Goal: Task Accomplishment & Management: Use online tool/utility

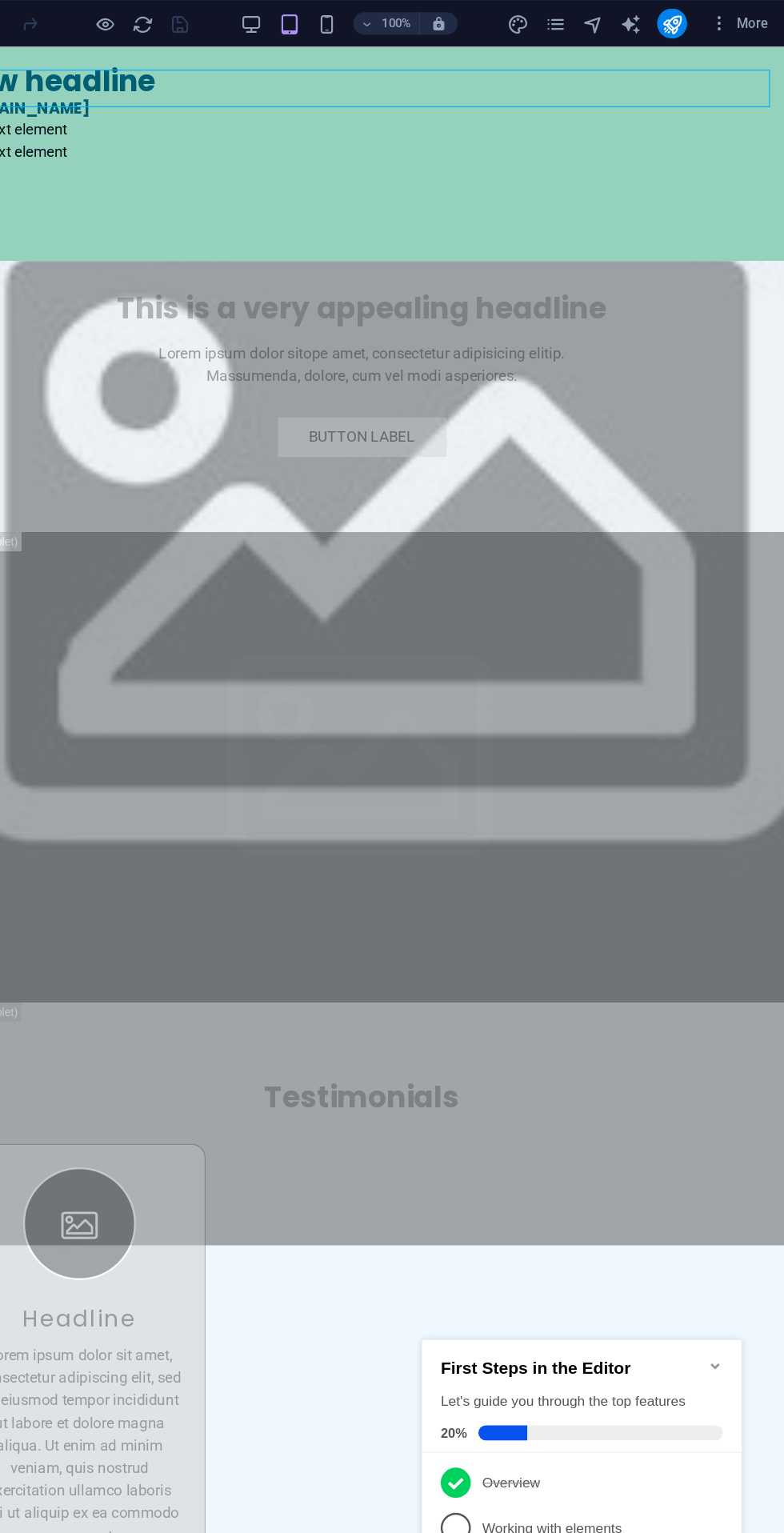
scroll to position [5964, 0]
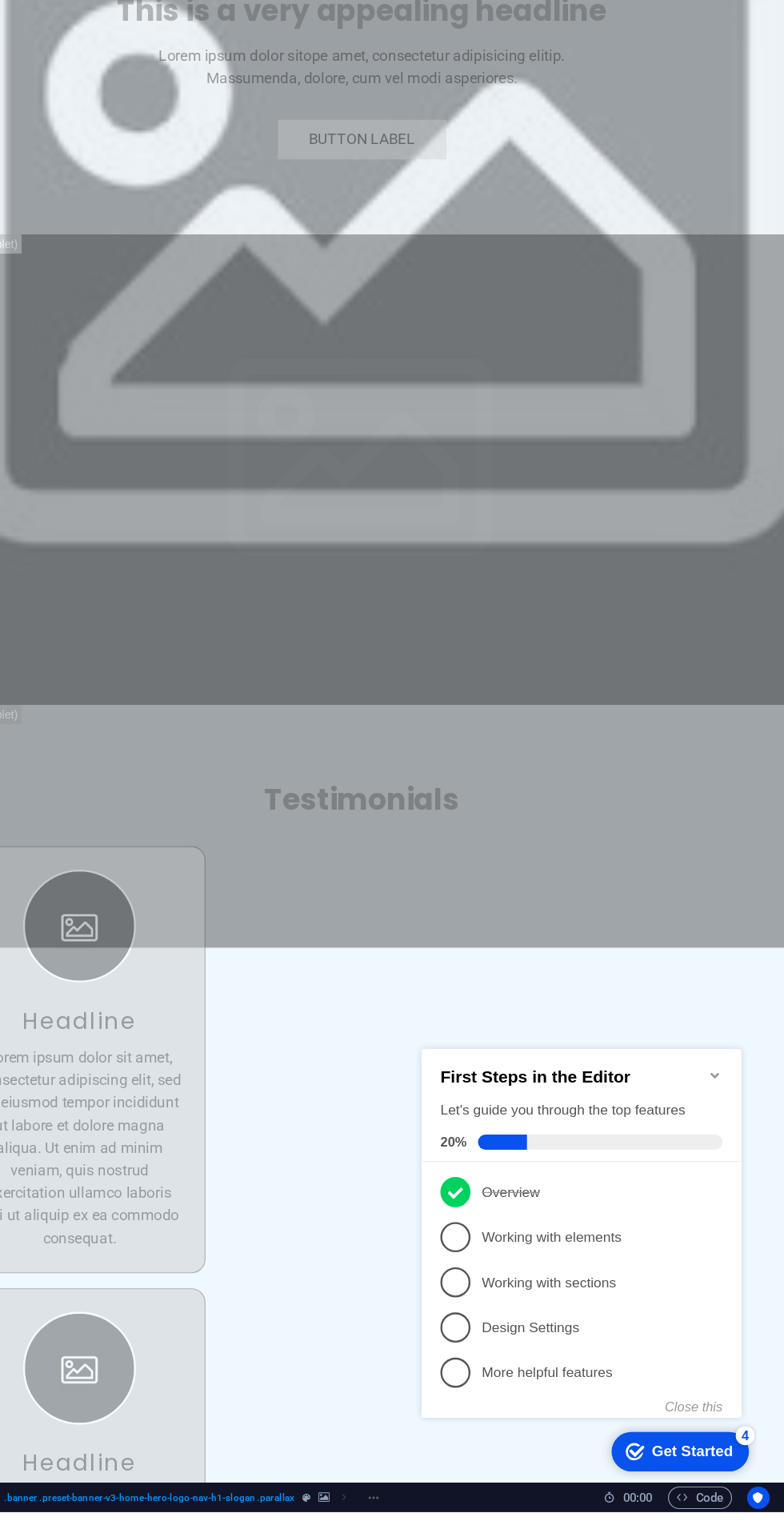
click at [559, 1201] on p "Working with elements - incomplete" at bounding box center [567, 1205] width 192 height 17
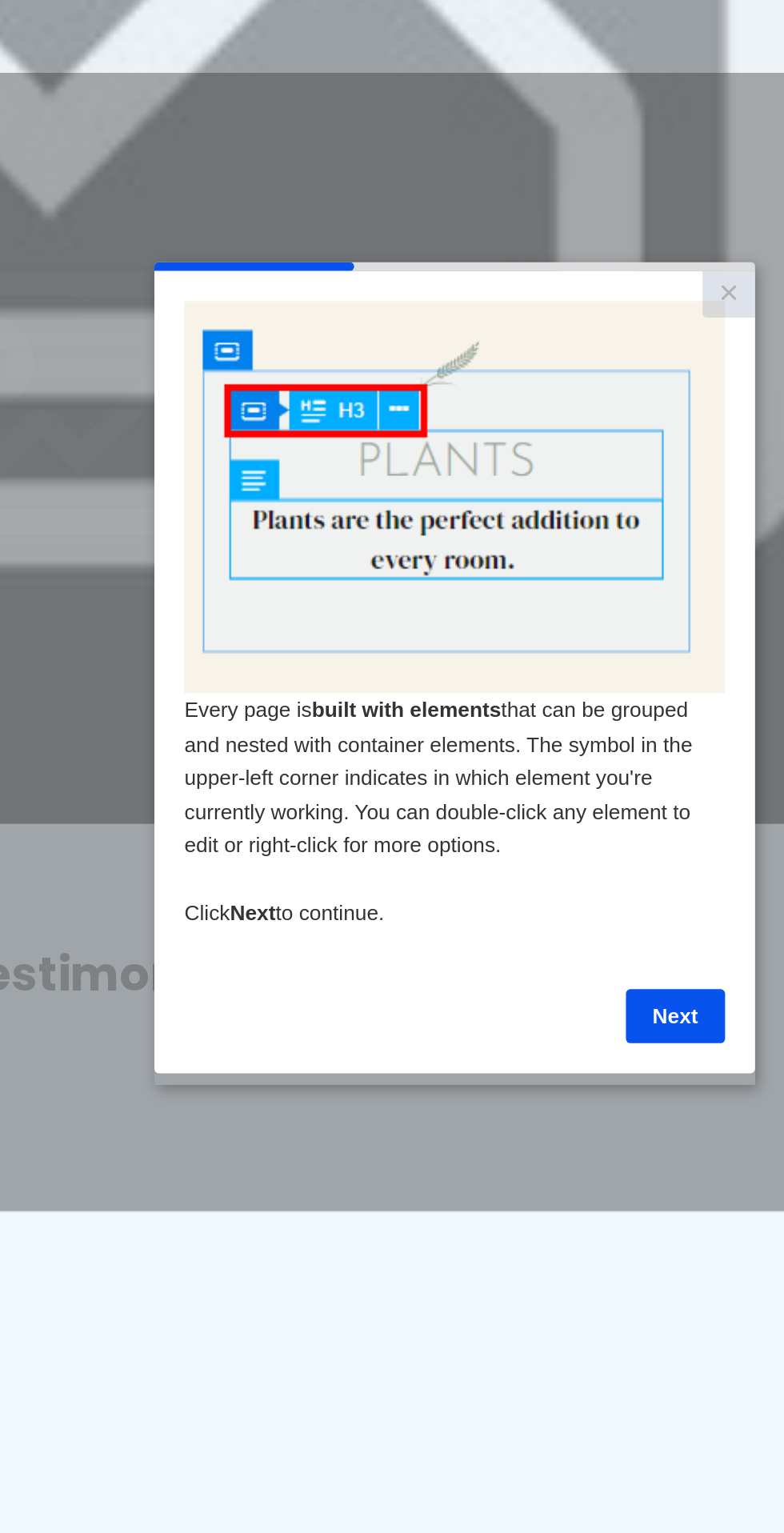
scroll to position [0, 0]
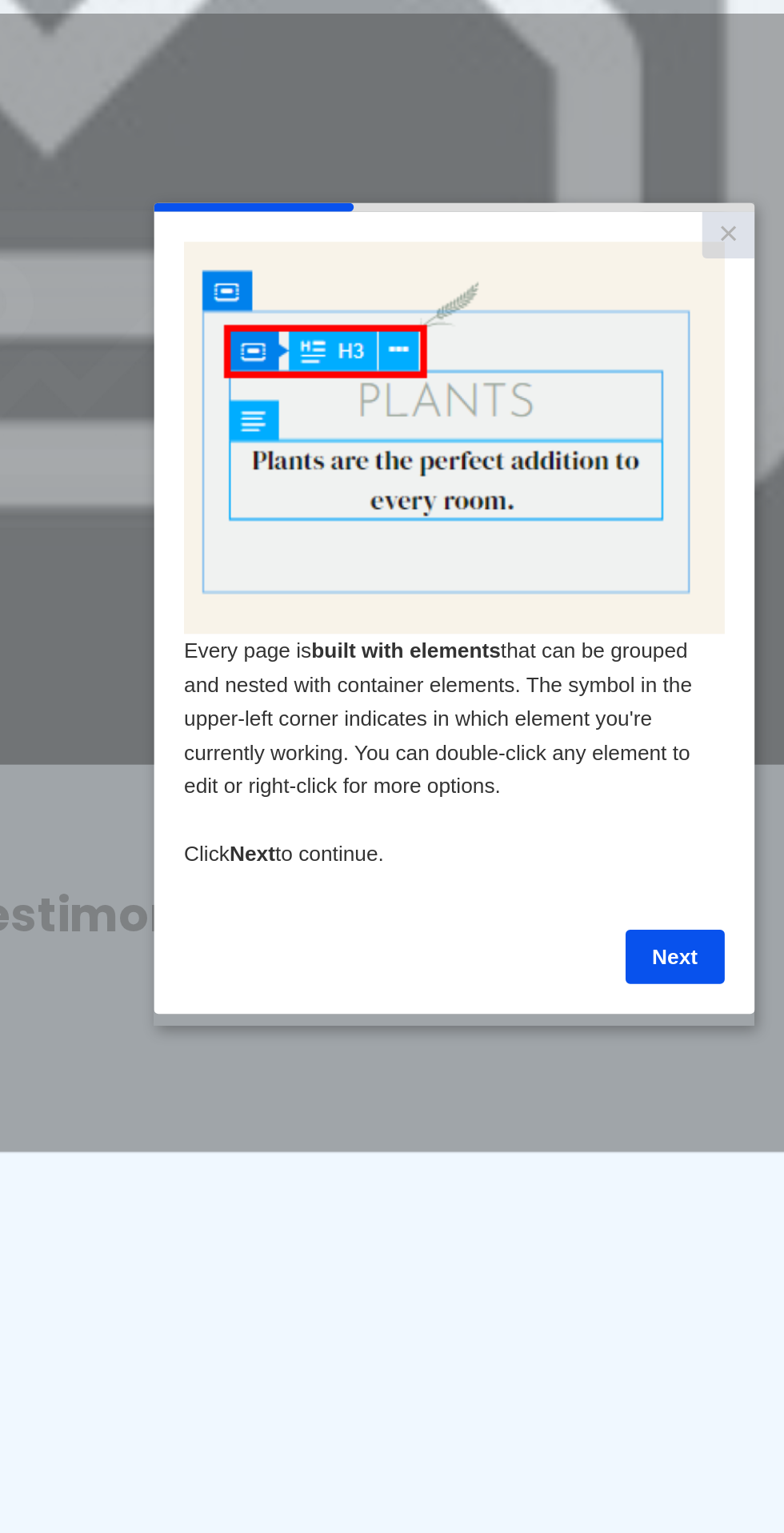
click at [458, 216] on link "×" at bounding box center [459, 219] width 28 height 25
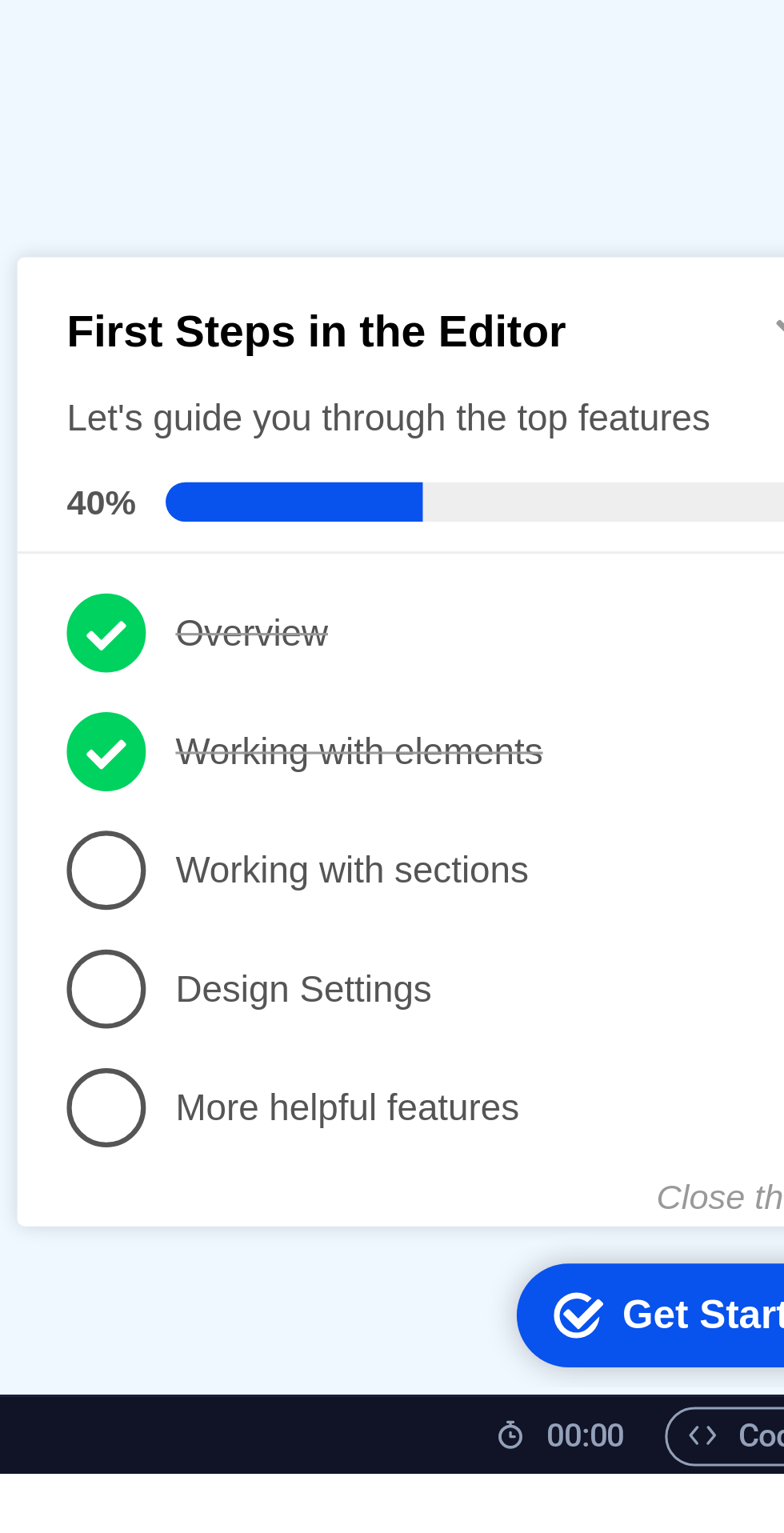
click at [176, 371] on p "Working with elements - completed" at bounding box center [151, 369] width 192 height 17
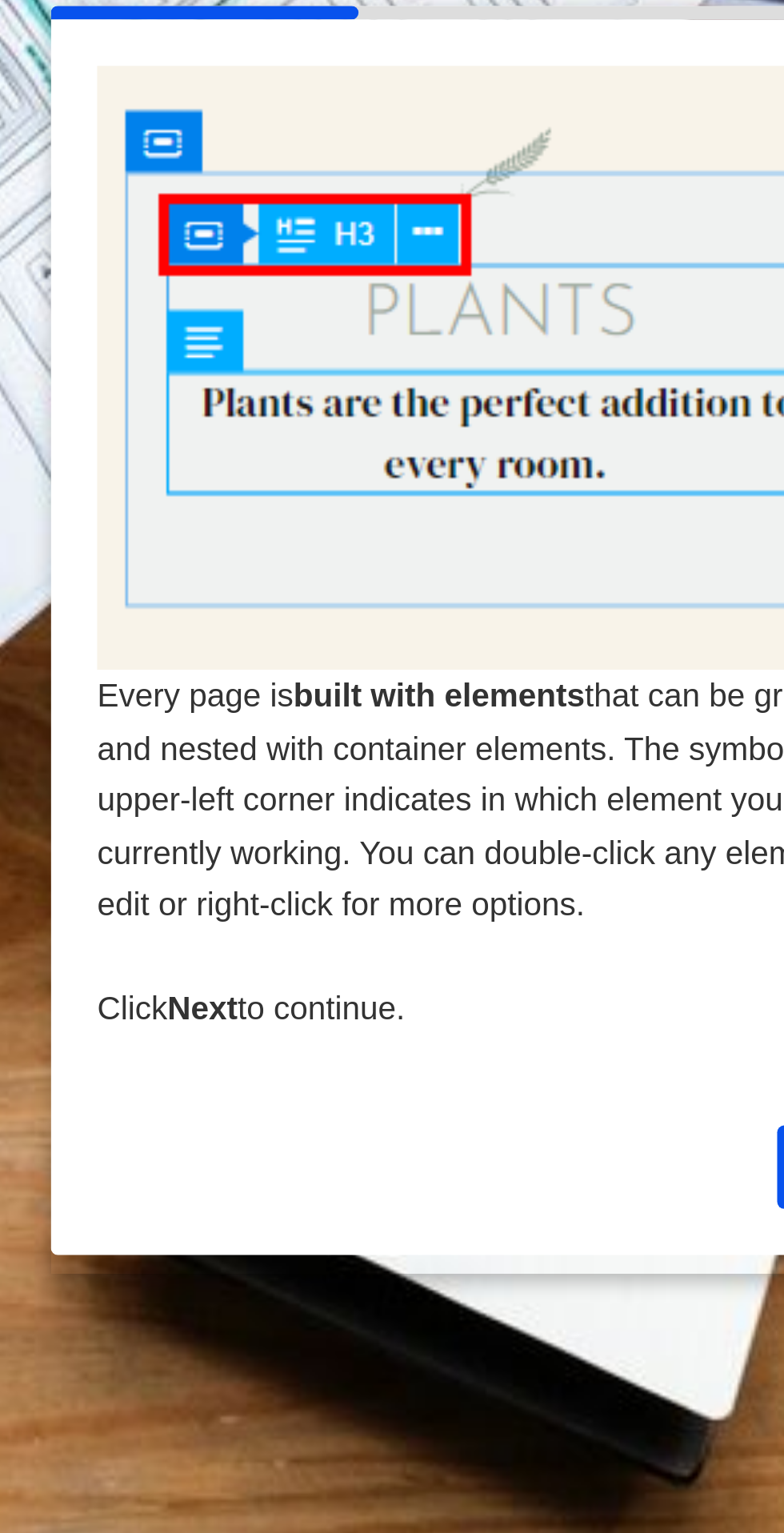
scroll to position [668, 0]
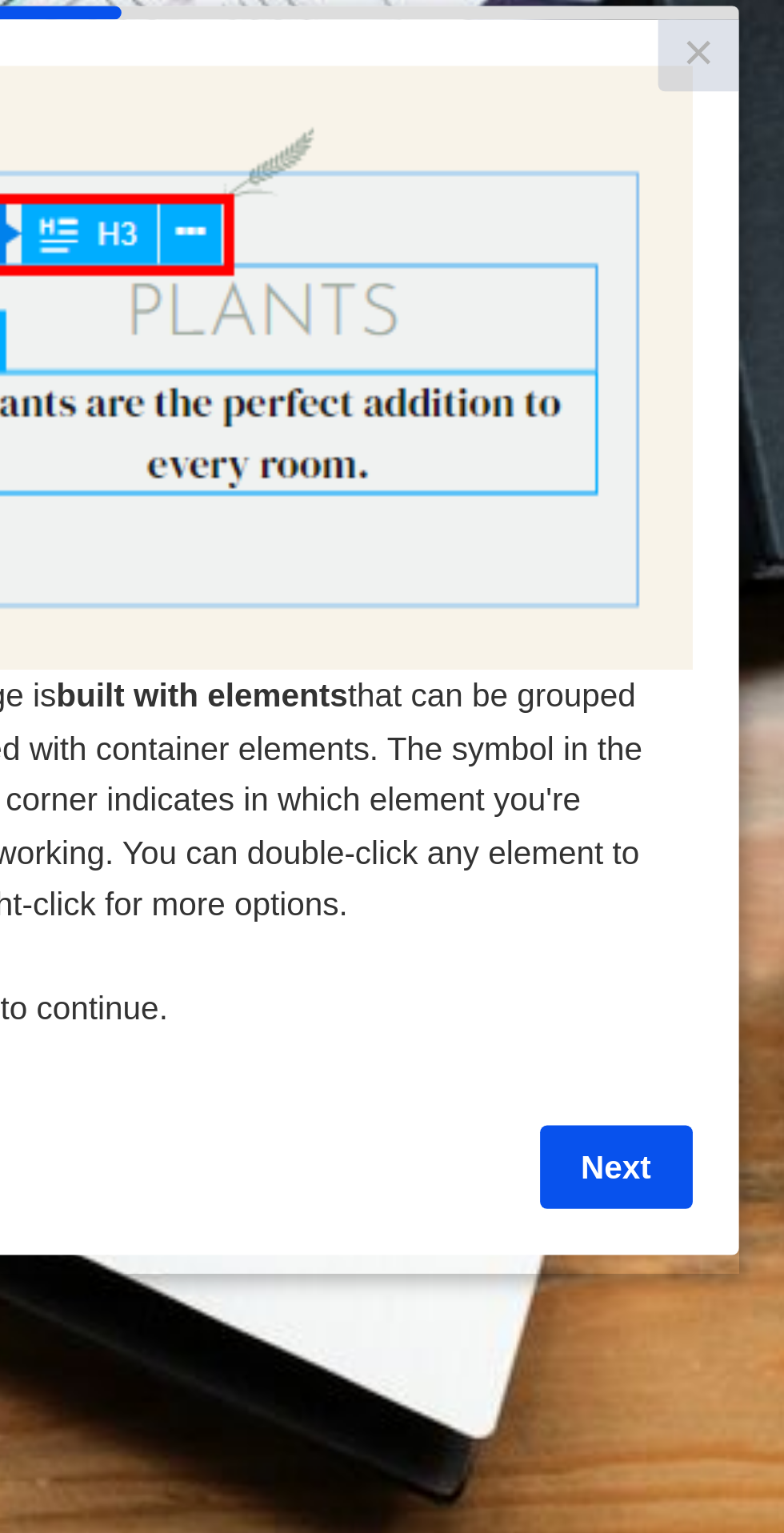
click at [89, 406] on link "Next" at bounding box center [92, 407] width 52 height 29
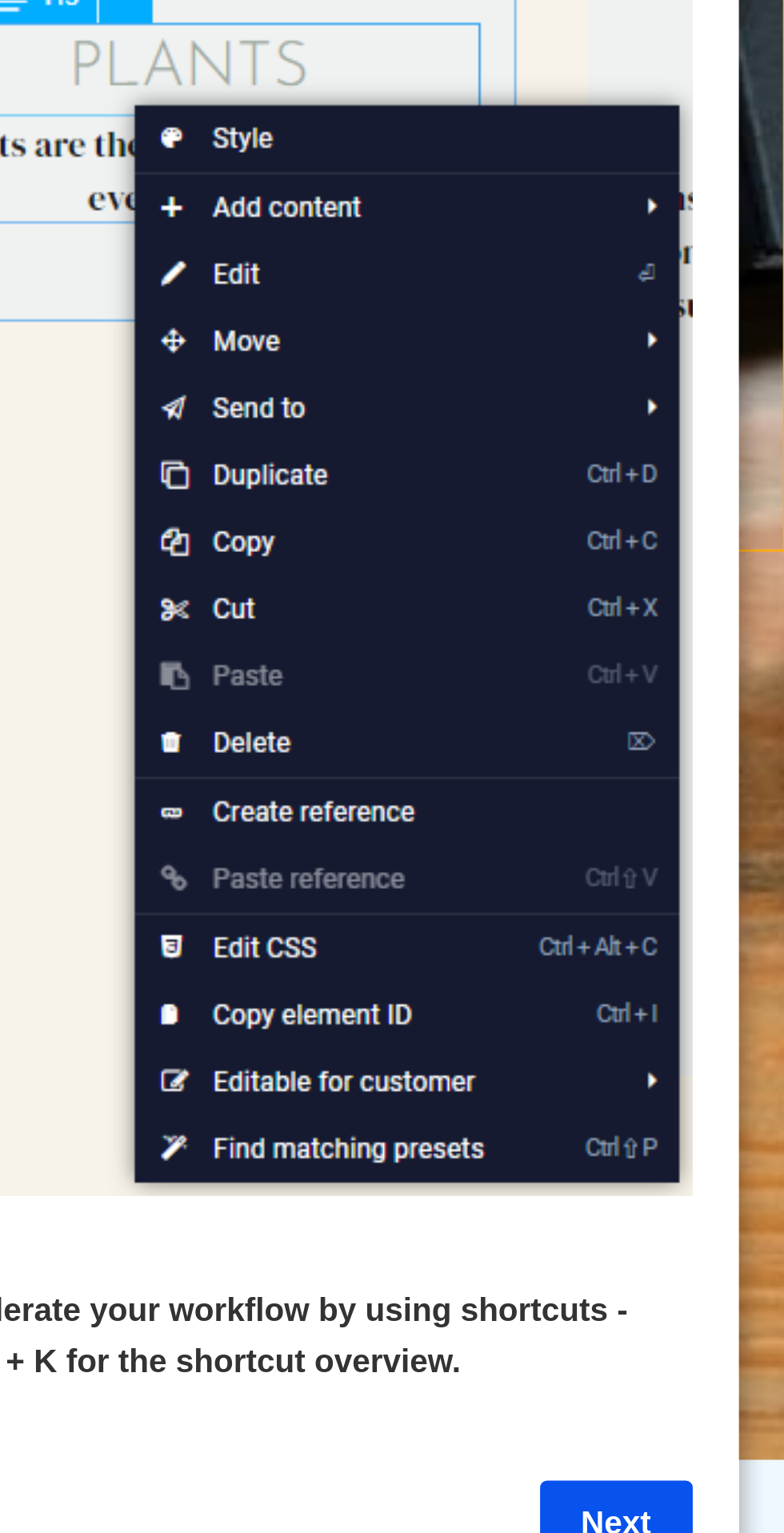
scroll to position [809, 0]
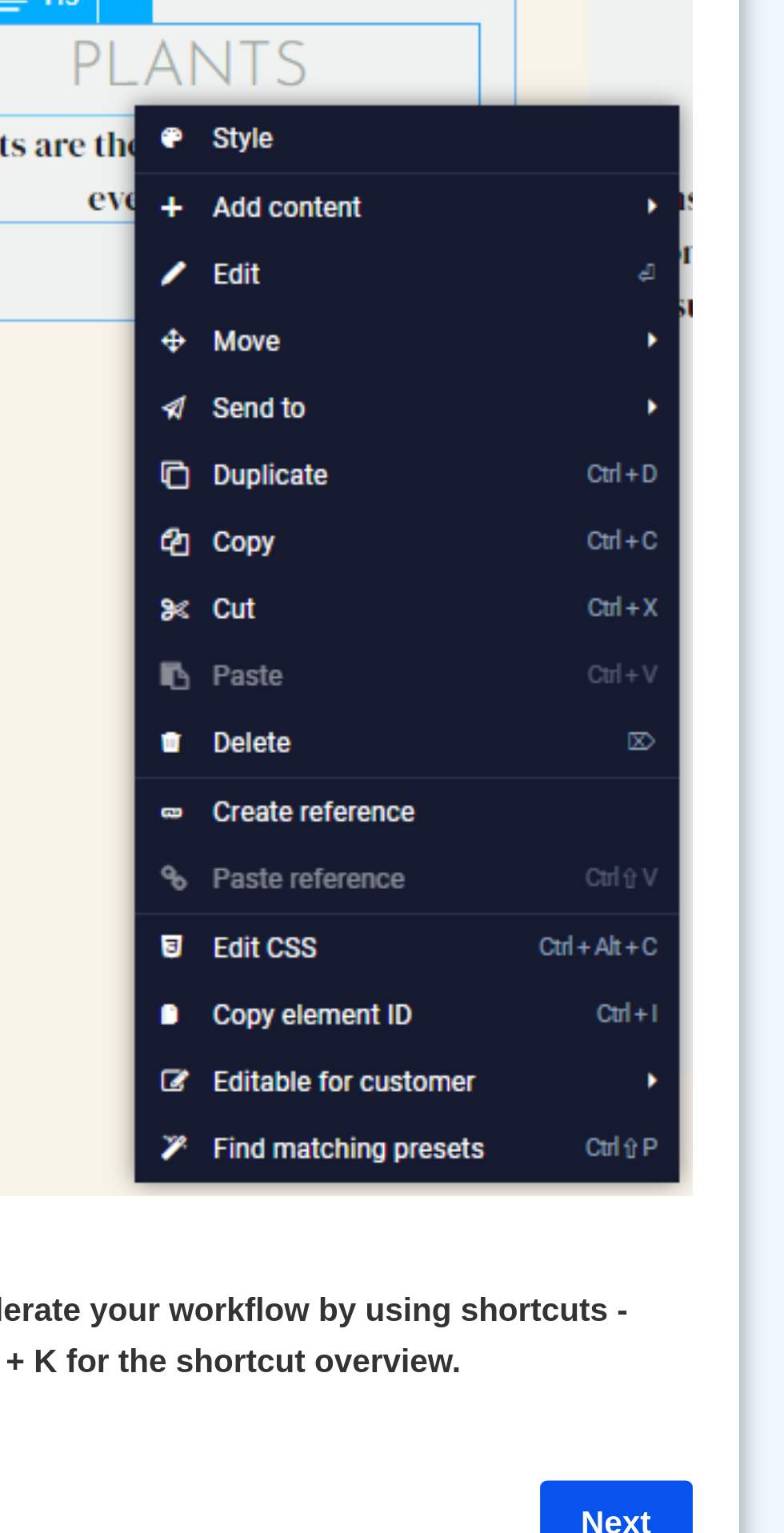
scroll to position [1173, 0]
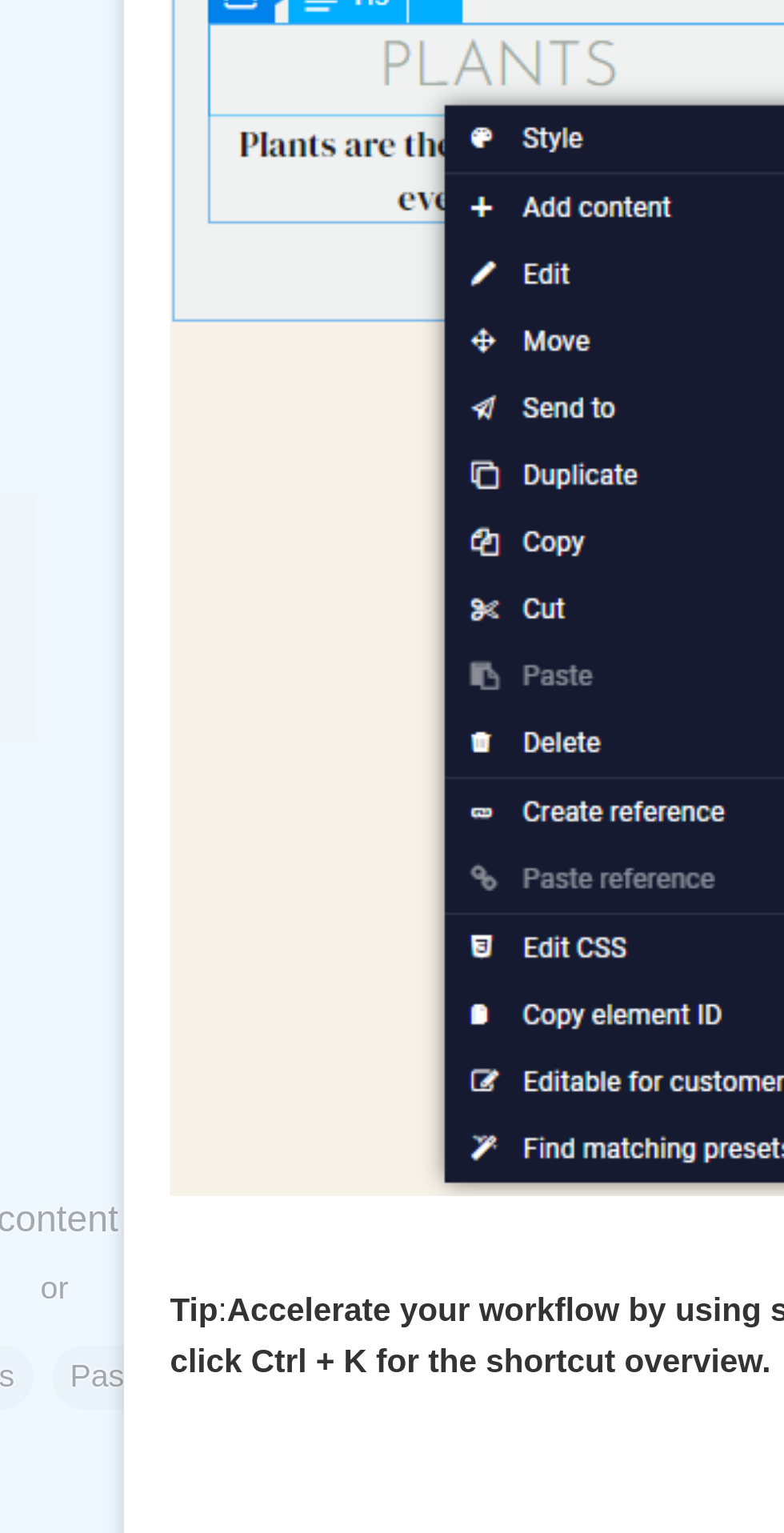
scroll to position [1876, 0]
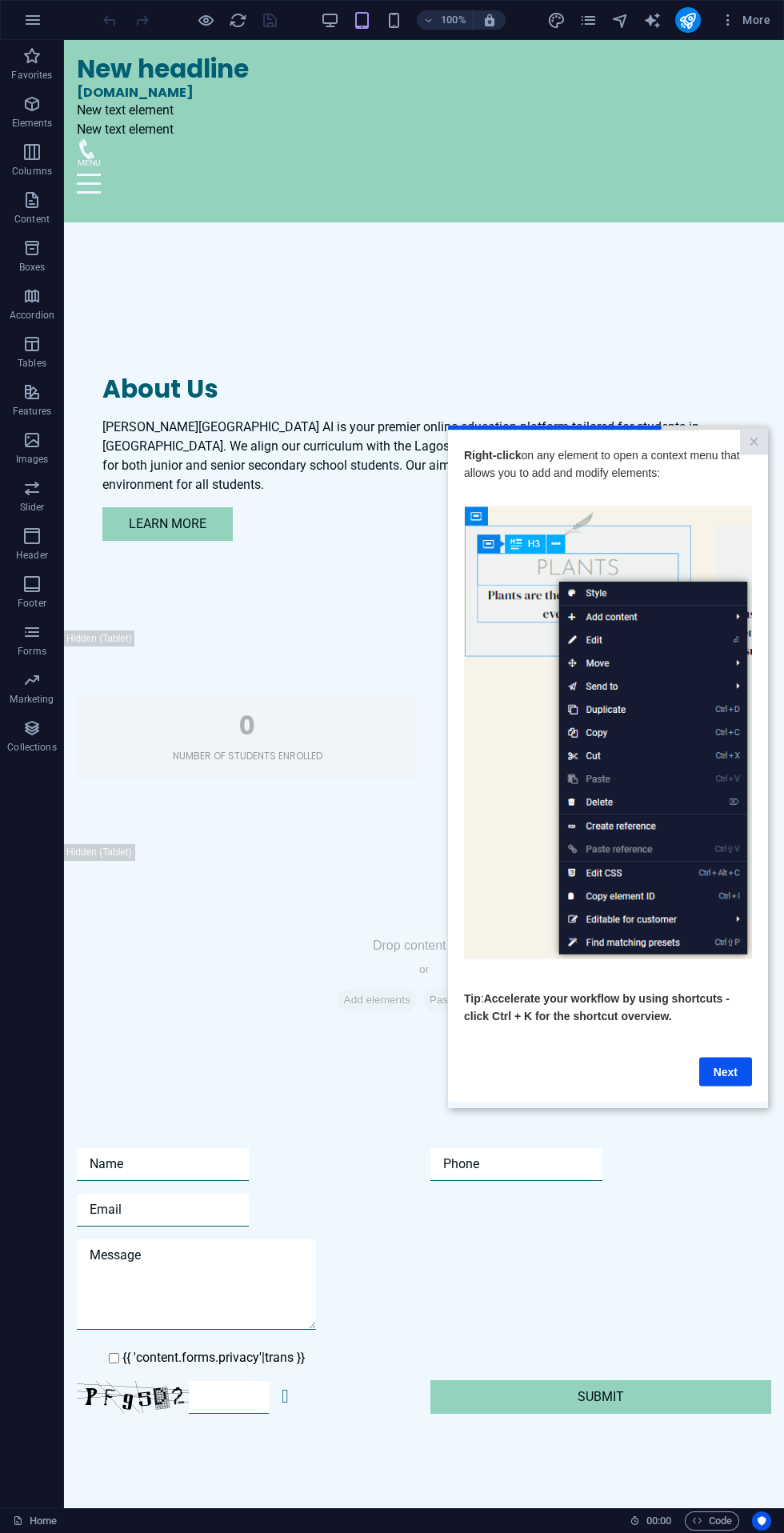
click at [746, 1062] on link "Next" at bounding box center [725, 1071] width 52 height 29
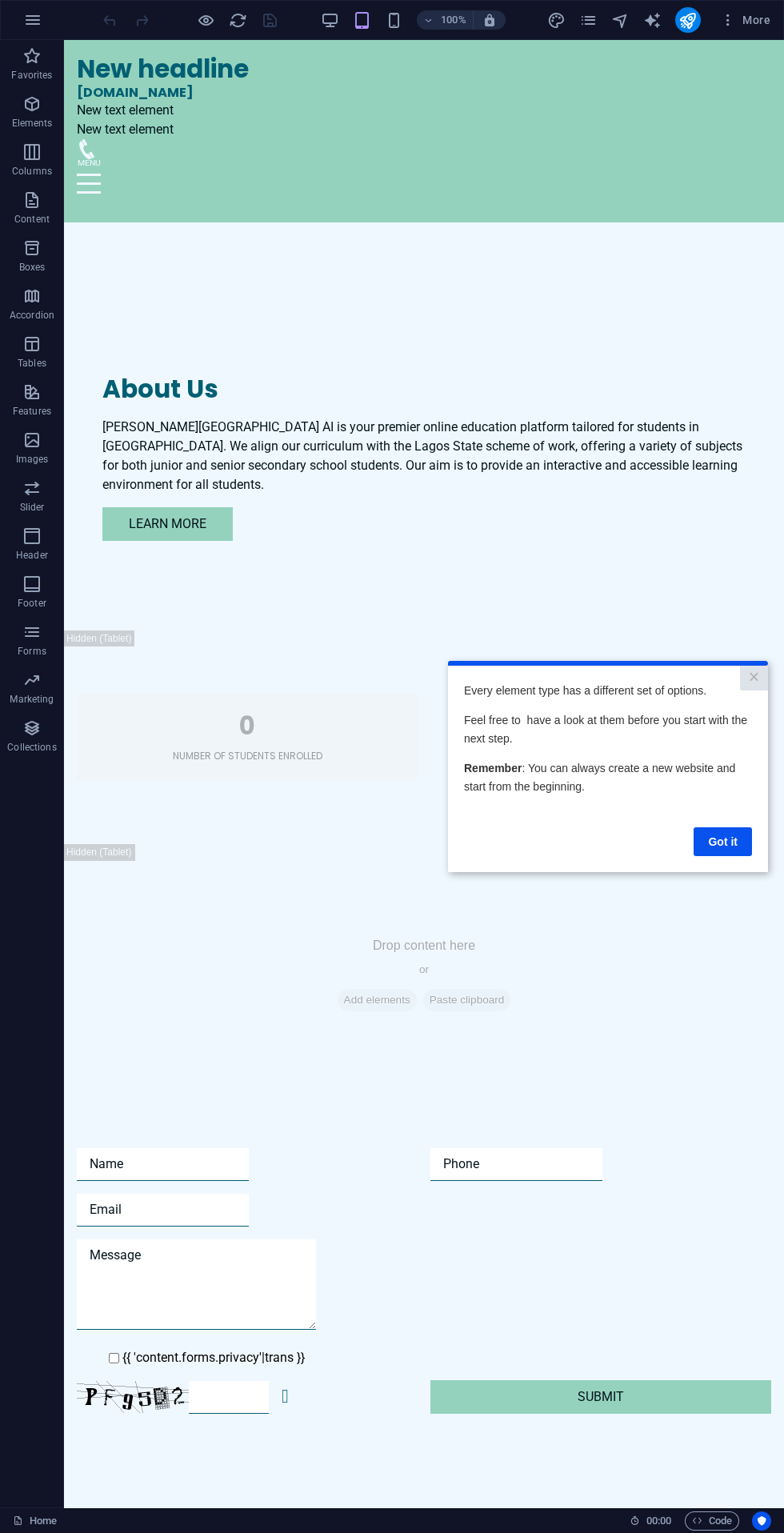
click at [725, 835] on link "Got it" at bounding box center [722, 841] width 58 height 29
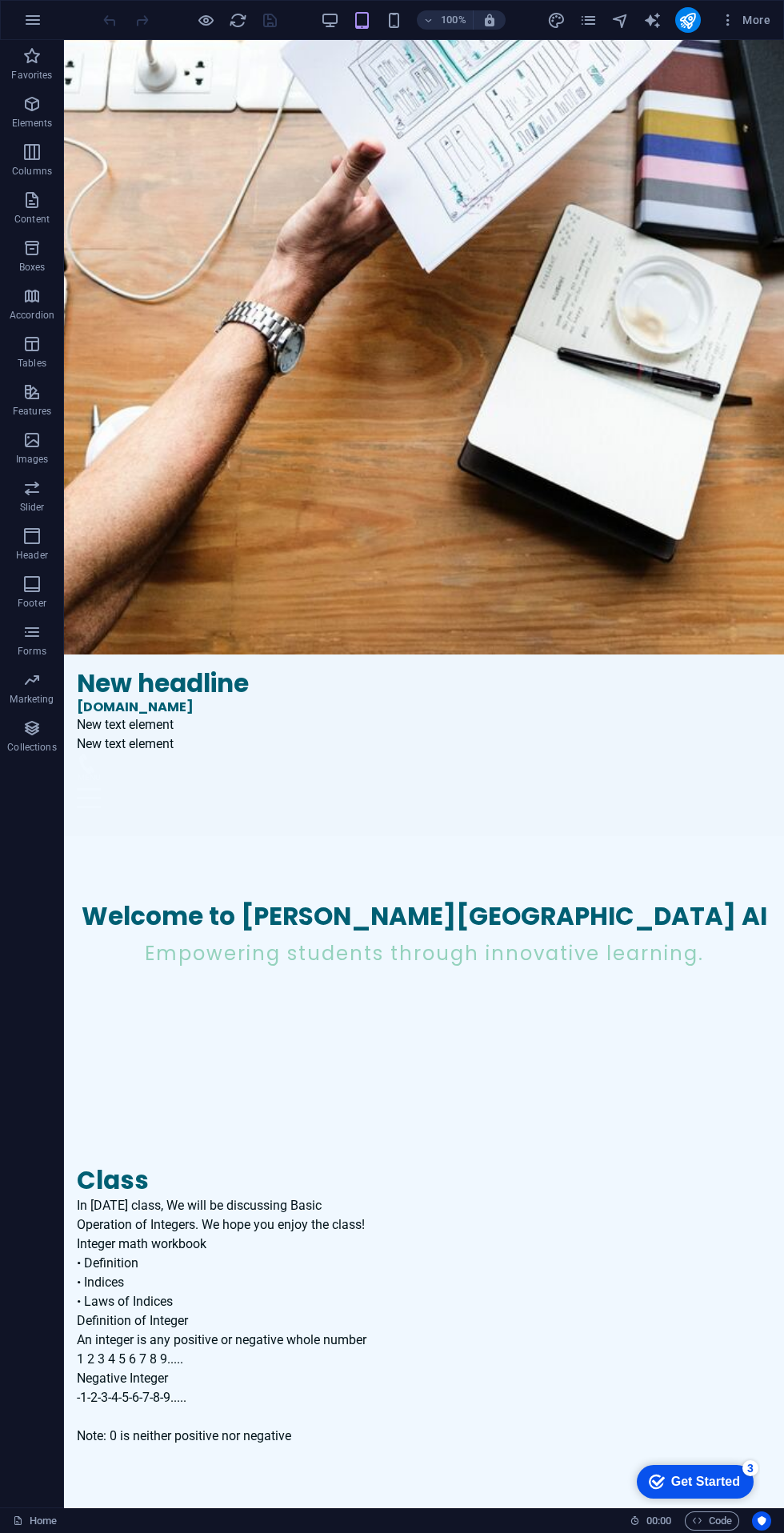
scroll to position [0, 0]
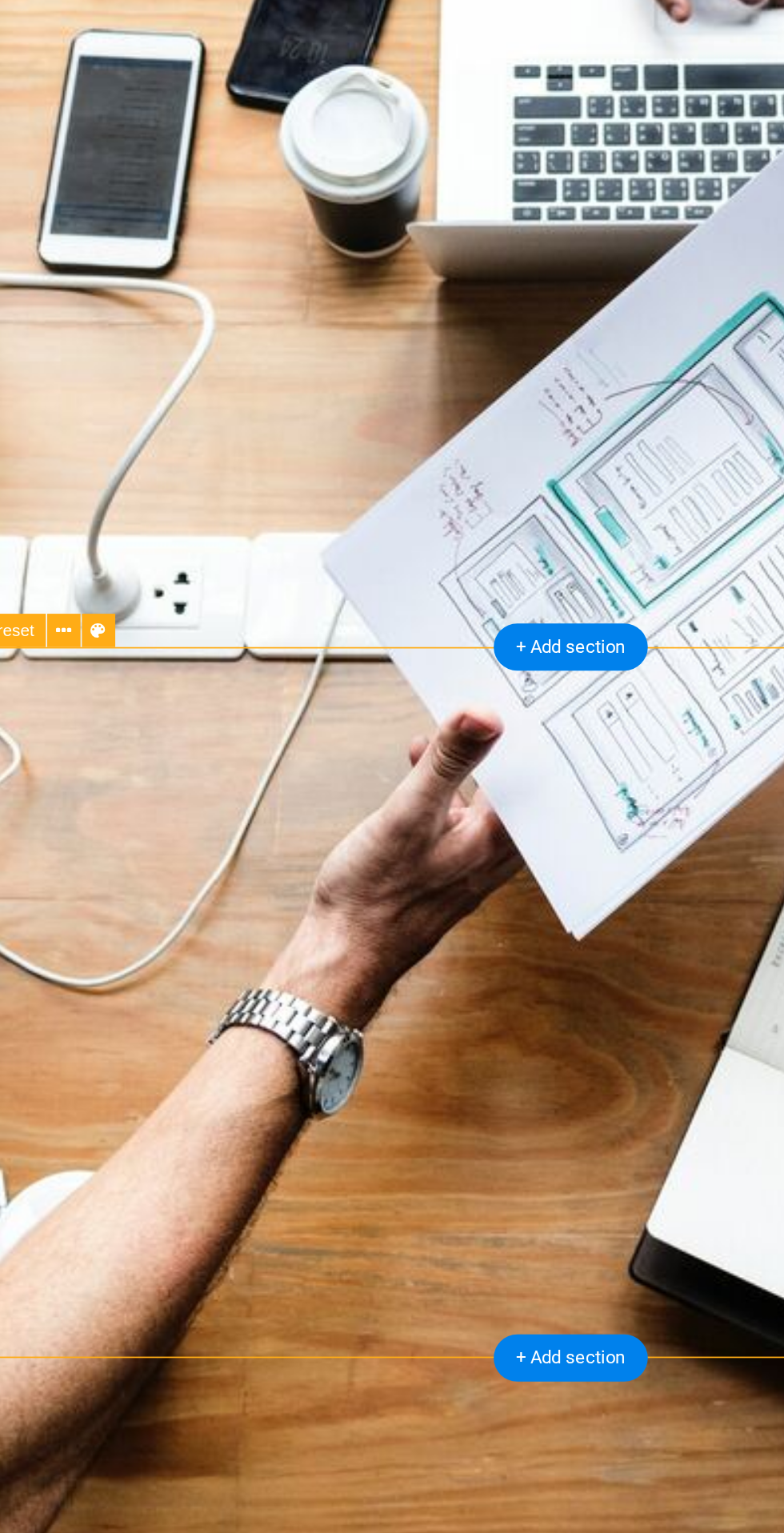
scroll to position [9, 0]
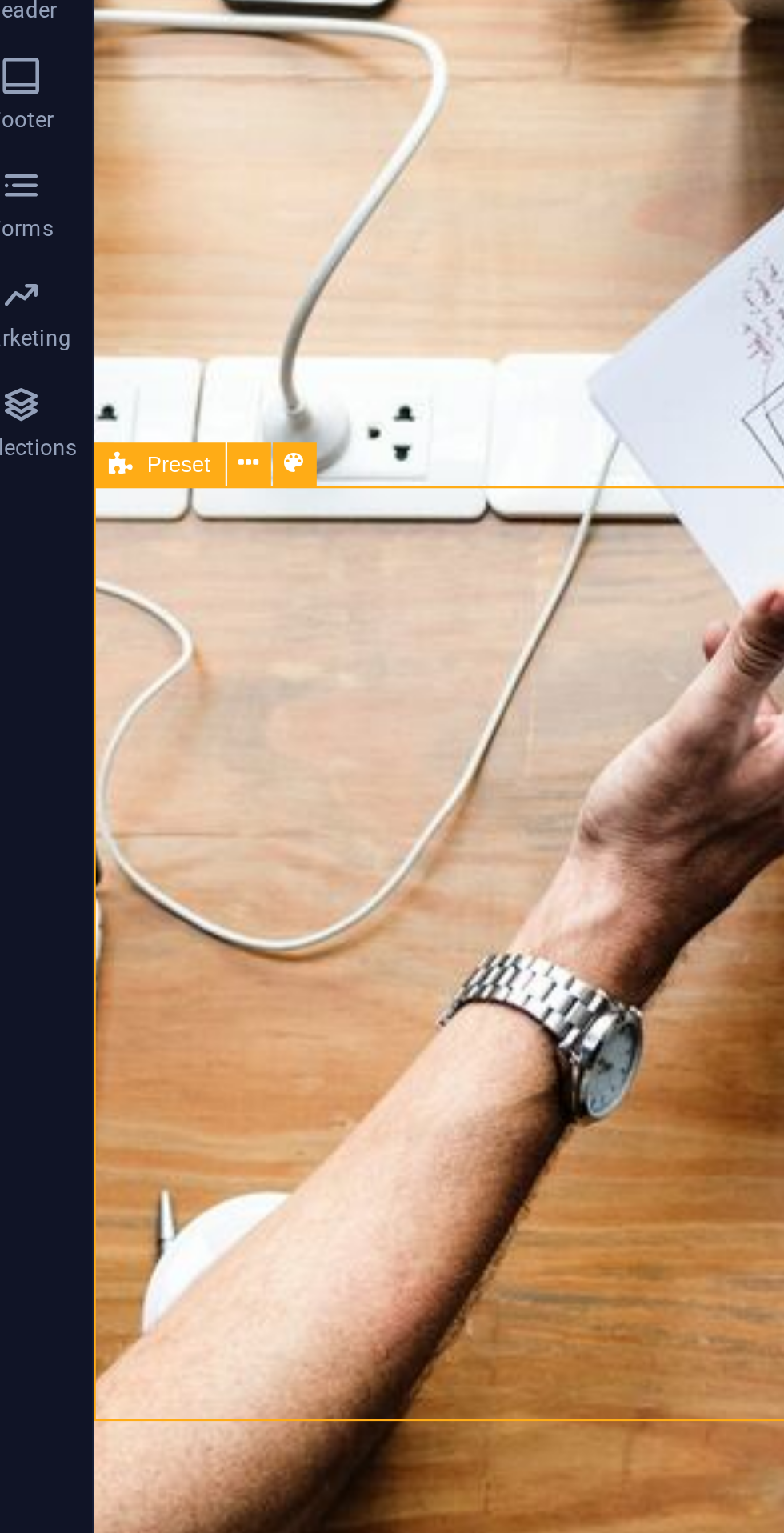
click at [131, 747] on icon at bounding box center [131, 754] width 8 height 17
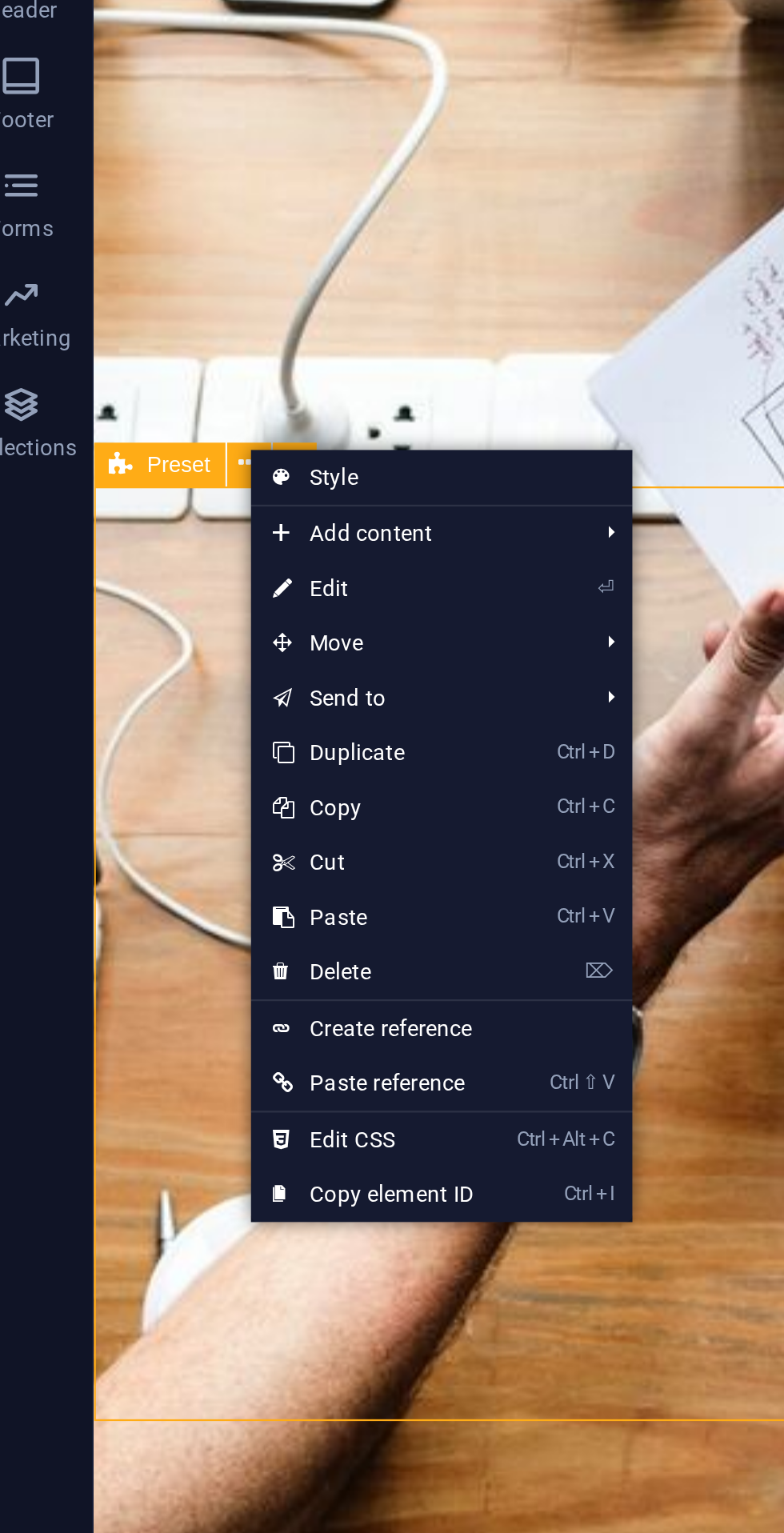
click at [118, 651] on div "In [DATE] class, We will be discussing Basic Operation of Integers. We hope you…" at bounding box center [454, 776] width 694 height 250
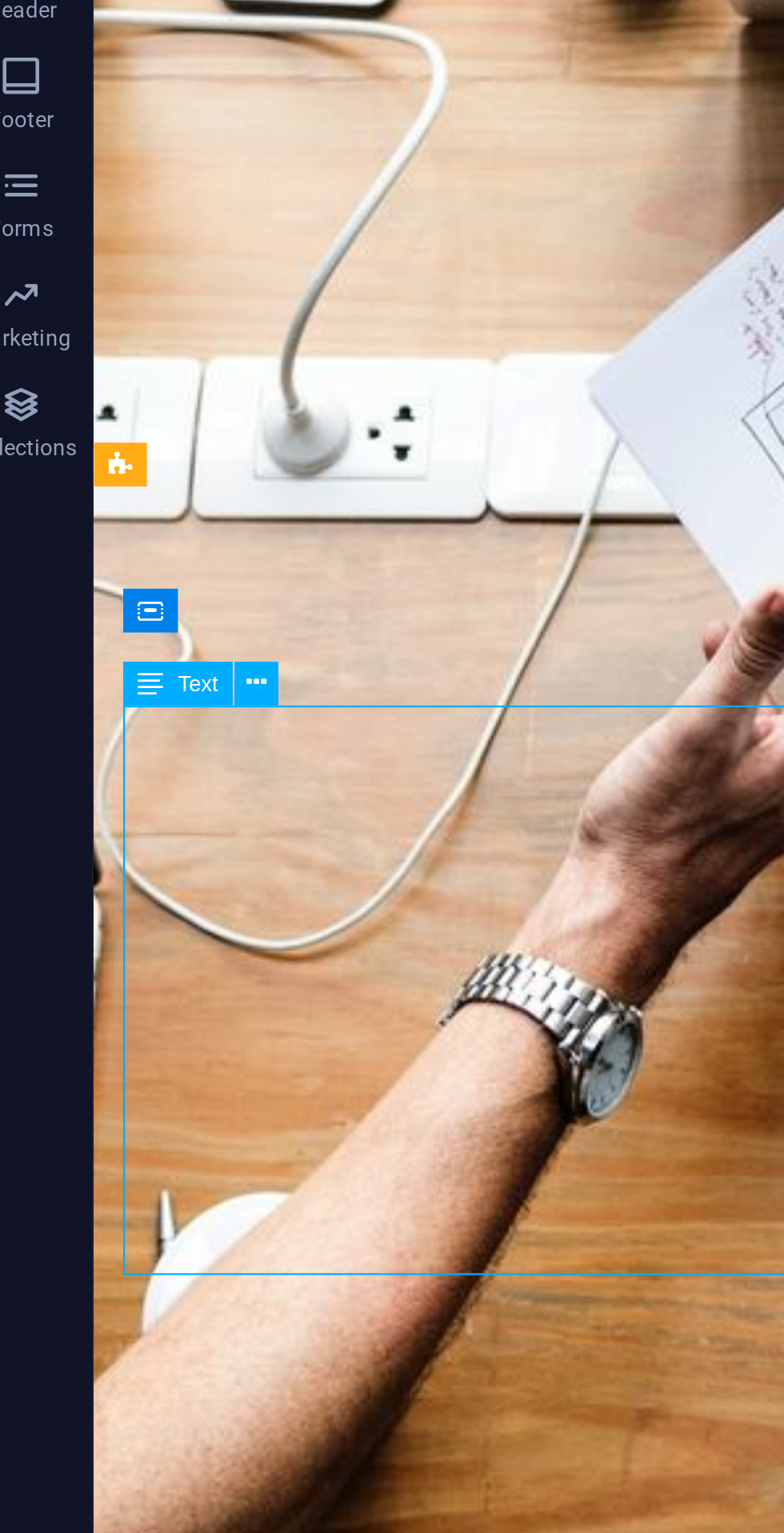
click at [0, 0] on span "Preset" at bounding box center [0, 0] width 0 height 0
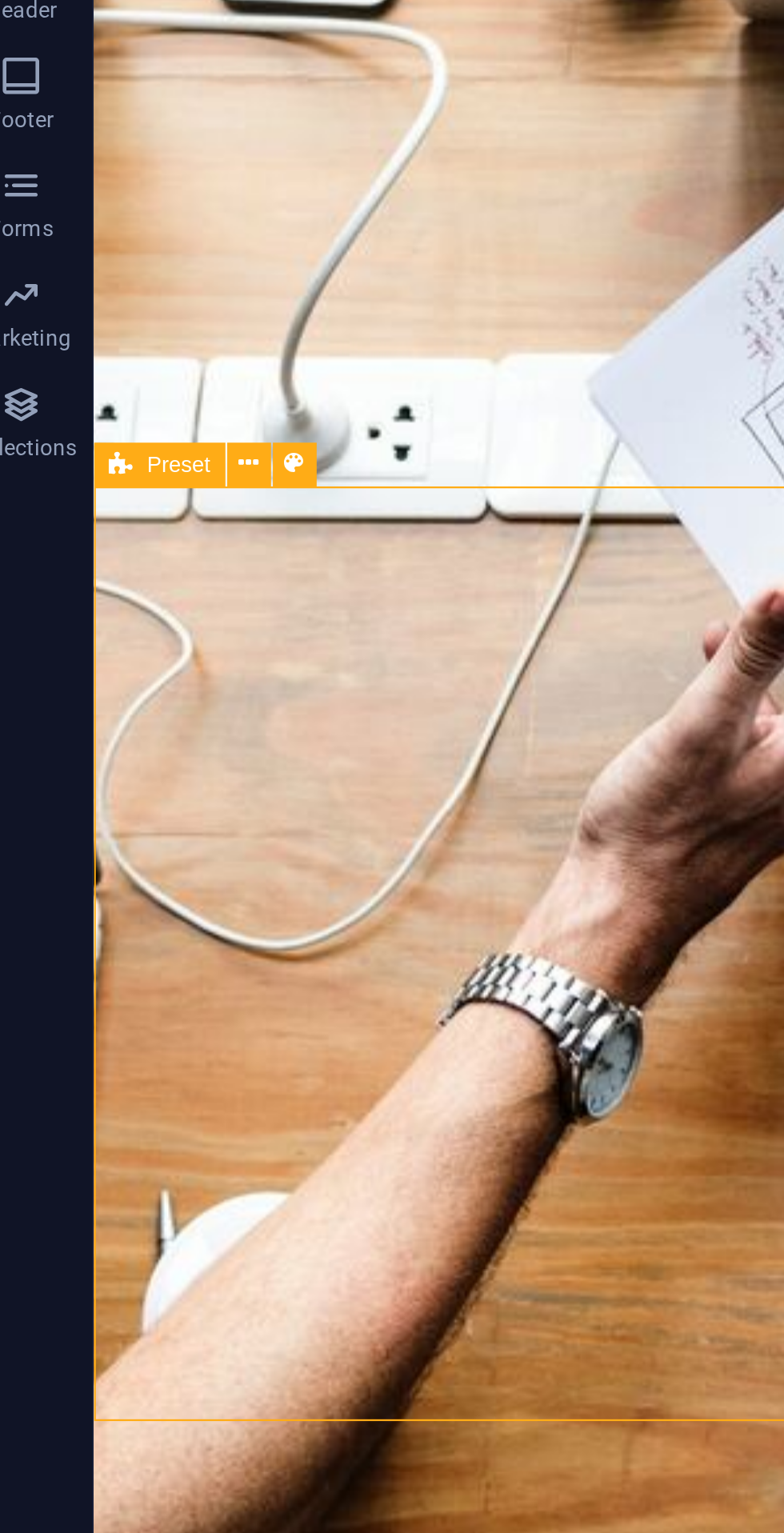
click at [91, 745] on div "Preset" at bounding box center [93, 754] width 58 height 20
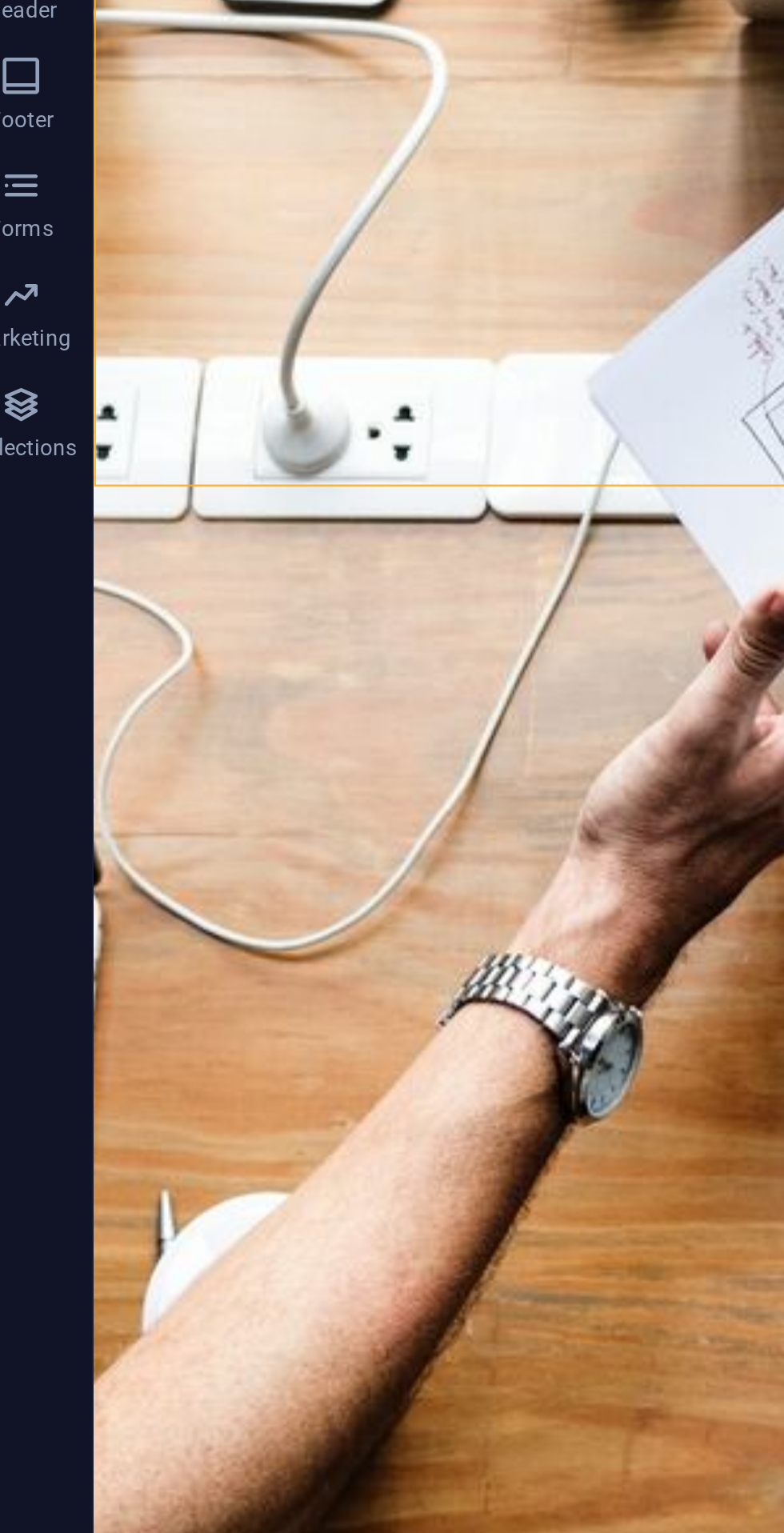
scroll to position [0, 0]
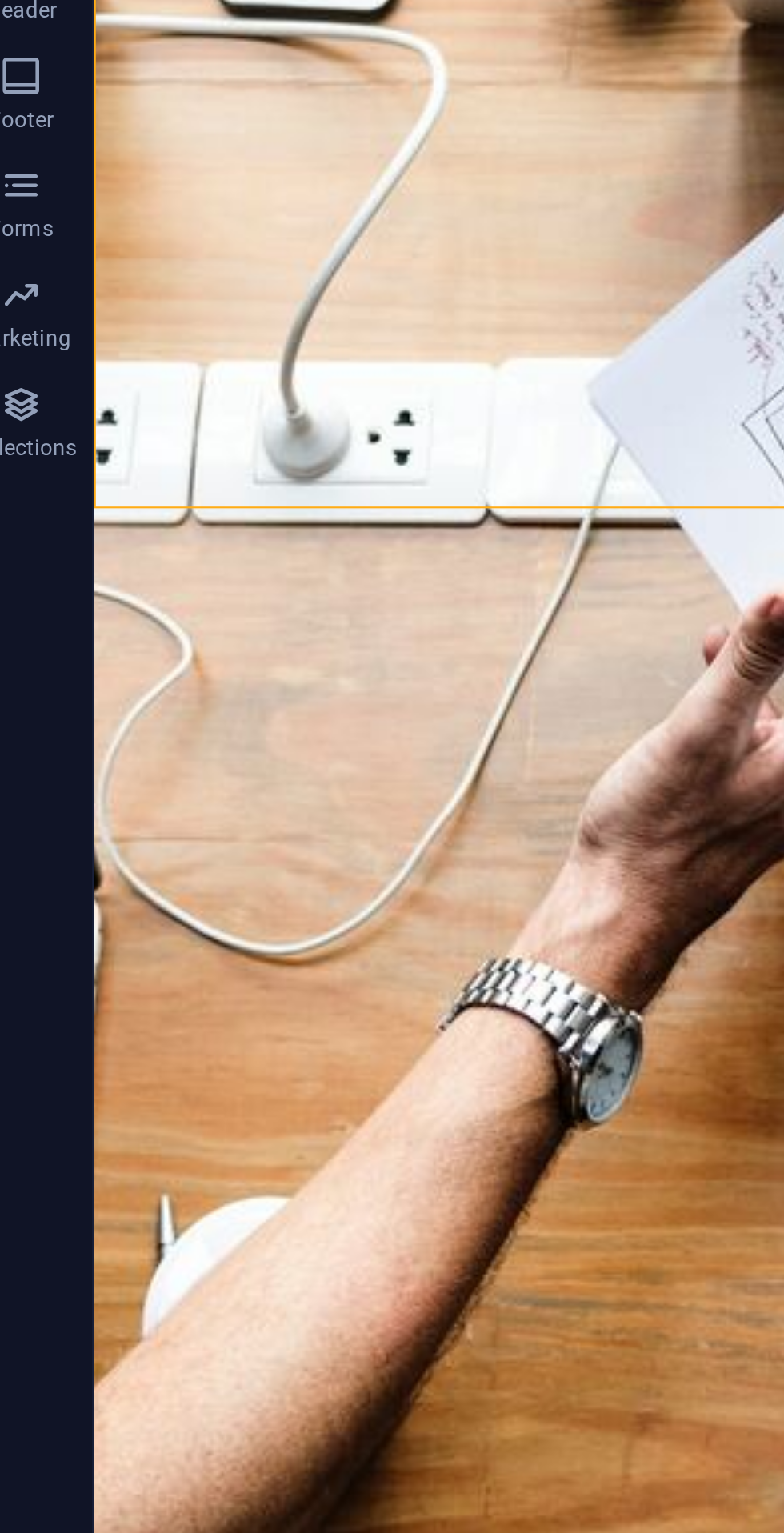
click at [212, 629] on div "Class" at bounding box center [454, 645] width 694 height 32
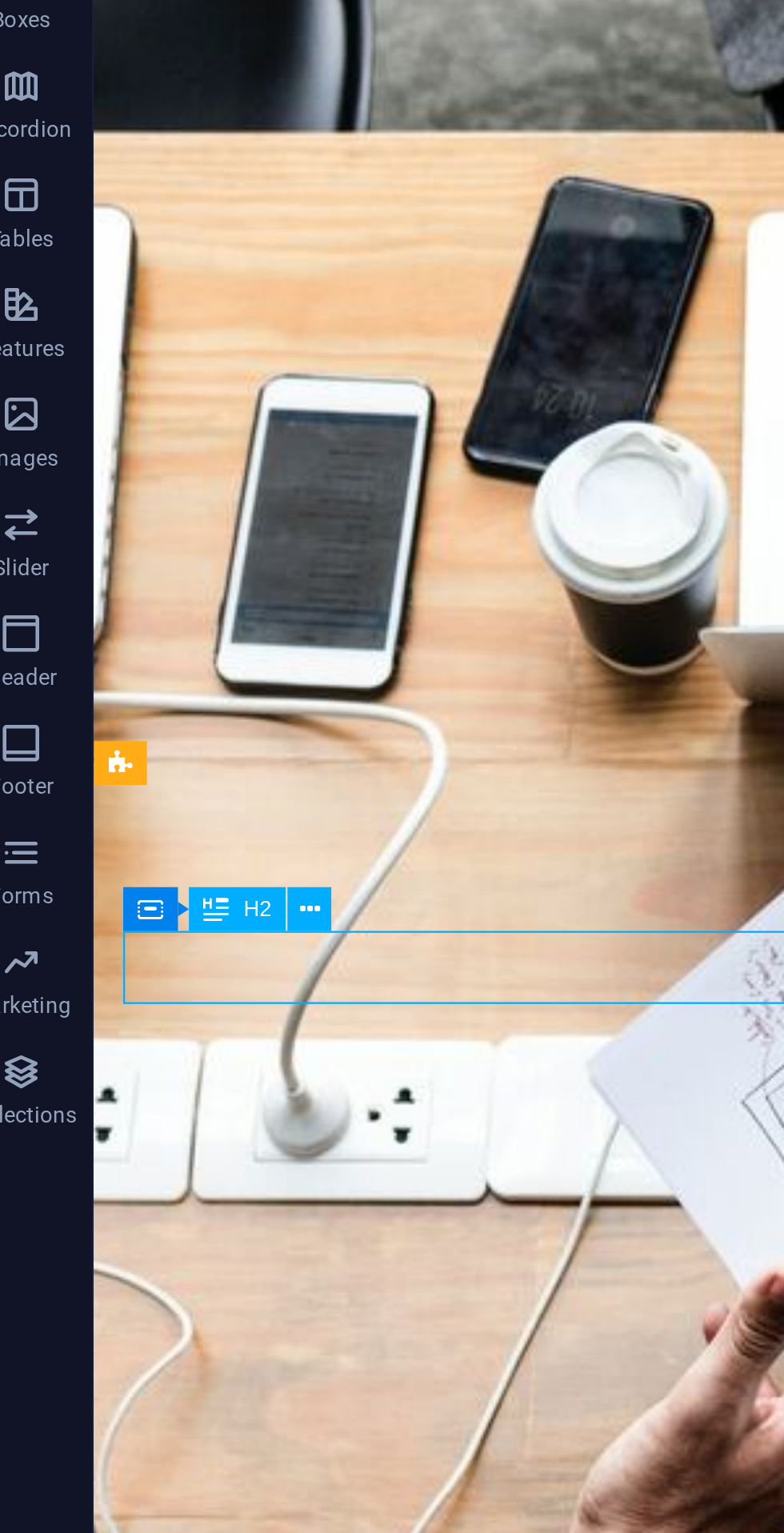
scroll to position [171, 0]
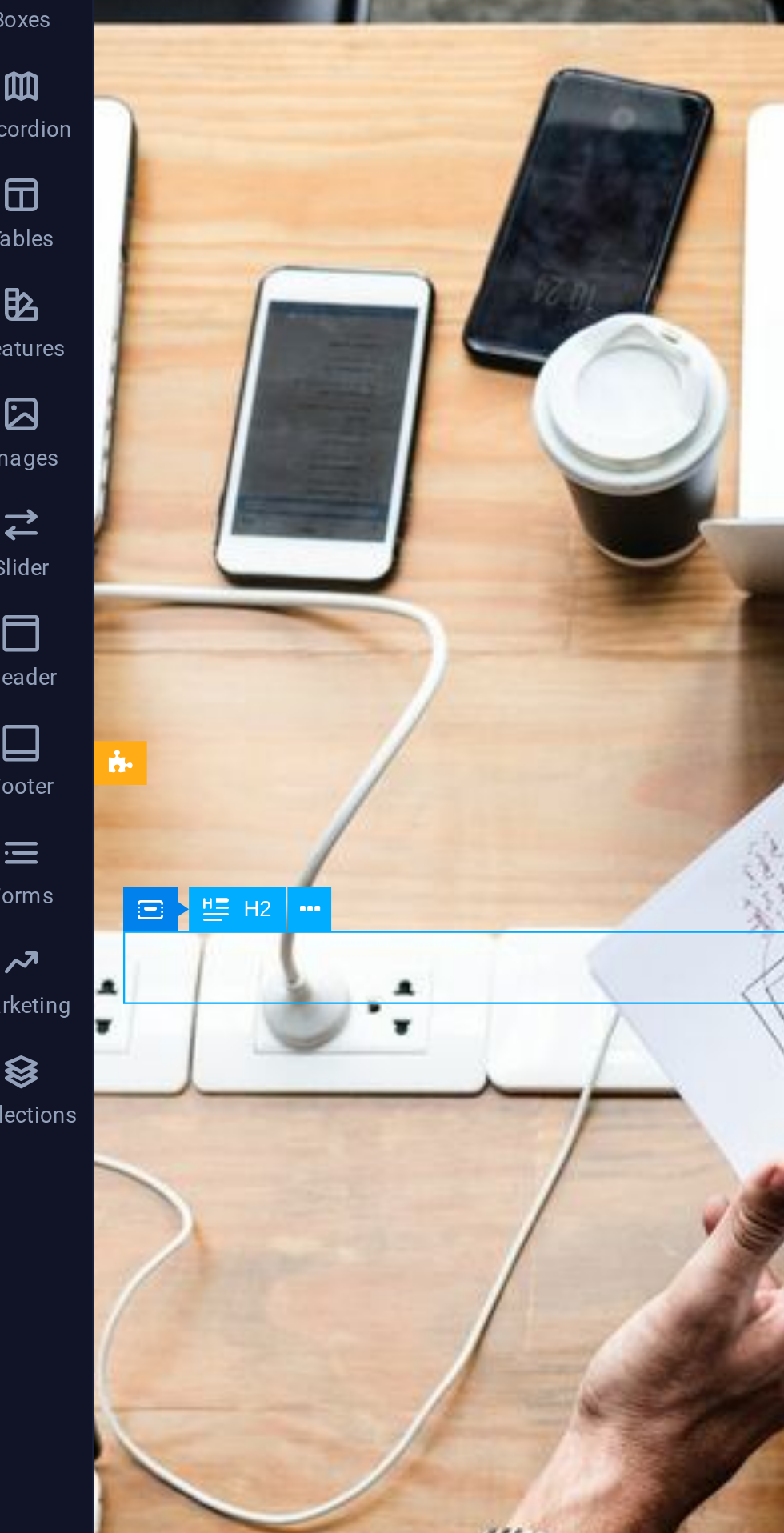
click at [130, 658] on span "H2" at bounding box center [136, 657] width 12 height 9
click at [123, 651] on icon at bounding box center [118, 657] width 11 height 20
click at [135, 653] on span "H2" at bounding box center [136, 657] width 12 height 9
click at [123, 651] on icon at bounding box center [118, 657] width 11 height 20
click at [167, 656] on button at bounding box center [158, 657] width 20 height 20
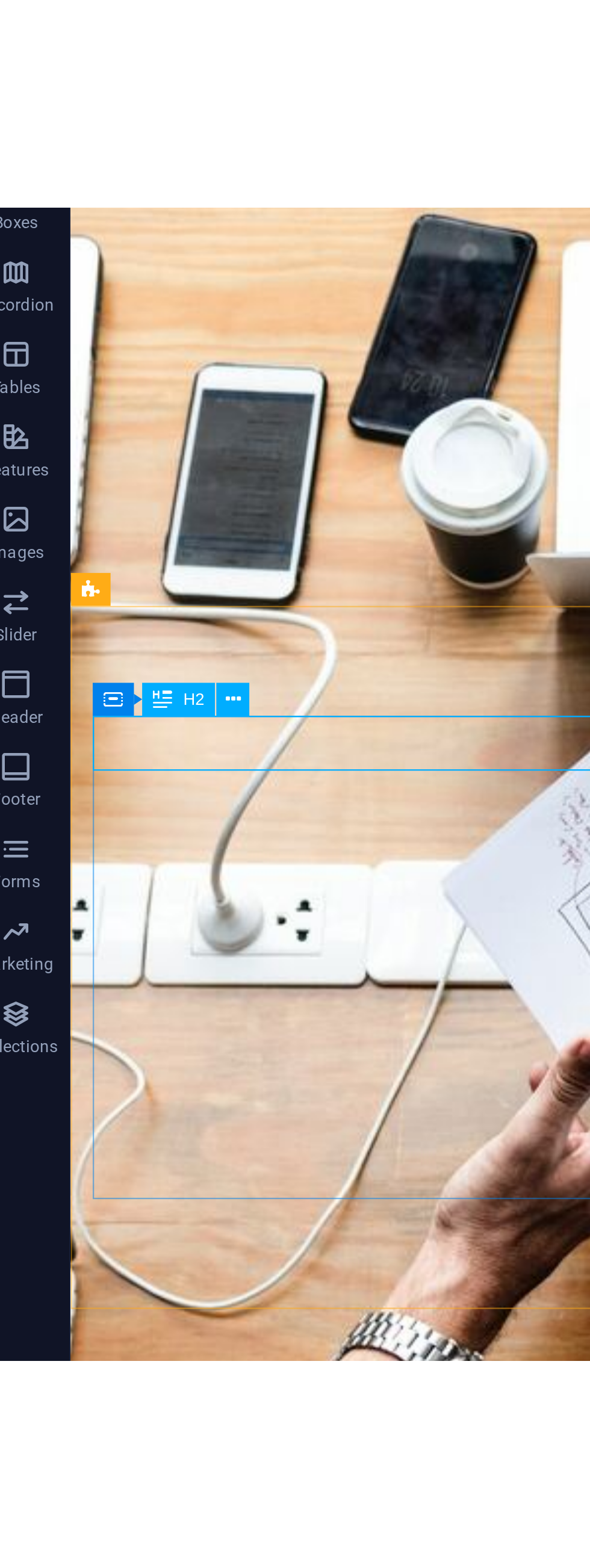
scroll to position [217, 0]
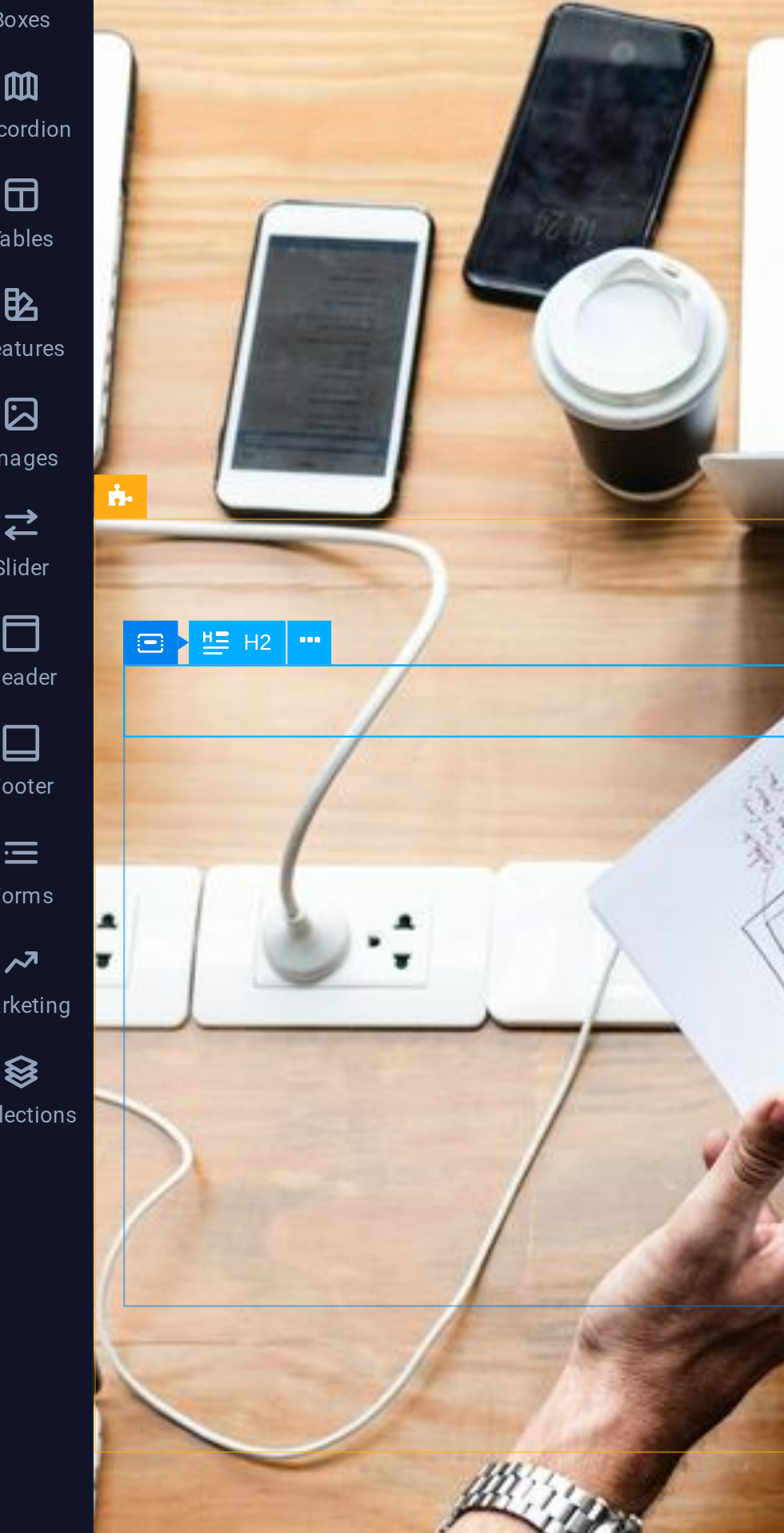
click at [161, 534] on icon at bounding box center [158, 540] width 8 height 17
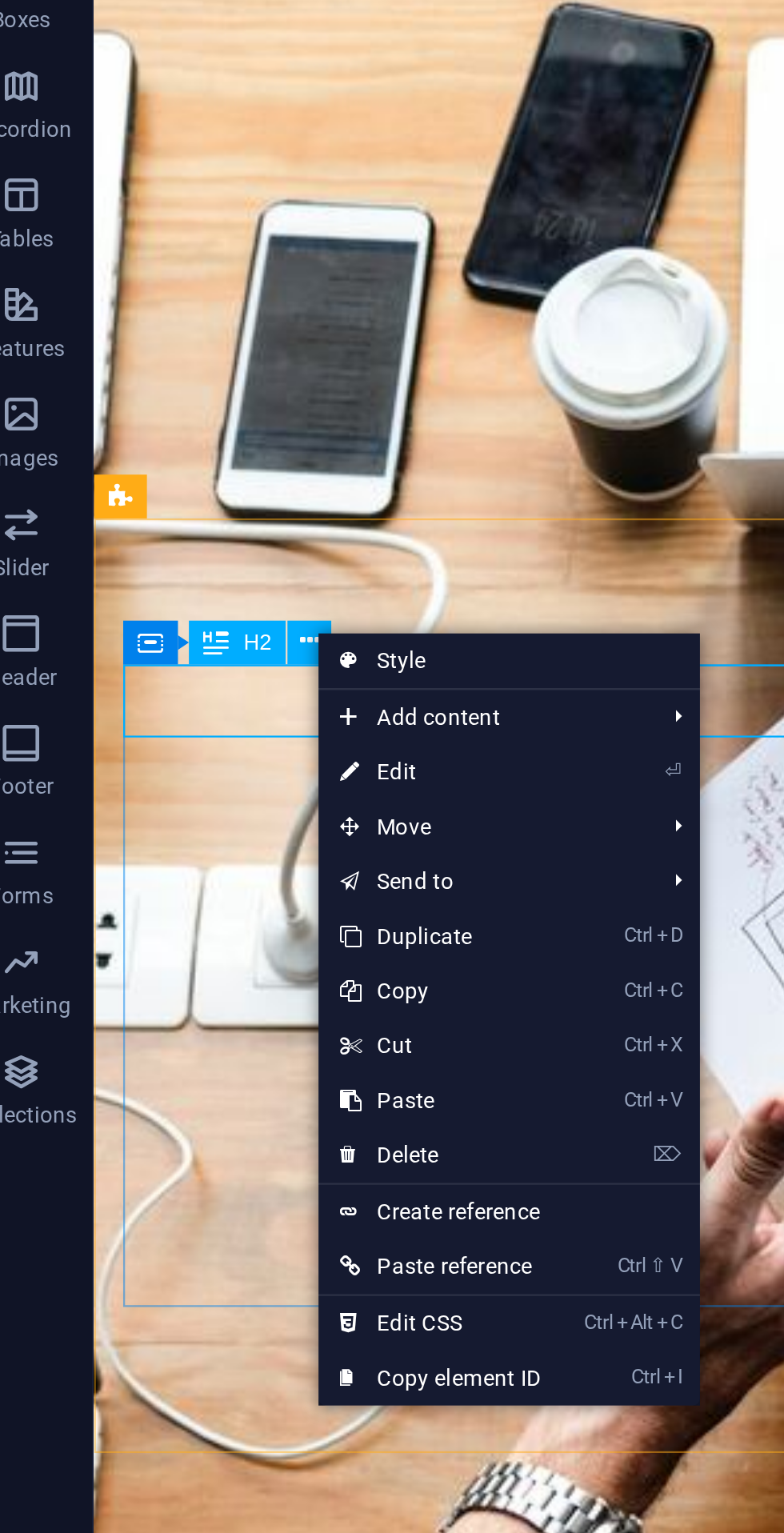
click at [208, 596] on link "⏎ Edit" at bounding box center [216, 597] width 108 height 24
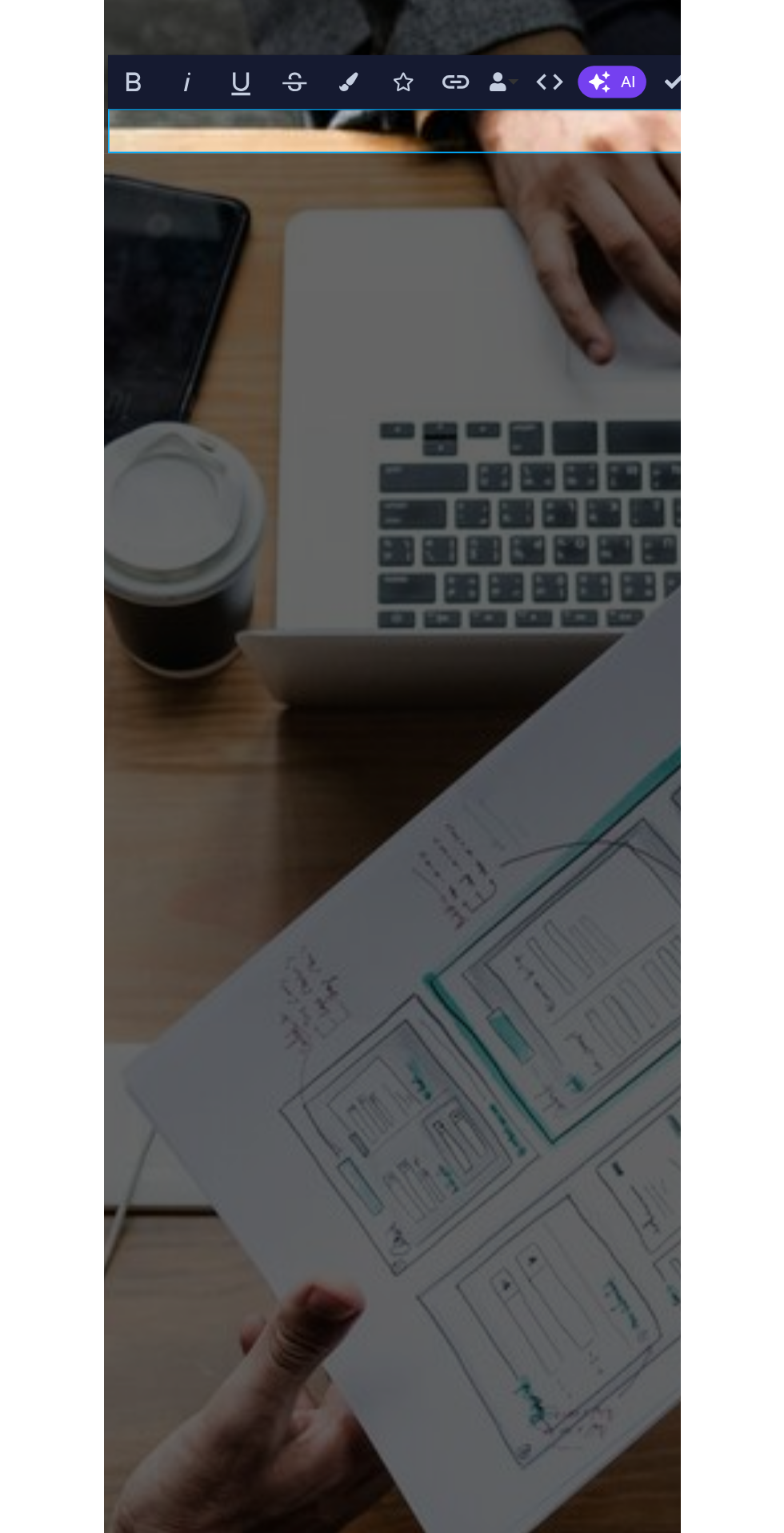
scroll to position [564, 0]
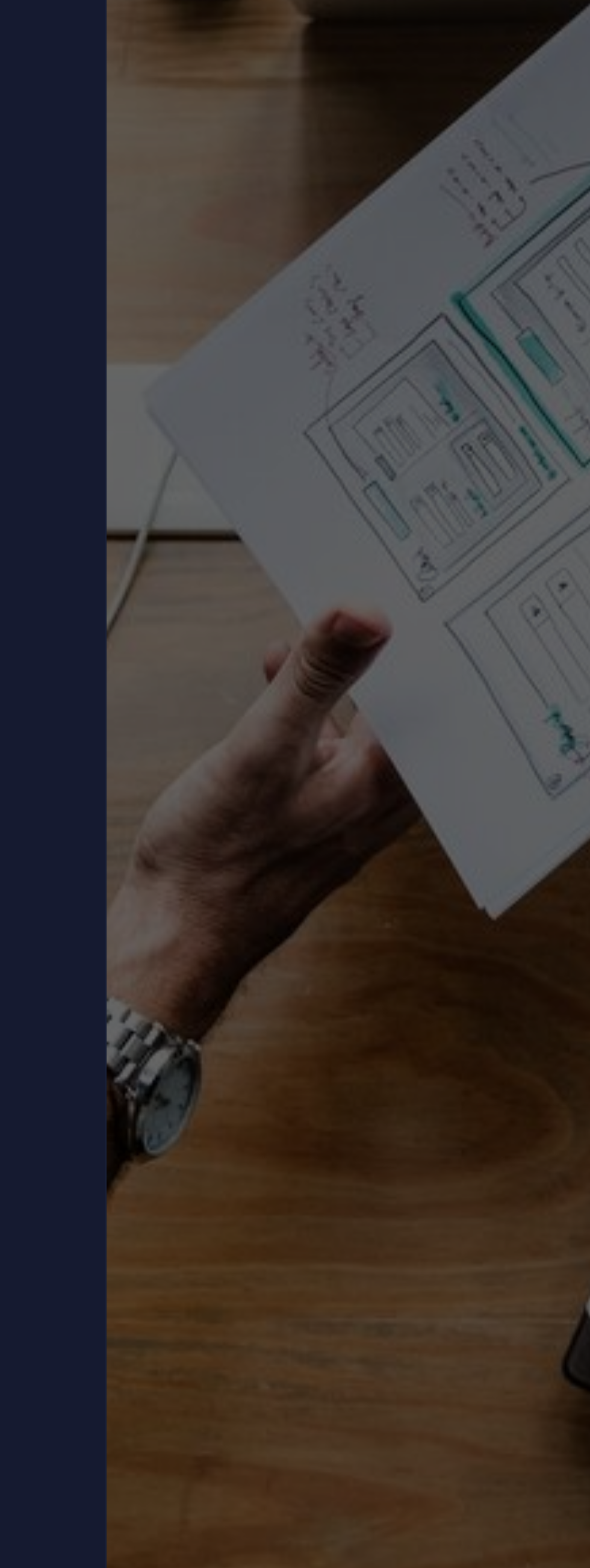
click at [277, 315] on div "In [DATE] class, We will be discussing Basic Operation of Integers. We hope you…" at bounding box center [270, 409] width 310 height 188
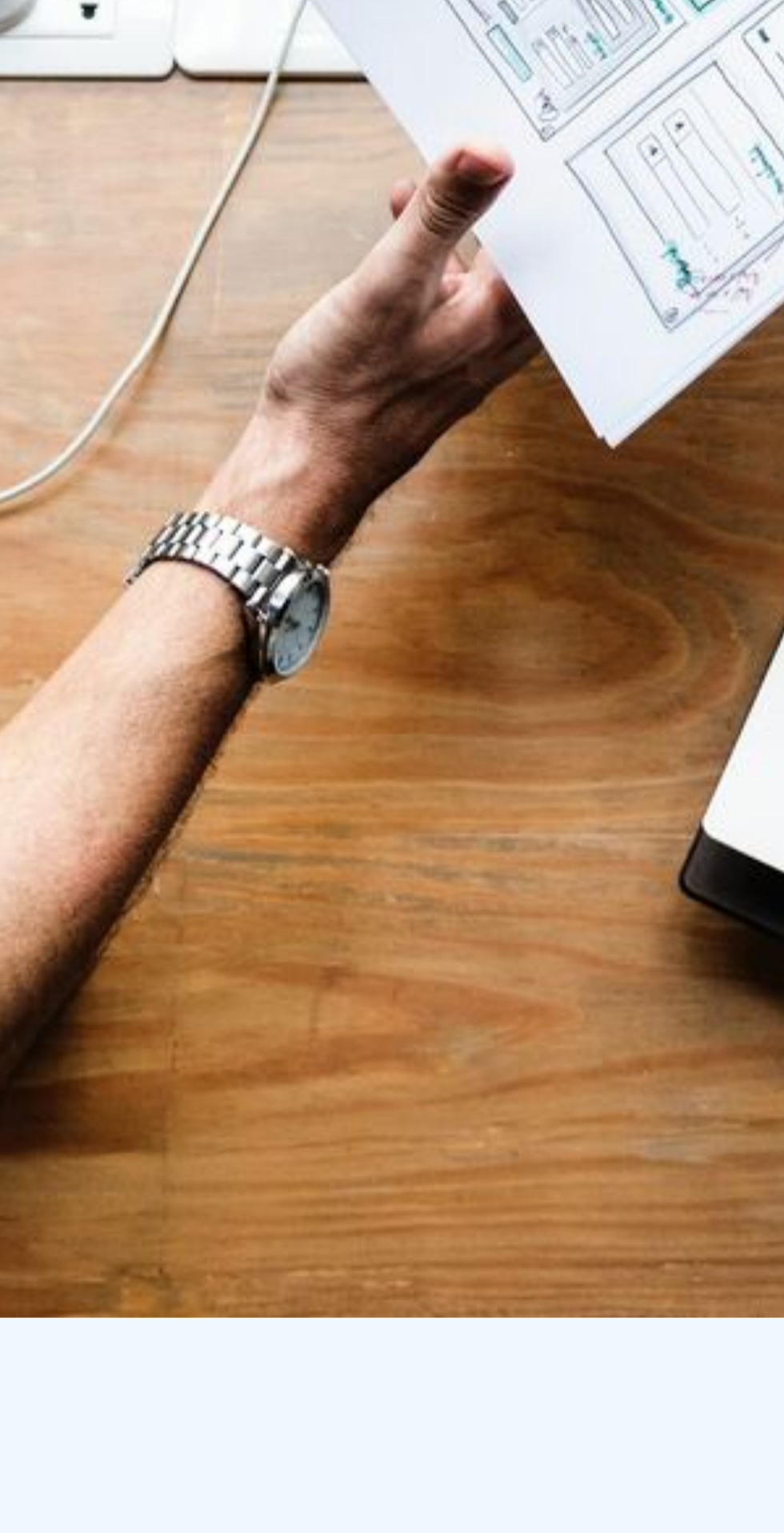
click at [52, 400] on div "[PERSON_NAME][GEOGRAPHIC_DATA] AI is your premier online education platform tai…" at bounding box center [141, 438] width 643 height 77
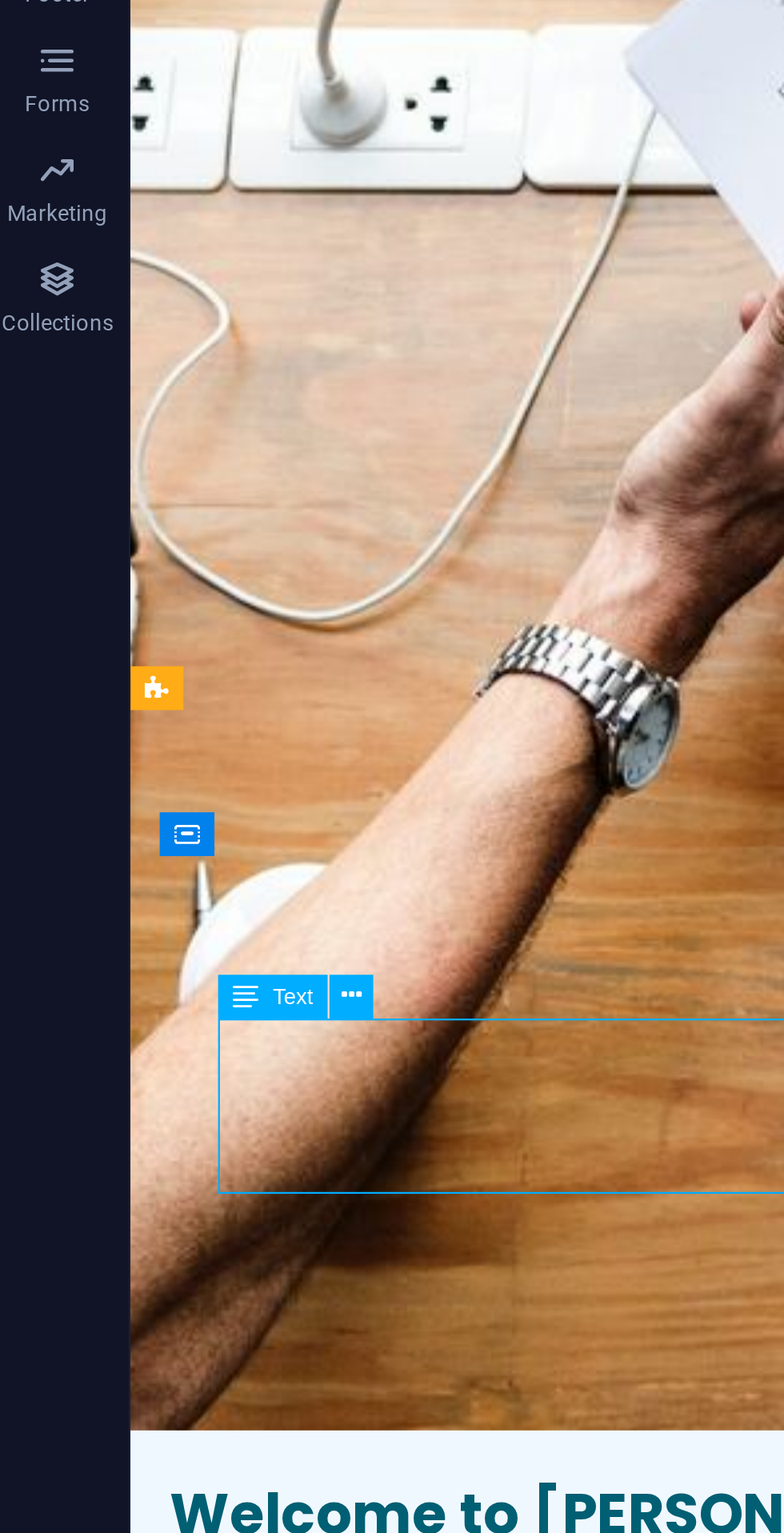
scroll to position [266, 0]
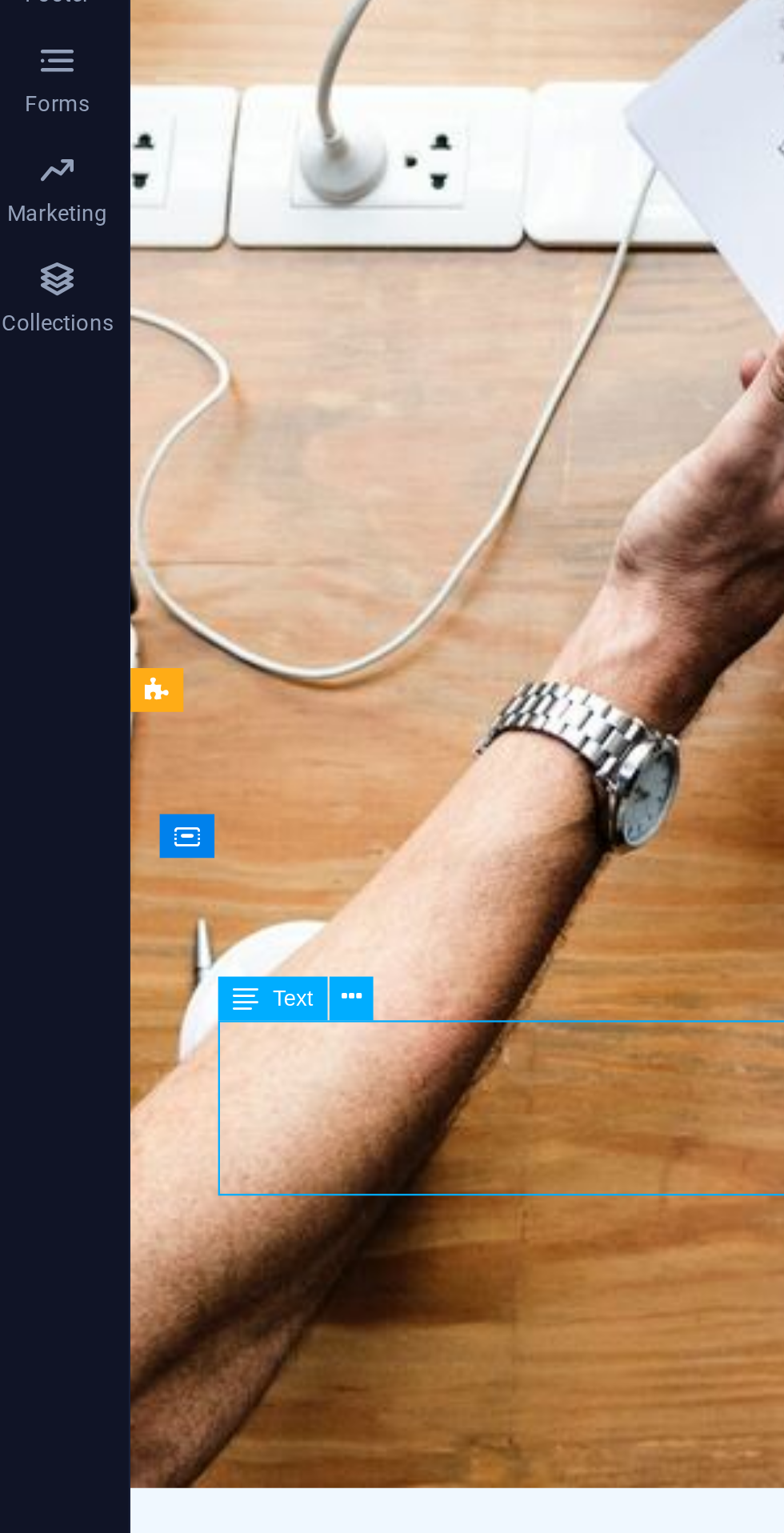
click at [300, 251] on div "In [DATE] class, We will be discussing Basic Operation of Integers. We hope you…" at bounding box center [490, 375] width 694 height 250
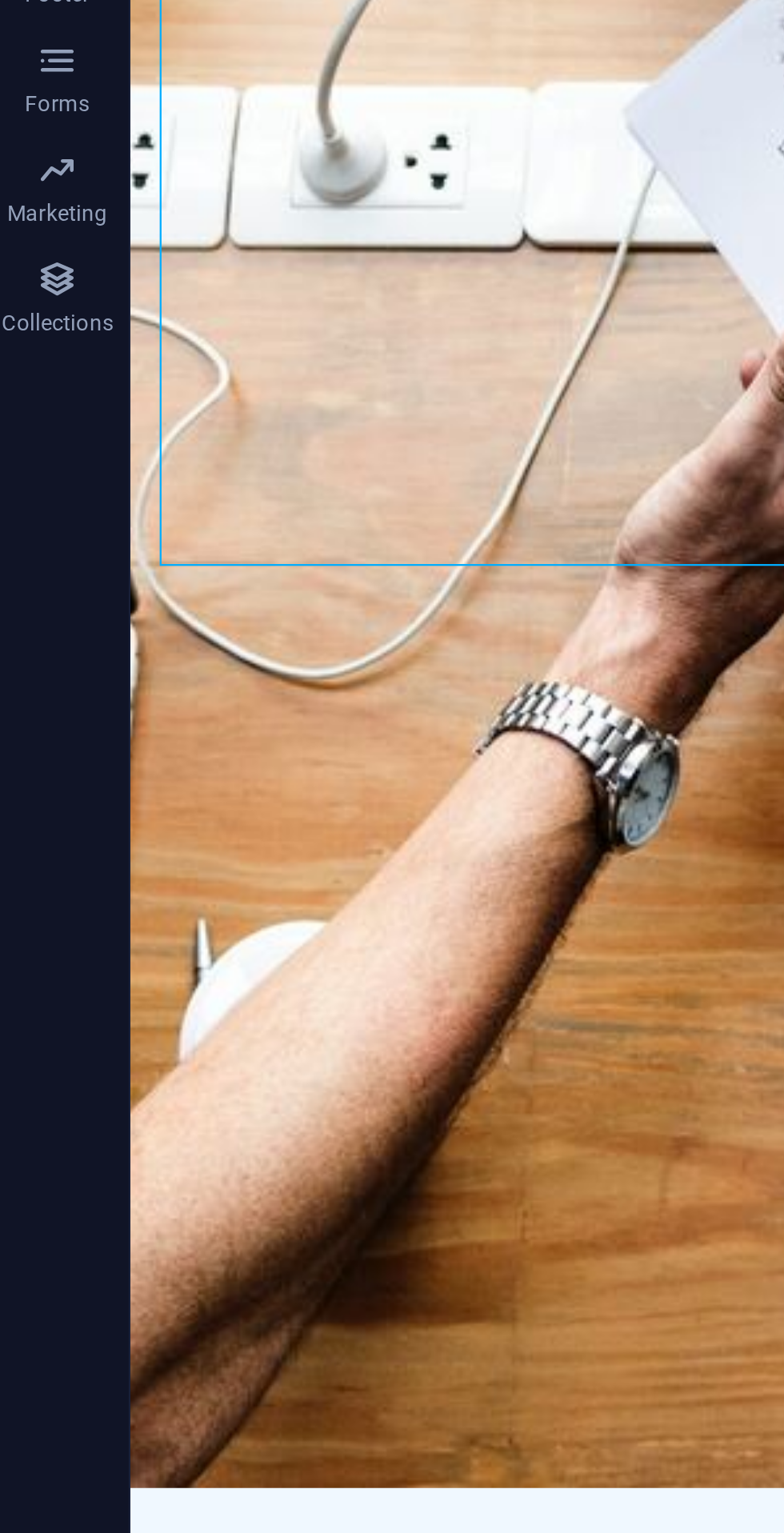
click at [374, 251] on div "In [DATE] class, We will be discussing Basic Operation of Integers. We hope you…" at bounding box center [490, 375] width 694 height 250
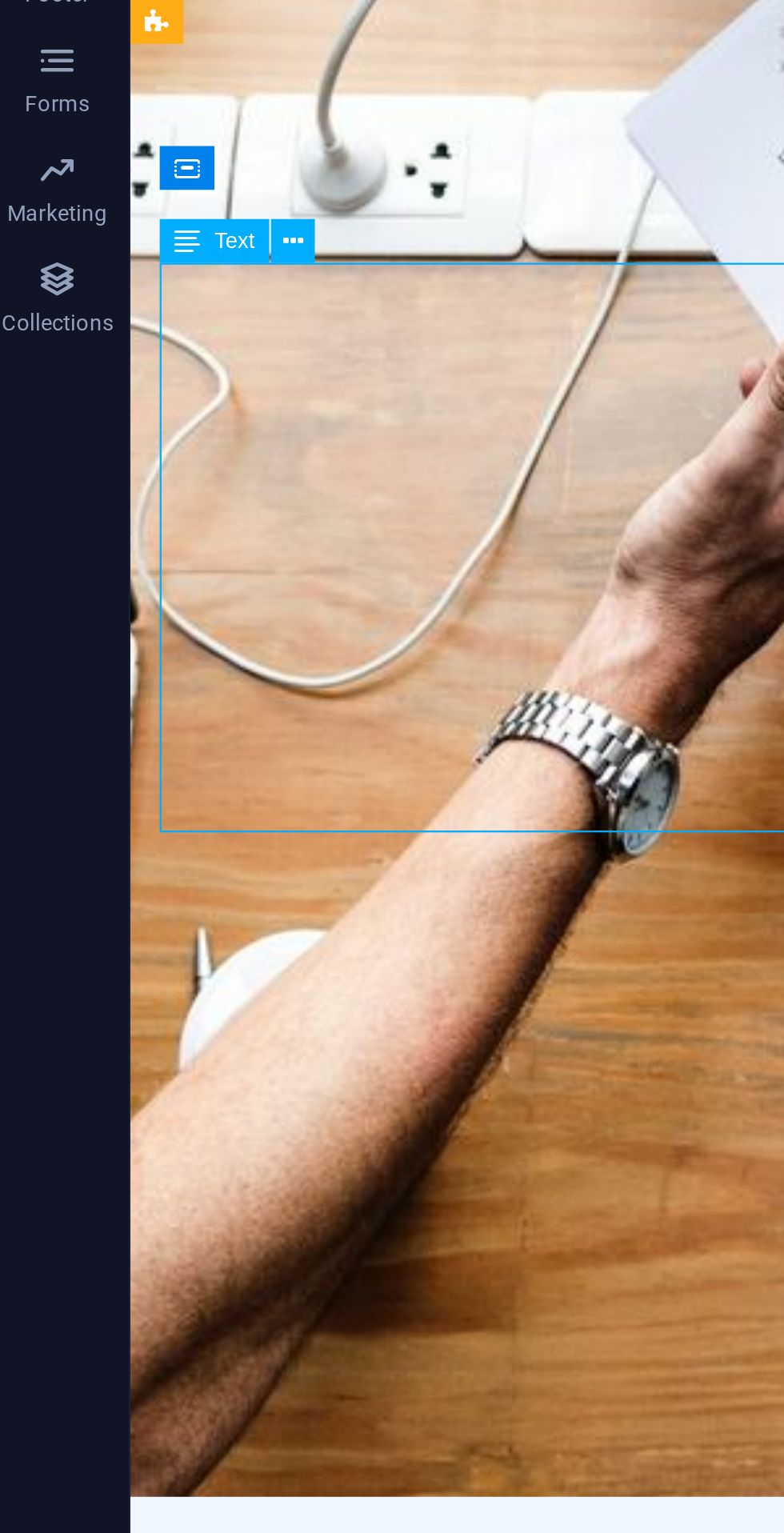
scroll to position [110, 0]
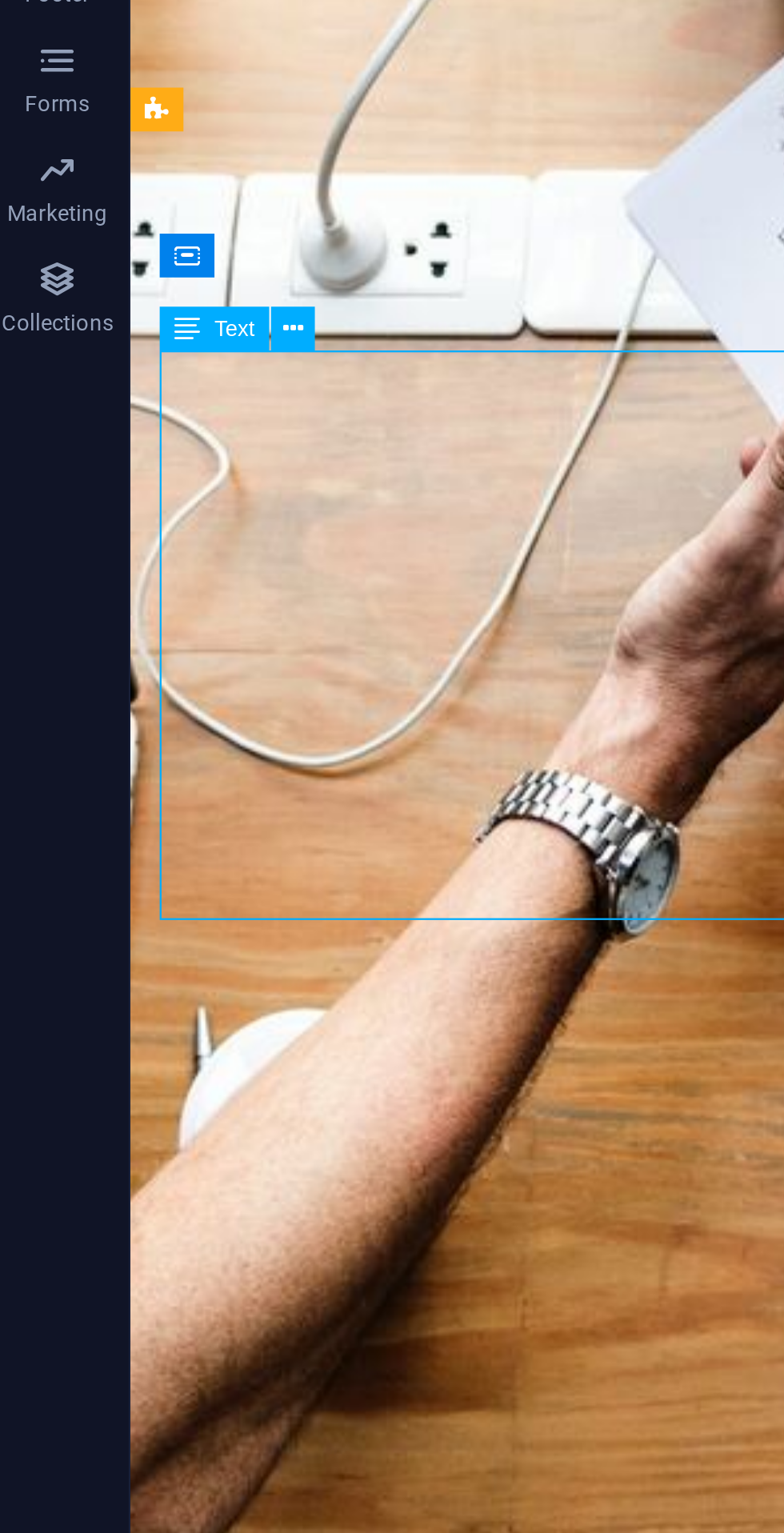
click at [143, 748] on button at bounding box center [135, 750] width 20 height 20
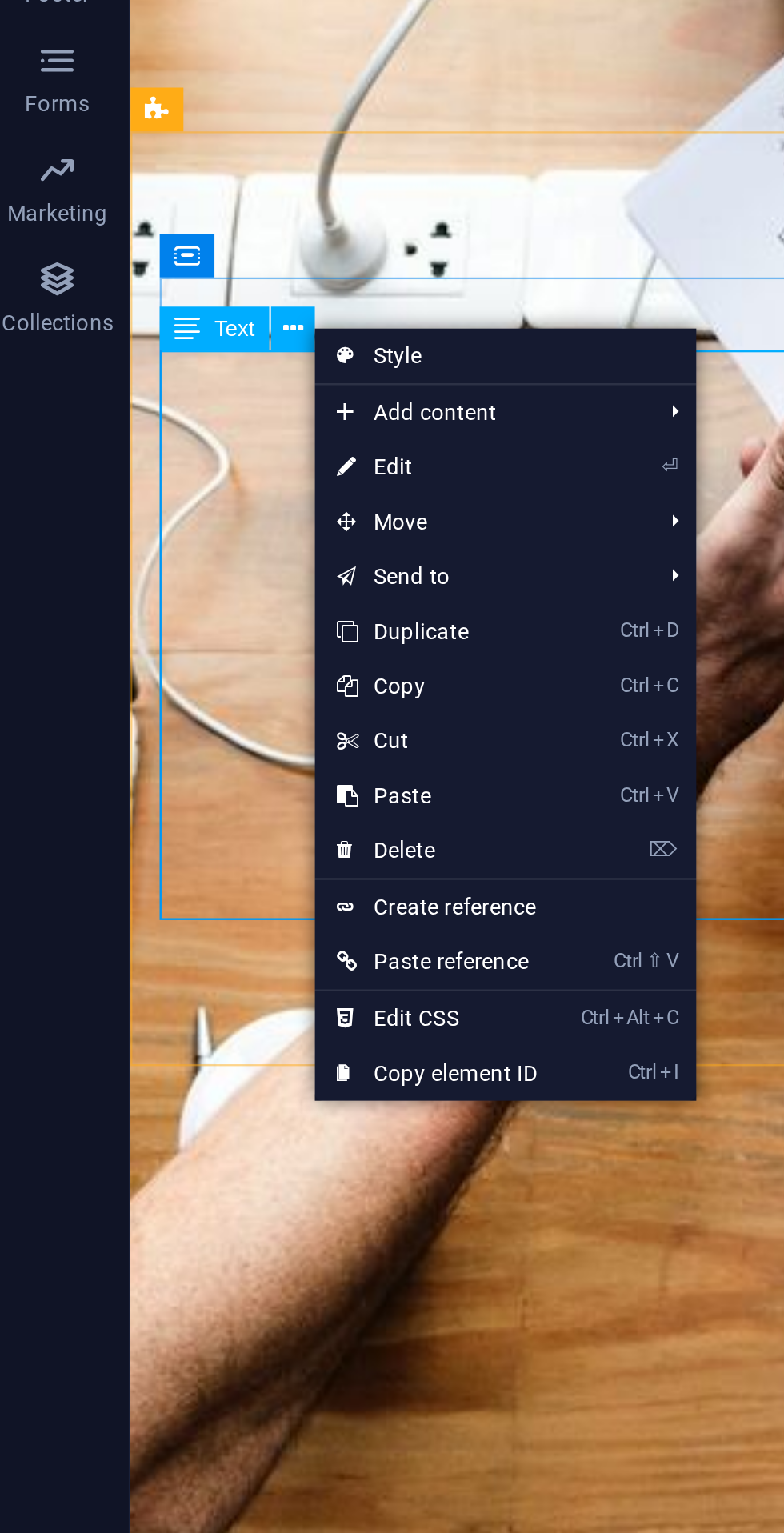
click at [106, 743] on div "Text" at bounding box center [100, 750] width 48 height 20
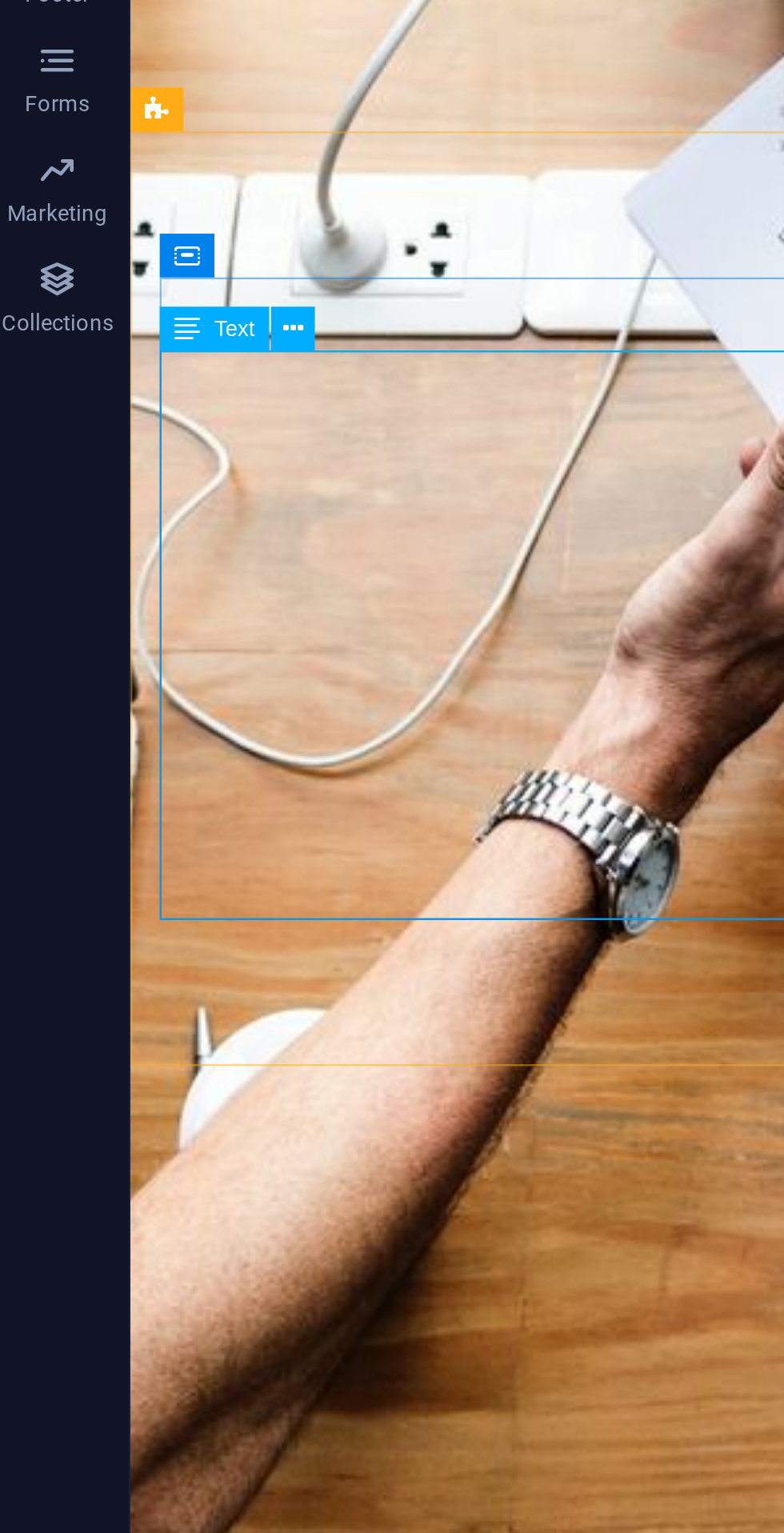
click at [81, 649] on div "Preset" at bounding box center [75, 653] width 23 height 20
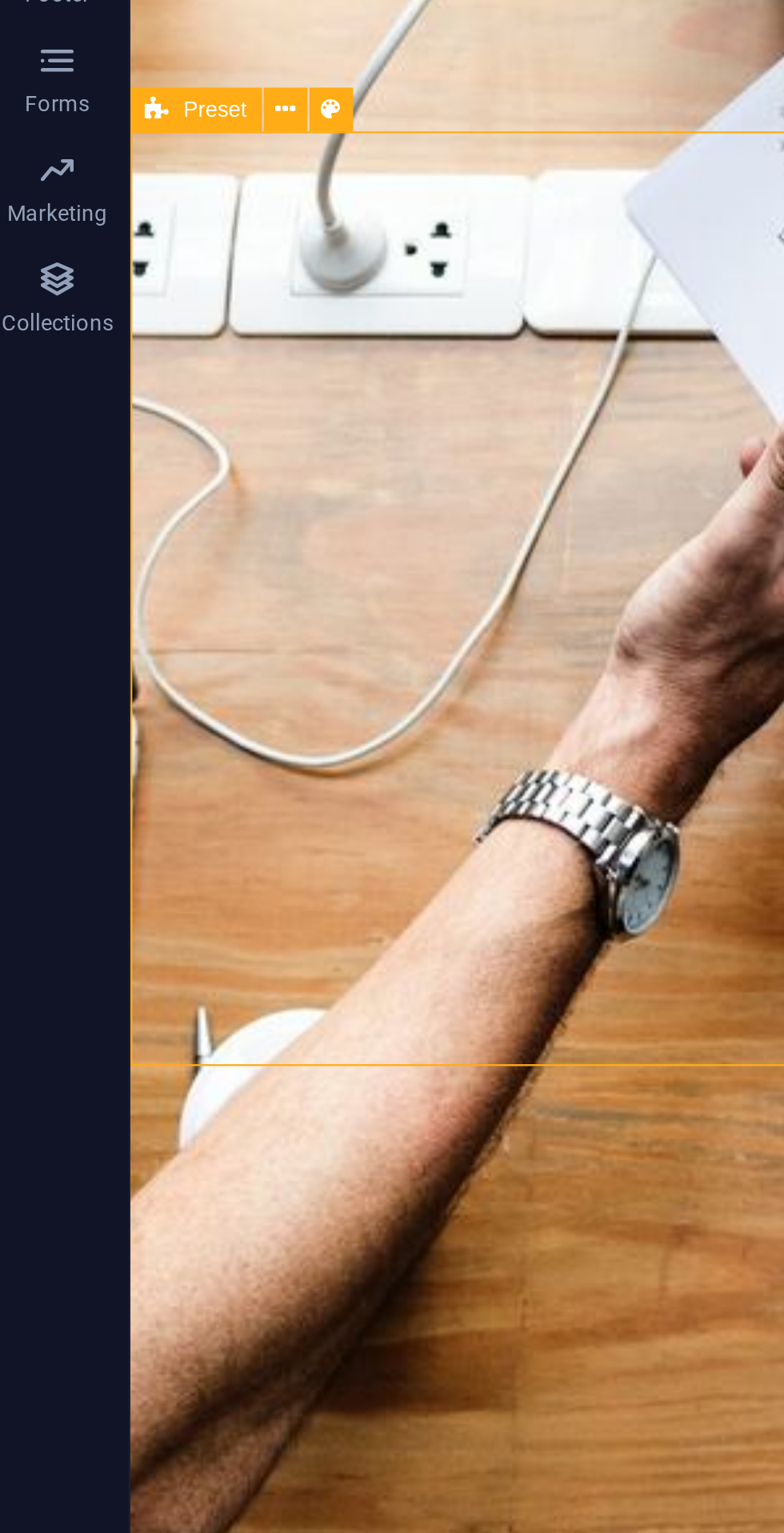
click at [130, 650] on icon at bounding box center [131, 654] width 8 height 17
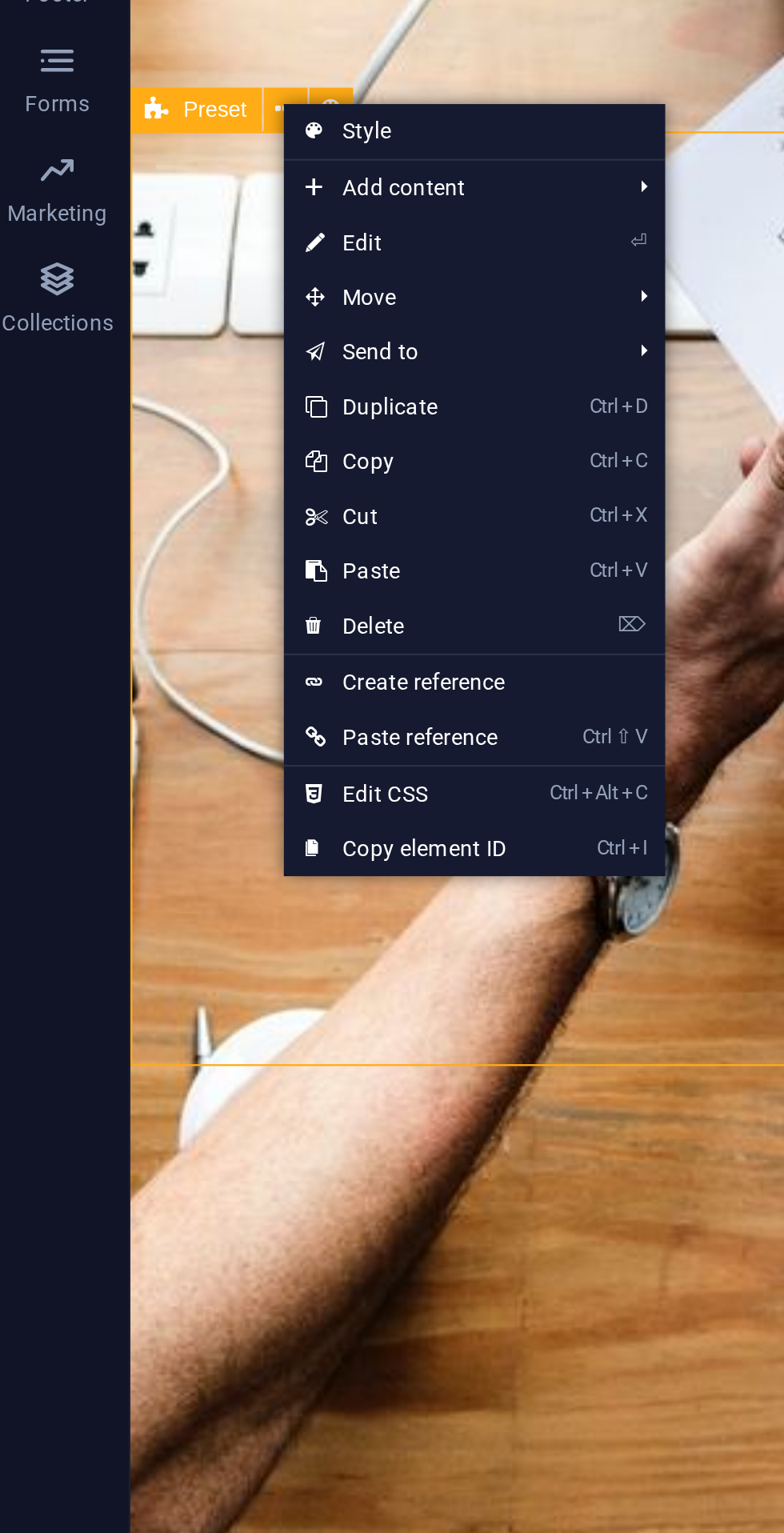
click at [168, 708] on link "⏎ Edit" at bounding box center [184, 712] width 108 height 24
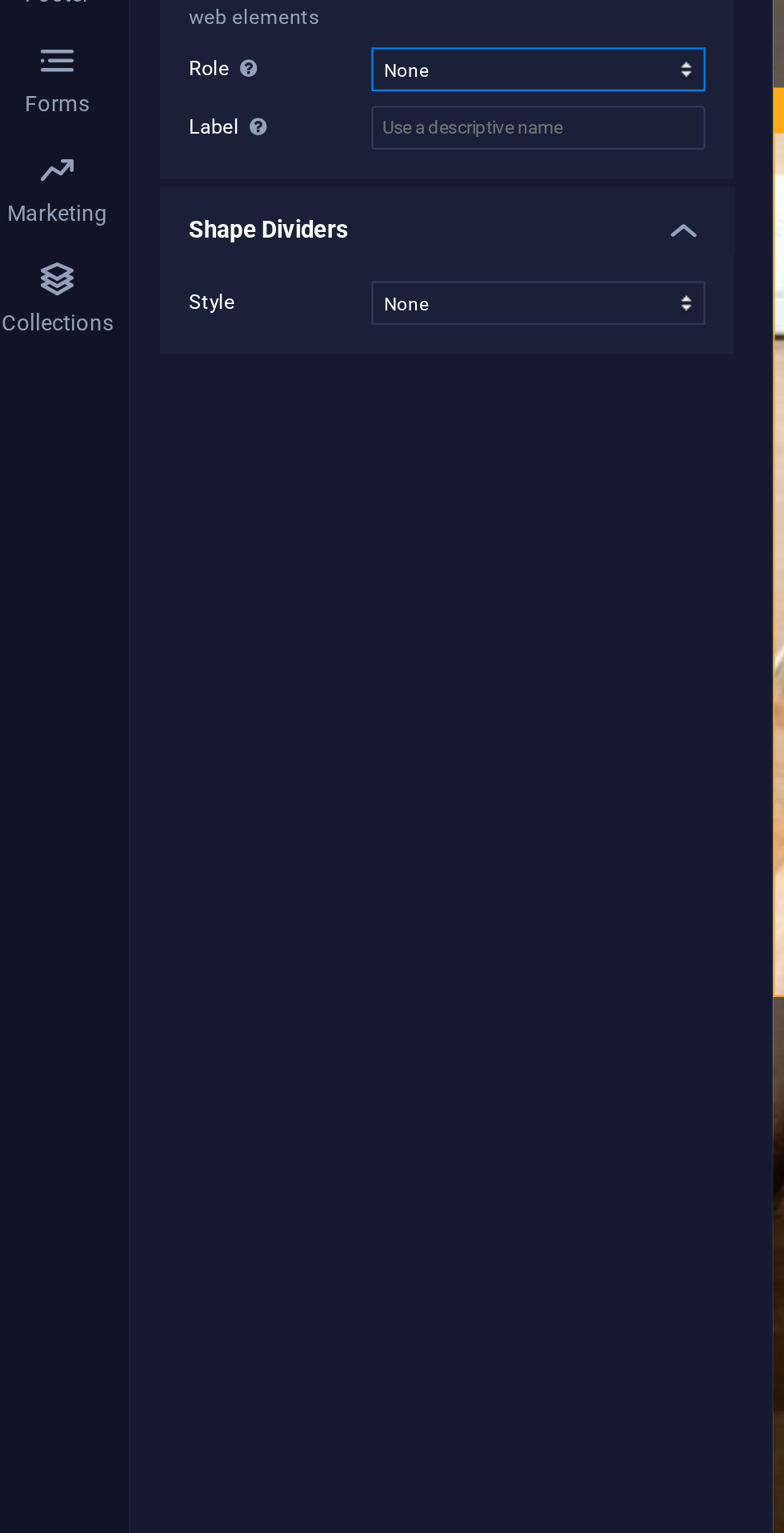
click at [306, 637] on select "None Alert Article Banner Comment Complementary Dialog Footer Header Marquee Pr…" at bounding box center [242, 635] width 146 height 20
select select "article"
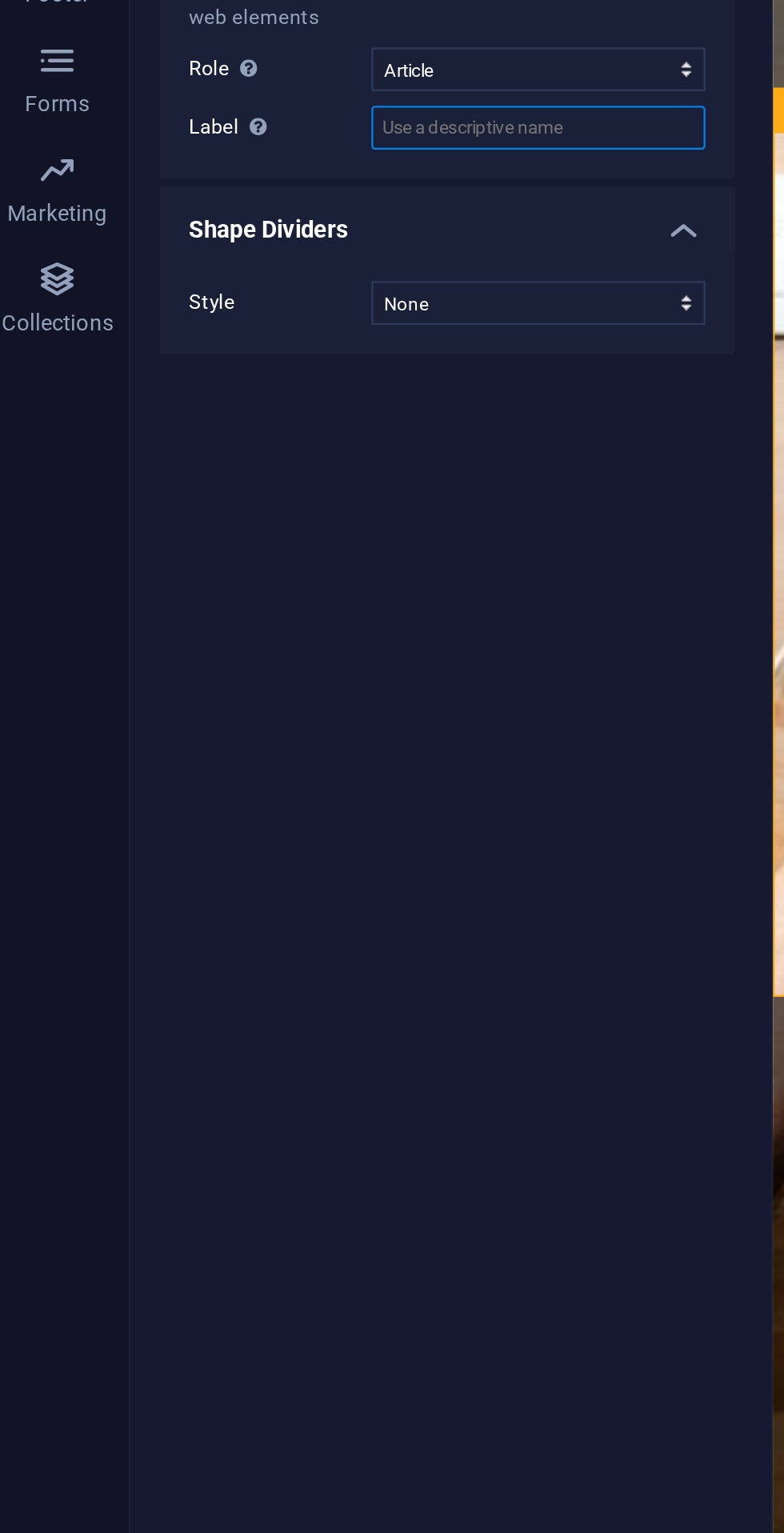
click at [287, 668] on input "Label Use the ARIA label to provide a clear and descriptive name for elements t…" at bounding box center [242, 662] width 146 height 20
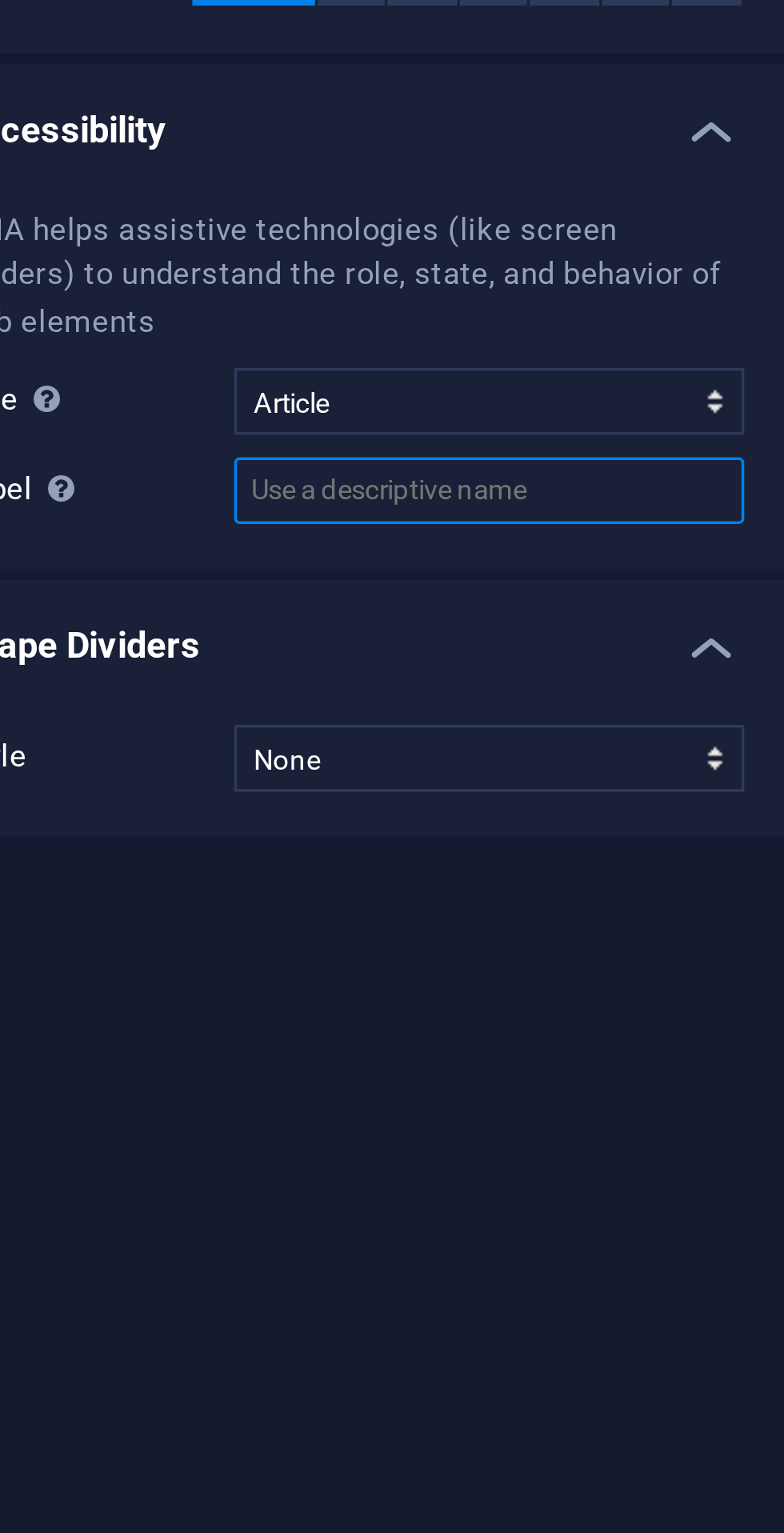
type input "S"
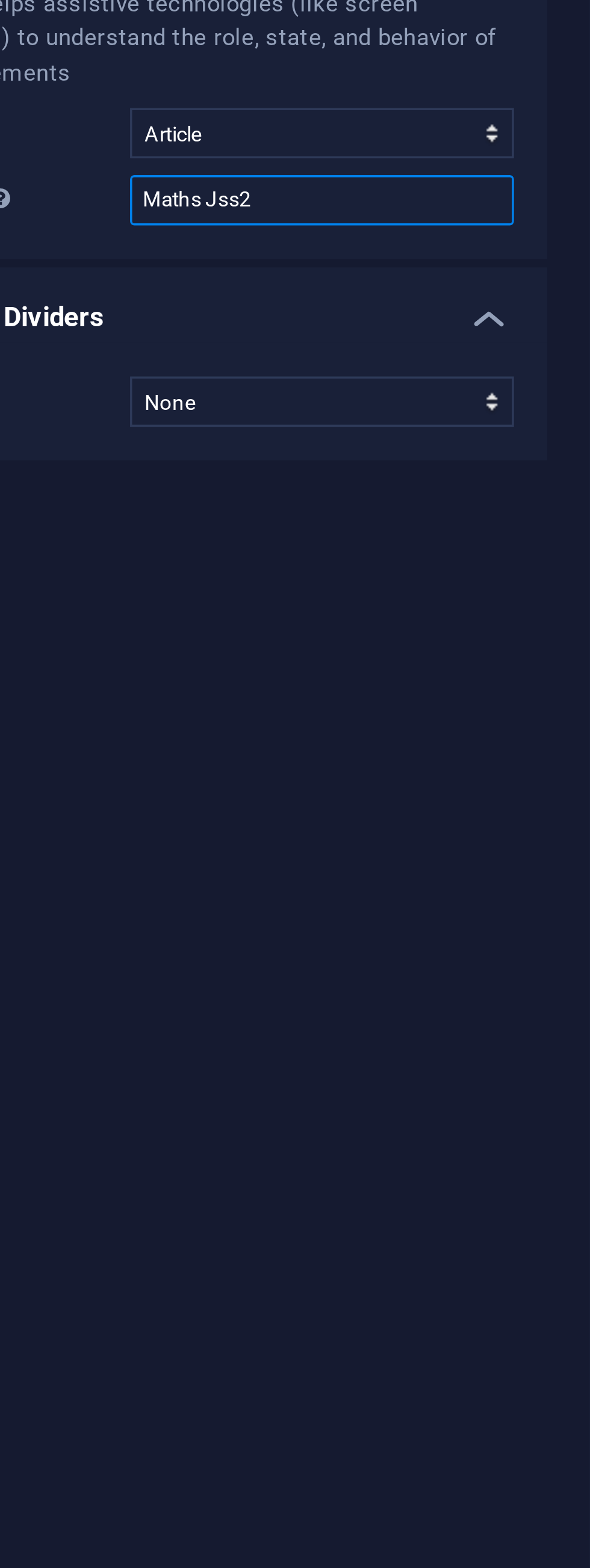
type input "Maths Jss2"
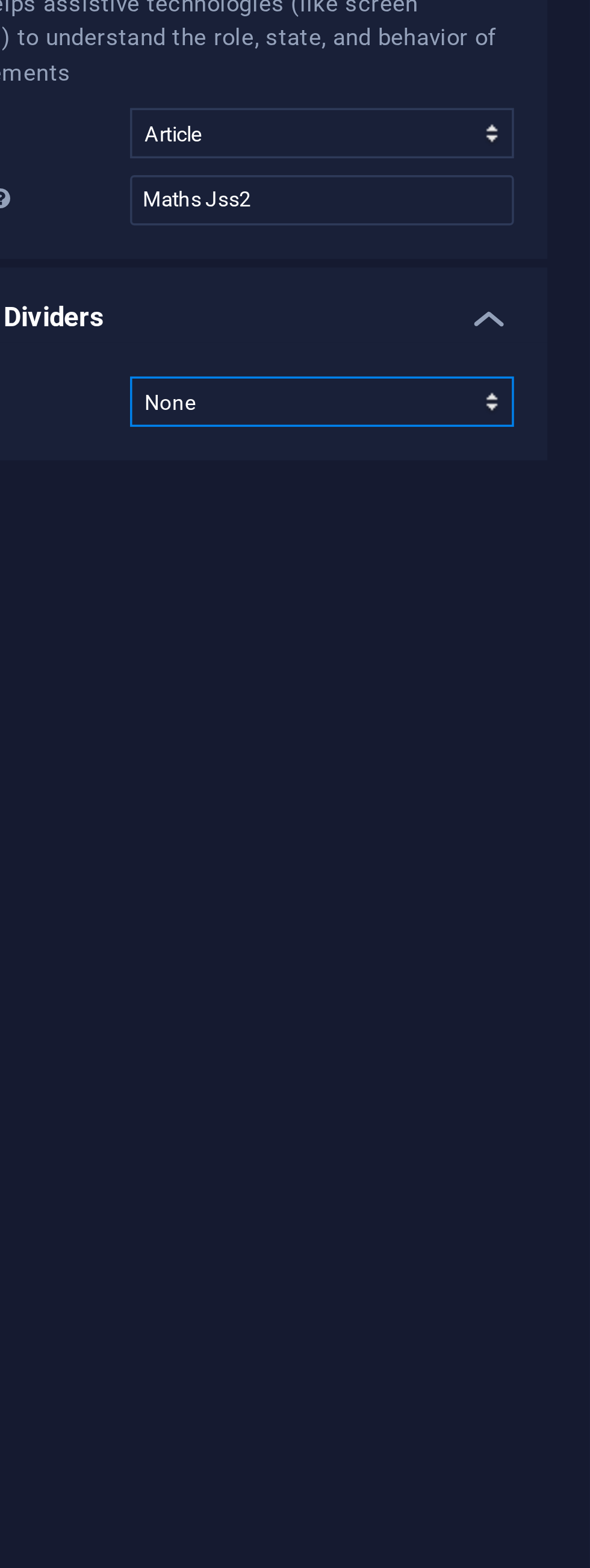
click at [234, 556] on select "None Triangle Square Diagonal Polygon 1 Polygon 2 Zigzag Multiple Zigzags Waves…" at bounding box center [182, 556] width 110 height 15
select select "blocks"
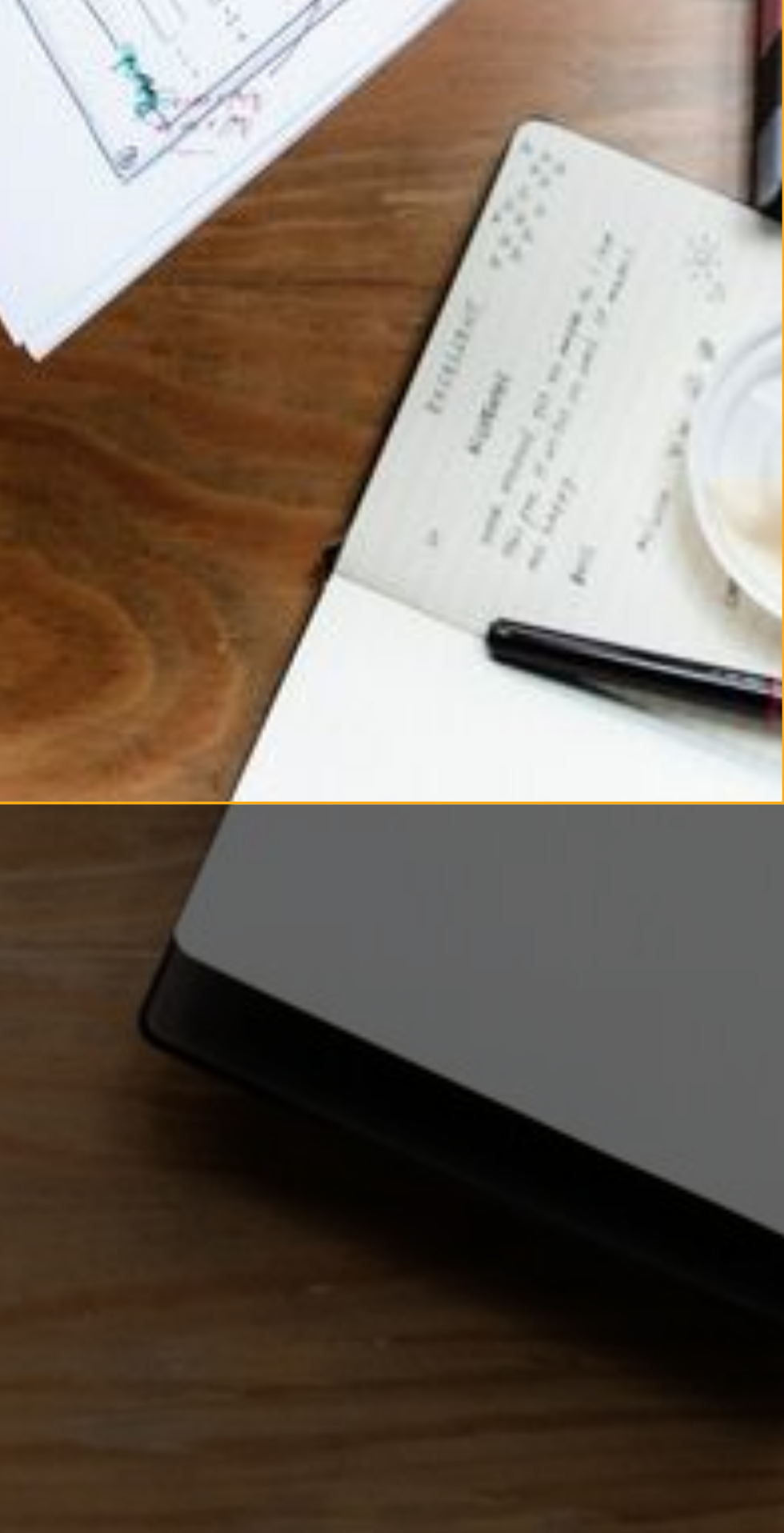
scroll to position [0, 0]
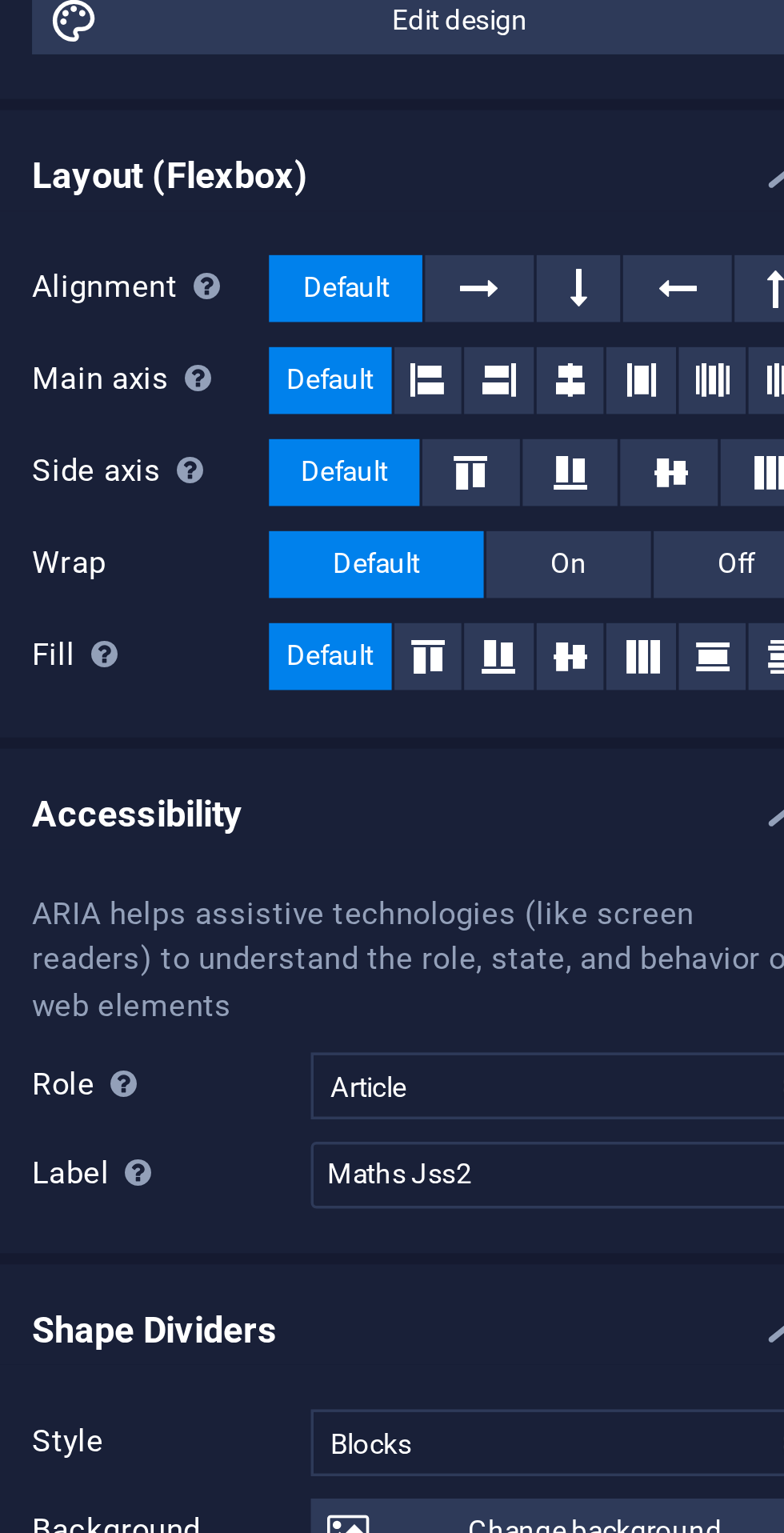
click at [277, 404] on icon at bounding box center [274, 407] width 11 height 20
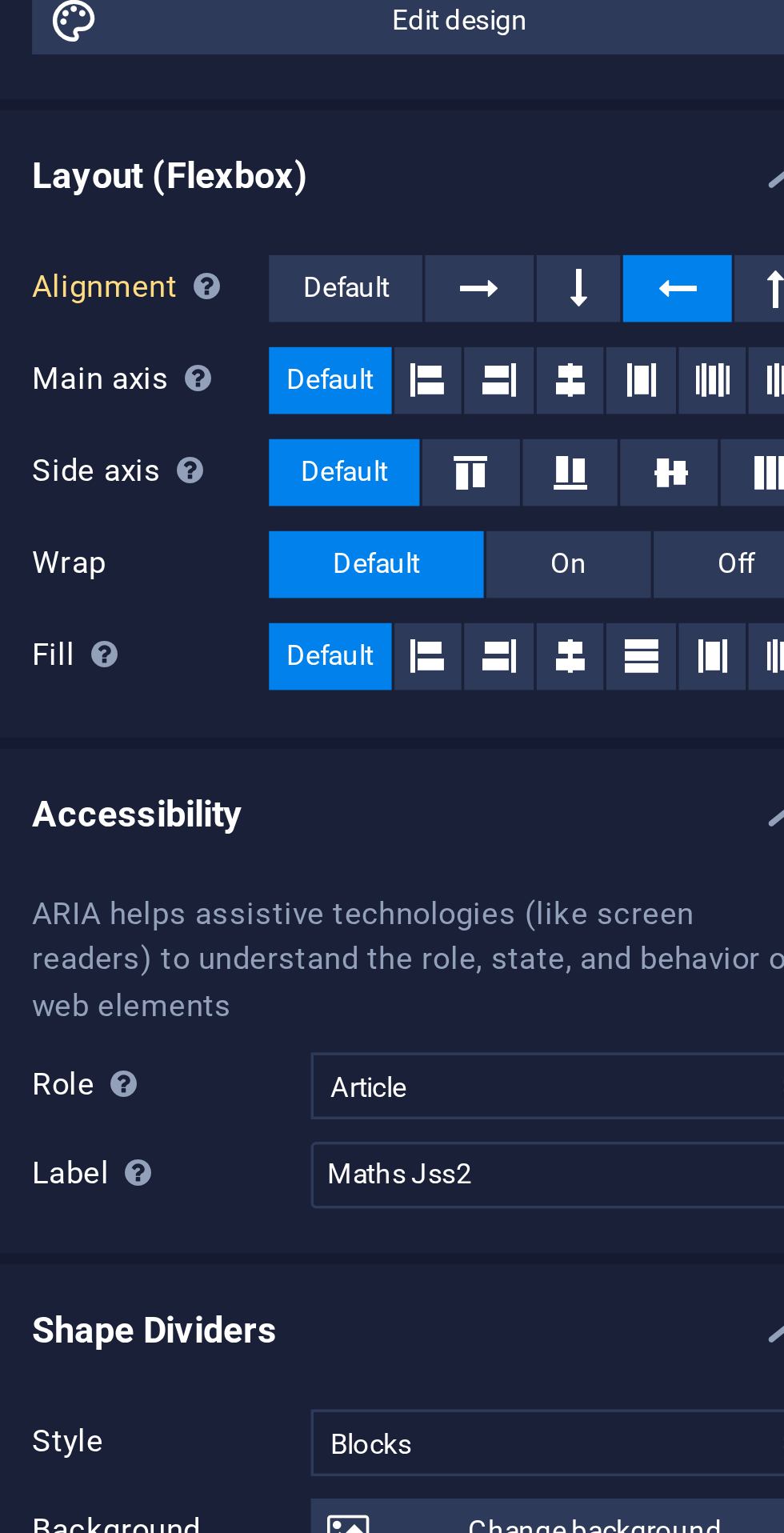
click at [207, 431] on icon at bounding box center [203, 433] width 9 height 20
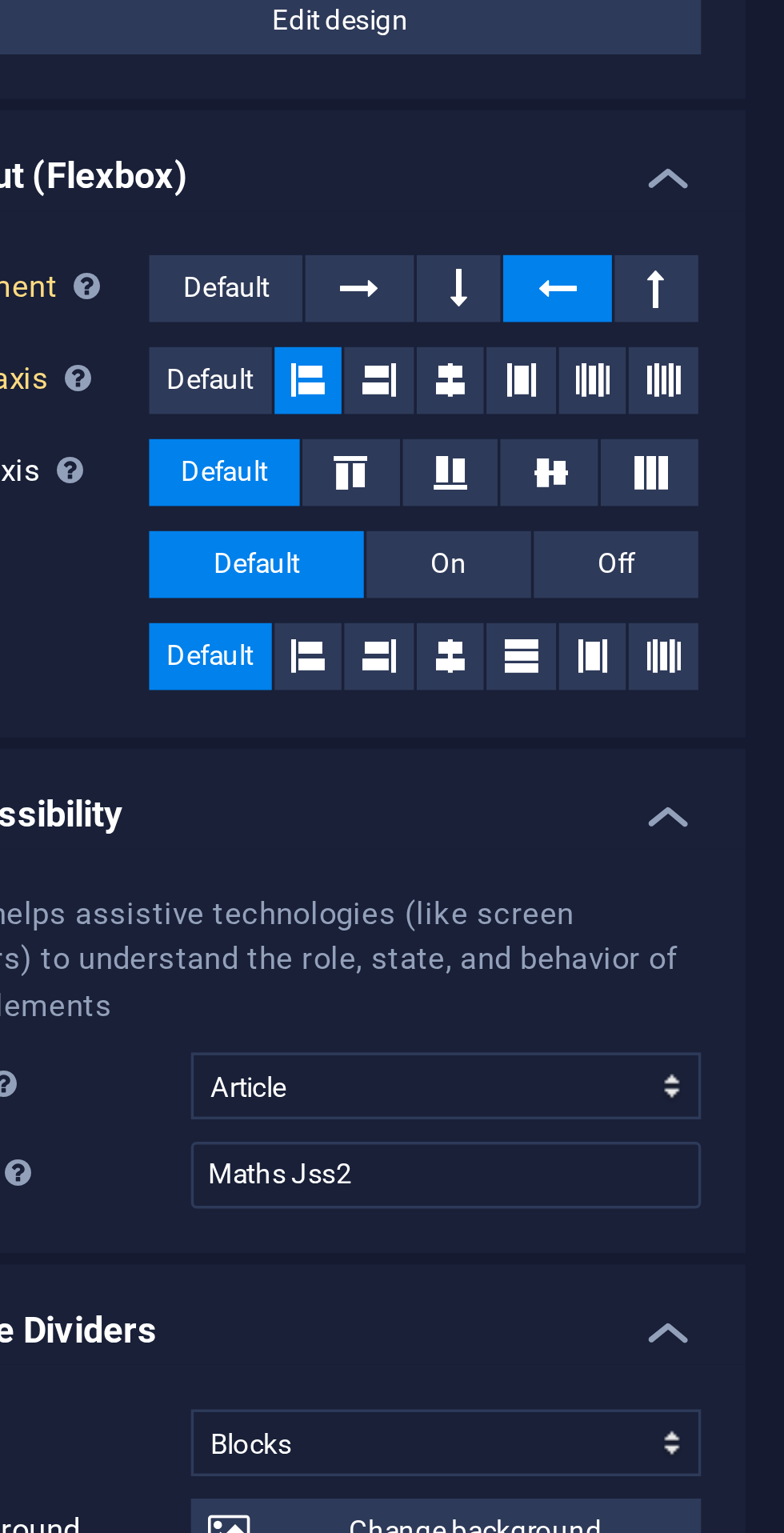
click at [245, 458] on icon at bounding box center [244, 460] width 20 height 9
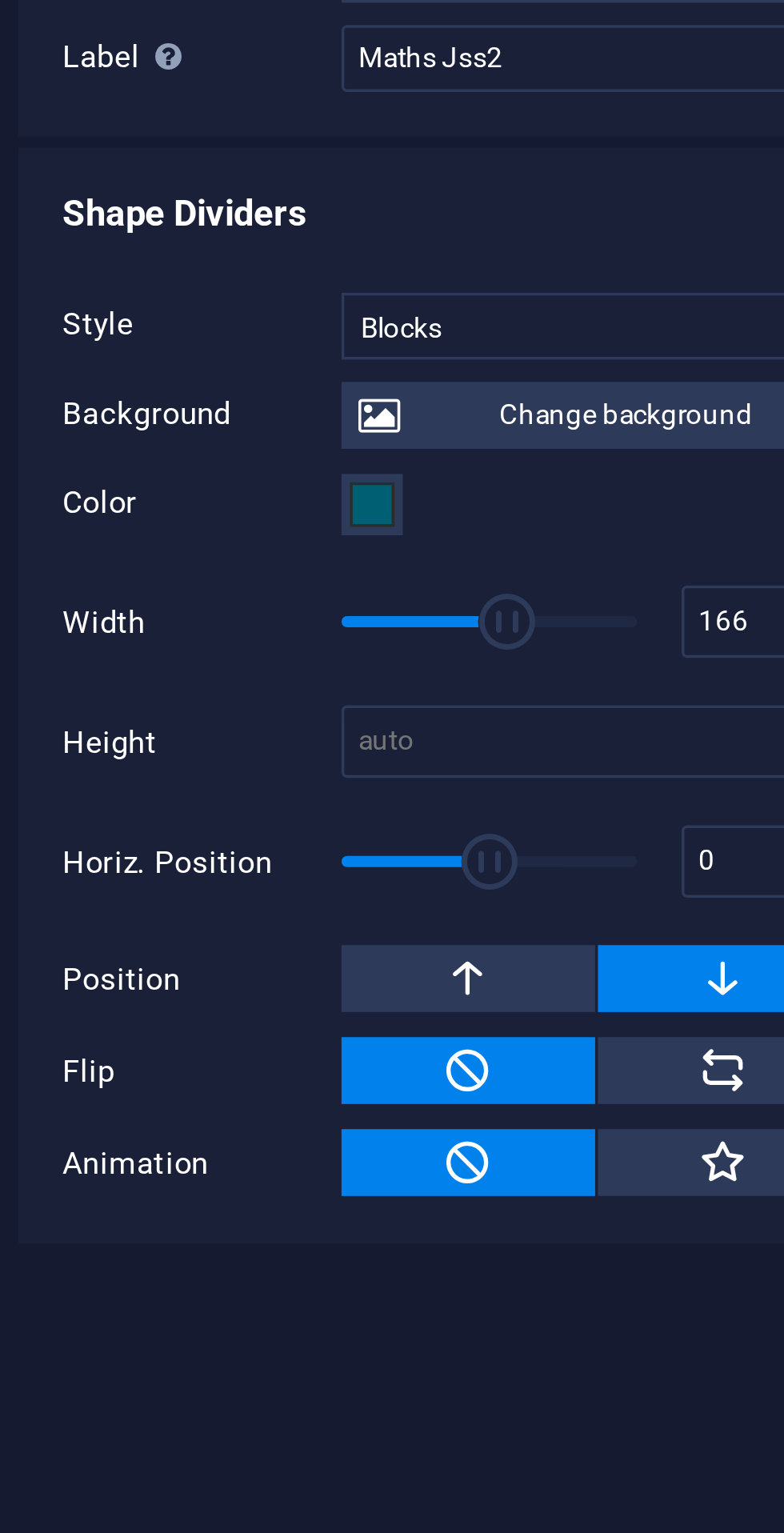
type input "152"
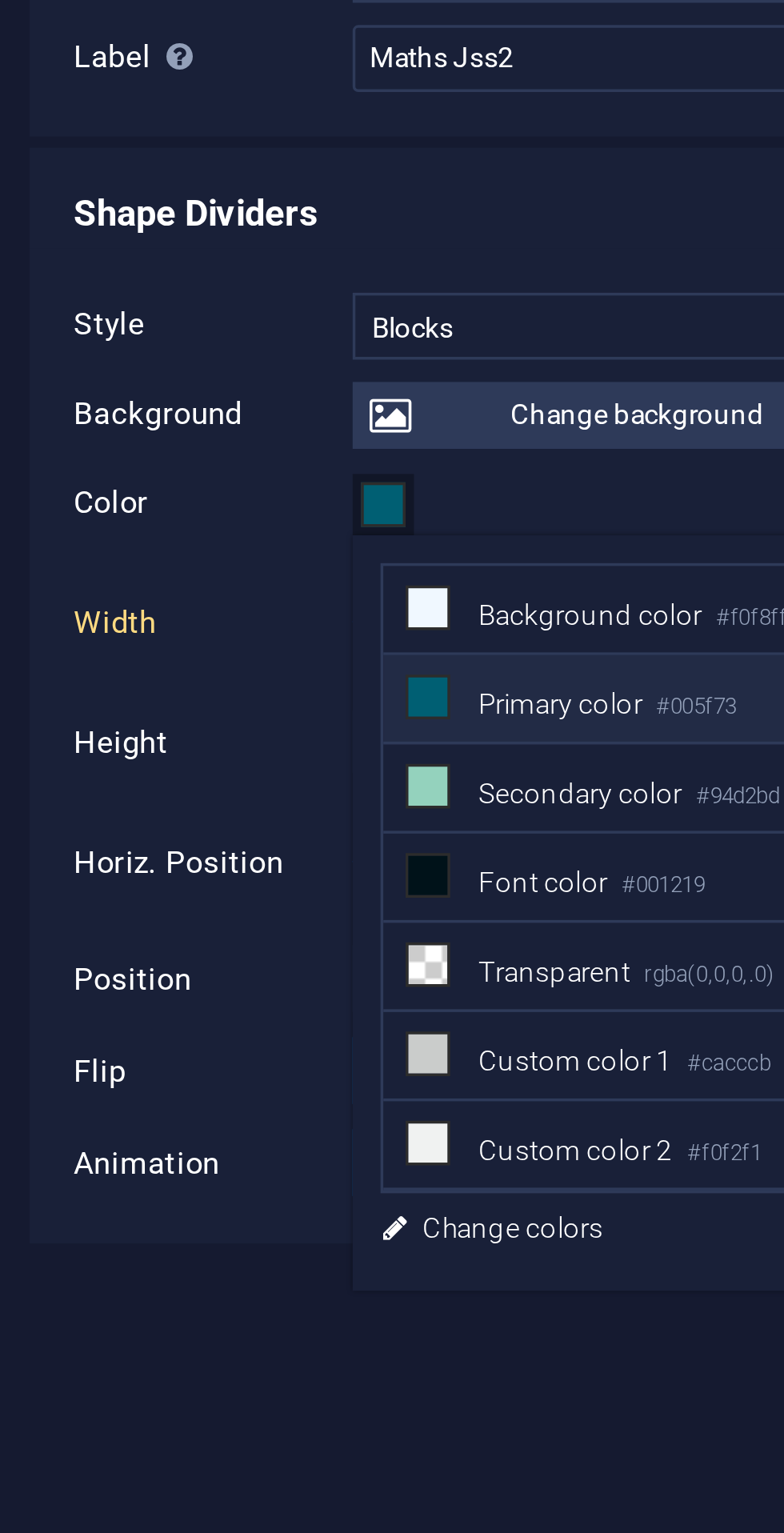
click at [194, 816] on icon at bounding box center [191, 819] width 11 height 11
type input "#f0f8ff"
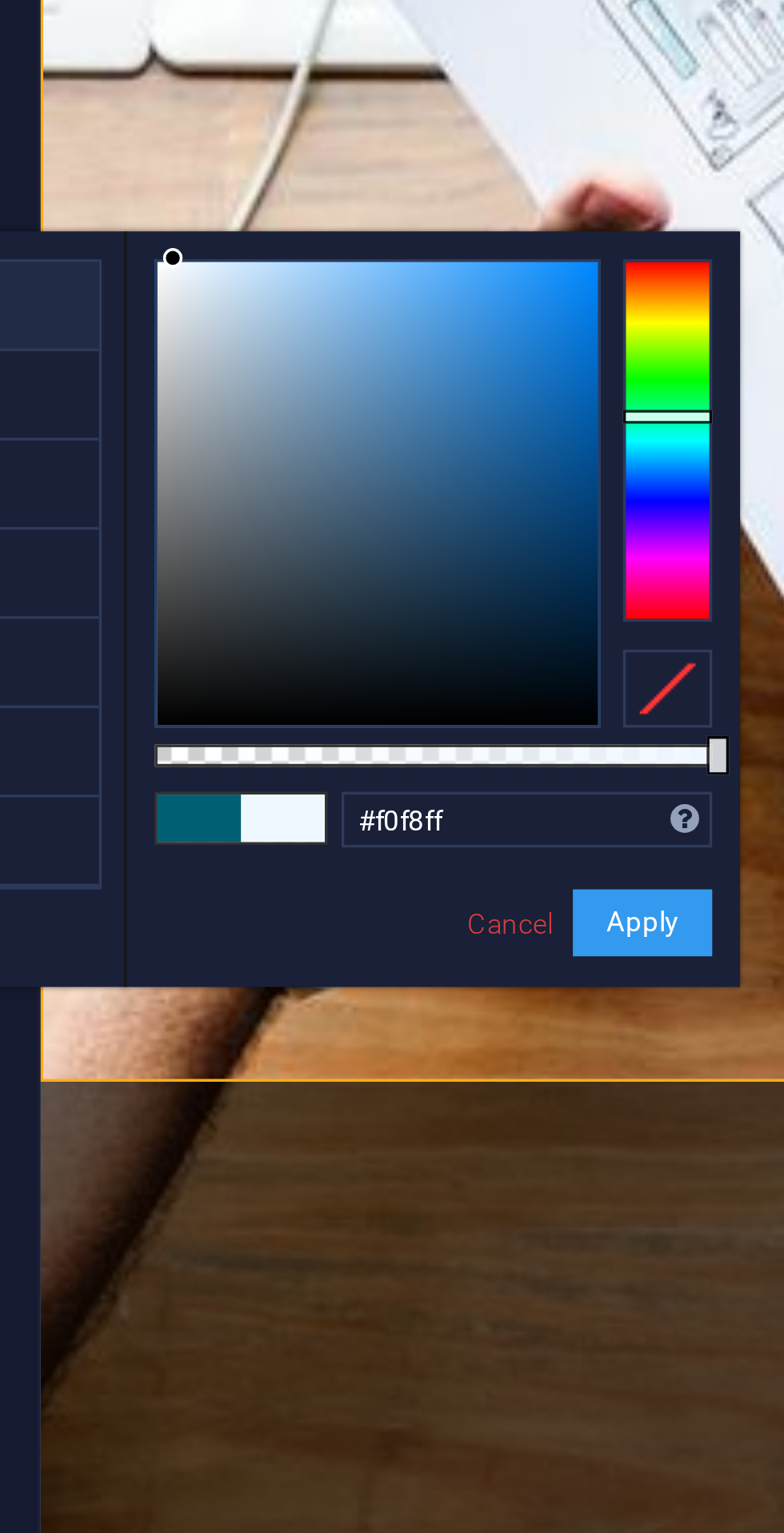
click at [521, 987] on button "Apply" at bounding box center [518, 997] width 40 height 20
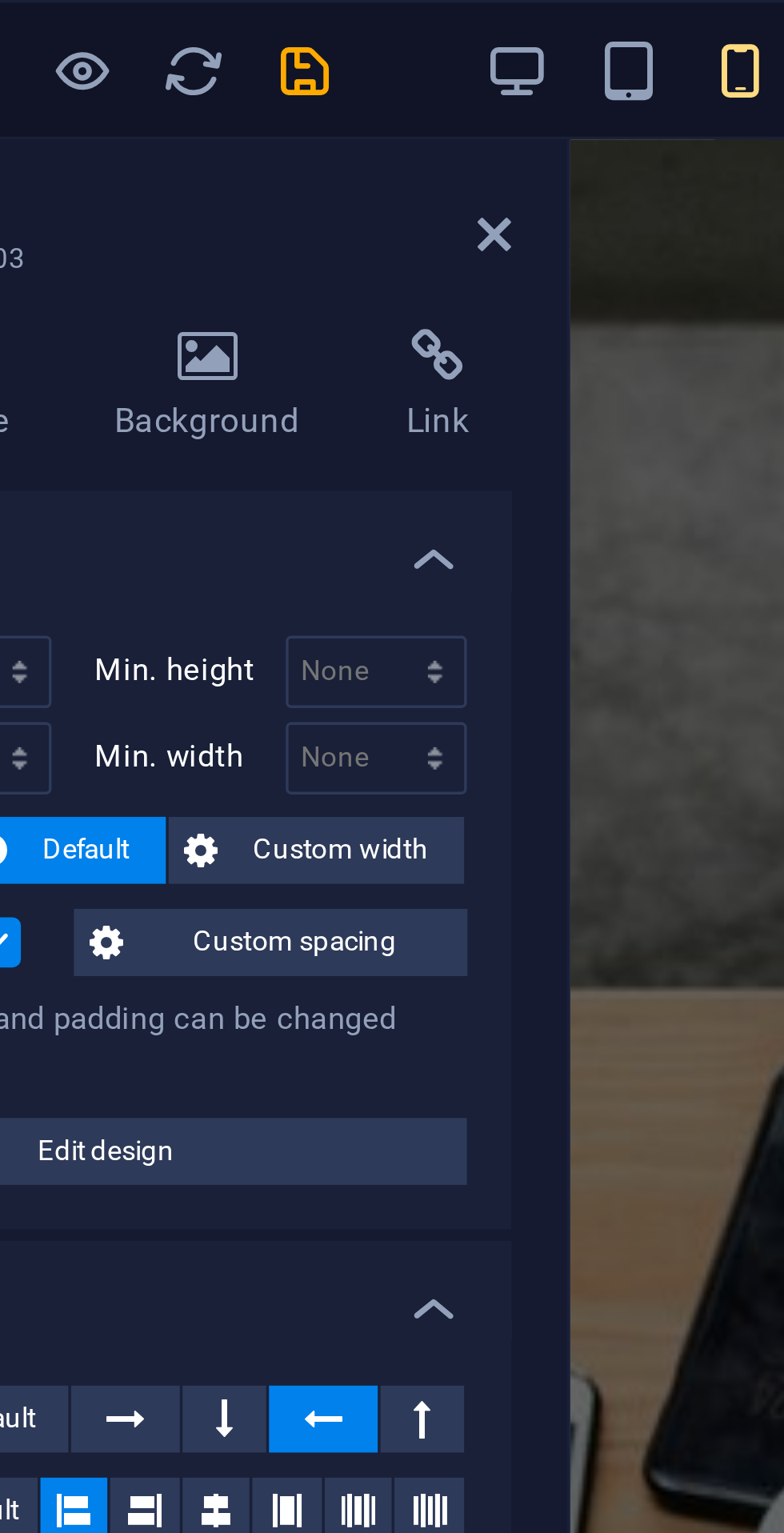
click at [320, 65] on icon at bounding box center [324, 67] width 9 height 13
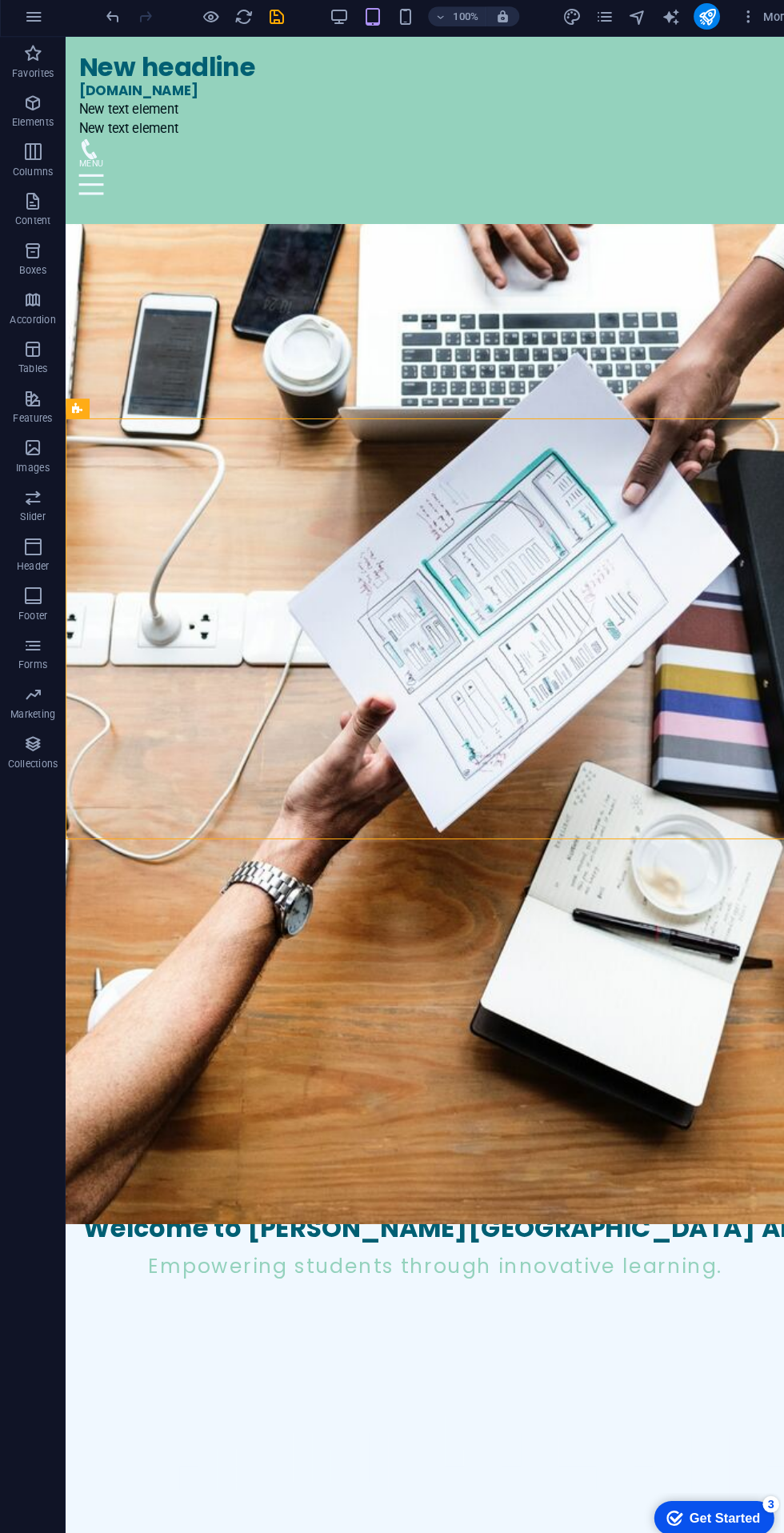
scroll to position [369, 0]
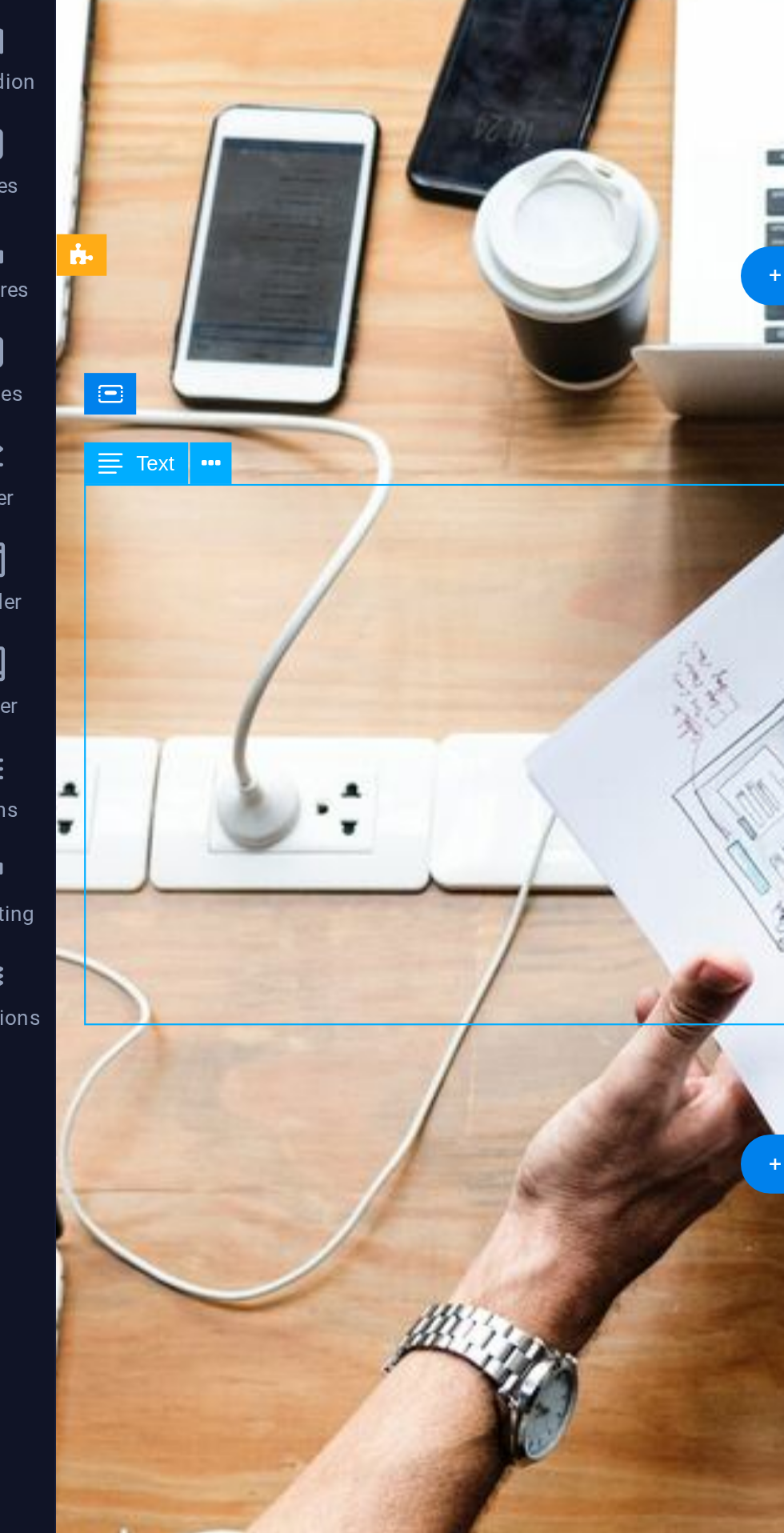
click at [138, 486] on icon at bounding box center [135, 491] width 8 height 17
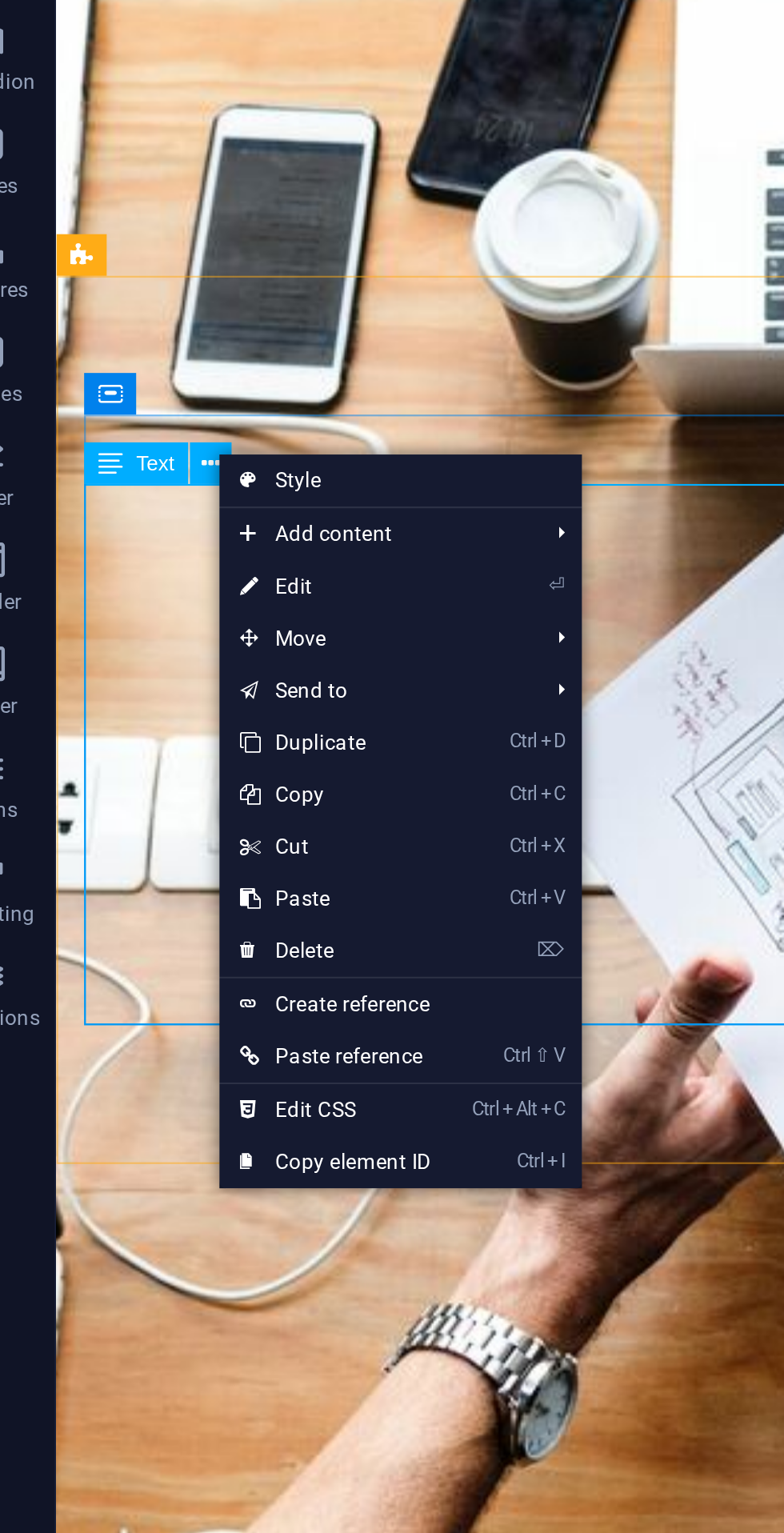
click at [95, 1088] on div "In [DATE] class, We will be discussing Basic Operation of Integers. We hope you…" at bounding box center [416, 1213] width 694 height 250
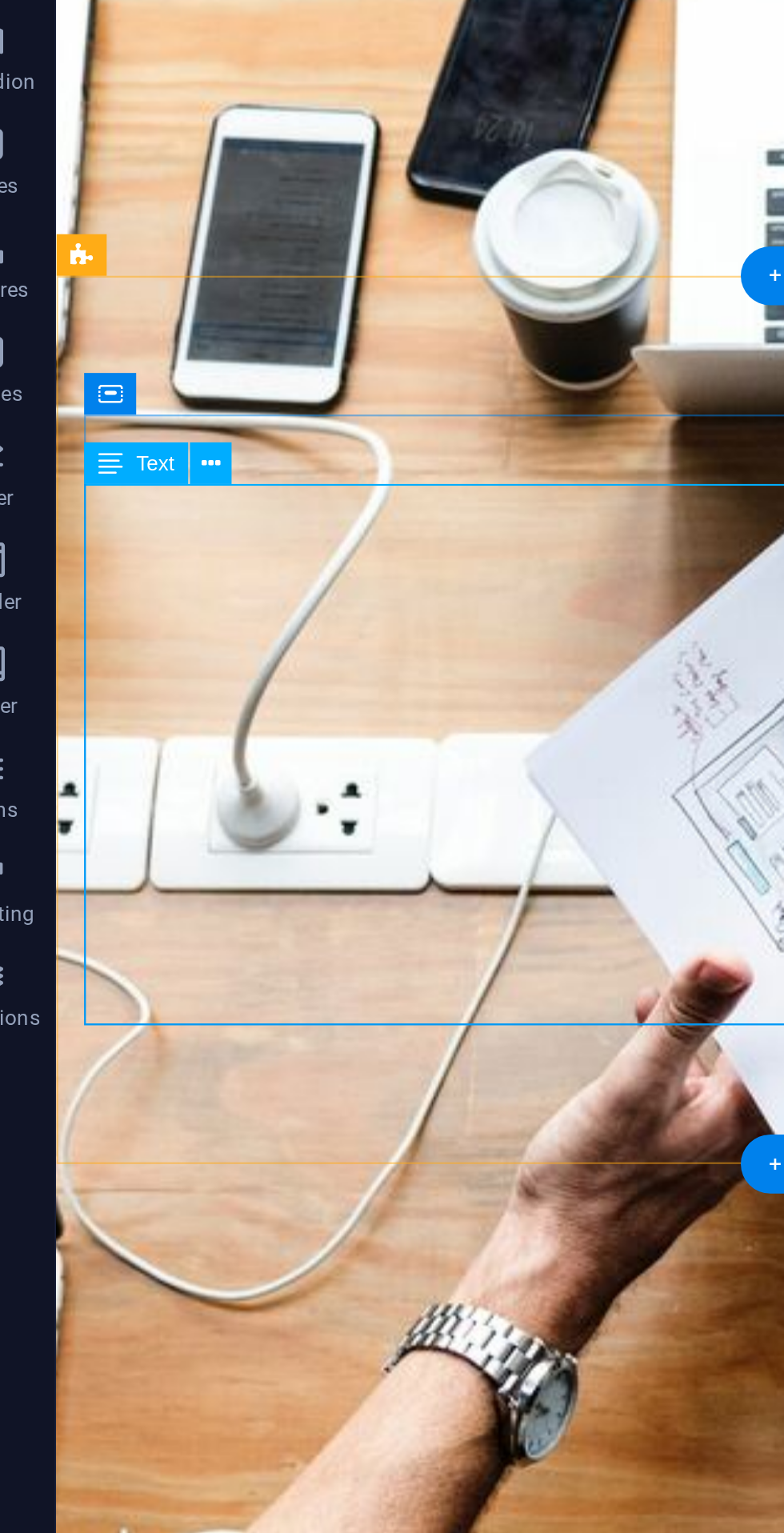
click at [94, 488] on icon at bounding box center [89, 491] width 11 height 20
click at [120, 483] on div "Text" at bounding box center [100, 491] width 48 height 20
click at [79, 826] on div "Class In [DATE] class, We will be discussing Basic Operation of Integers. We ho…" at bounding box center [415, 1114] width 719 height 576
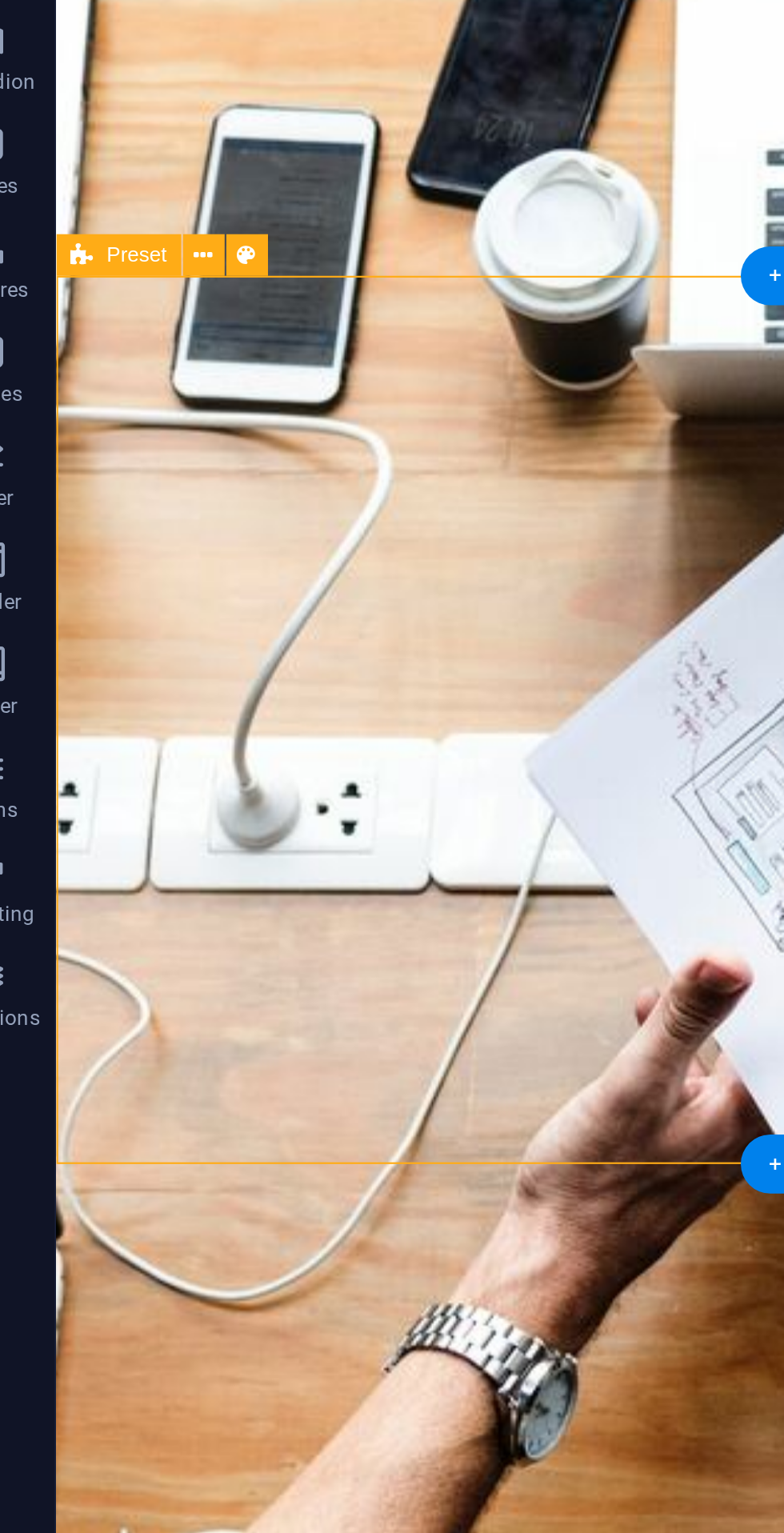
click at [116, 0] on figure at bounding box center [415, 36] width 719 height 1284
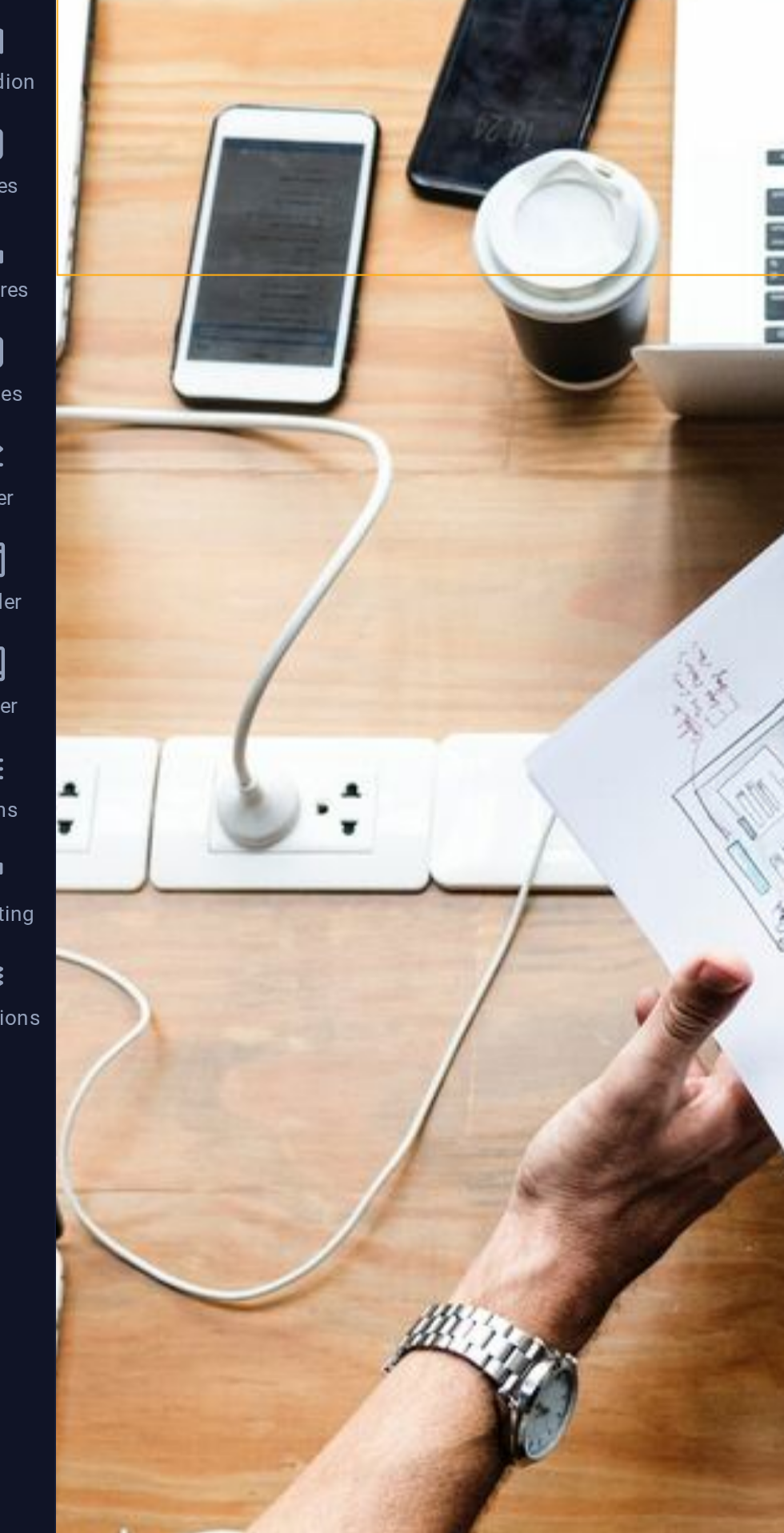
click at [134, 1057] on div "Class" at bounding box center [416, 1073] width 694 height 32
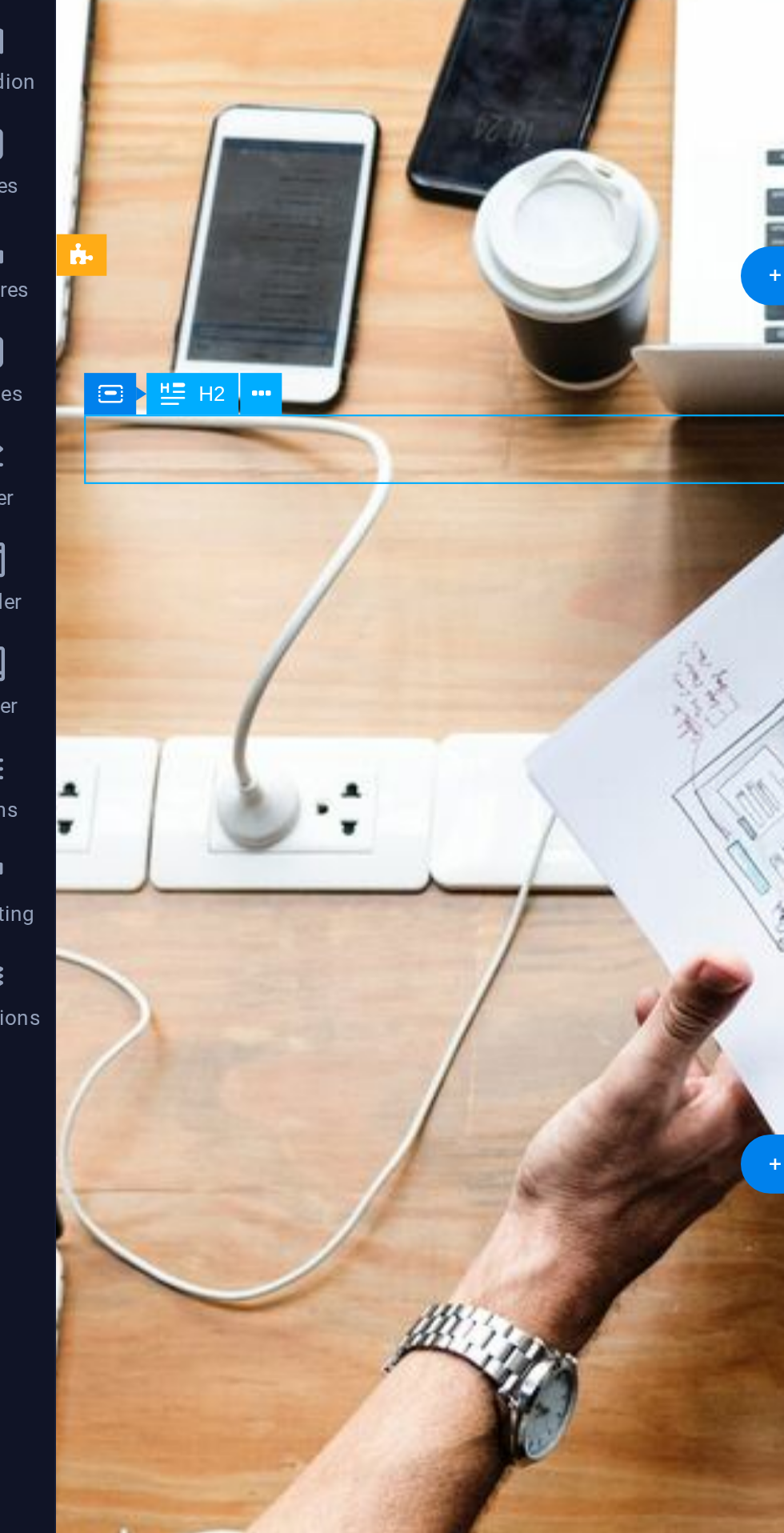
click at [131, 456] on span "H2" at bounding box center [136, 460] width 12 height 9
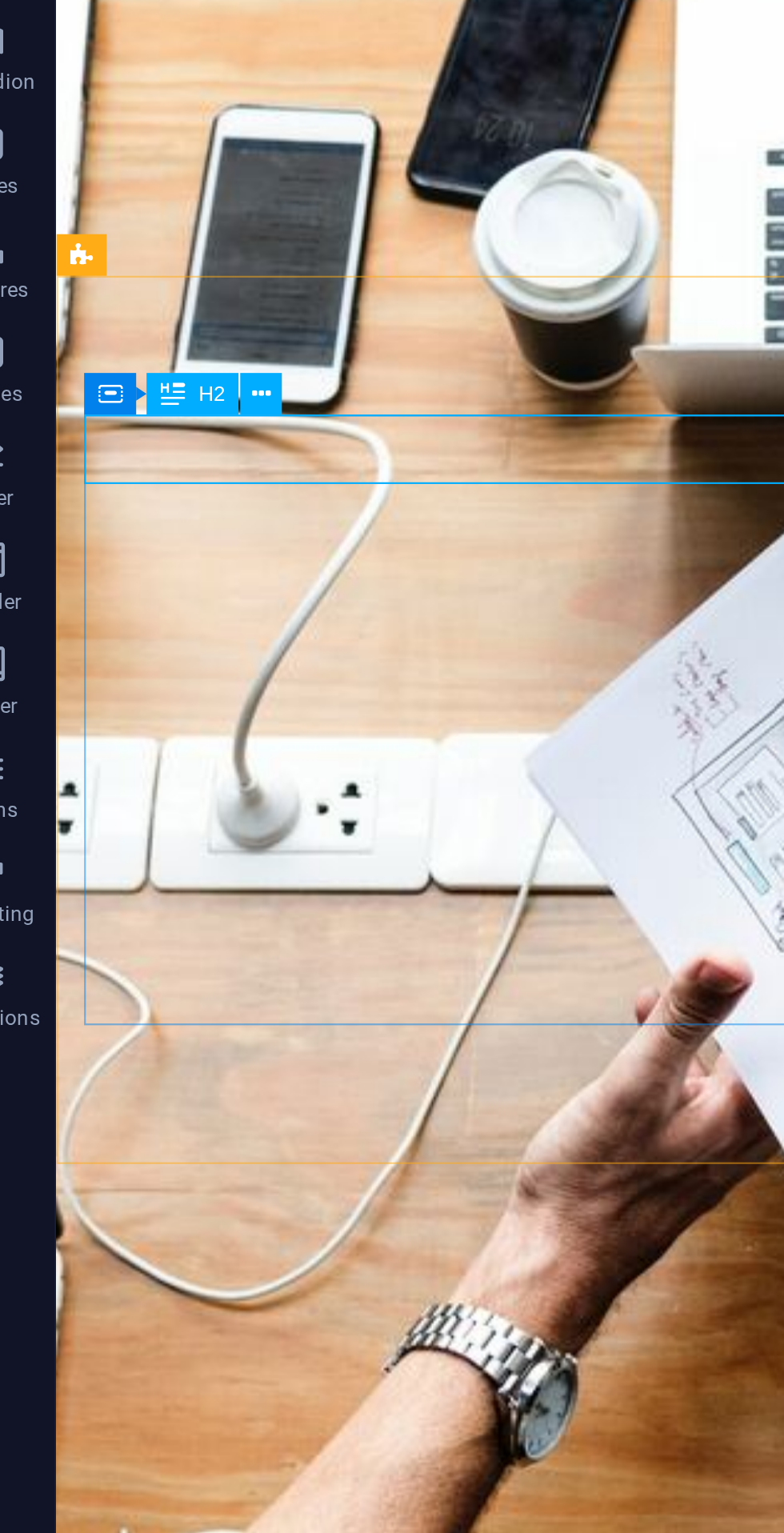
click at [163, 456] on icon at bounding box center [158, 460] width 8 height 17
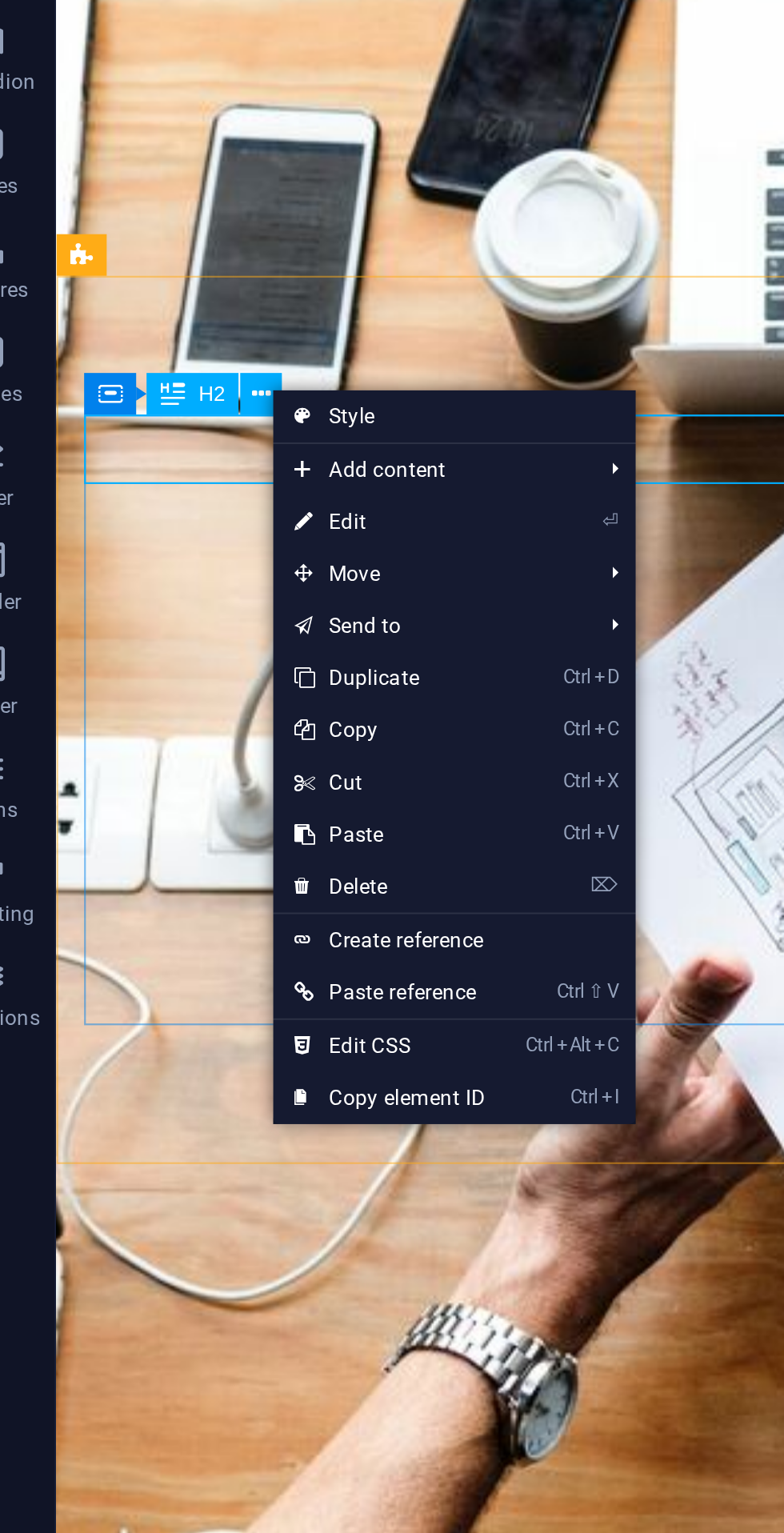
click at [210, 518] on link "⏎ Edit" at bounding box center [217, 518] width 108 height 24
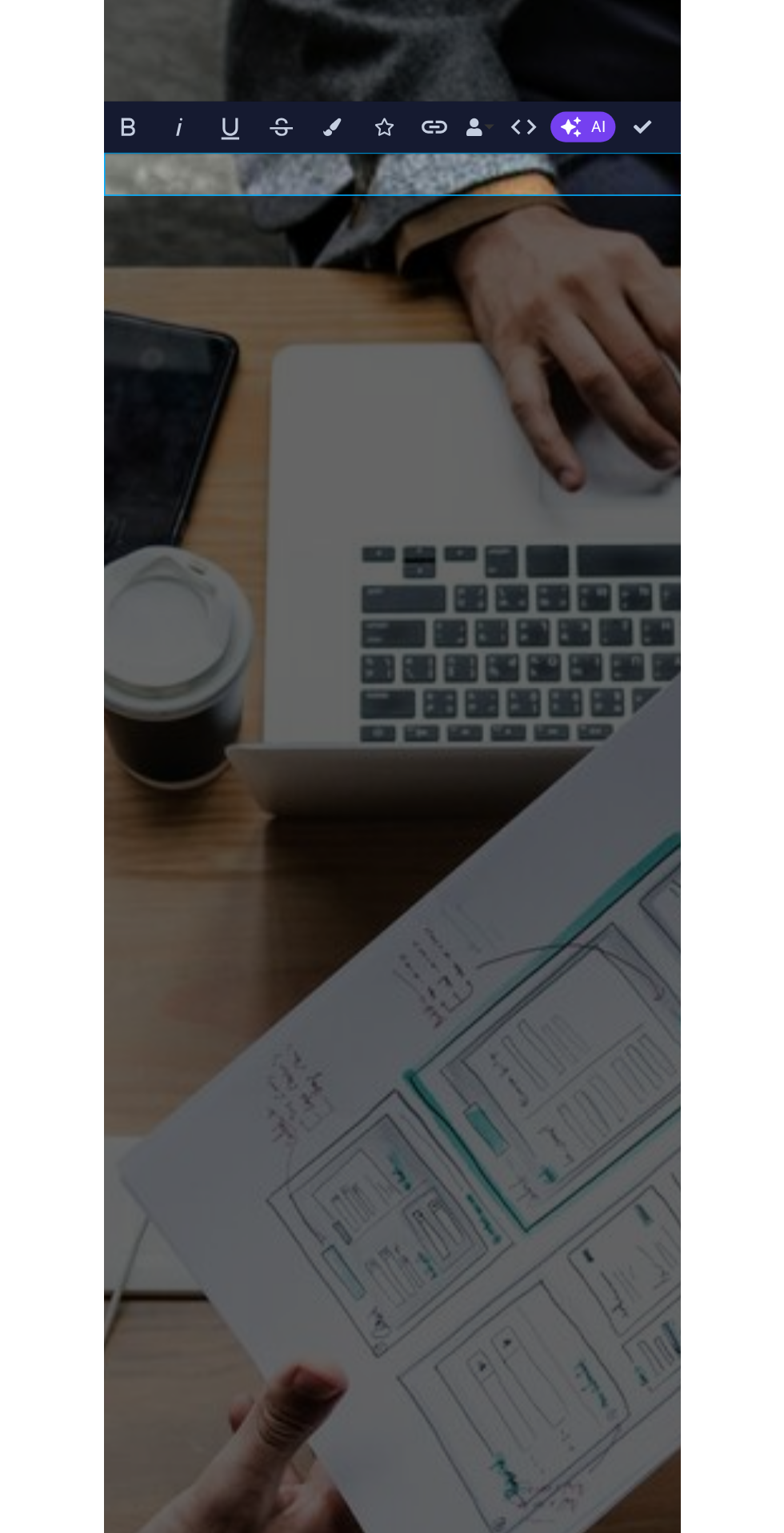
scroll to position [644, 0]
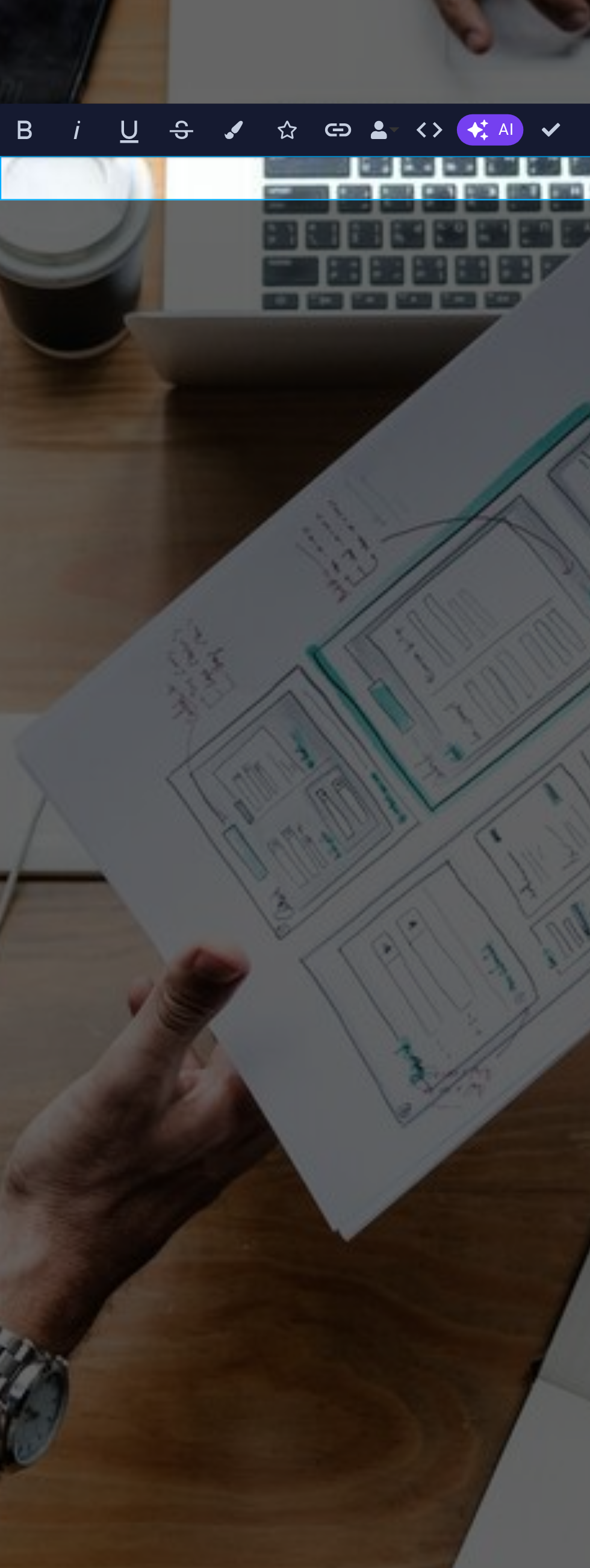
click at [132, 781] on div "In [DATE] class, We will be discussing Basic Operation of Integers. We hope you…" at bounding box center [144, 874] width 310 height 188
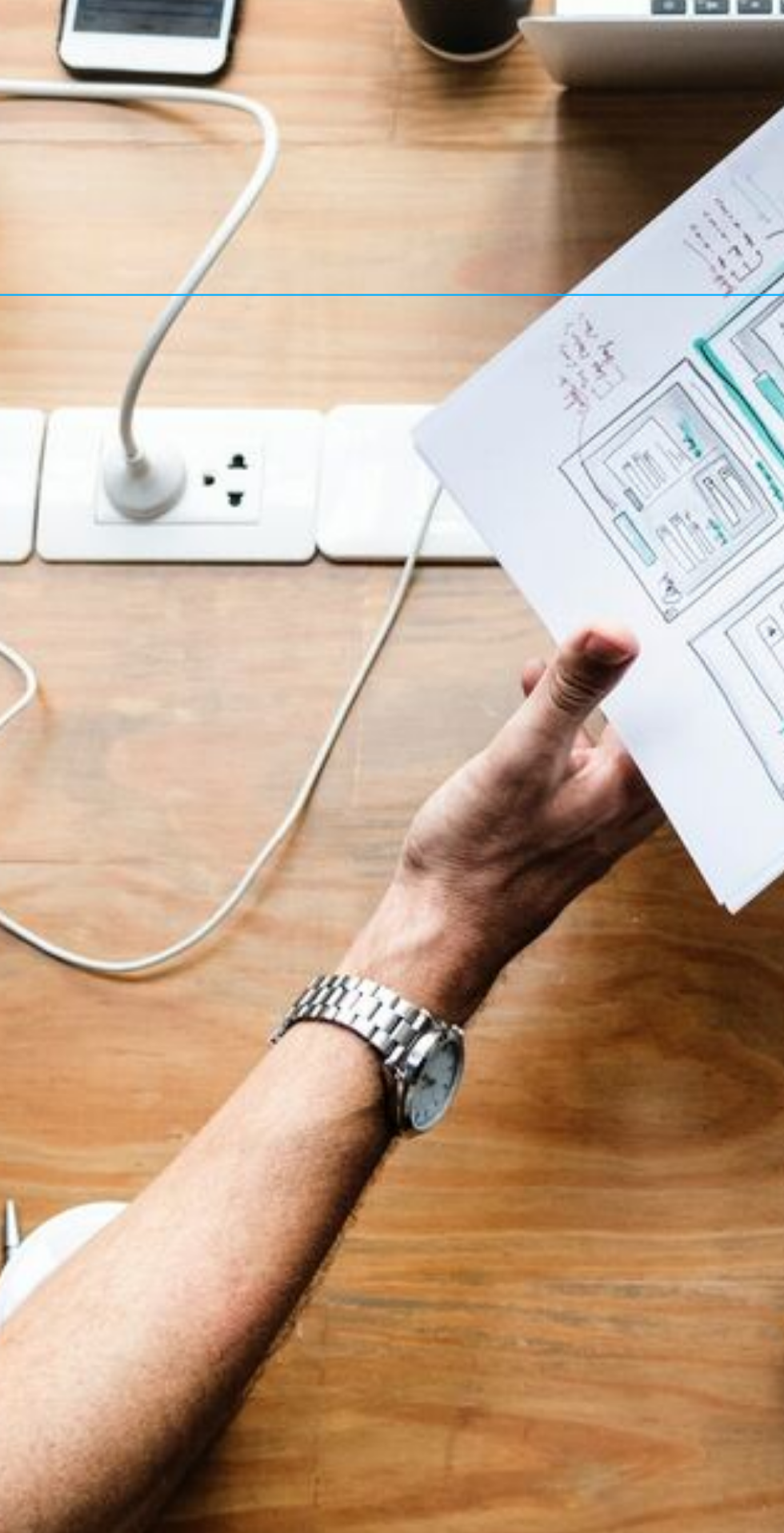
scroll to position [496, 0]
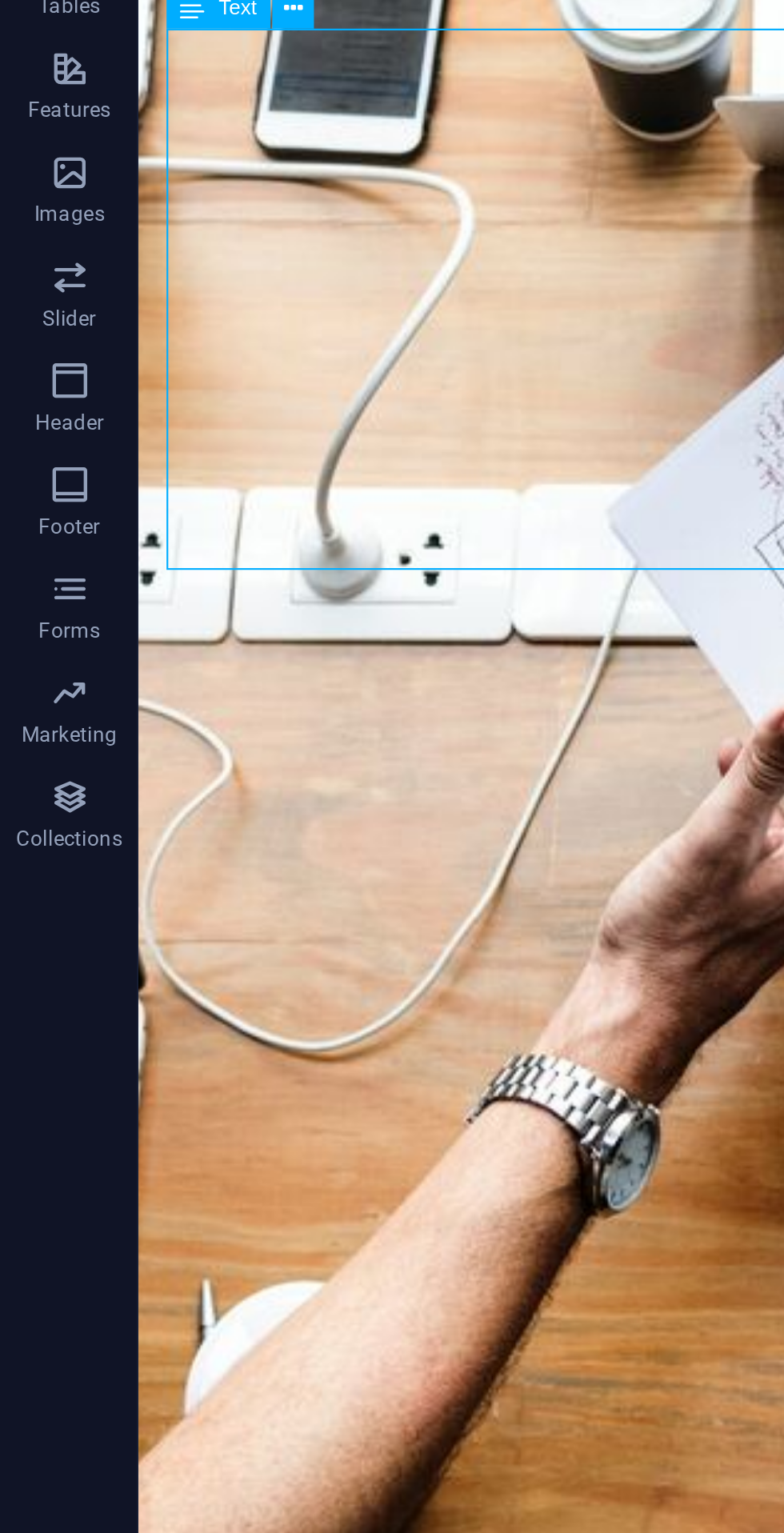
click at [225, 781] on div "In [DATE] class, We will be discussing Basic Operation of Integers. We hope you…" at bounding box center [499, 905] width 694 height 250
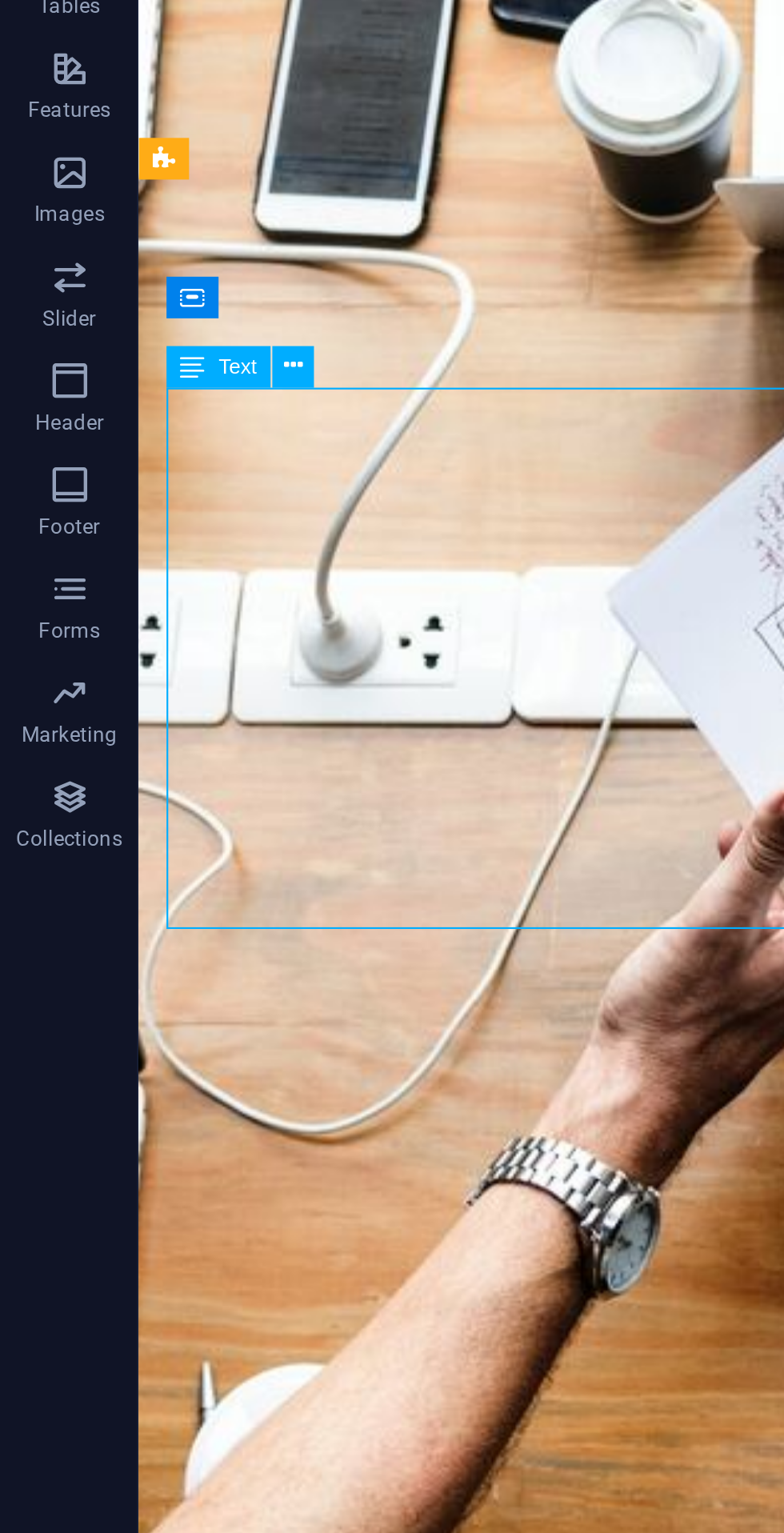
scroll to position [330, 0]
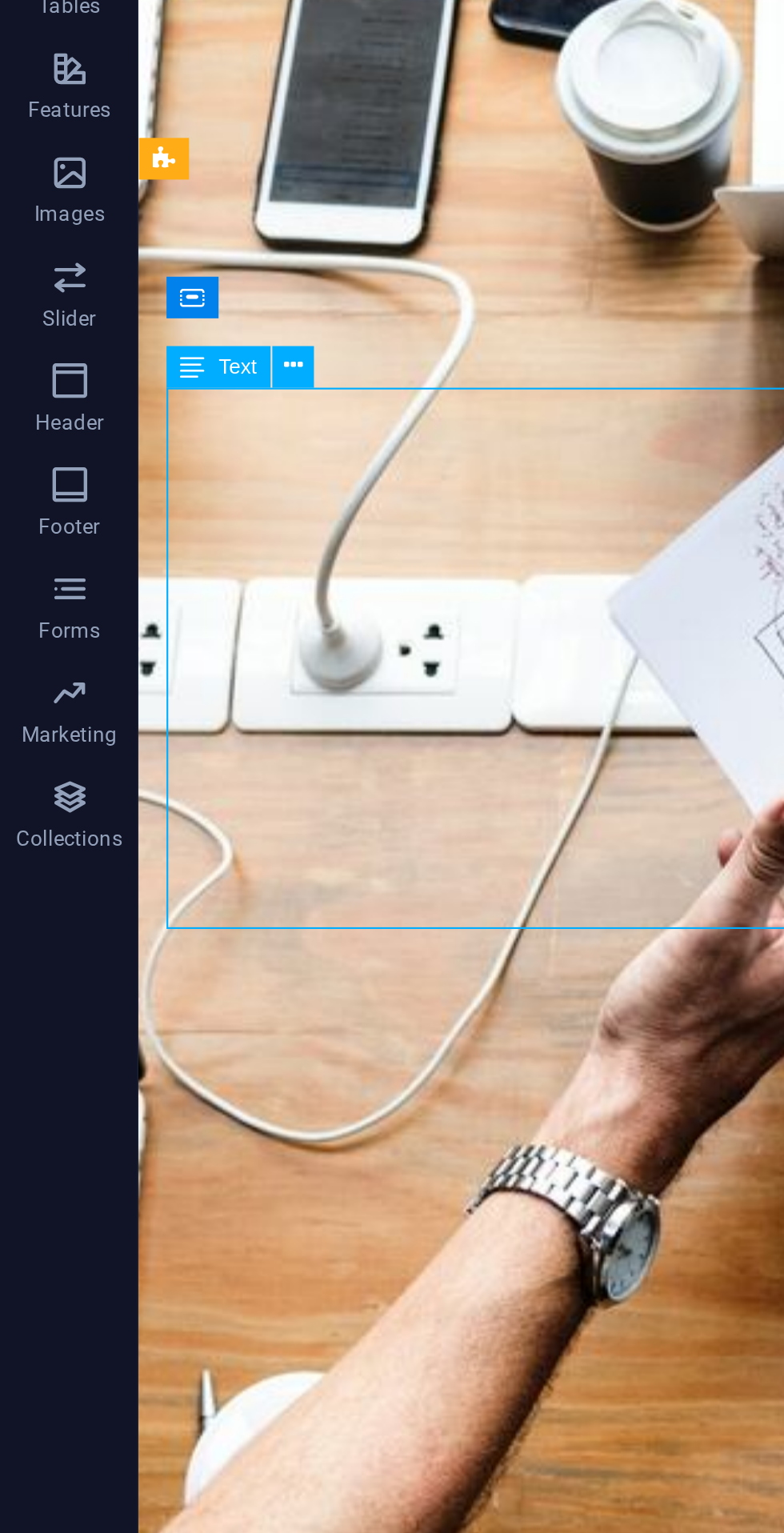
click at [259, 946] on div "In [DATE] class, We will be discussing Basic Operation of Integers. We hope you…" at bounding box center [499, 1071] width 694 height 250
click at [145, 526] on button at bounding box center [135, 530] width 20 height 20
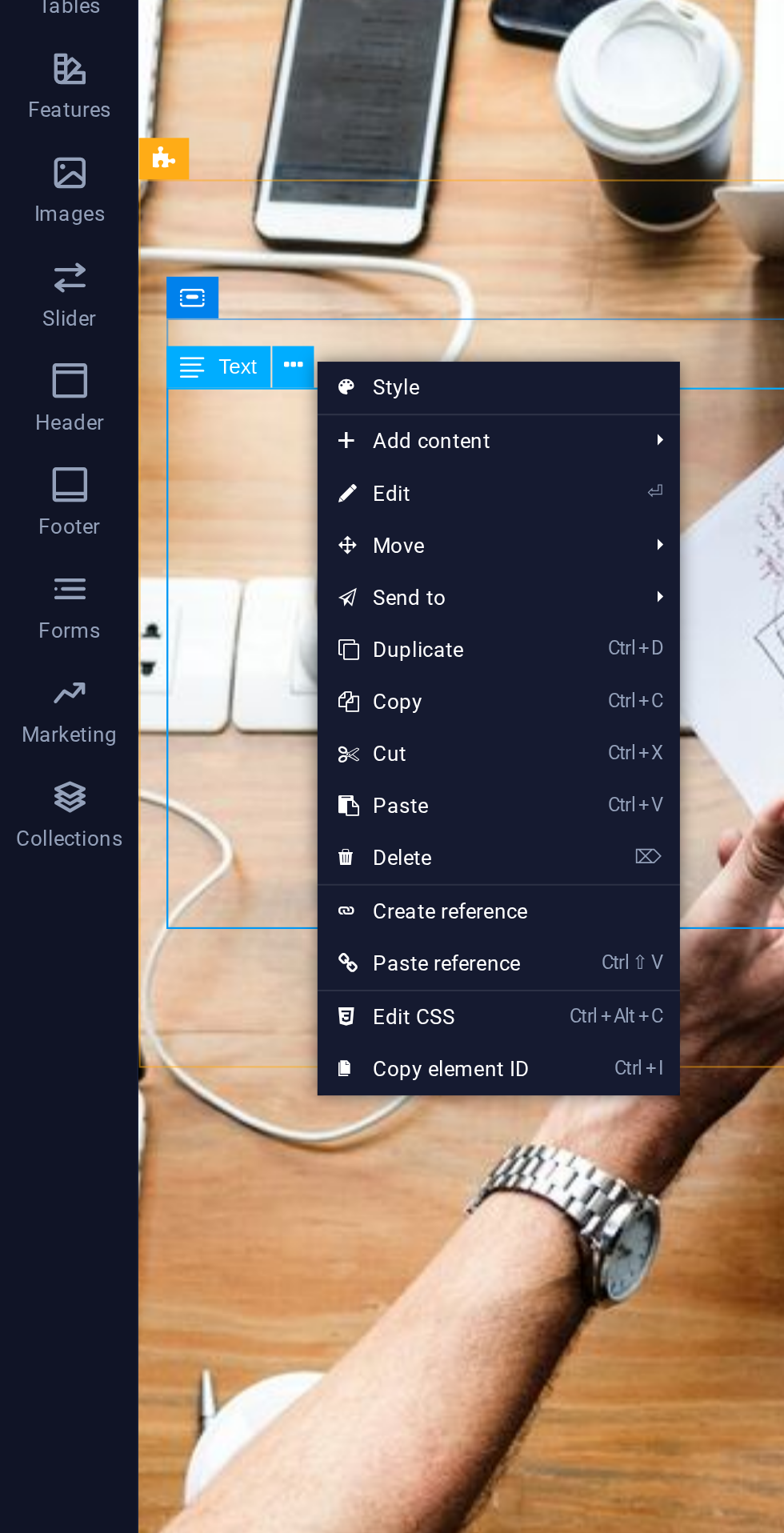
click at [194, 586] on link "⏎ Edit" at bounding box center [199, 589] width 108 height 24
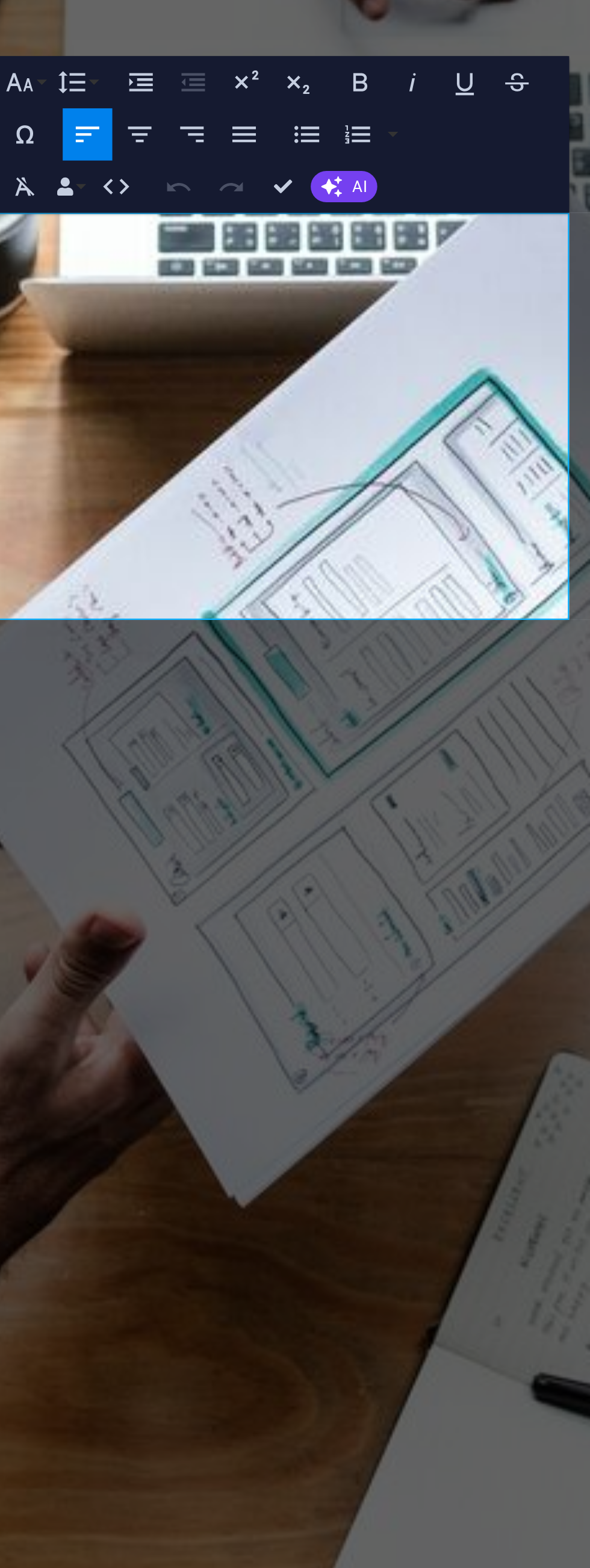
scroll to position [0, 0]
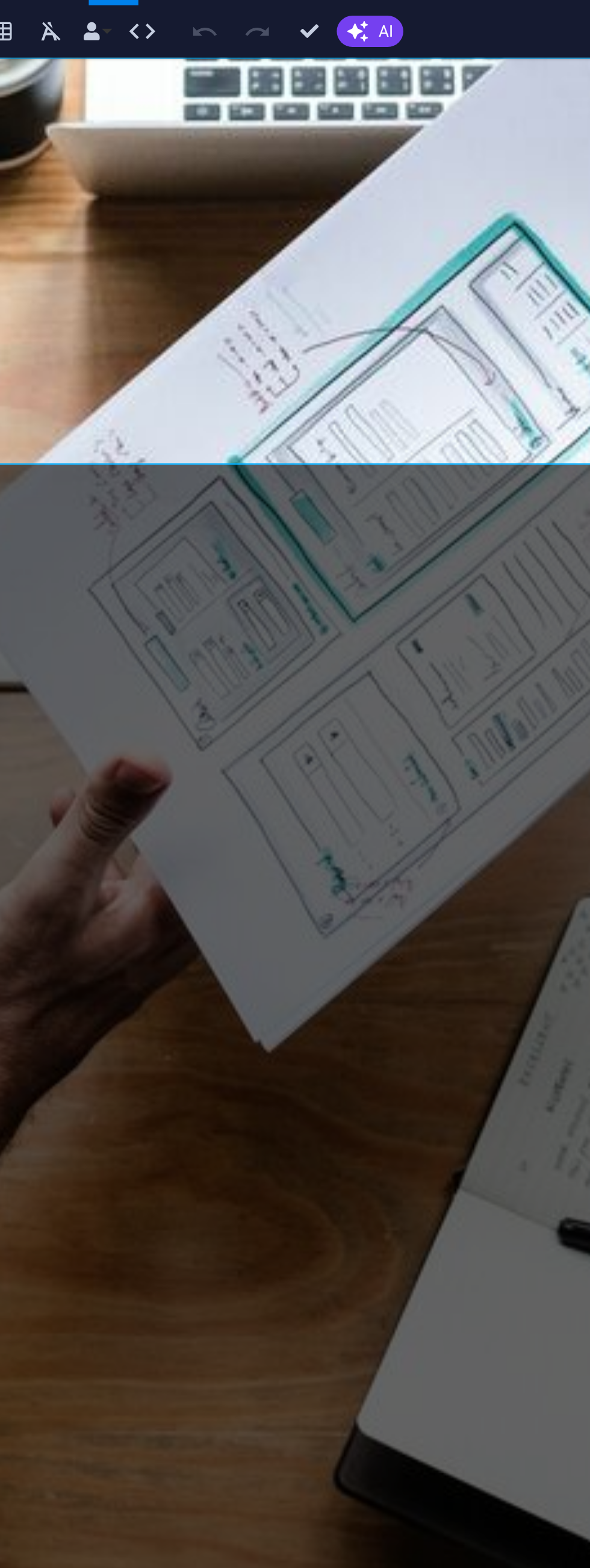
click at [98, 778] on p "Note: 0 is neither positive nor negative" at bounding box center [65, 785] width 310 height 15
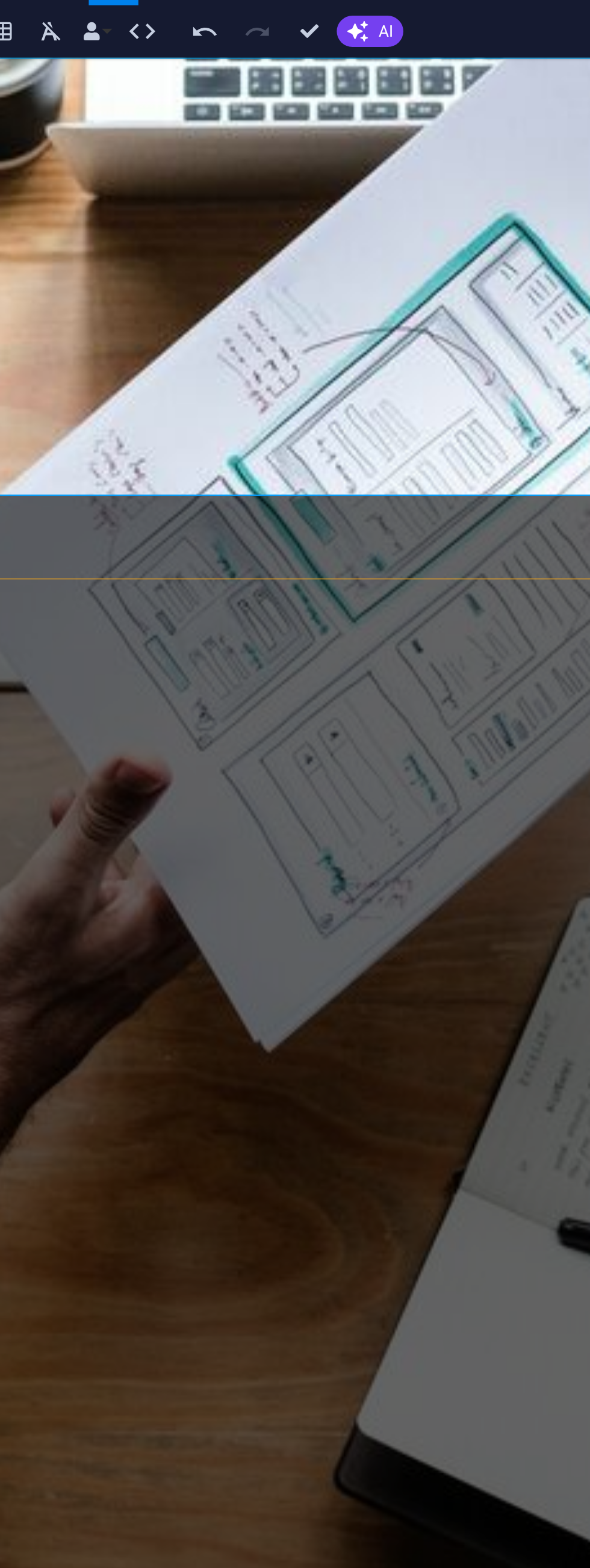
click at [101, 778] on p "Note: 0 is neither positive nor negative" at bounding box center [65, 785] width 310 height 15
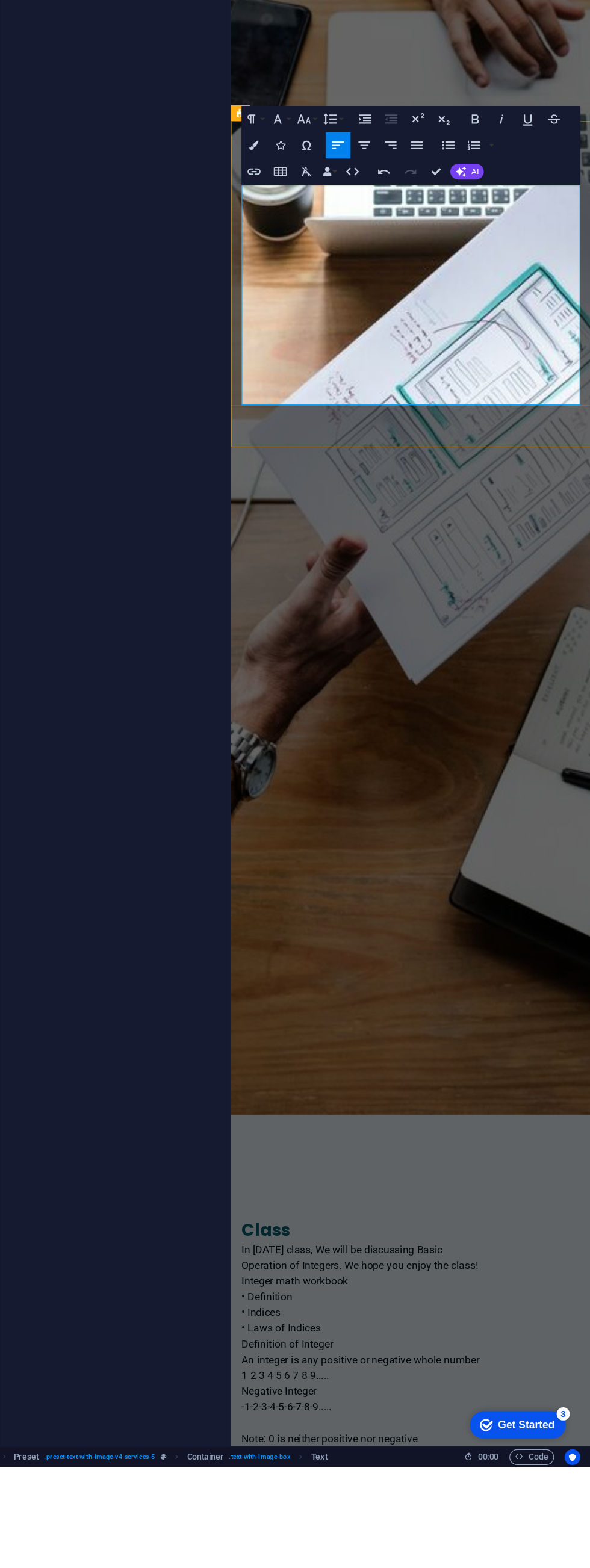
click at [434, 1153] on p "Note: 0 is neither positive nor negative" at bounding box center [395, 1303] width 310 height 15
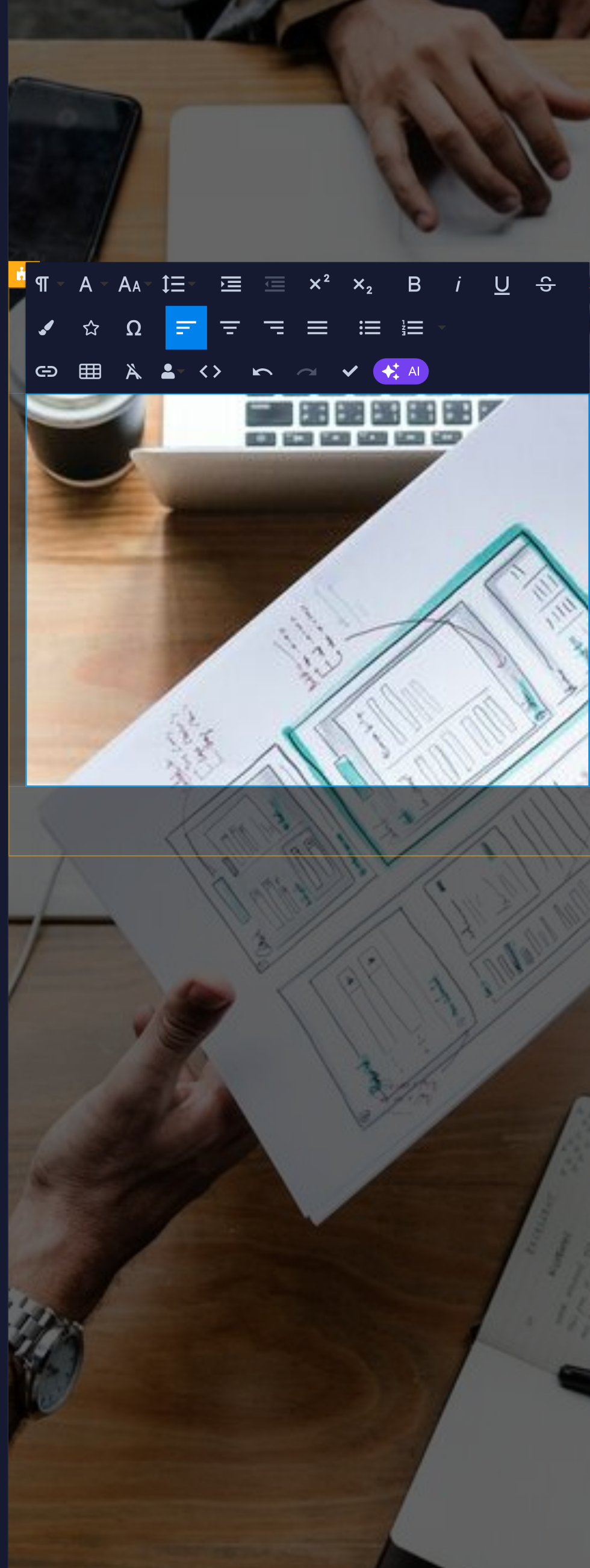
click at [383, 354] on icon "button" at bounding box center [382, 356] width 15 height 15
click at [422, 351] on button "Align Justify" at bounding box center [430, 356] width 23 height 24
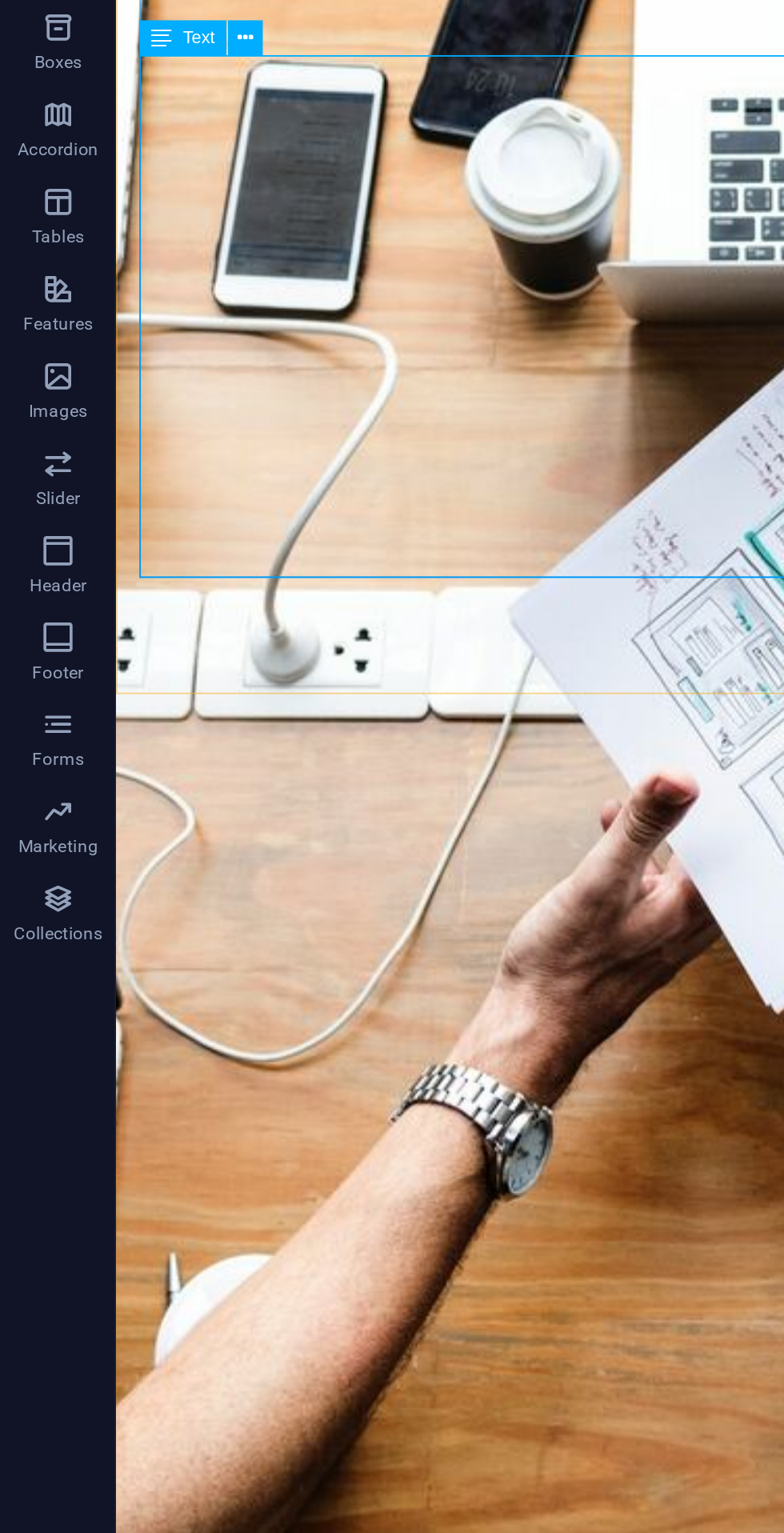
click at [357, 1015] on div "In [DATE] class, We will be discussing Basic Operation of Integers. We hope you…" at bounding box center [476, 1160] width 694 height 288
click at [138, 254] on icon at bounding box center [135, 254] width 8 height 17
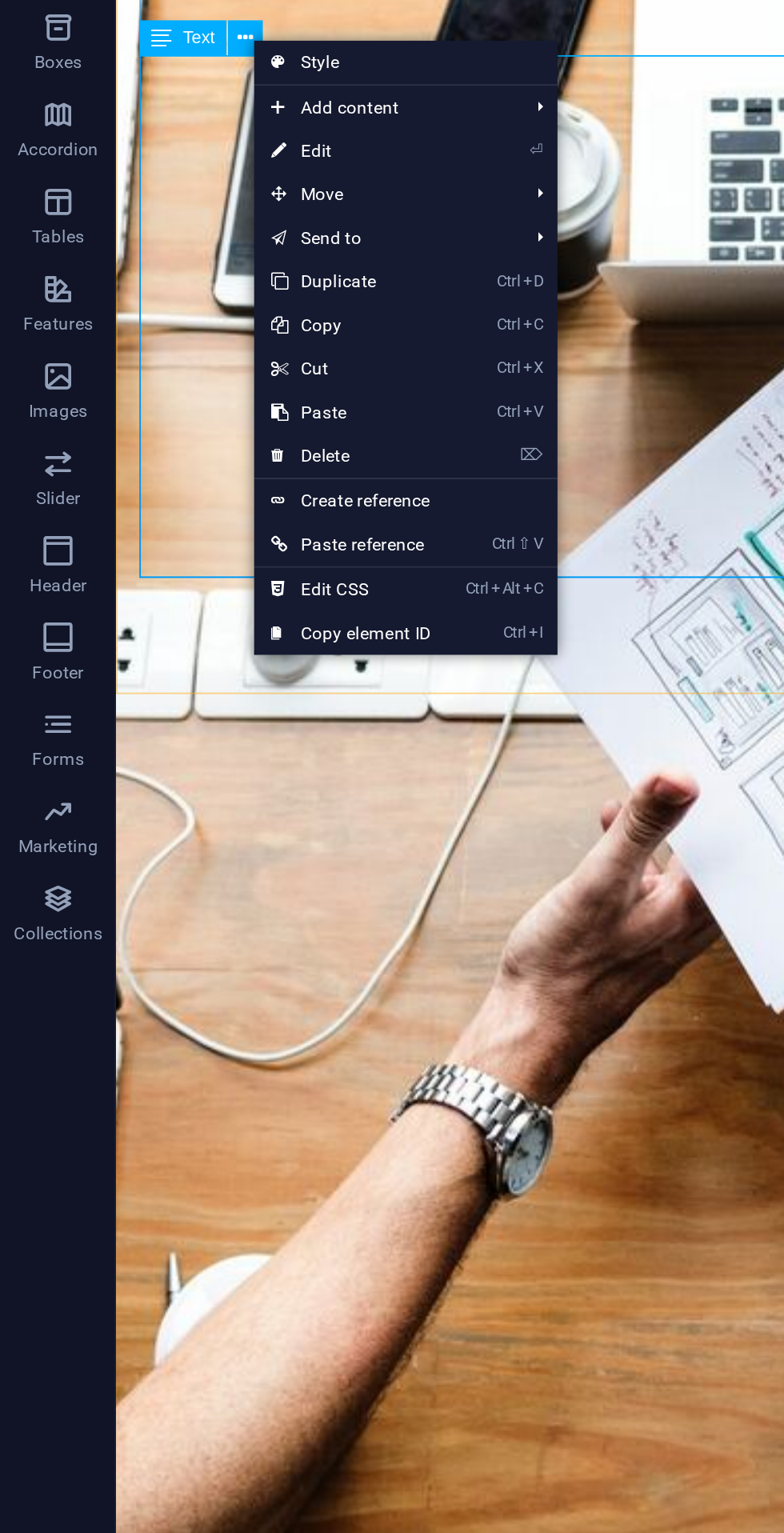
click at [185, 312] on link "⏎ Edit" at bounding box center [194, 316] width 108 height 24
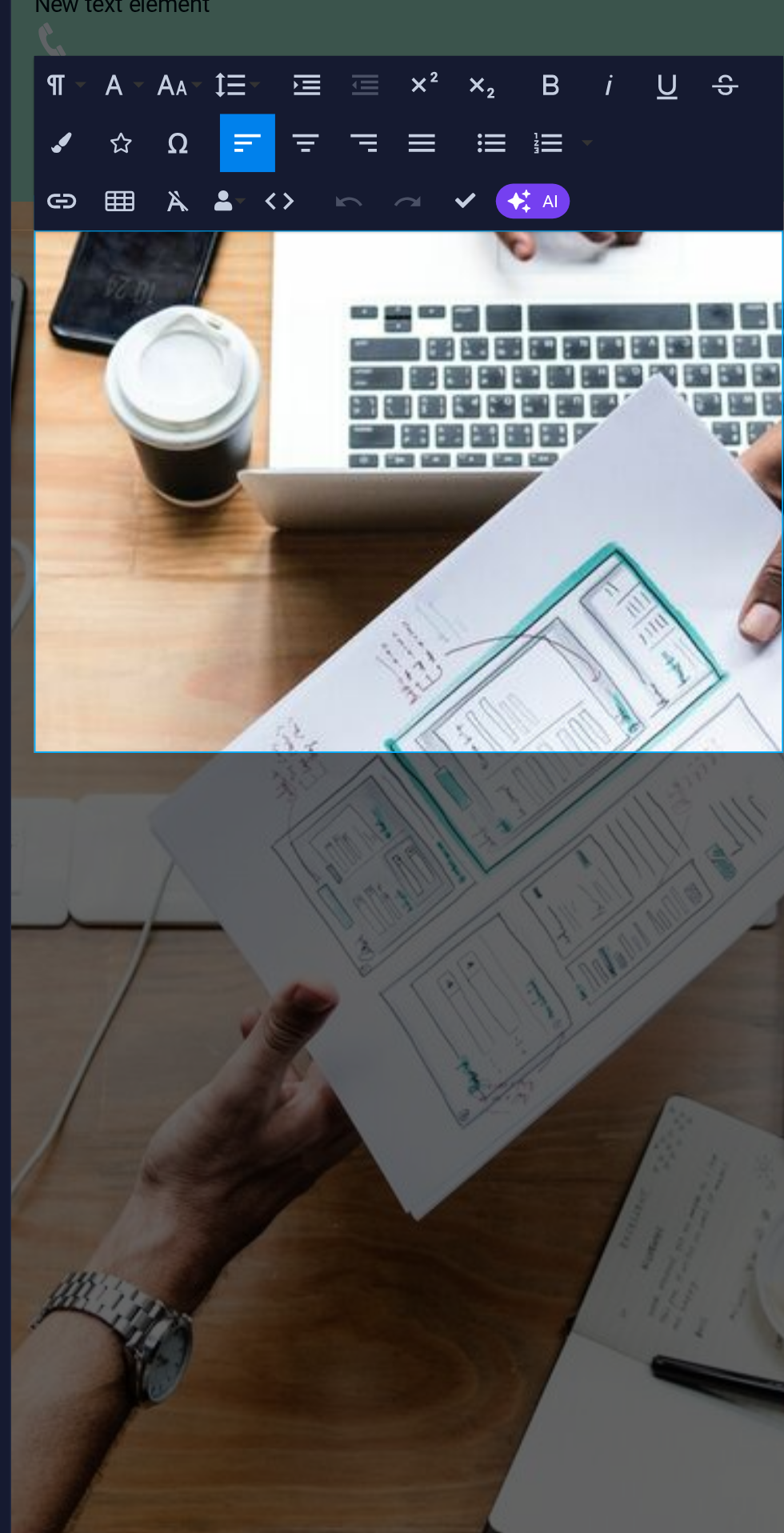
scroll to position [882, 0]
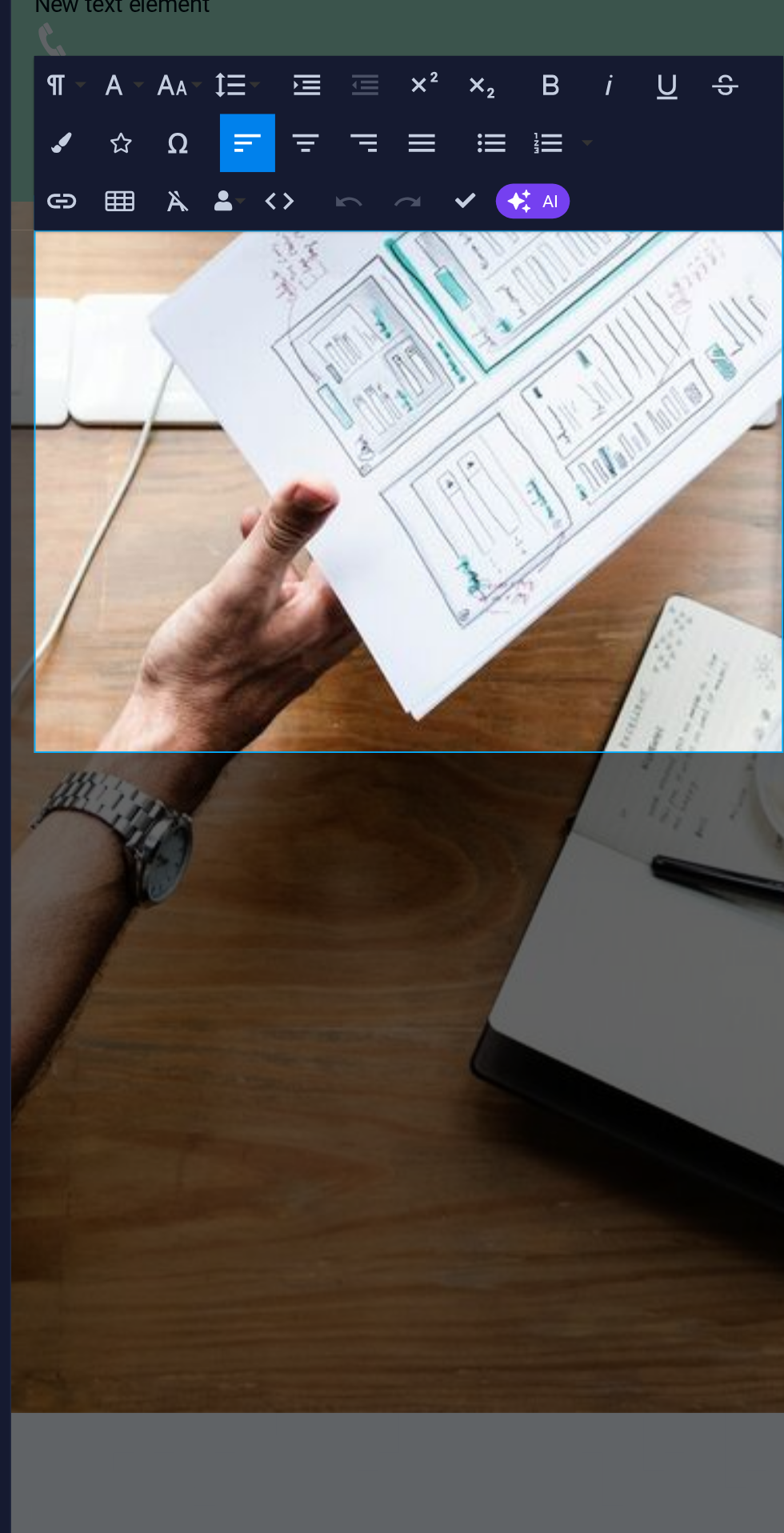
click at [286, 1119] on p "Maths Jss2" at bounding box center [229, 1129] width 413 height 20
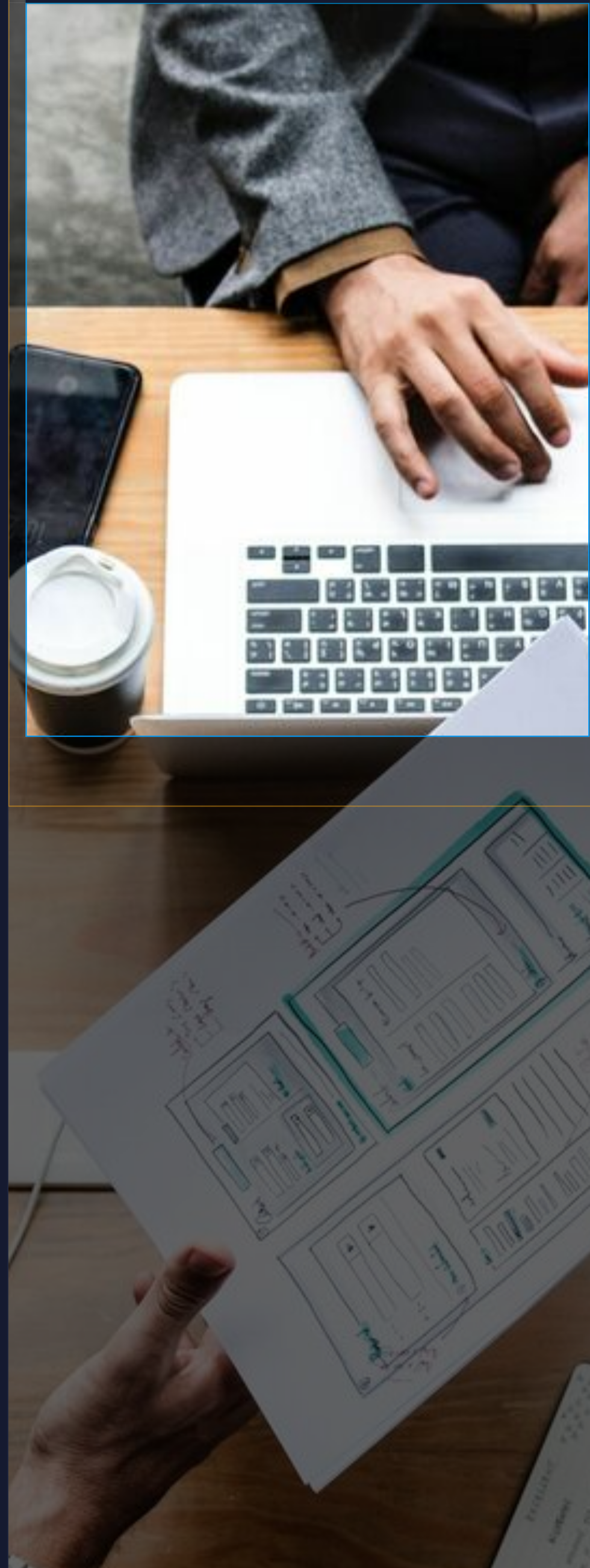
scroll to position [571, 0]
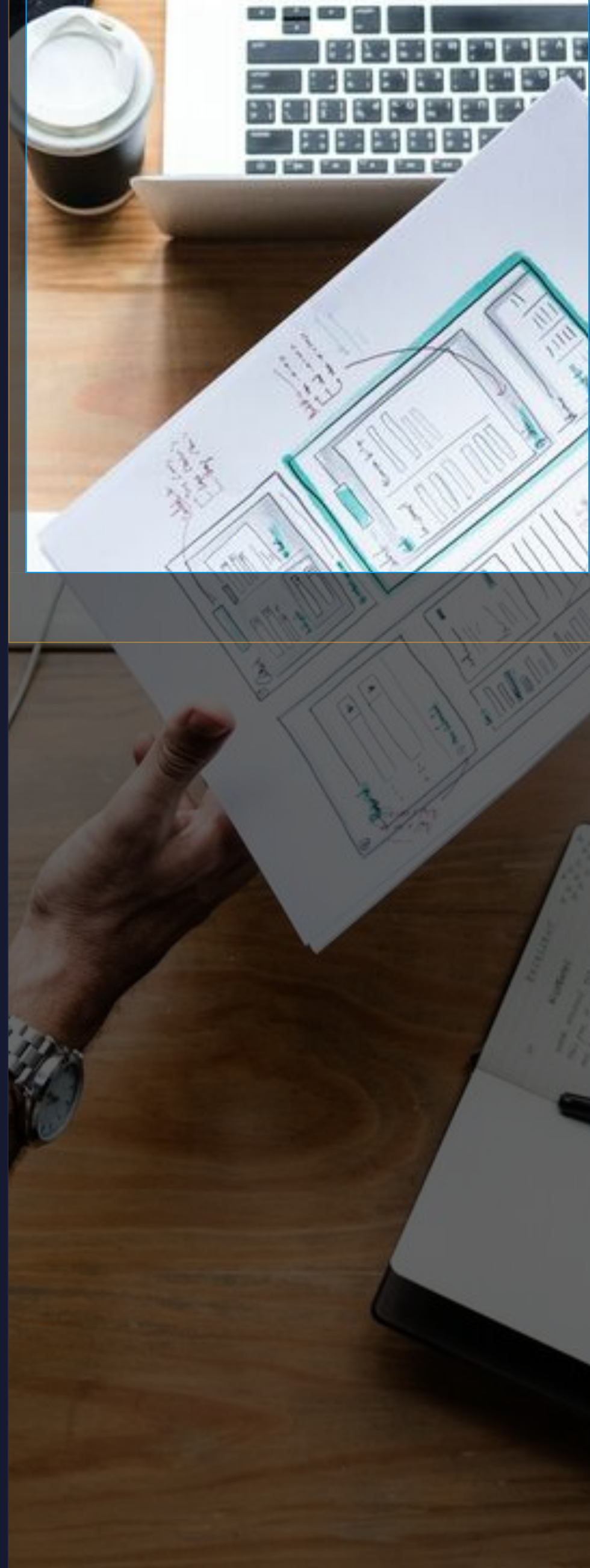
click at [140, 1029] on p "ii. 7-(3)-(-2)" at bounding box center [172, 1036] width 310 height 15
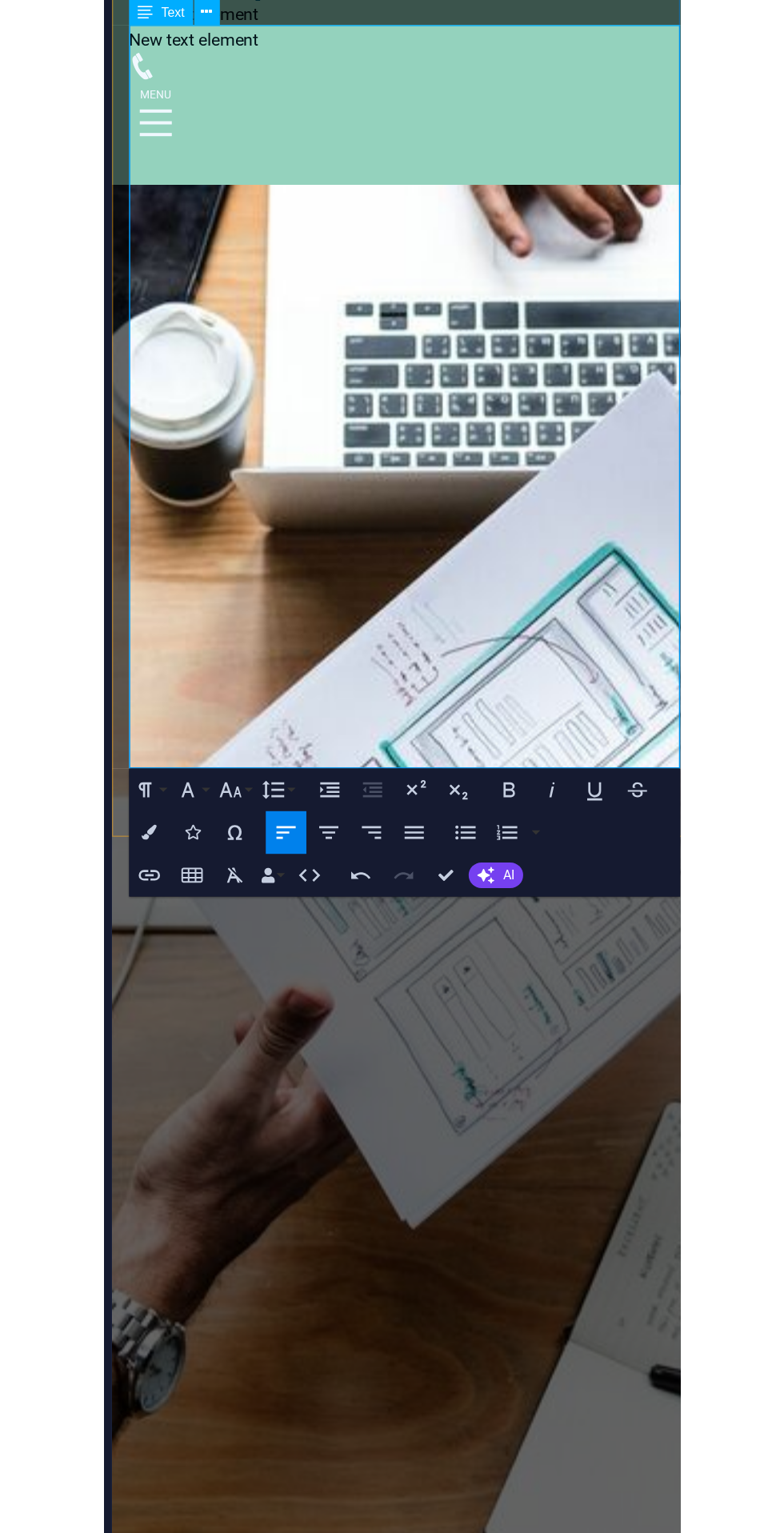
scroll to position [1018, 0]
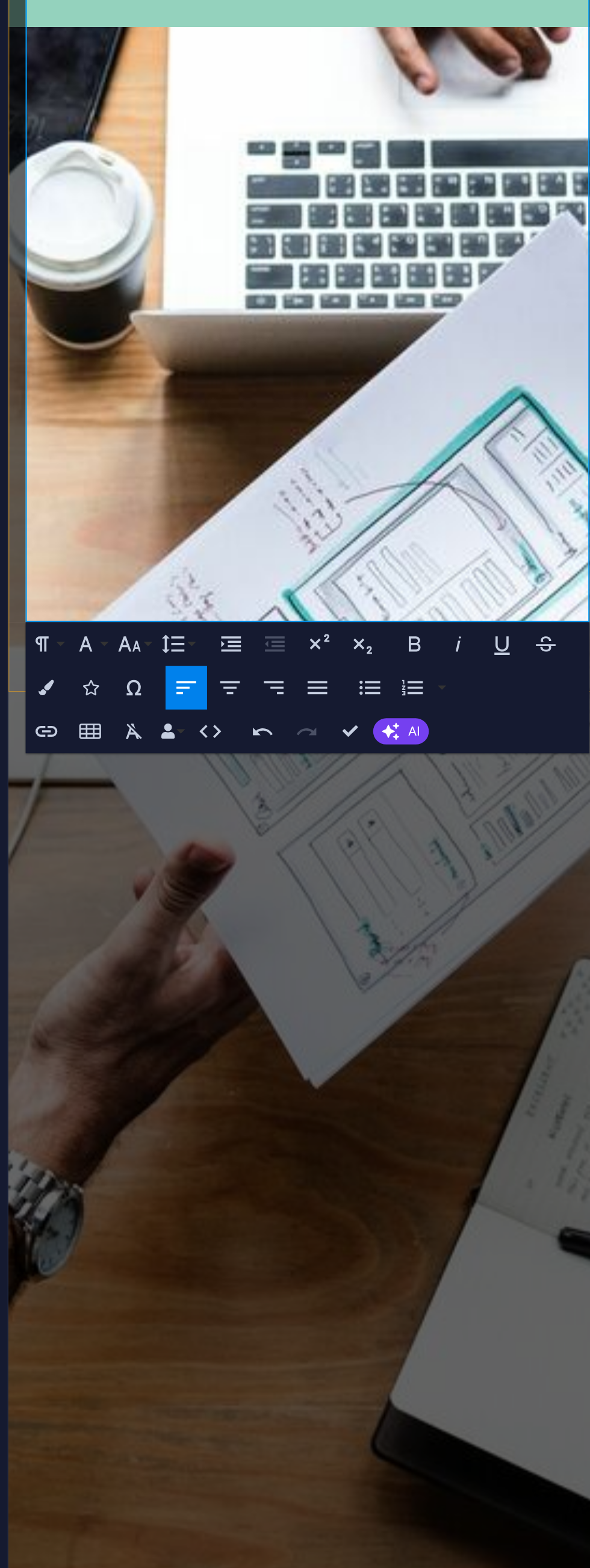
click at [96, 1151] on p "Maths Jss2" at bounding box center [172, 1158] width 310 height 15
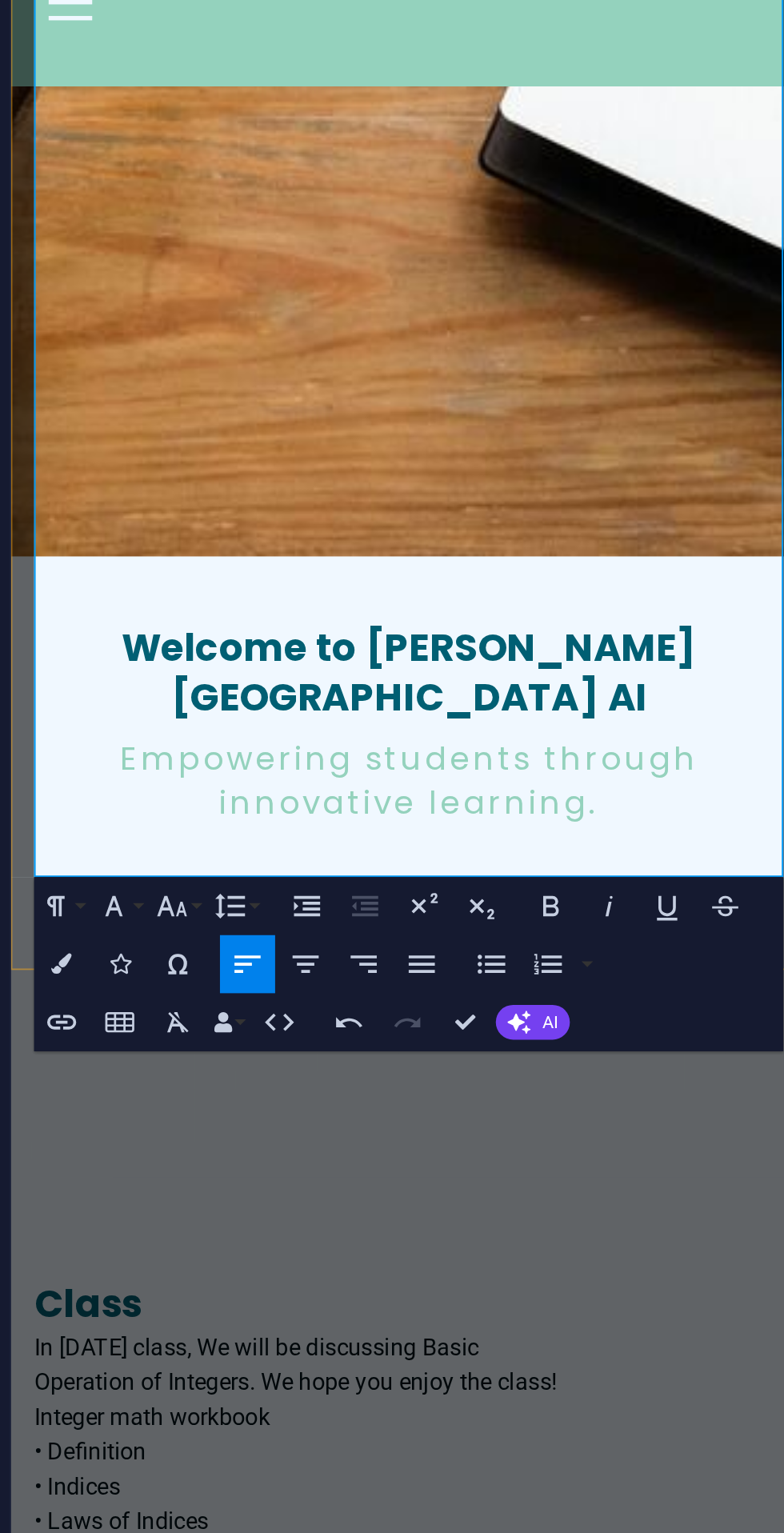
scroll to position [743, 0]
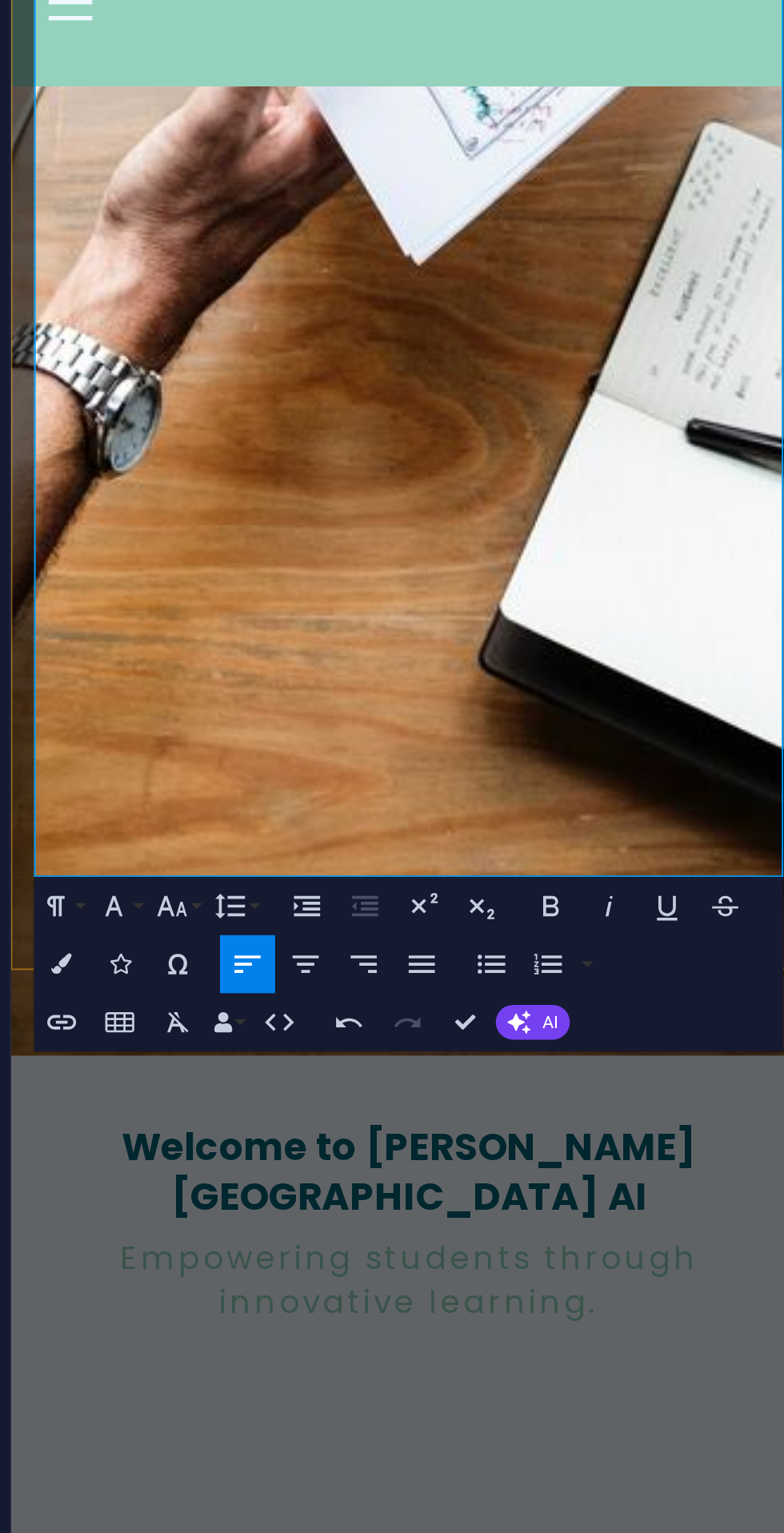
click at [90, 1392] on p "Maths Jss2" at bounding box center [229, 1401] width 413 height 20
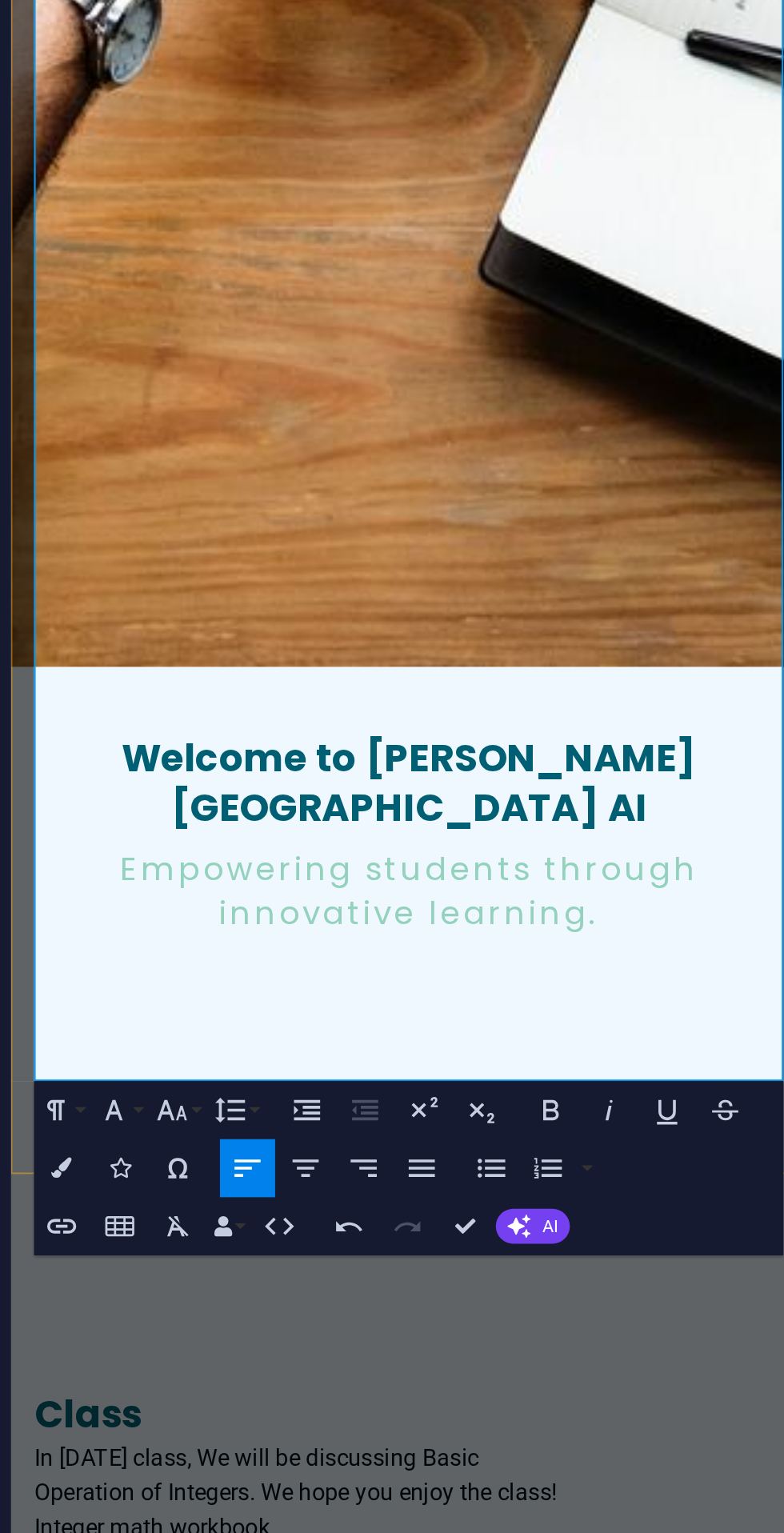
click at [133, 1292] on p "Classwork" at bounding box center [229, 1301] width 413 height 20
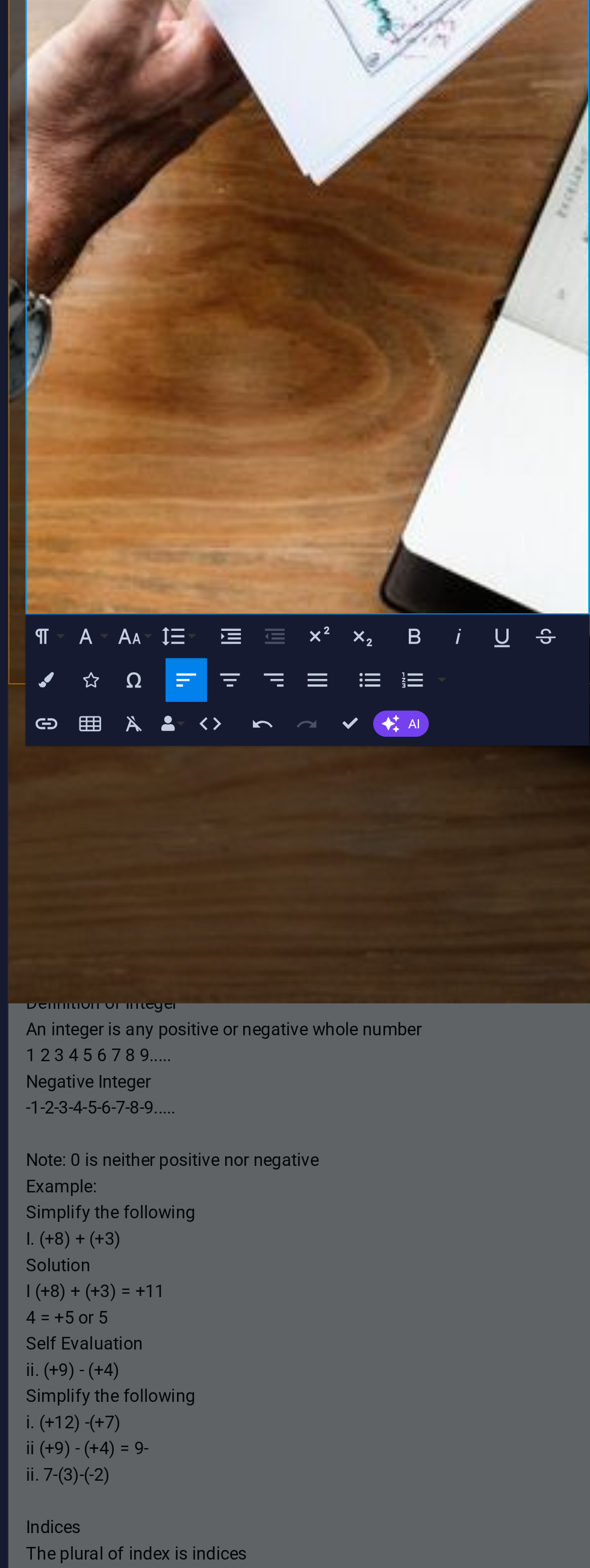
scroll to position [766, 0]
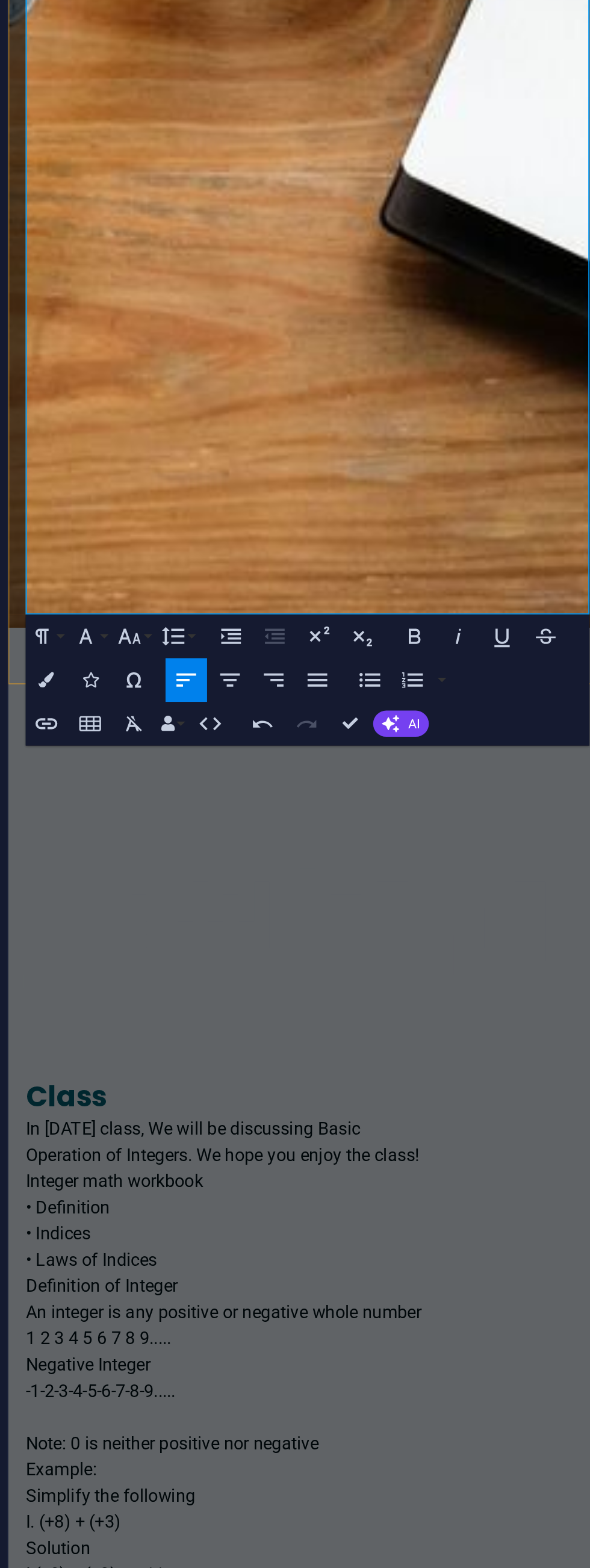
click at [50, 920] on p "Maths Jss2" at bounding box center [172, 927] width 310 height 15
click at [68, 934] on p "Maths Jss2" at bounding box center [172, 941] width 310 height 15
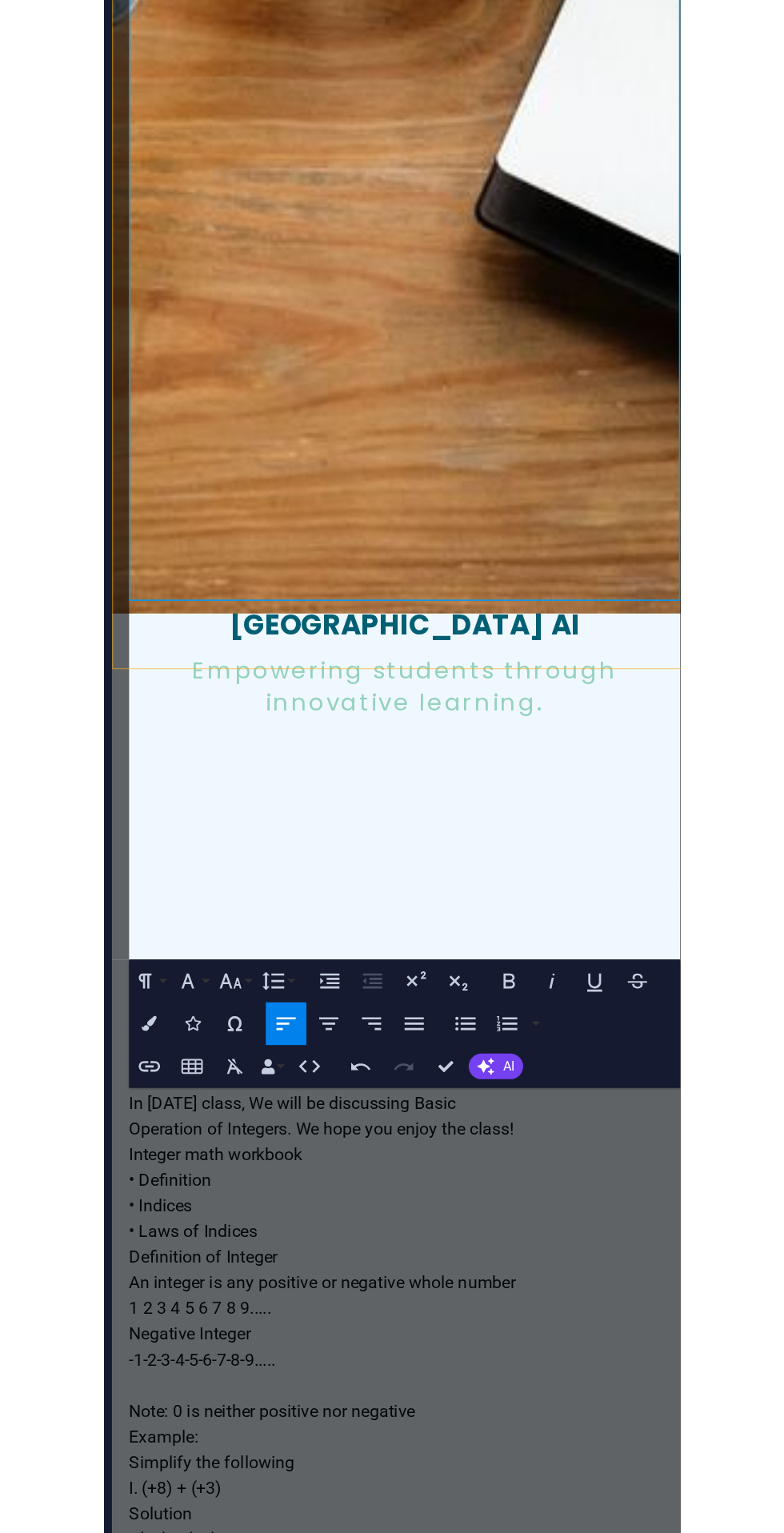
scroll to position [1977, 0]
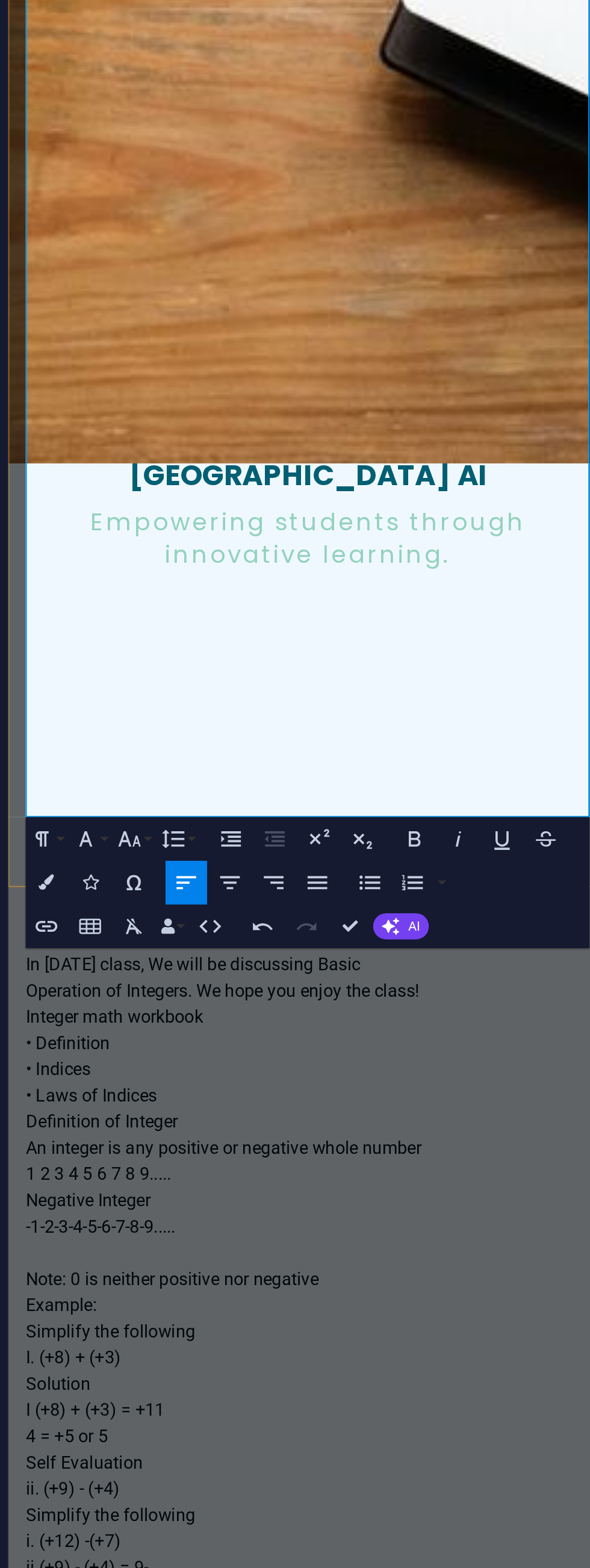
click at [52, 770] on p "(d) 4f® x 5f7" at bounding box center [172, 777] width 310 height 15
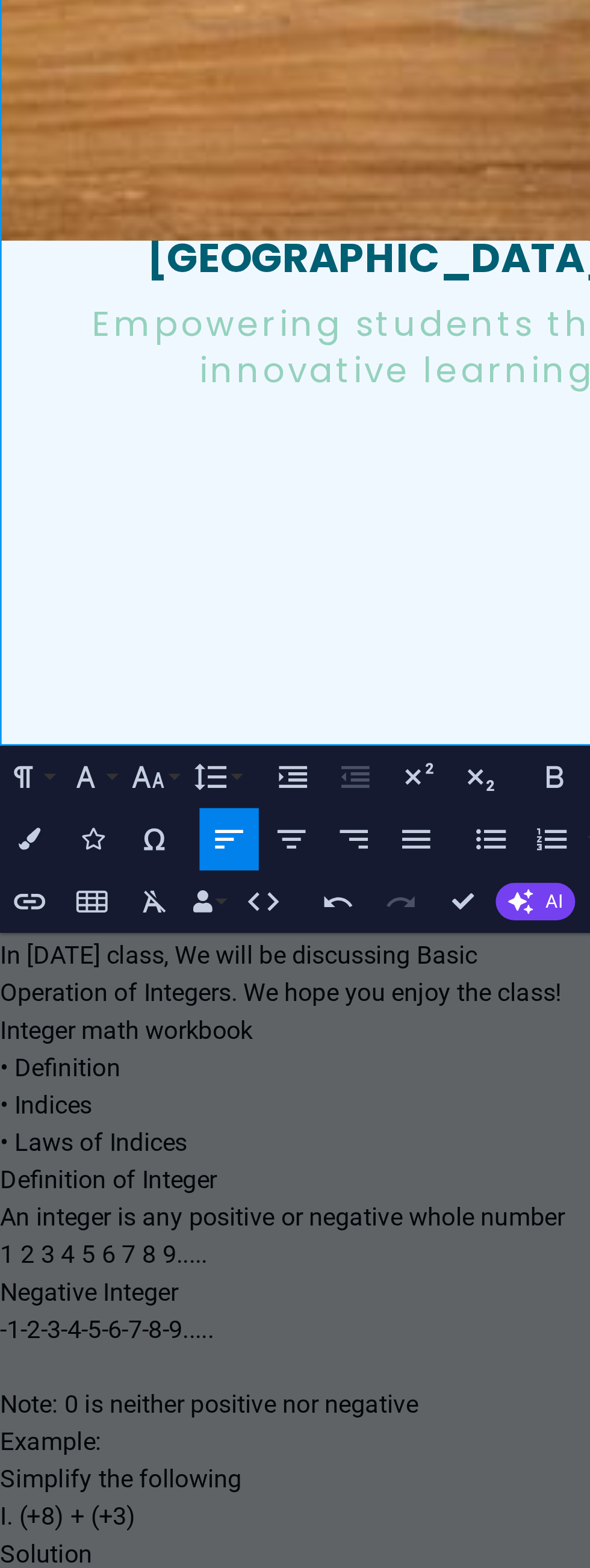
click at [145, 109] on p "(3) 10a+2a?=10a+2a=5a72=5a5" at bounding box center [140, 116] width 310 height 15
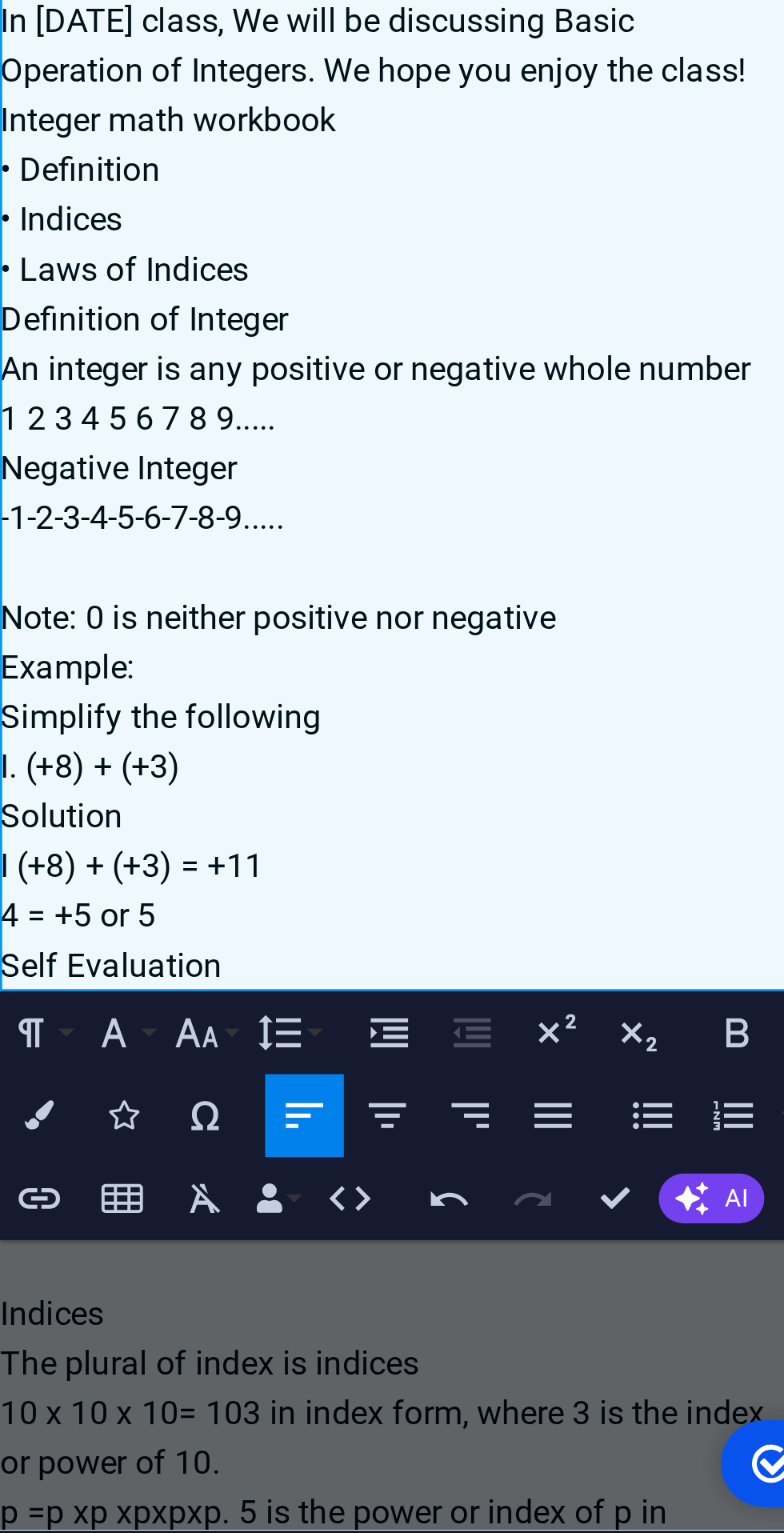
scroll to position [743, 0]
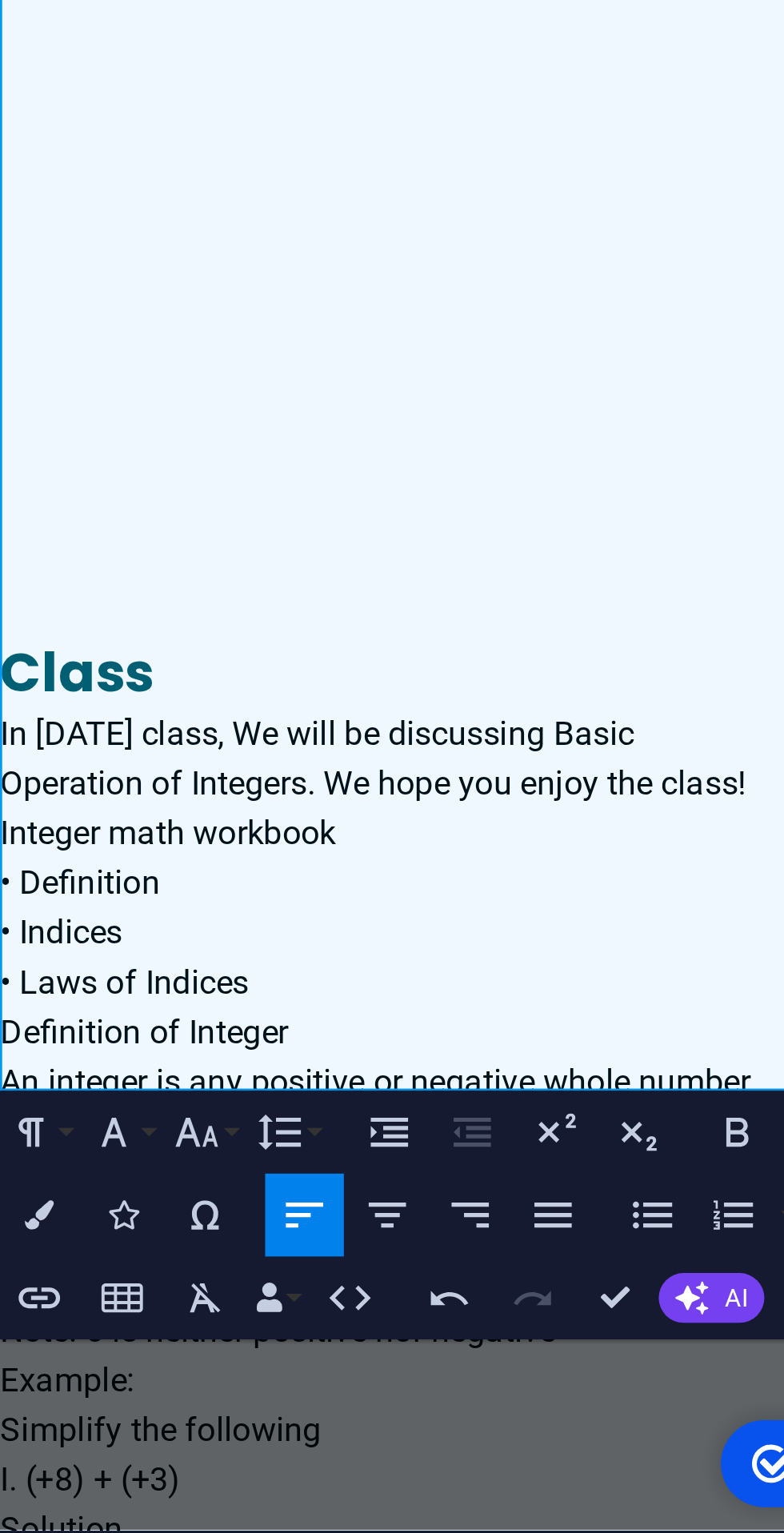
click at [24, 0] on p "Maths Jss2" at bounding box center [186, 5] width 413 height 20
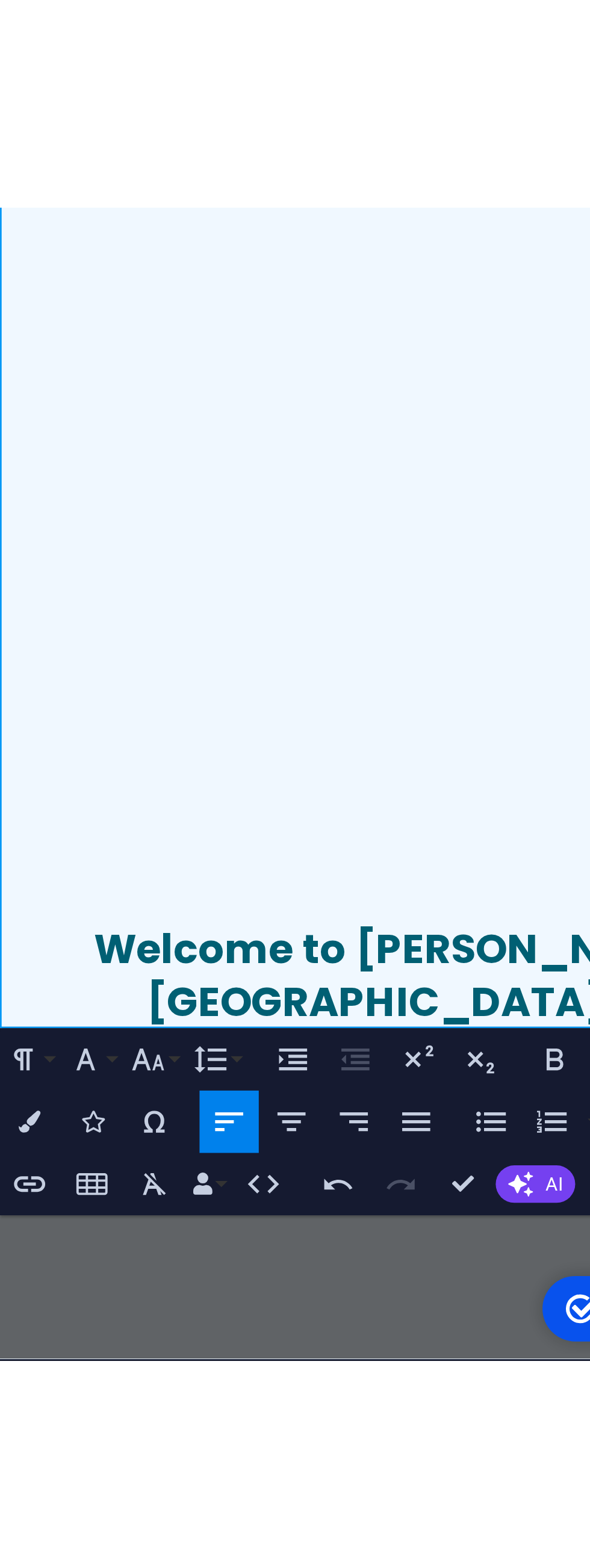
scroll to position [766, 0]
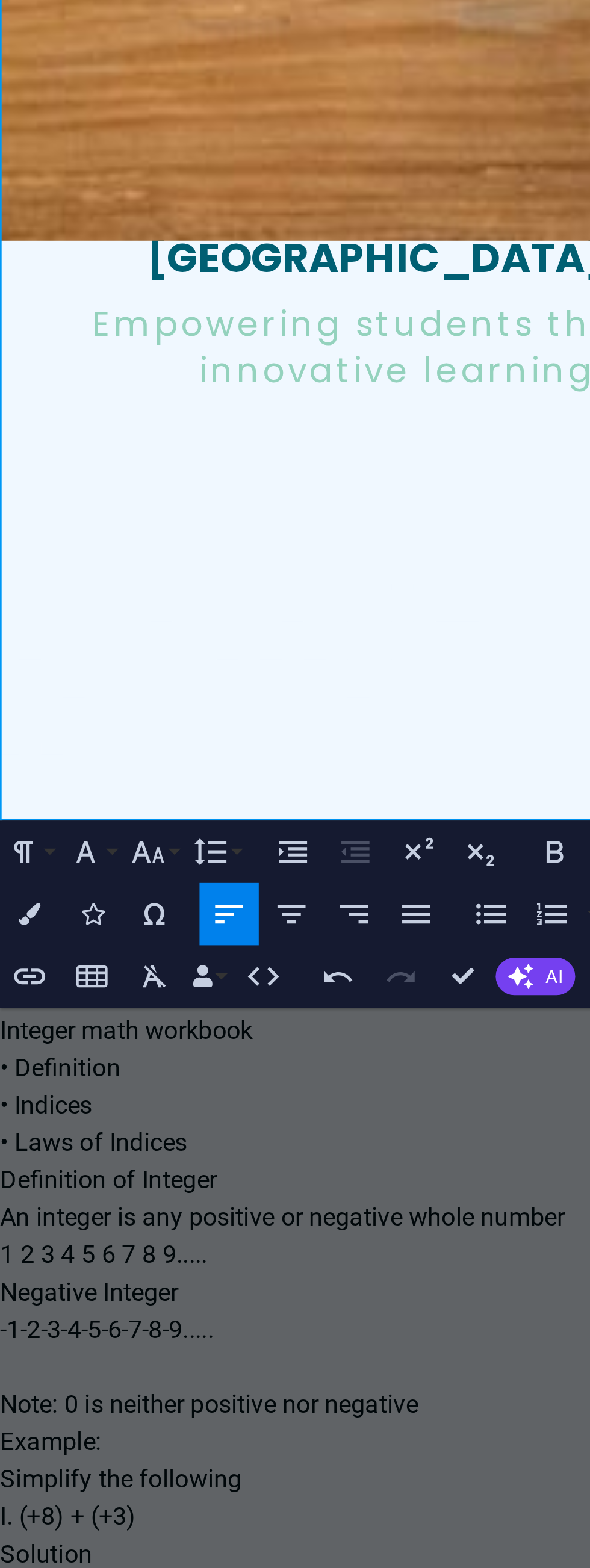
click at [156, 138] on p "Maths Jss2" at bounding box center [140, 145] width 310 height 15
click at [35, 138] on p "Maths Jss2" at bounding box center [140, 145] width 310 height 15
click at [14, 152] on p "Maths Jss2" at bounding box center [140, 159] width 310 height 15
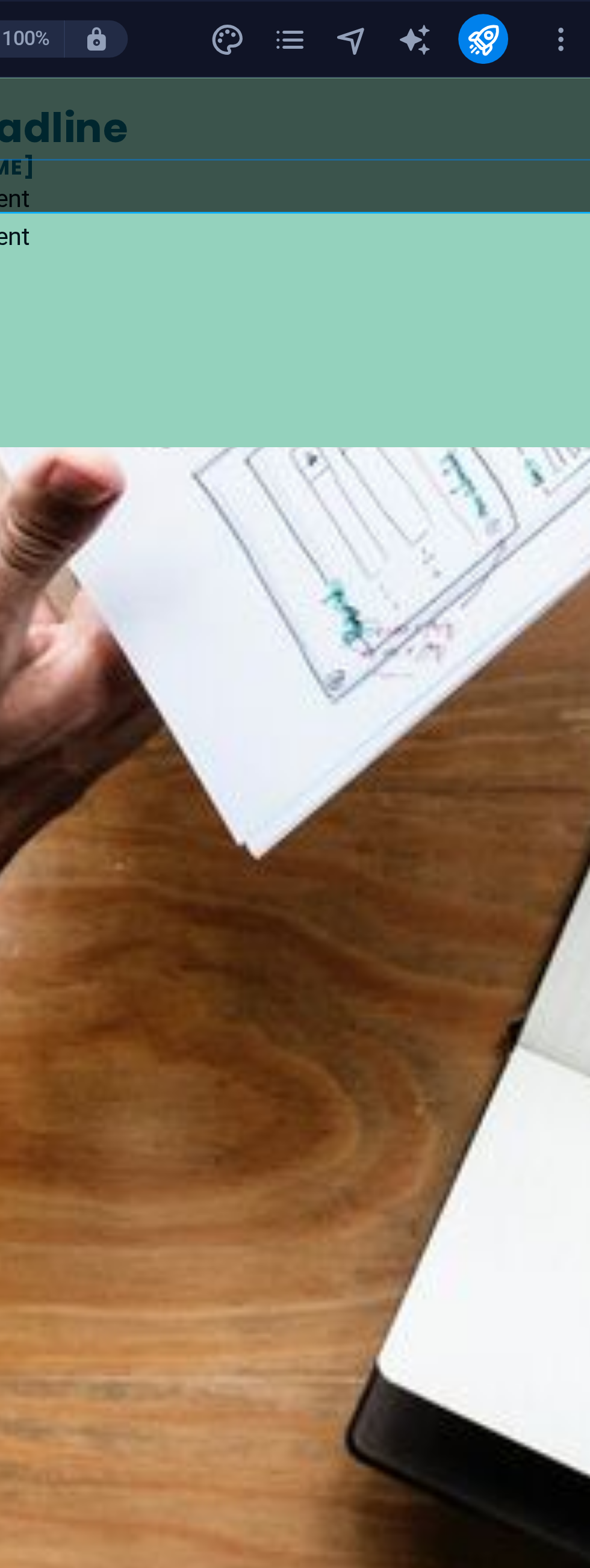
scroll to position [0, 0]
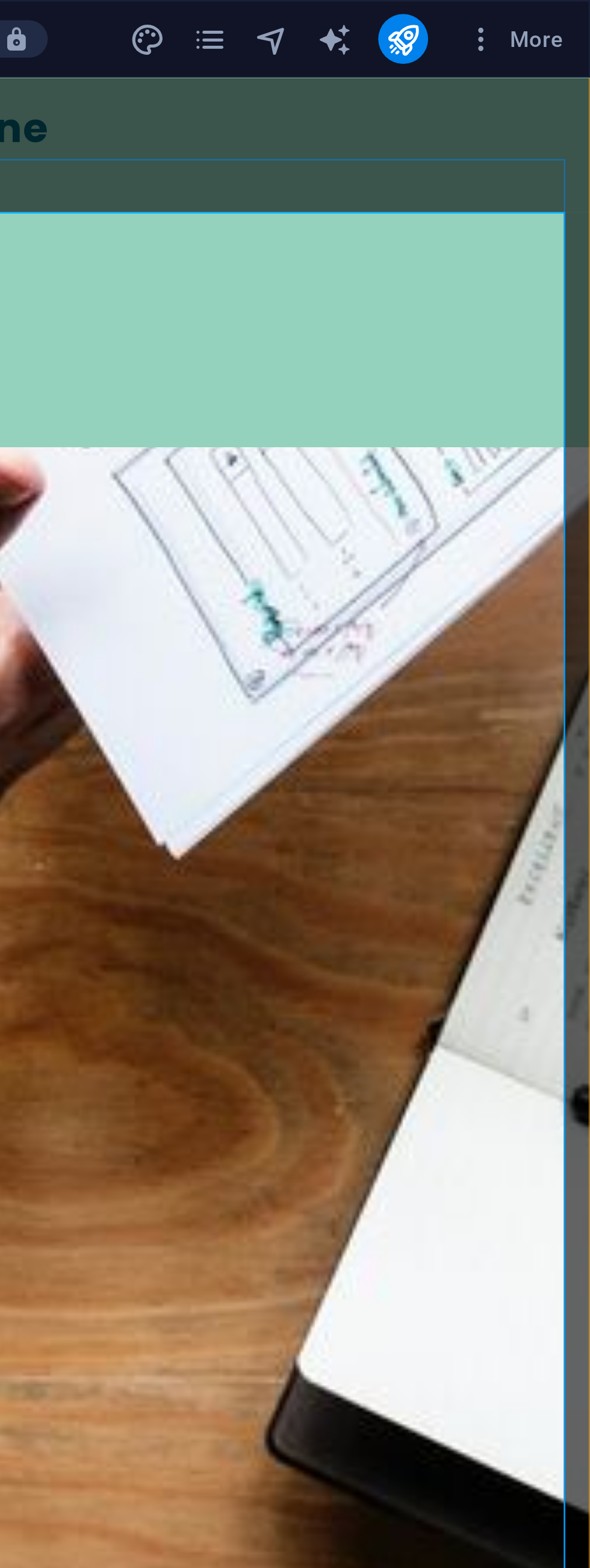
click at [465, 15] on icon "navigator" at bounding box center [467, 15] width 14 height 14
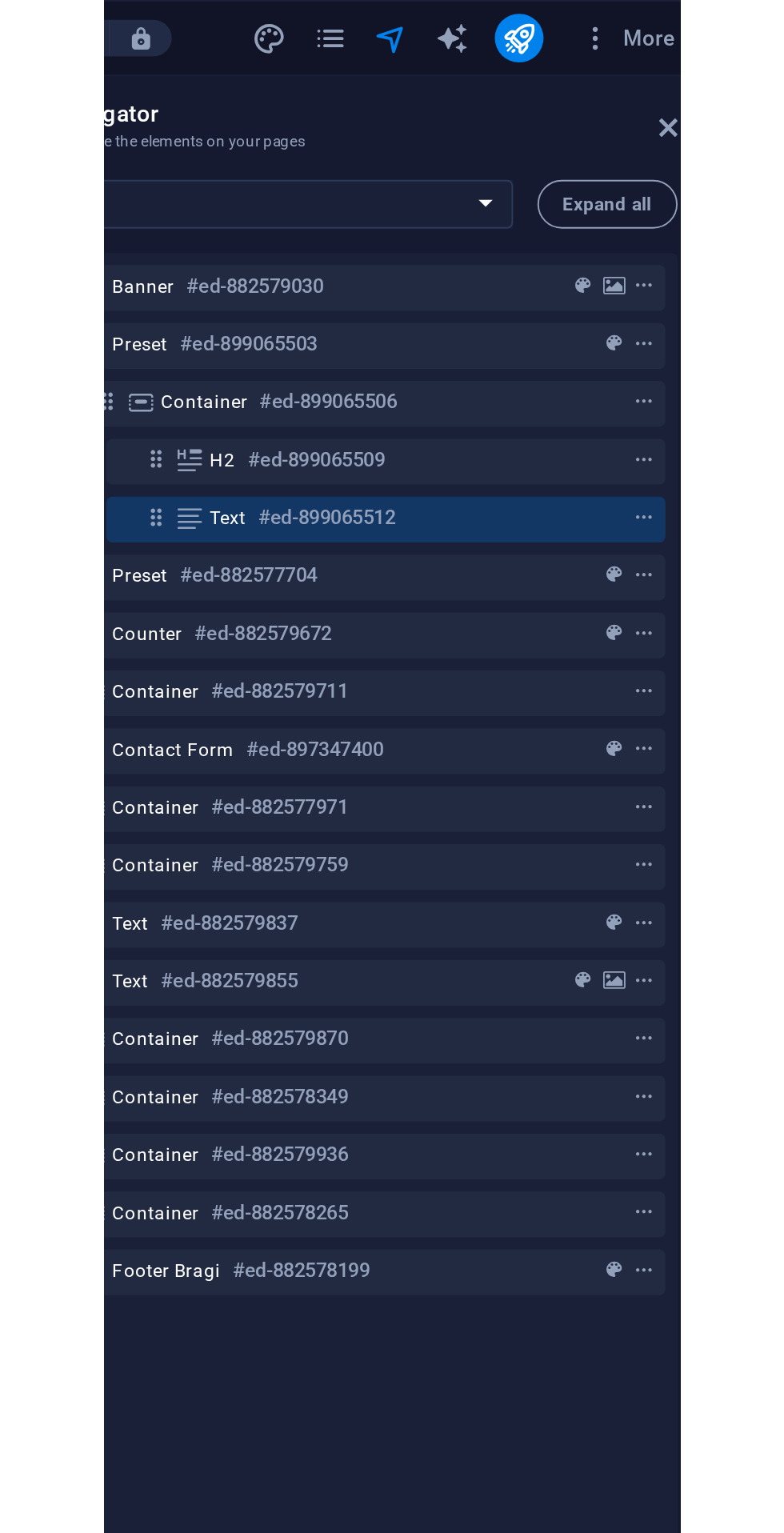
scroll to position [3313, 0]
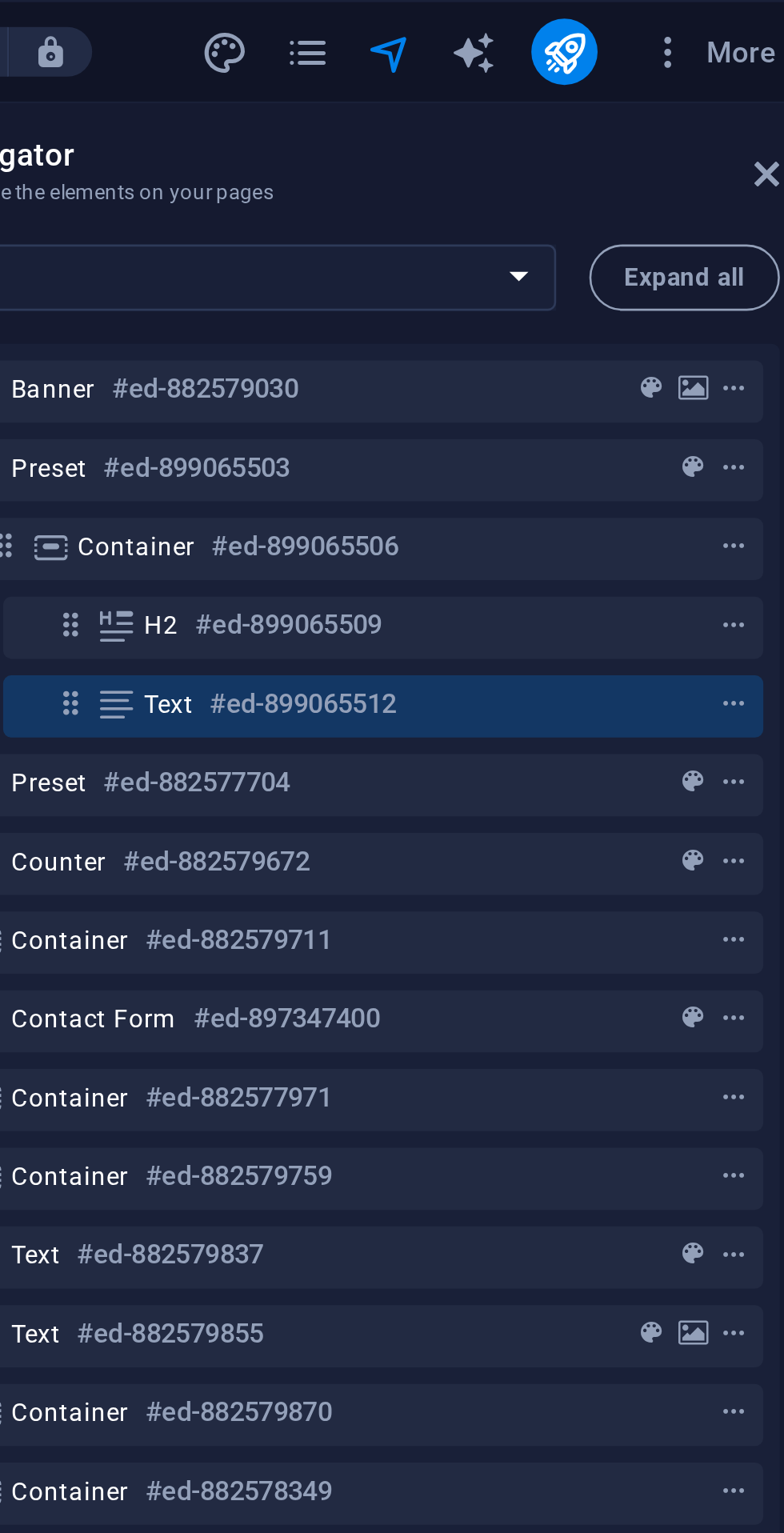
click at [748, 244] on icon "context-menu" at bounding box center [753, 241] width 11 height 11
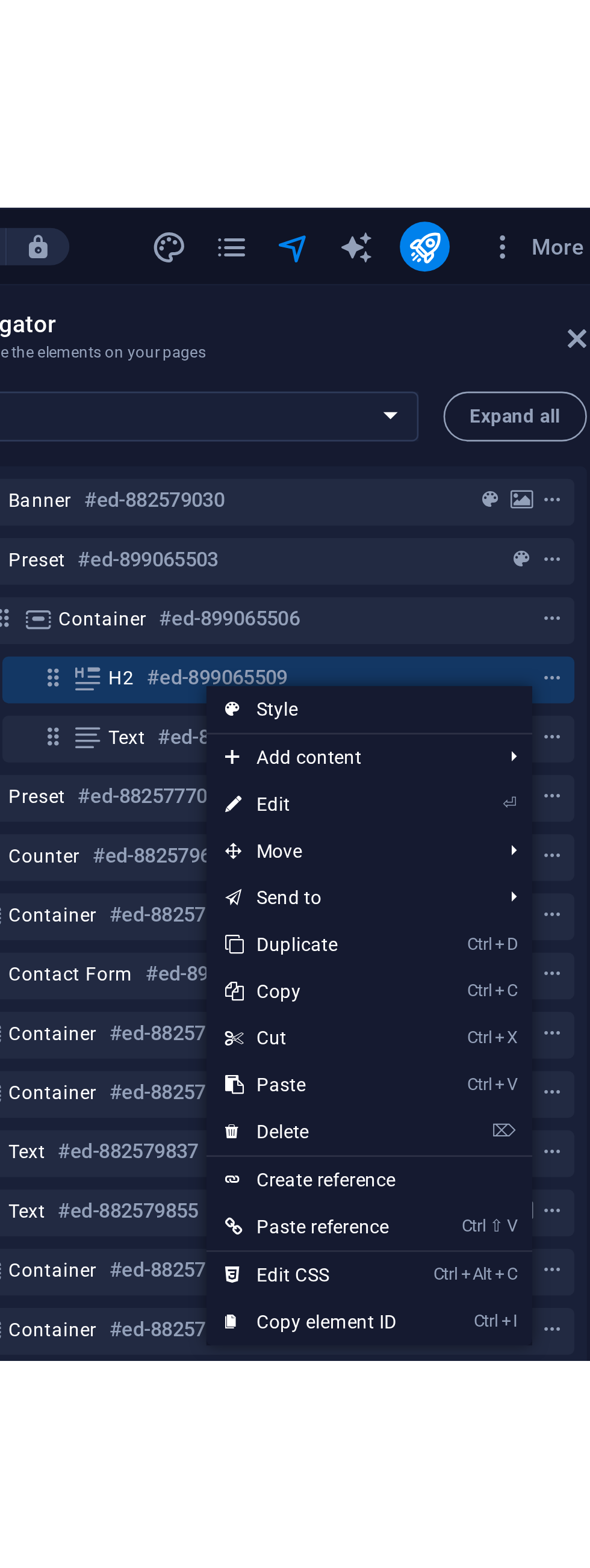
scroll to position [49, 0]
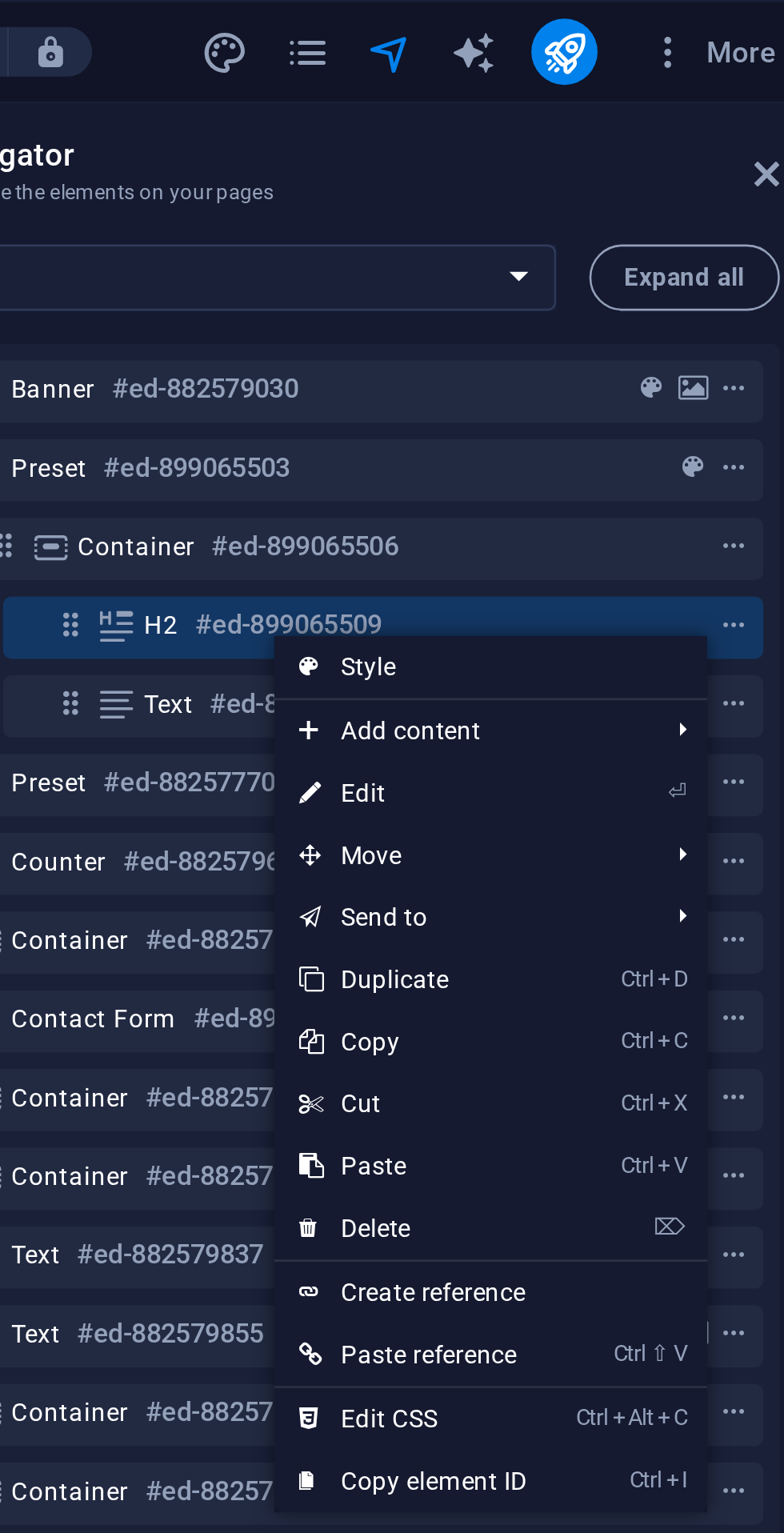
click at [617, 306] on link "⏎ Edit" at bounding box center [630, 307] width 108 height 24
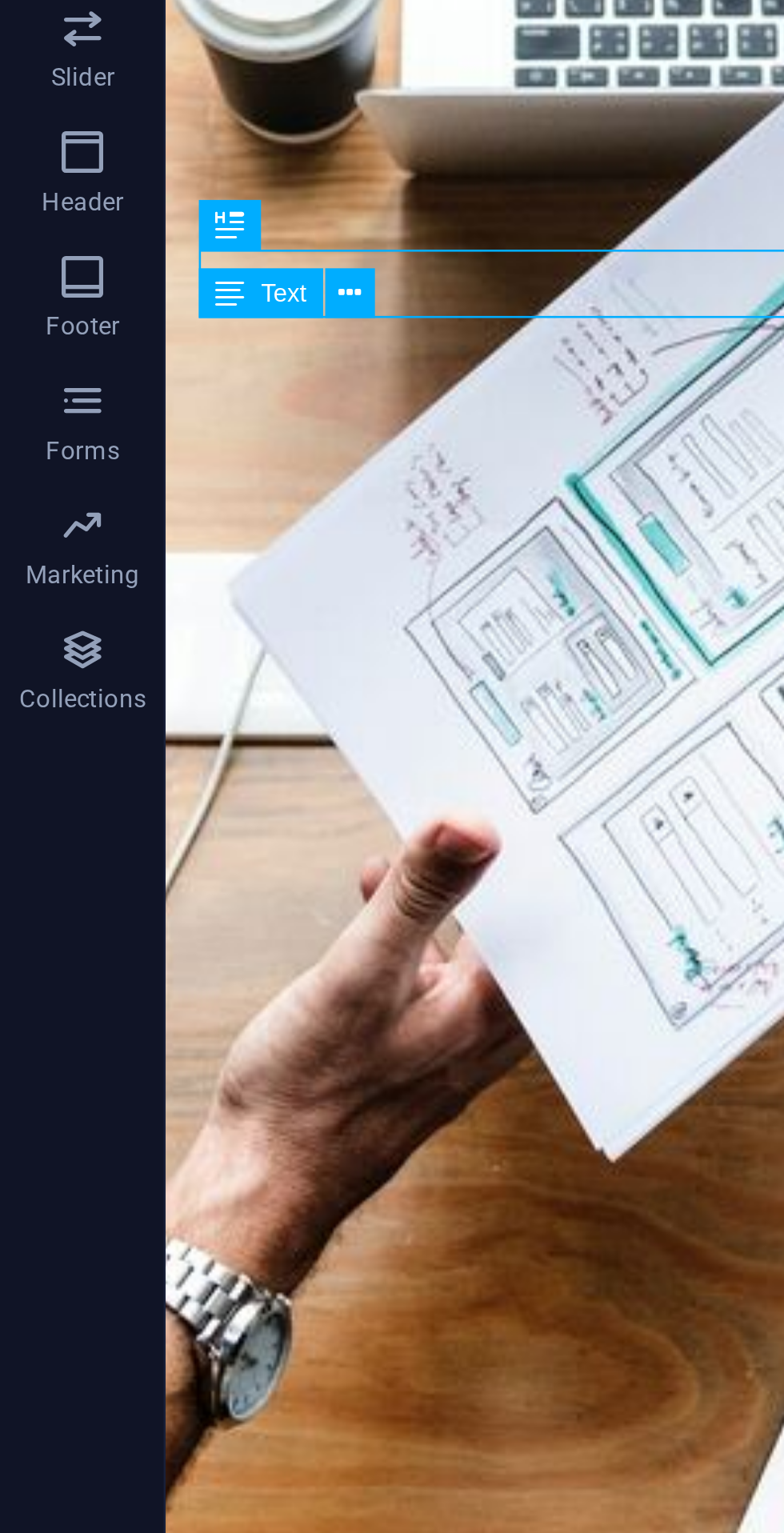
scroll to position [191, 0]
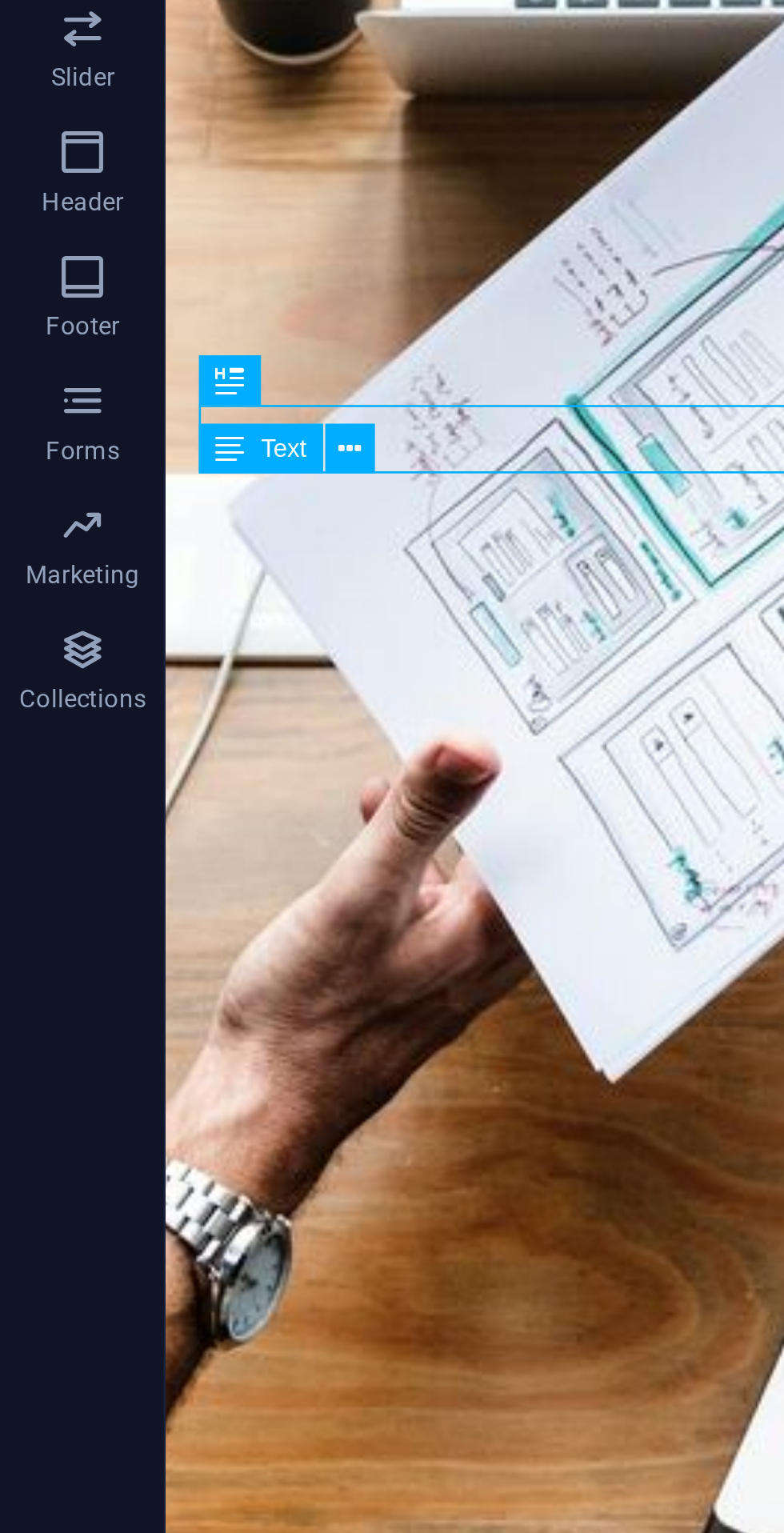
click at [284, 548] on div "Class" at bounding box center [334, 561] width 311 height 27
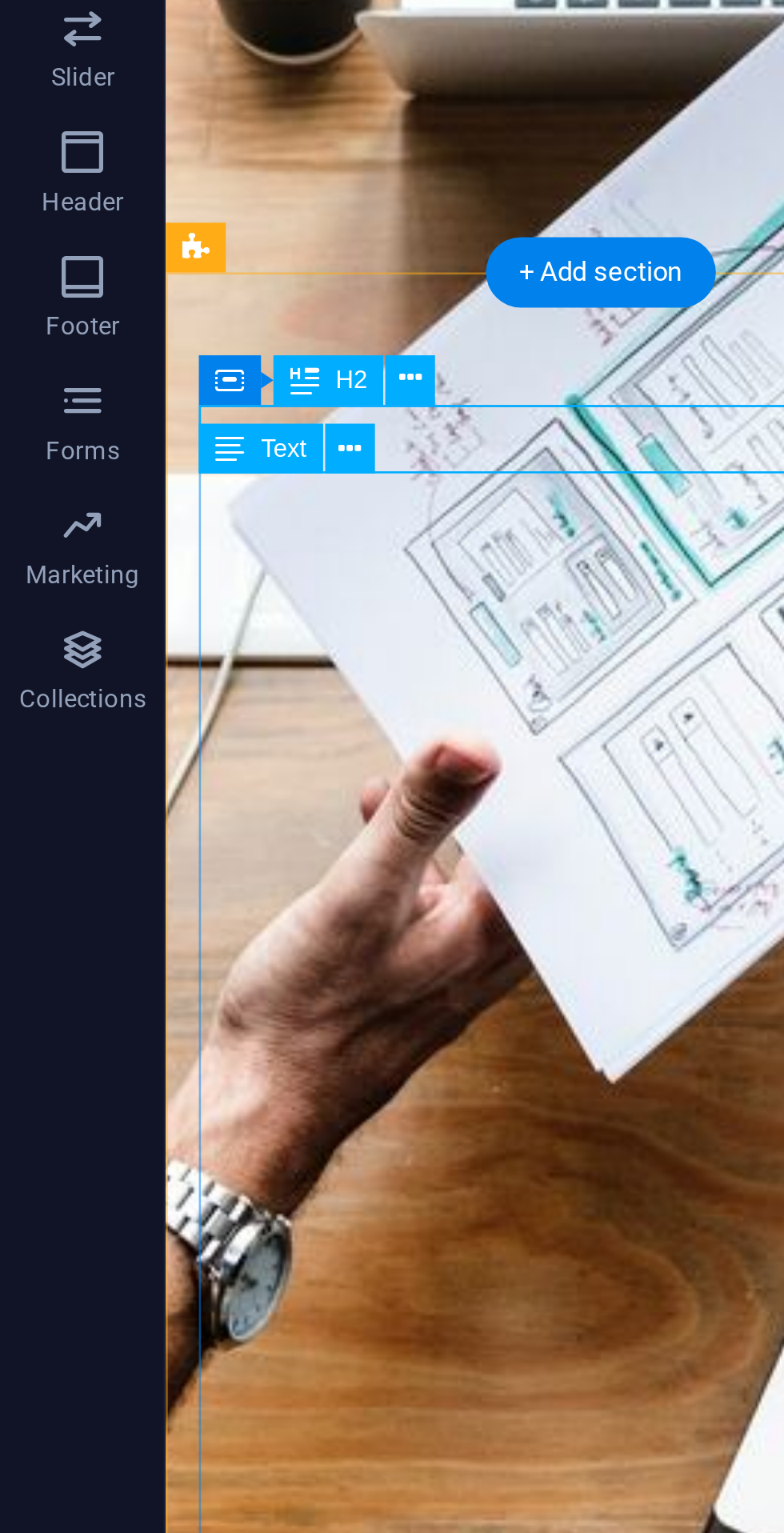
click at [141, 649] on button at bounding box center [135, 650] width 20 height 20
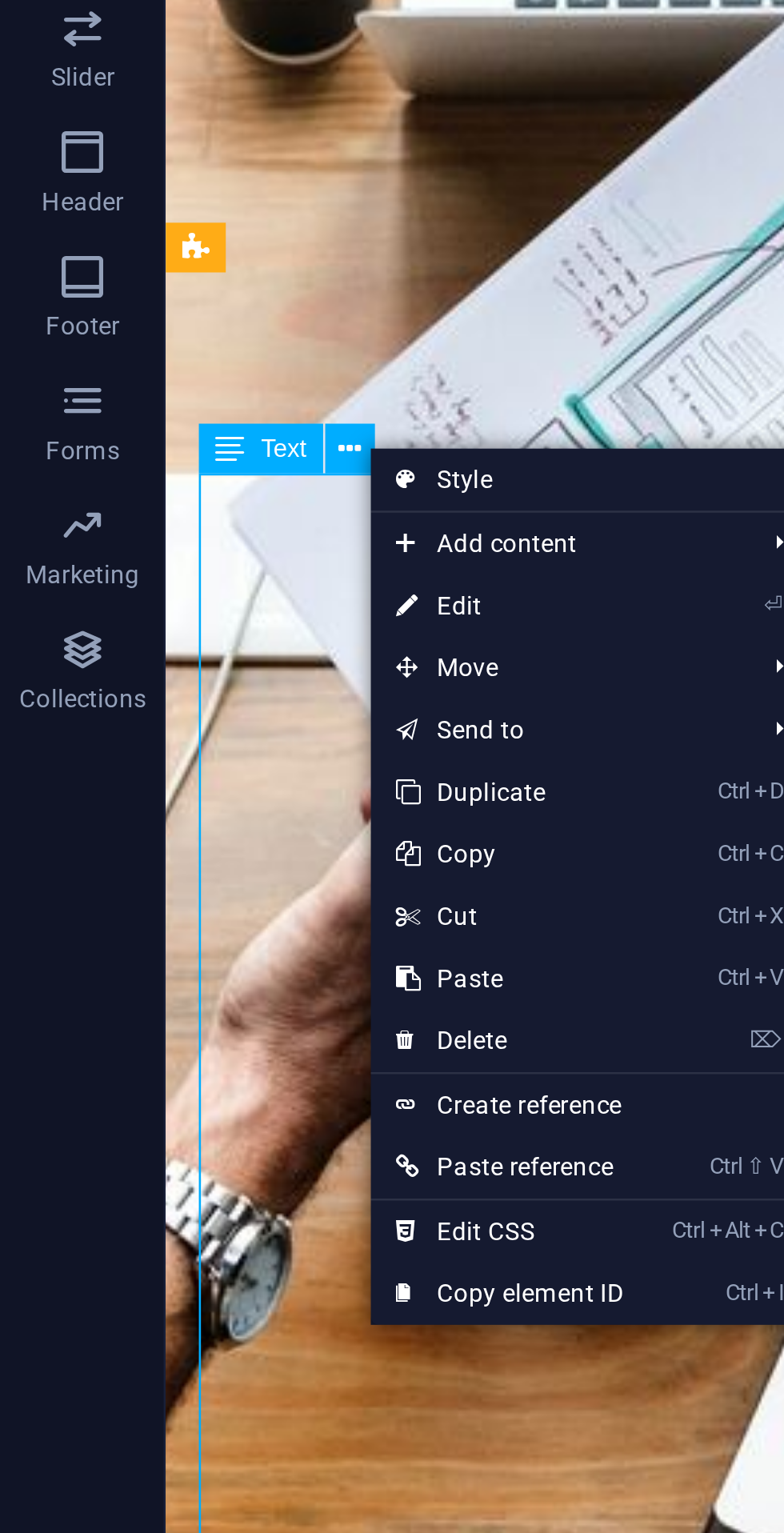
click at [190, 708] on link "⏎ Edit" at bounding box center [196, 711] width 108 height 24
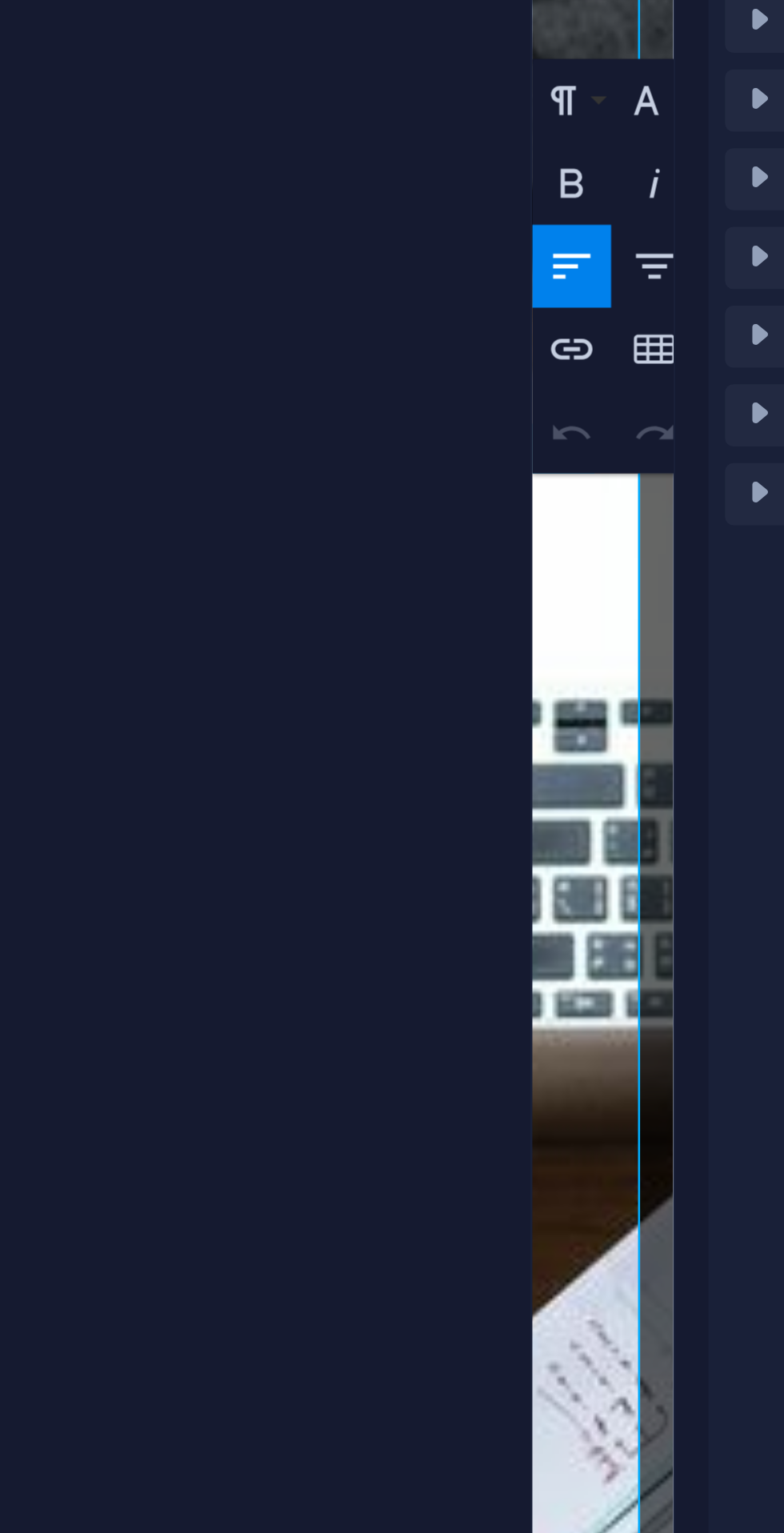
scroll to position [467, 0]
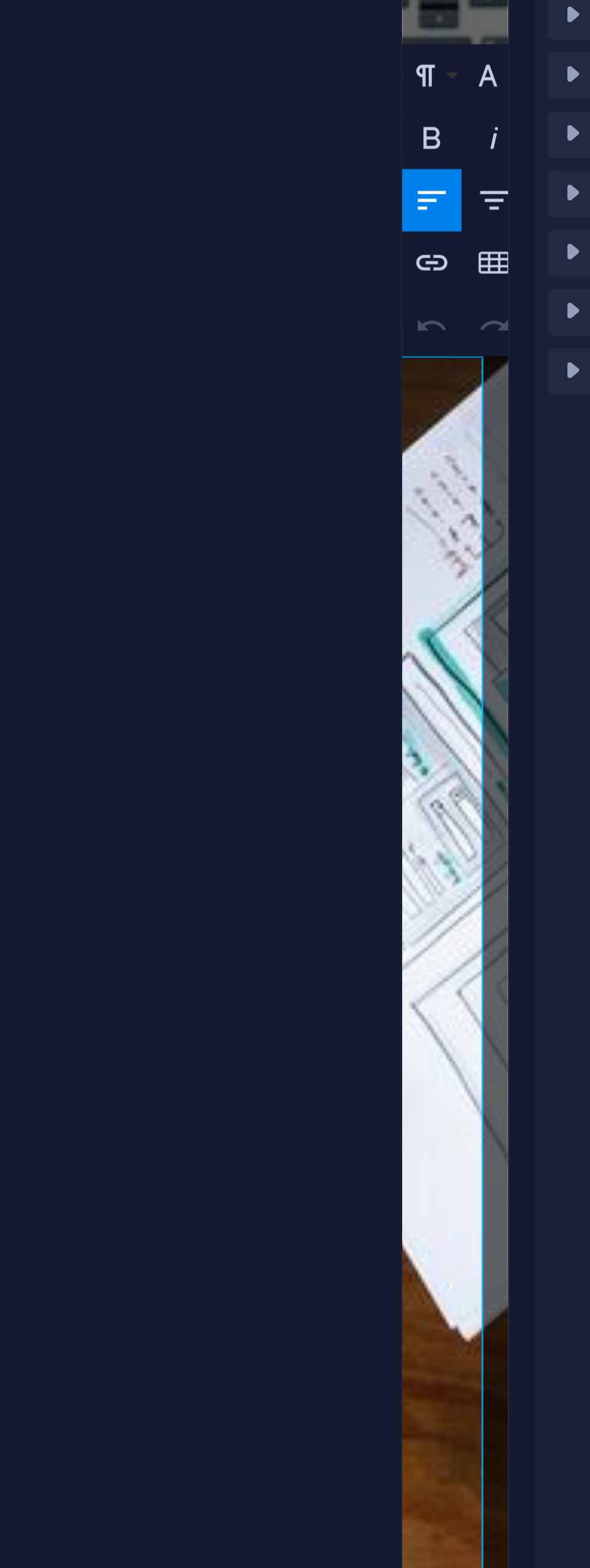
click at [258, 501] on div at bounding box center [258, 789] width 2 height 1519
click at [412, 732] on p "In [DATE] class, We will be discussing Basic" at bounding box center [422, 825] width 22 height 188
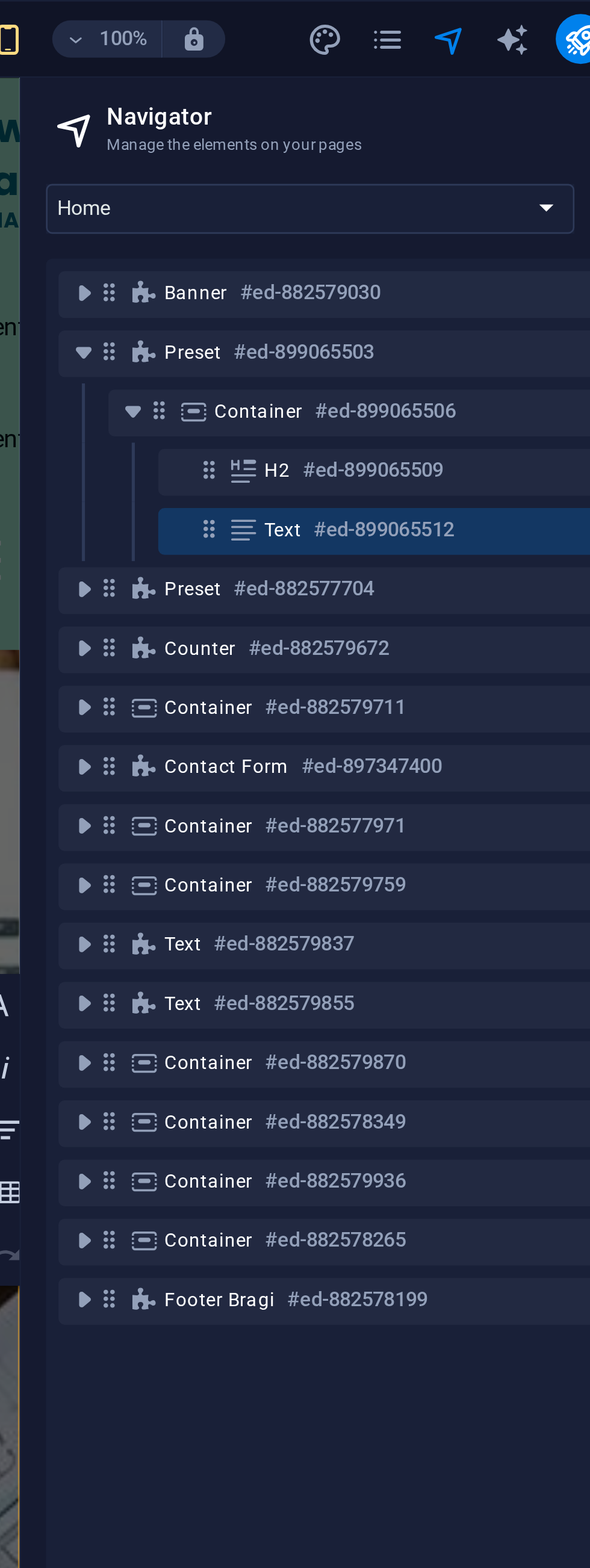
click at [473, 13] on icon "navigator" at bounding box center [467, 15] width 14 height 14
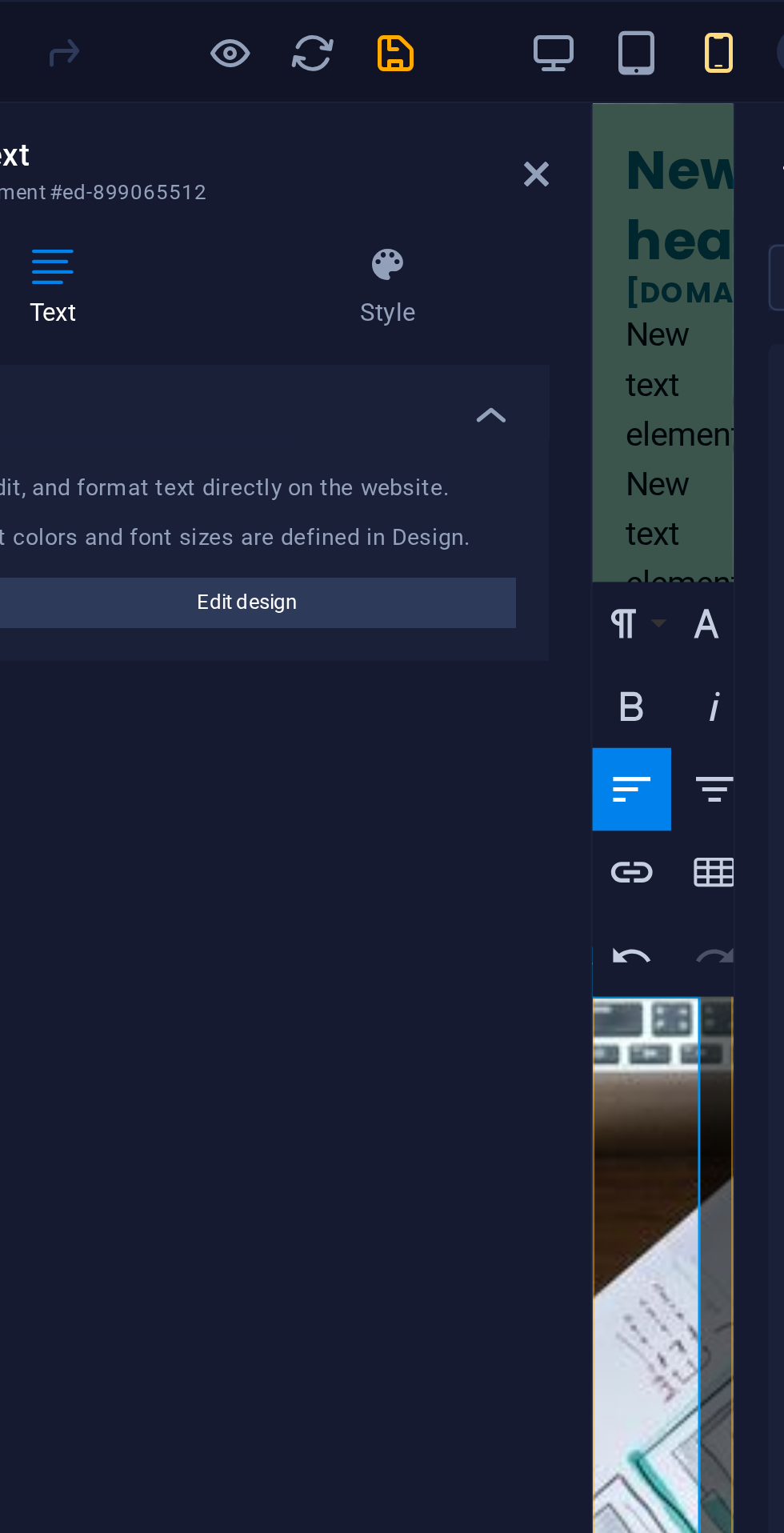
click at [327, 64] on icon at bounding box center [324, 67] width 9 height 13
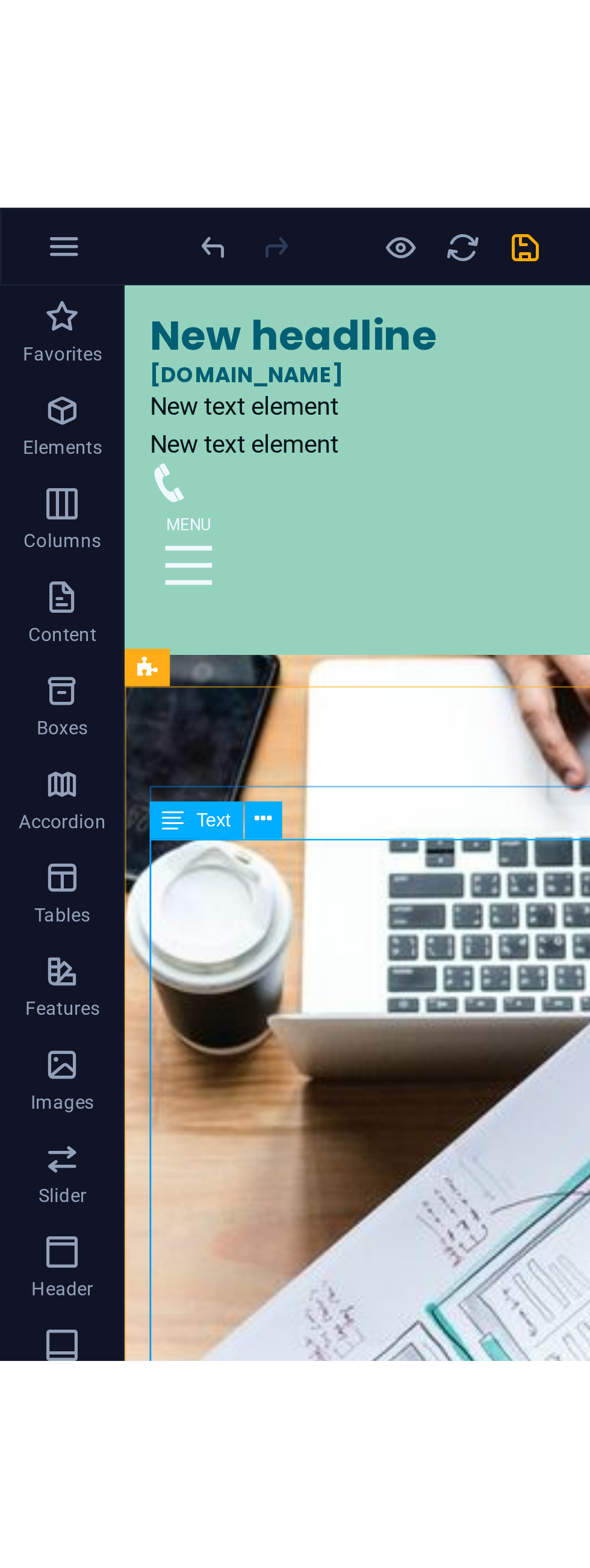
scroll to position [415, 0]
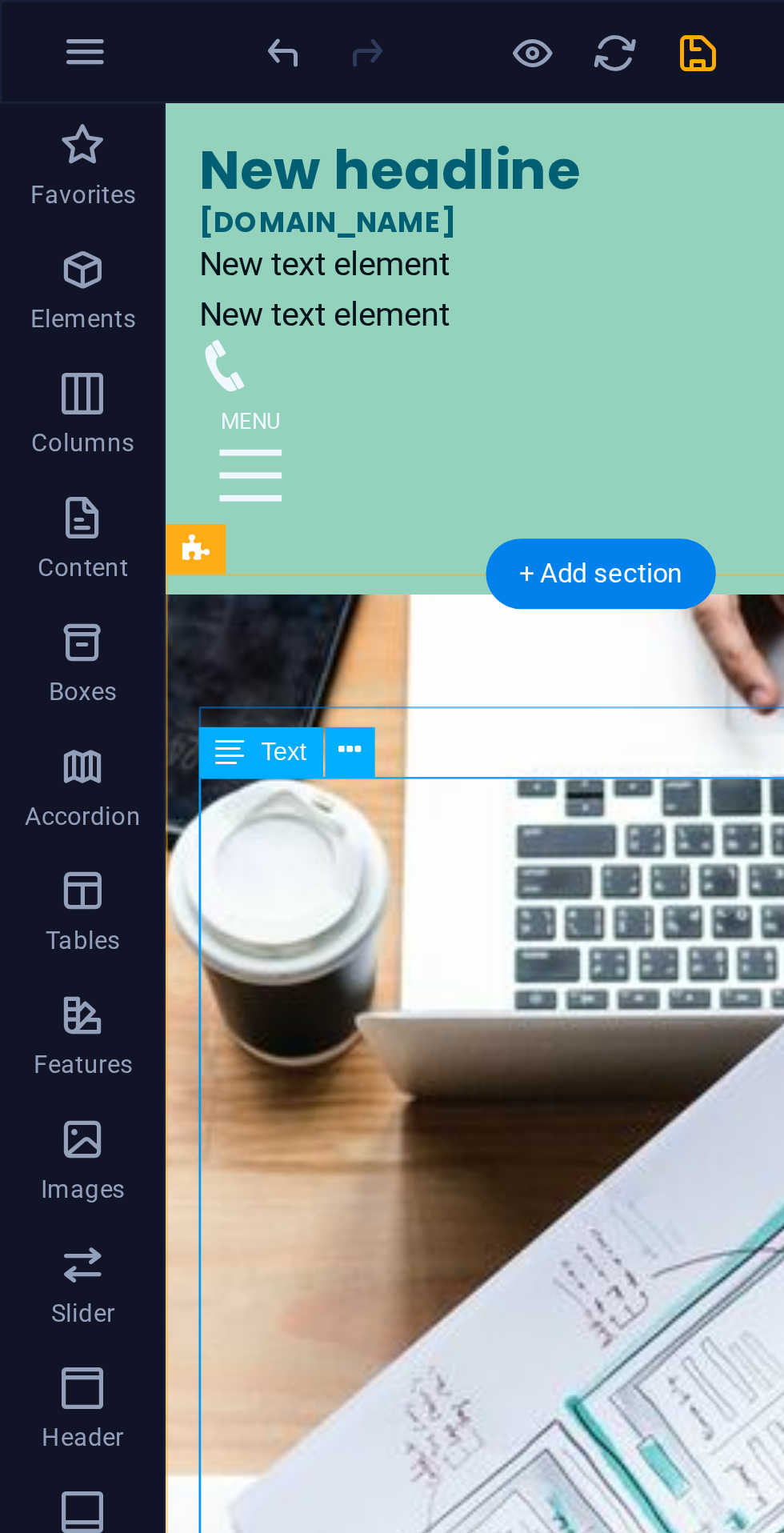
click at [146, 285] on div "Text" at bounding box center [116, 290] width 79 height 20
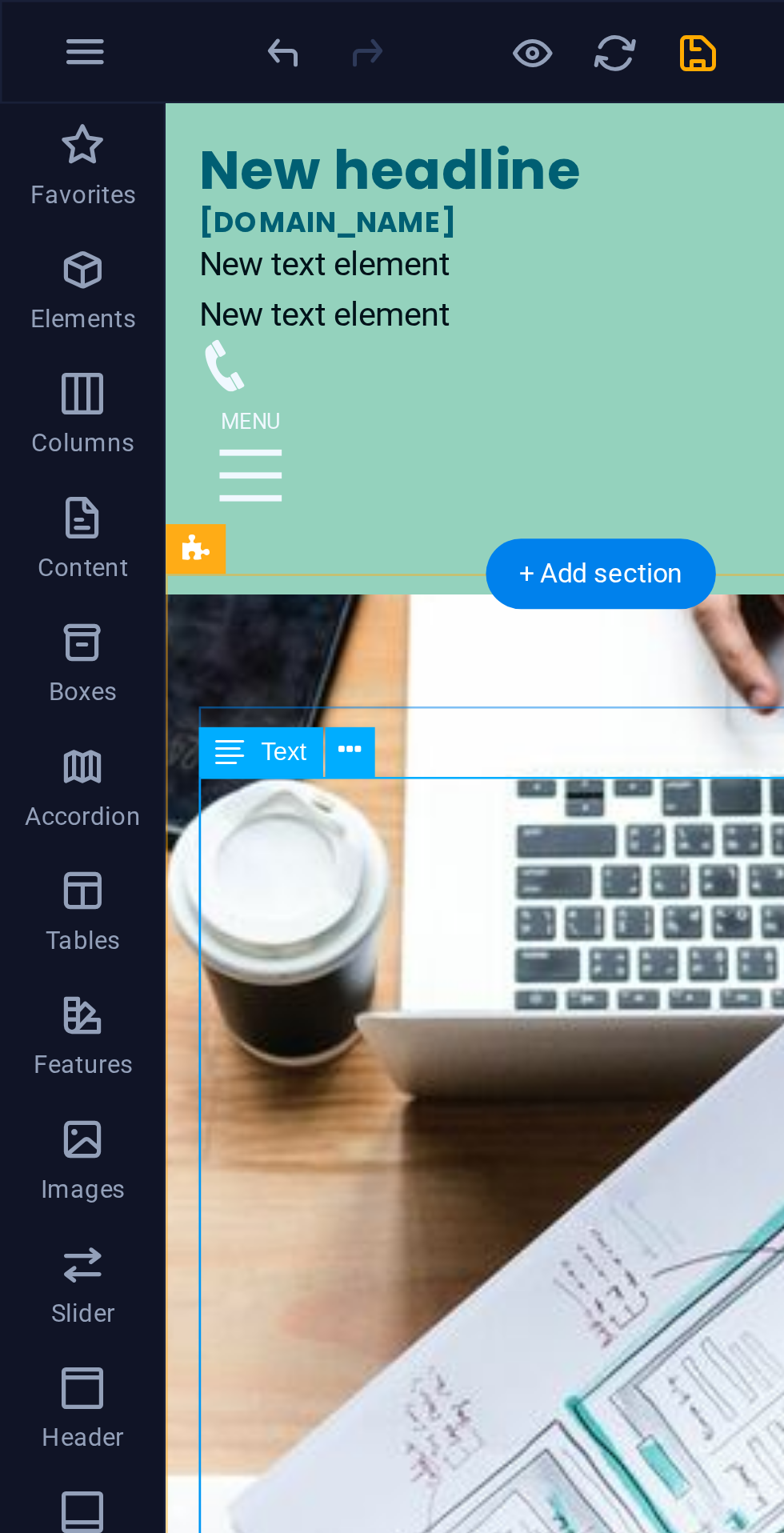
click at [131, 289] on icon at bounding box center [135, 290] width 8 height 17
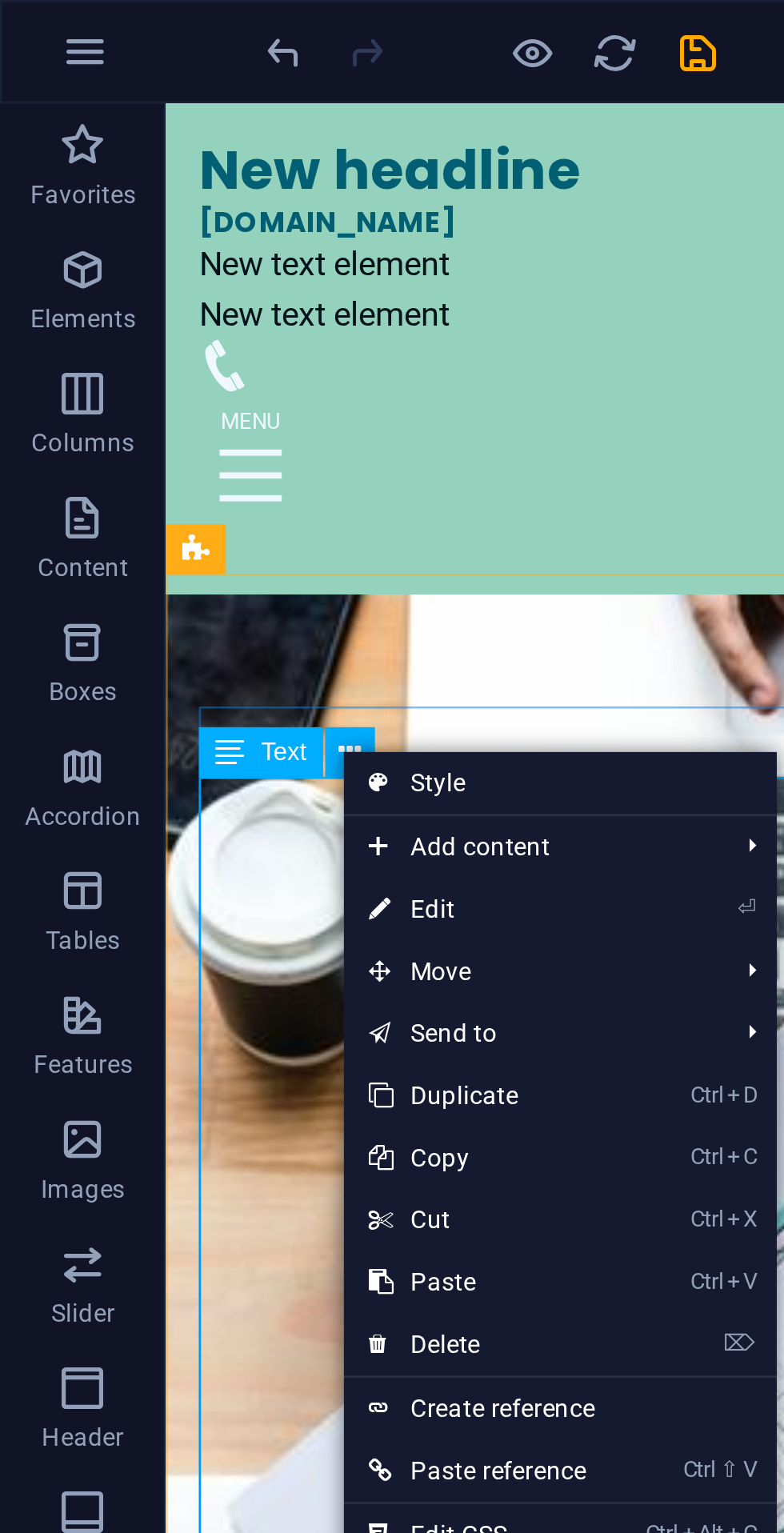
click at [177, 344] on link "⏎ Edit" at bounding box center [186, 352] width 108 height 24
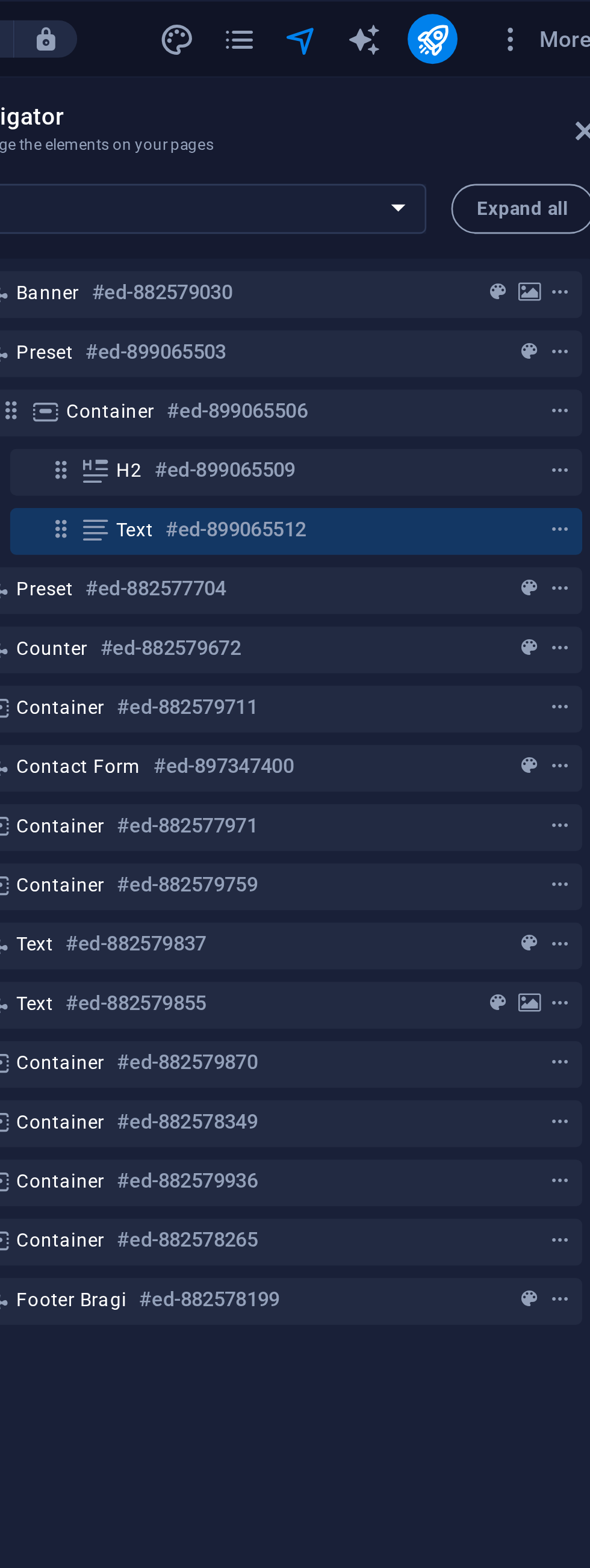
scroll to position [0, 0]
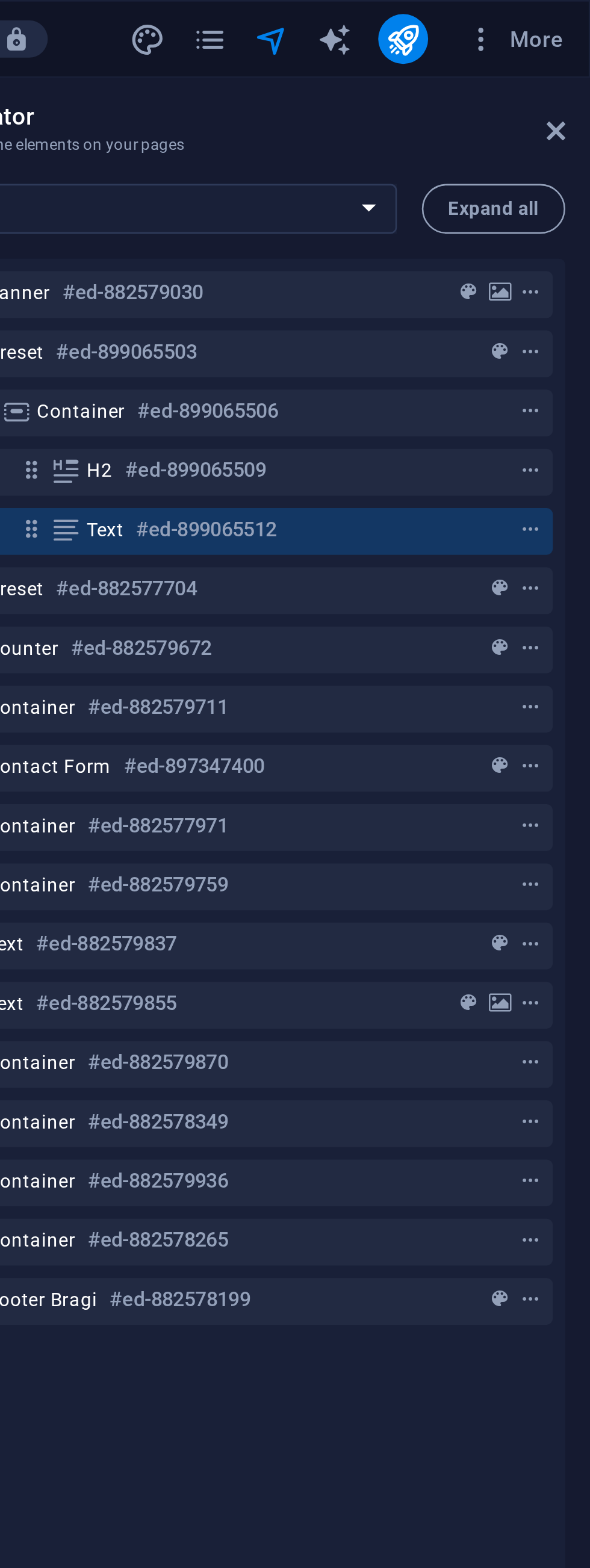
click at [575, 48] on icon at bounding box center [577, 51] width 7 height 10
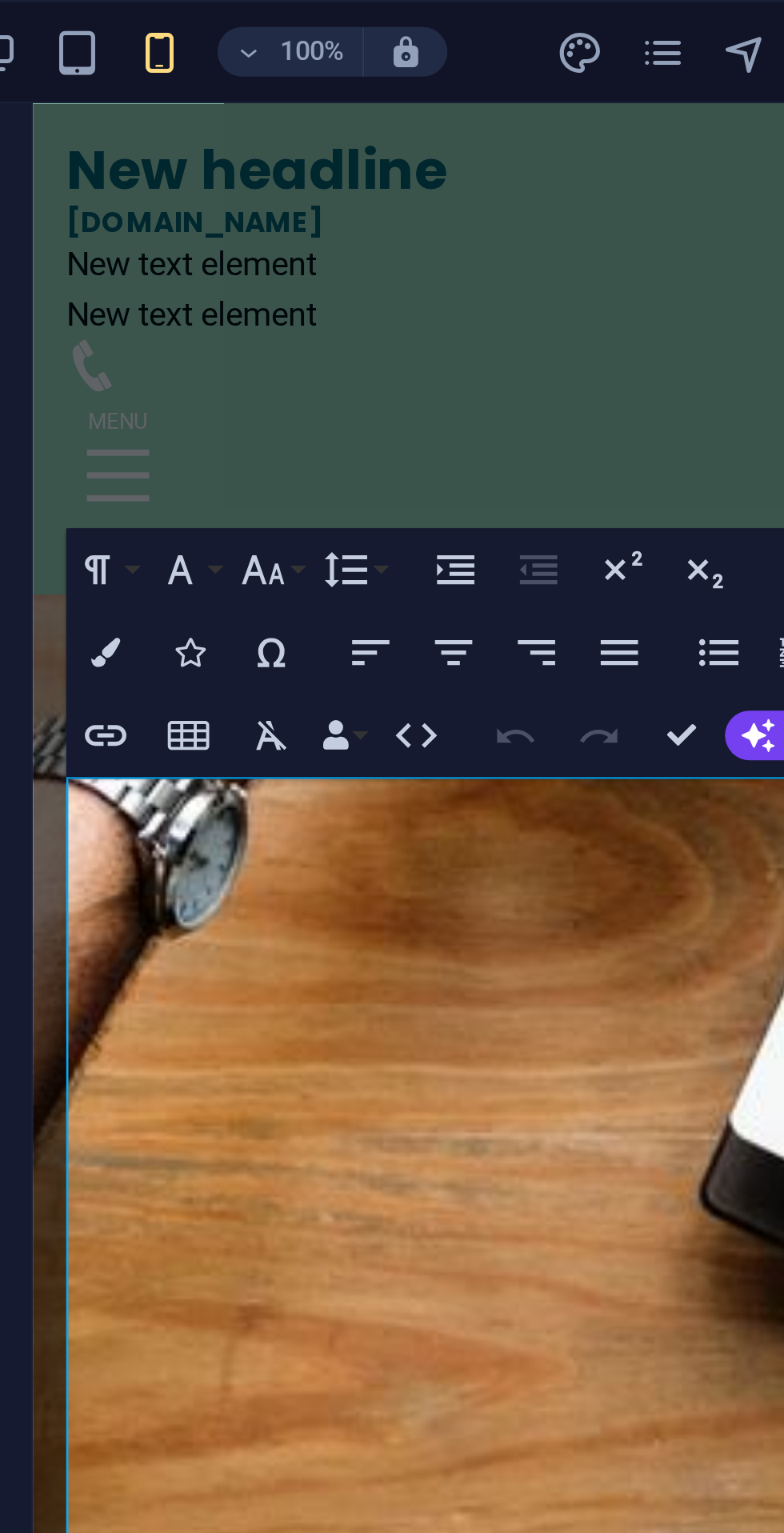
click at [54, 1458] on p "Simplify the following" at bounding box center [252, 1467] width 413 height 20
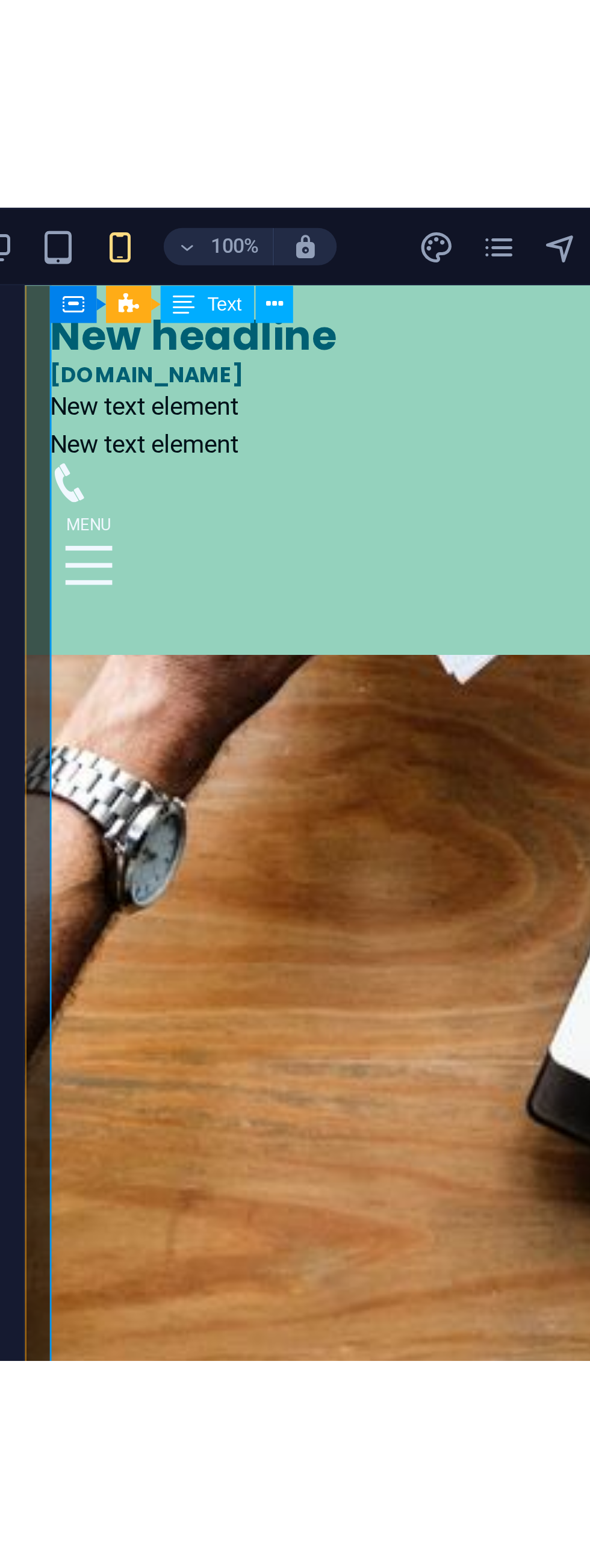
scroll to position [830, 0]
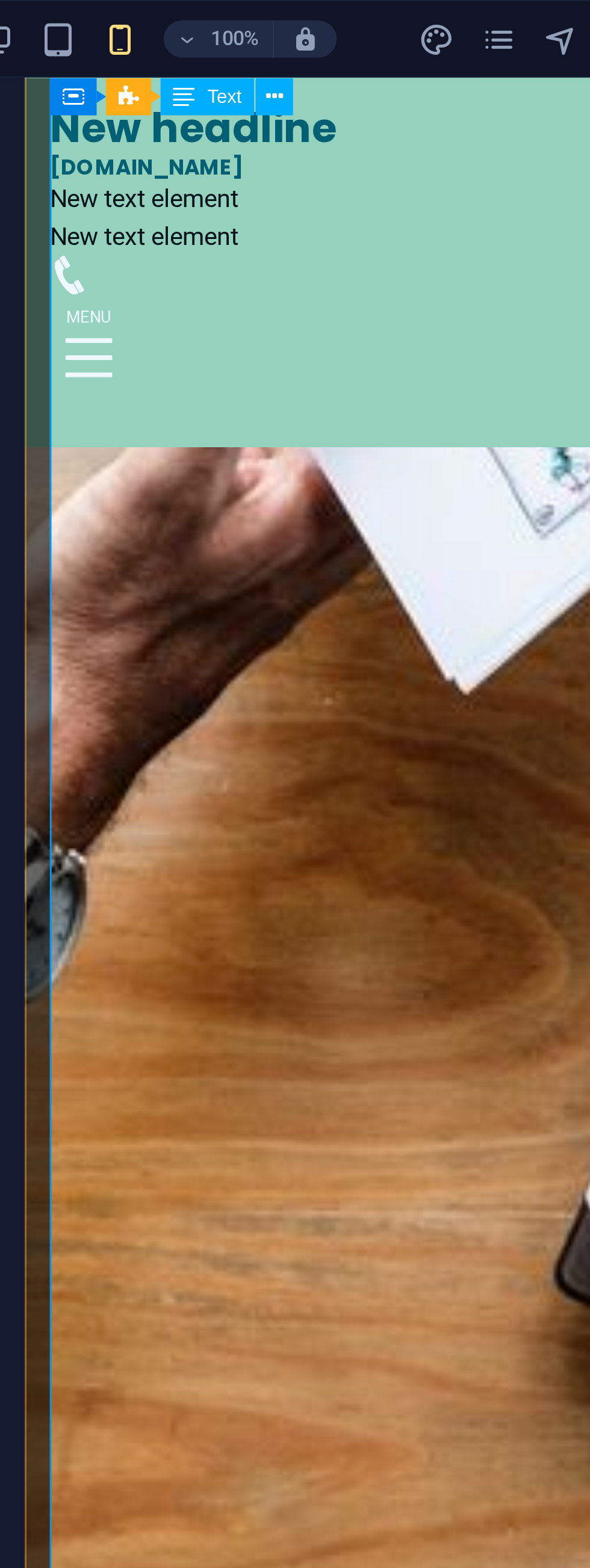
click at [146, 1153] on p "-1-2-3-4-5-6-7-8-9....." at bounding box center [189, 1201] width 310 height 15
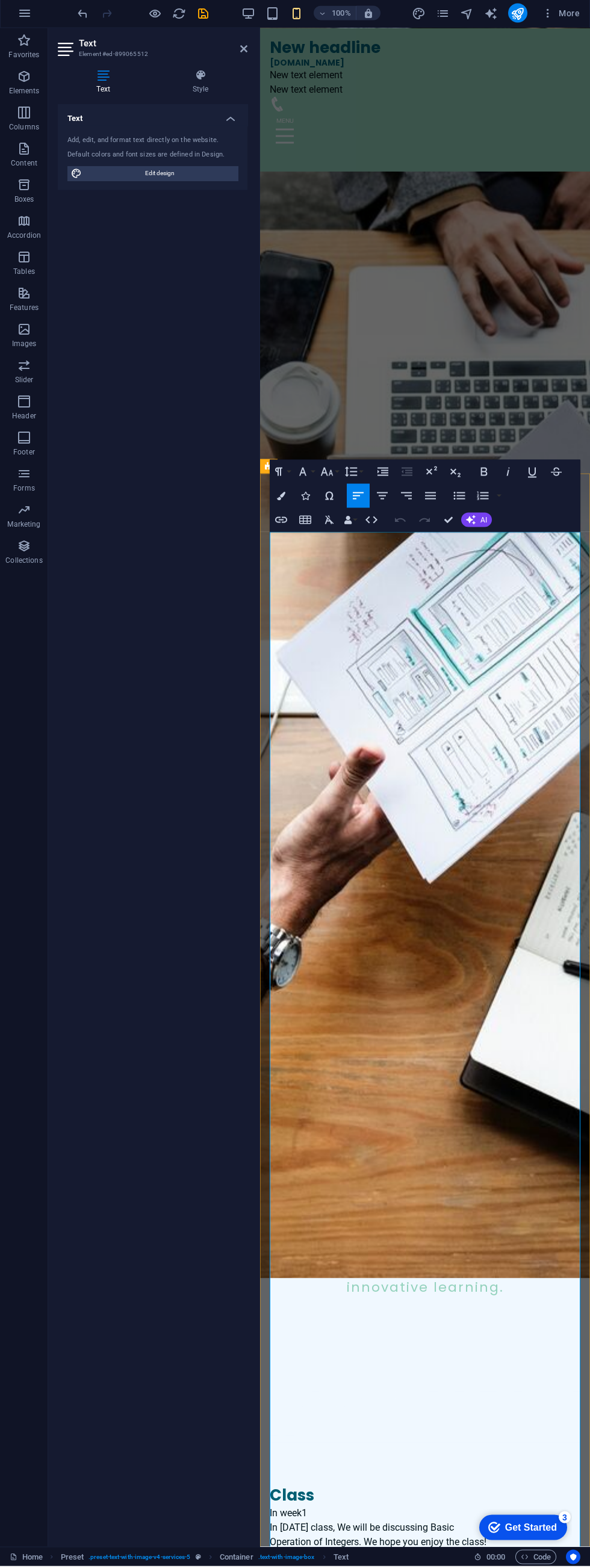
scroll to position [308, 0]
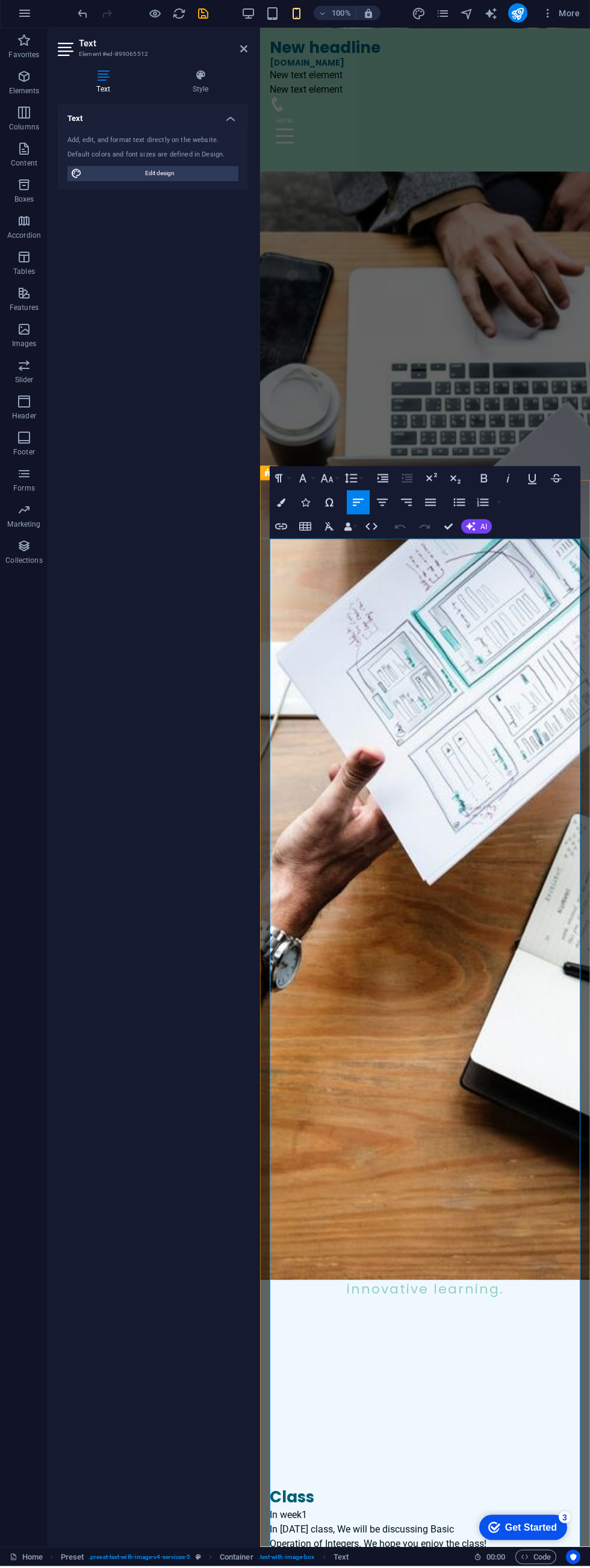
click at [454, 1153] on p "• Definition" at bounding box center [425, 1573] width 310 height 15
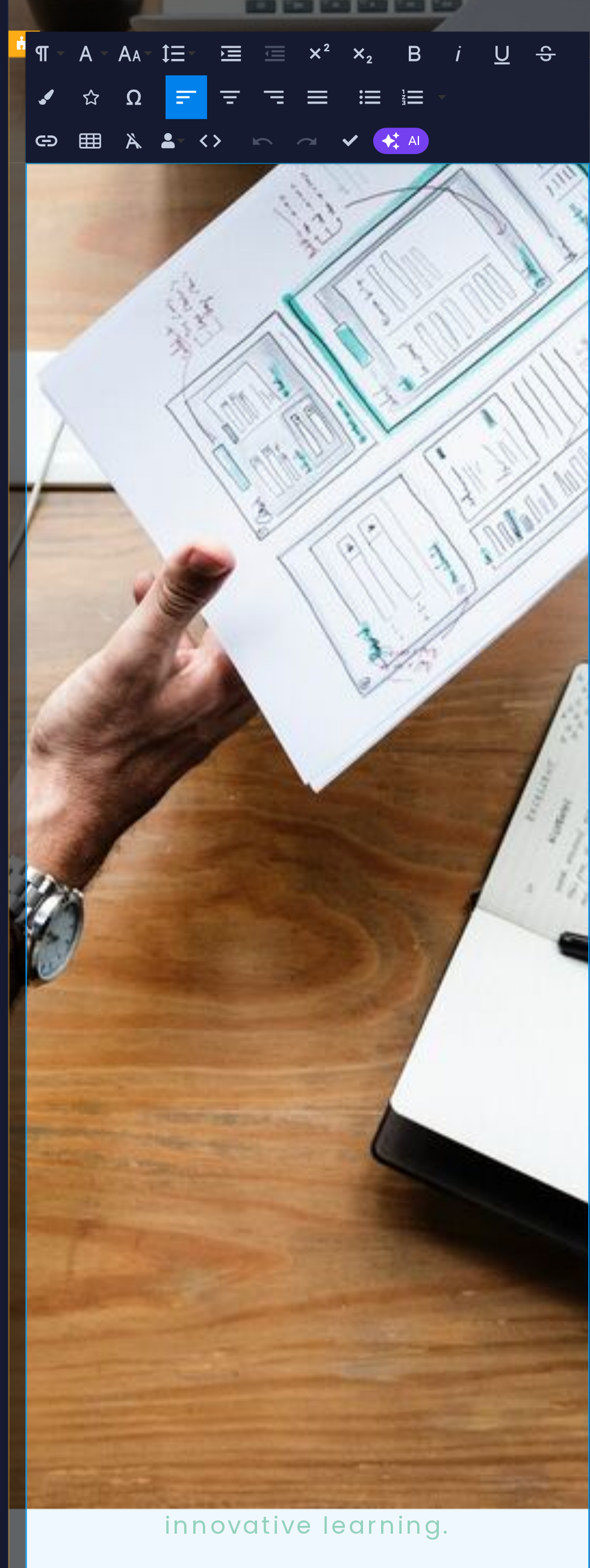
click at [30, 717] on p "In week1" at bounding box center [172, 724] width 310 height 15
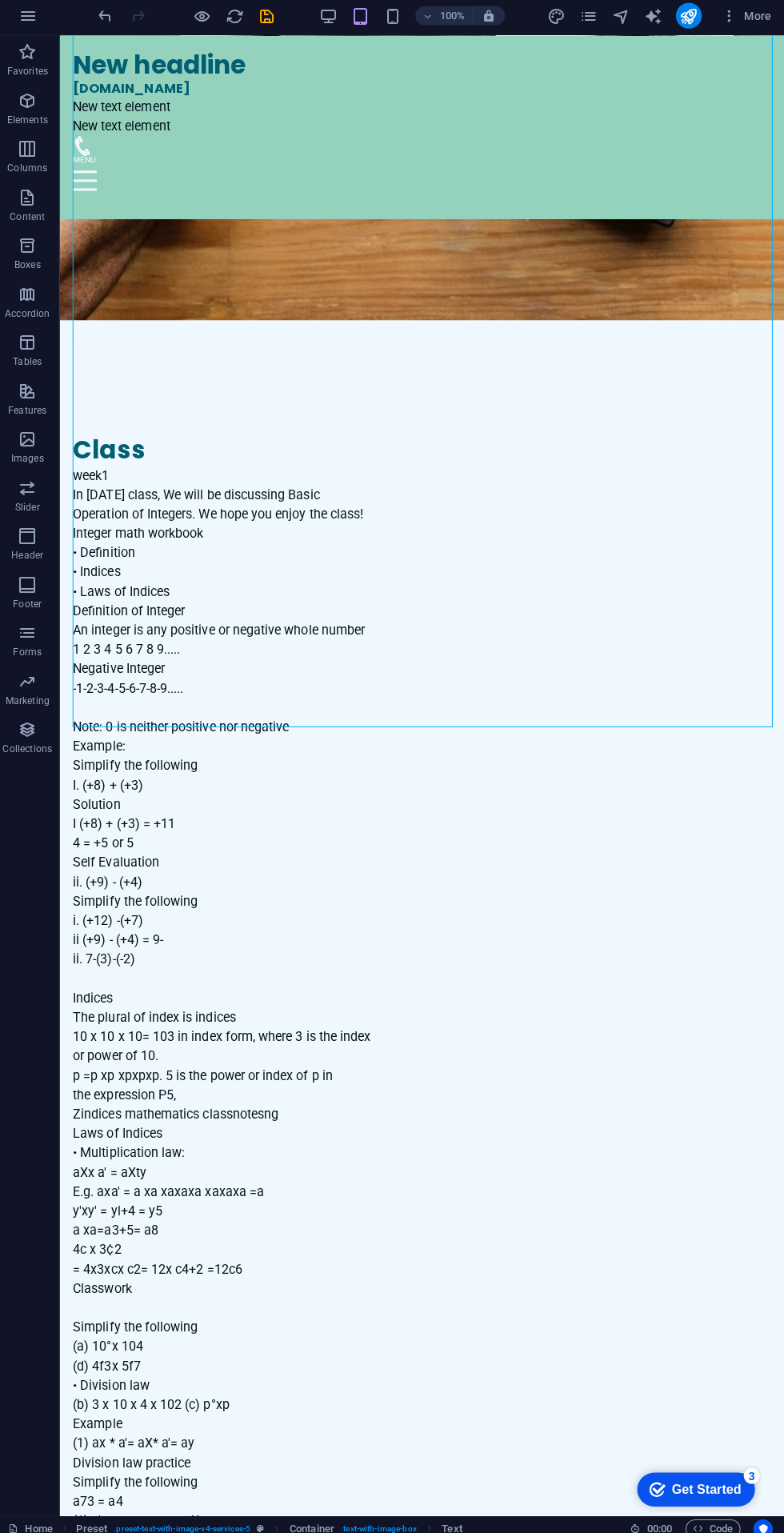
scroll to position [1550, 0]
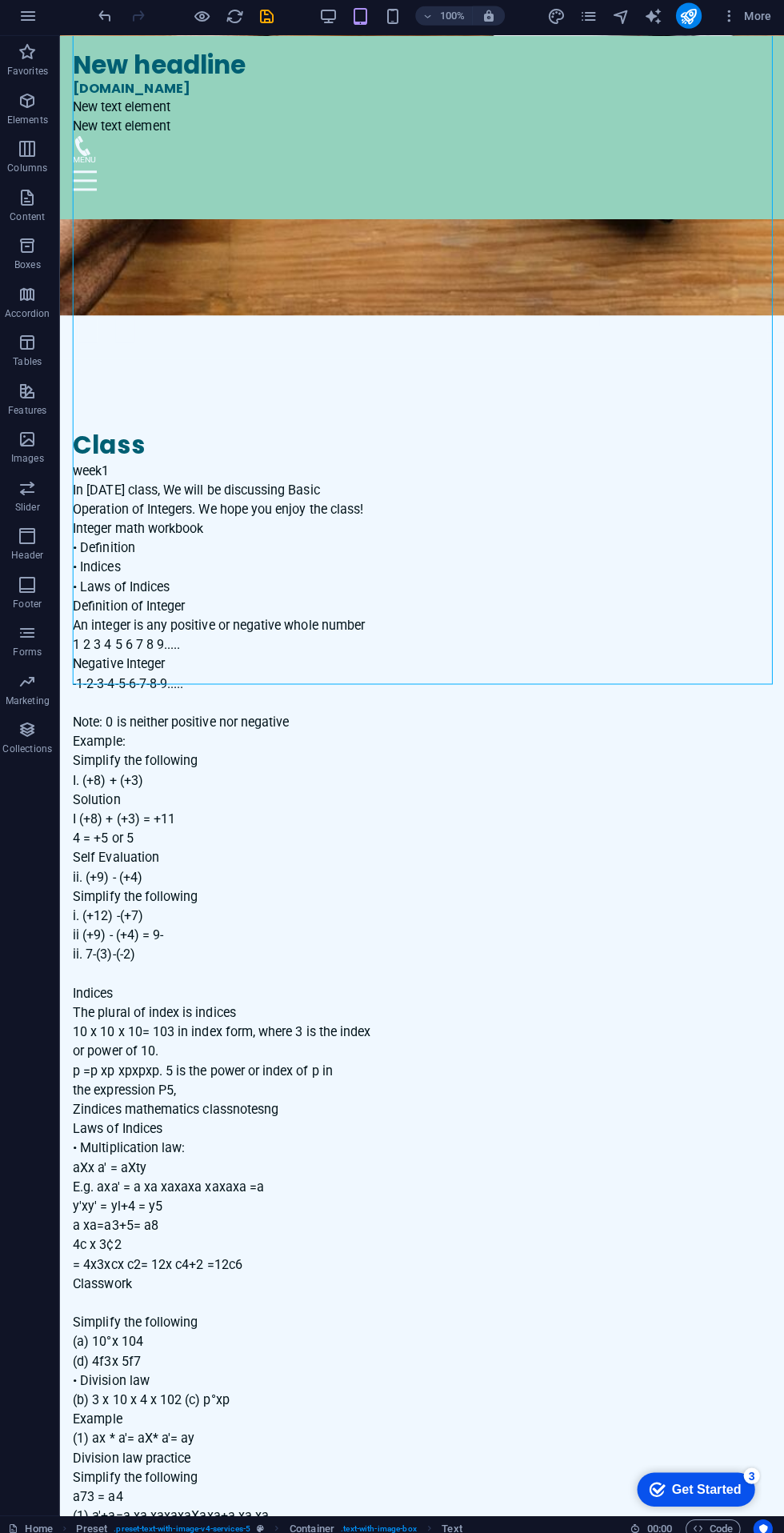
click at [106, 527] on div "week1 In [DATE] class, We will be discussing Basic Operation of Integers. We ho…" at bounding box center [419, 1138] width 694 height 1364
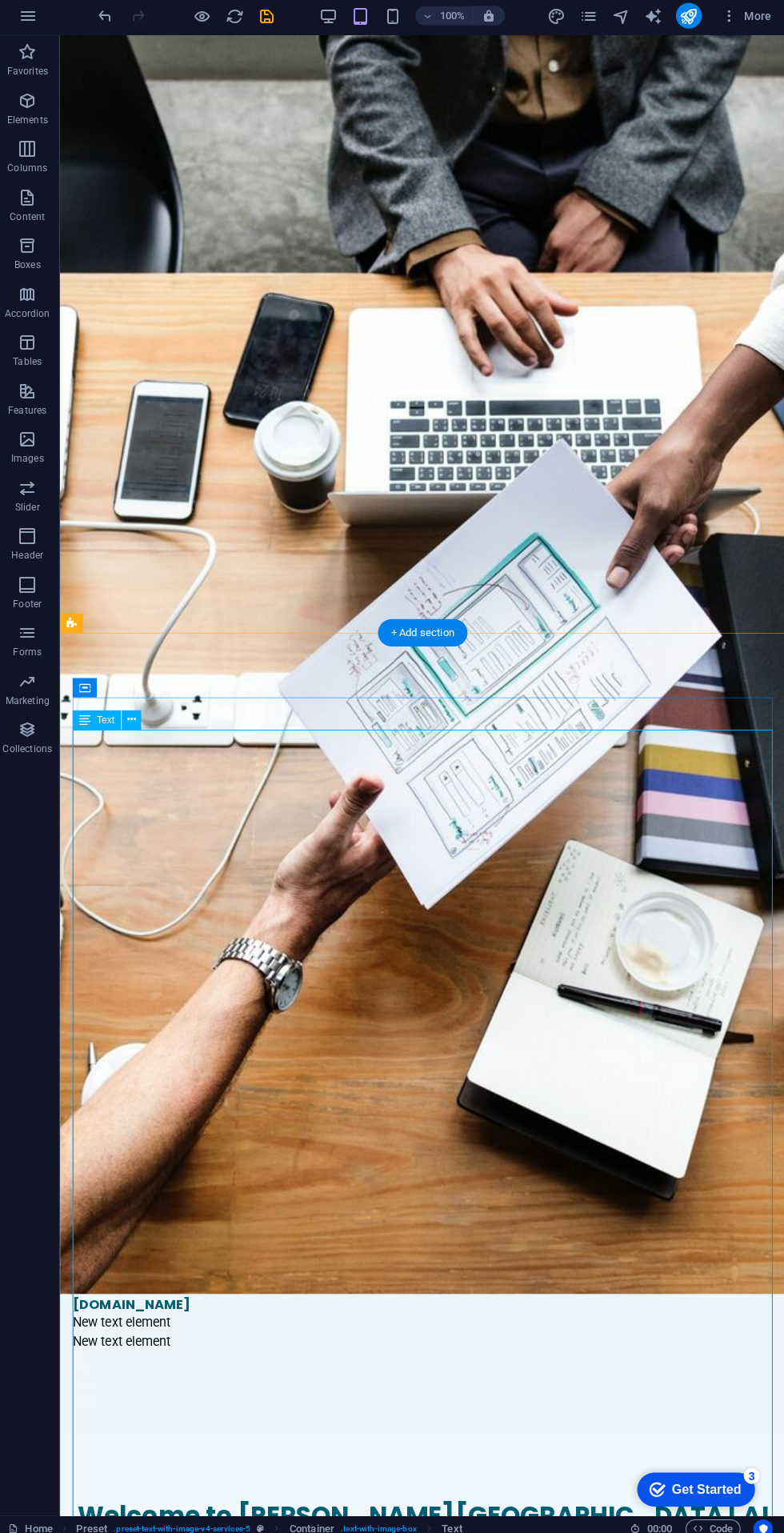
scroll to position [49, 0]
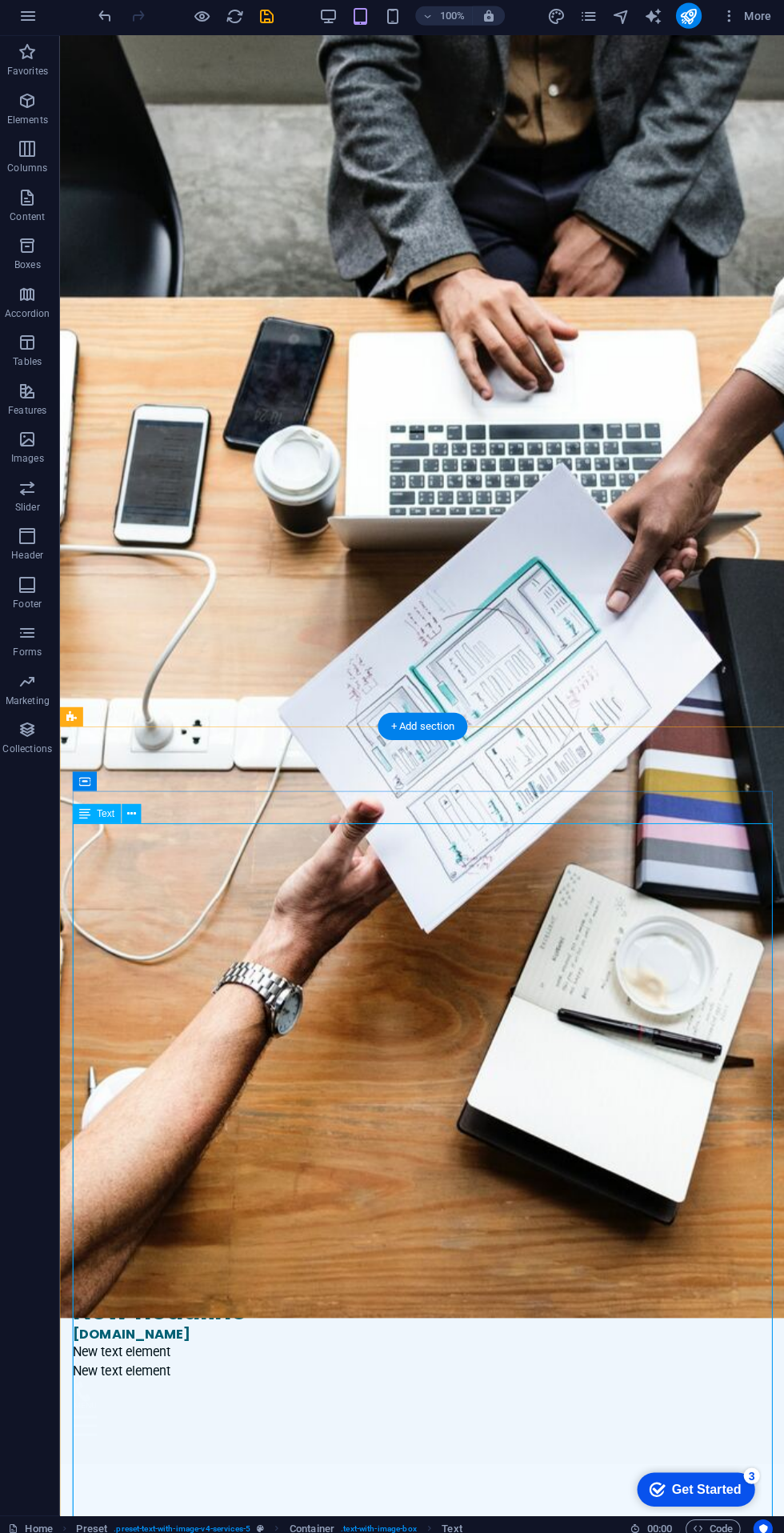
click at [148, 806] on div "Text" at bounding box center [116, 811] width 79 height 20
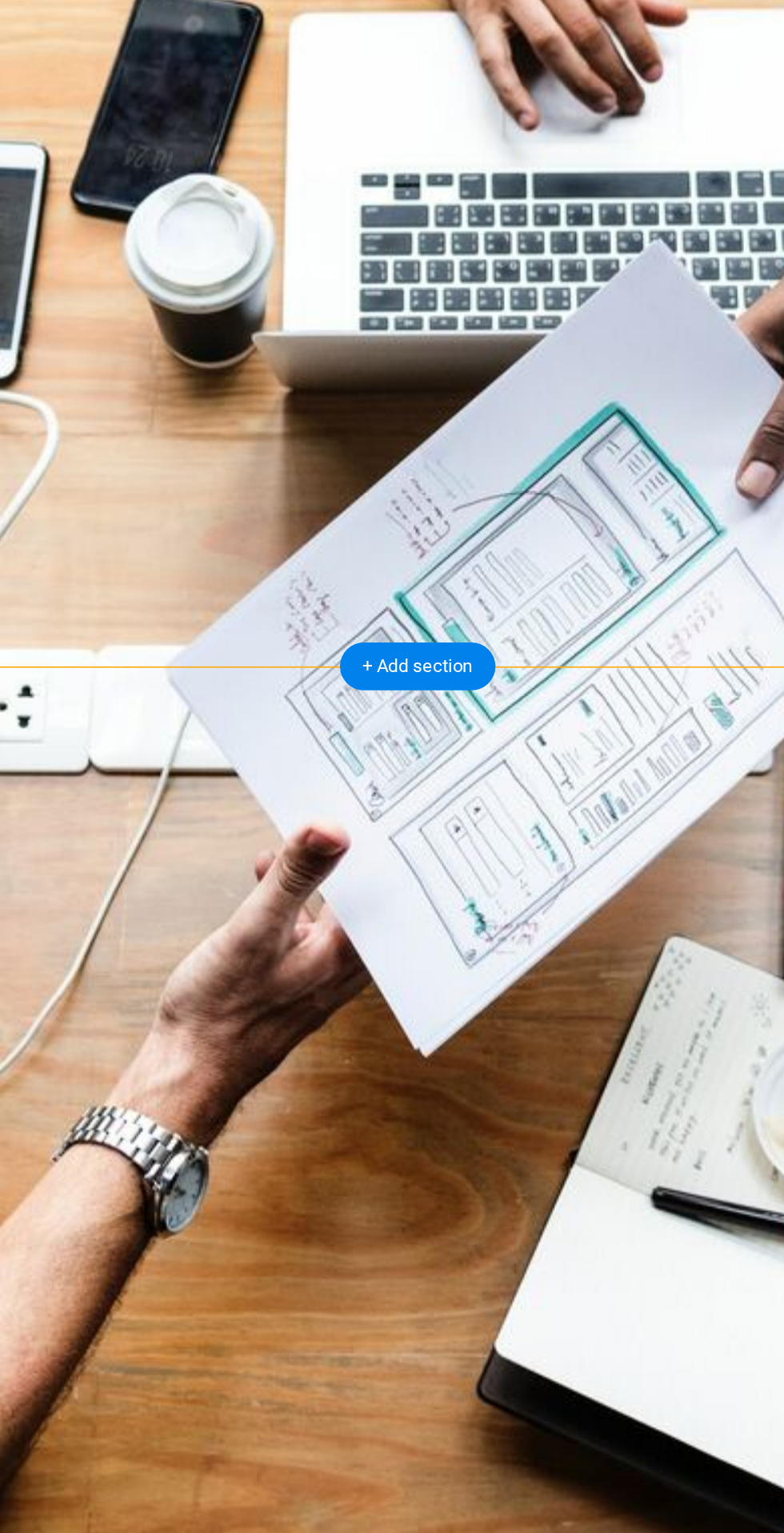
scroll to position [58, 0]
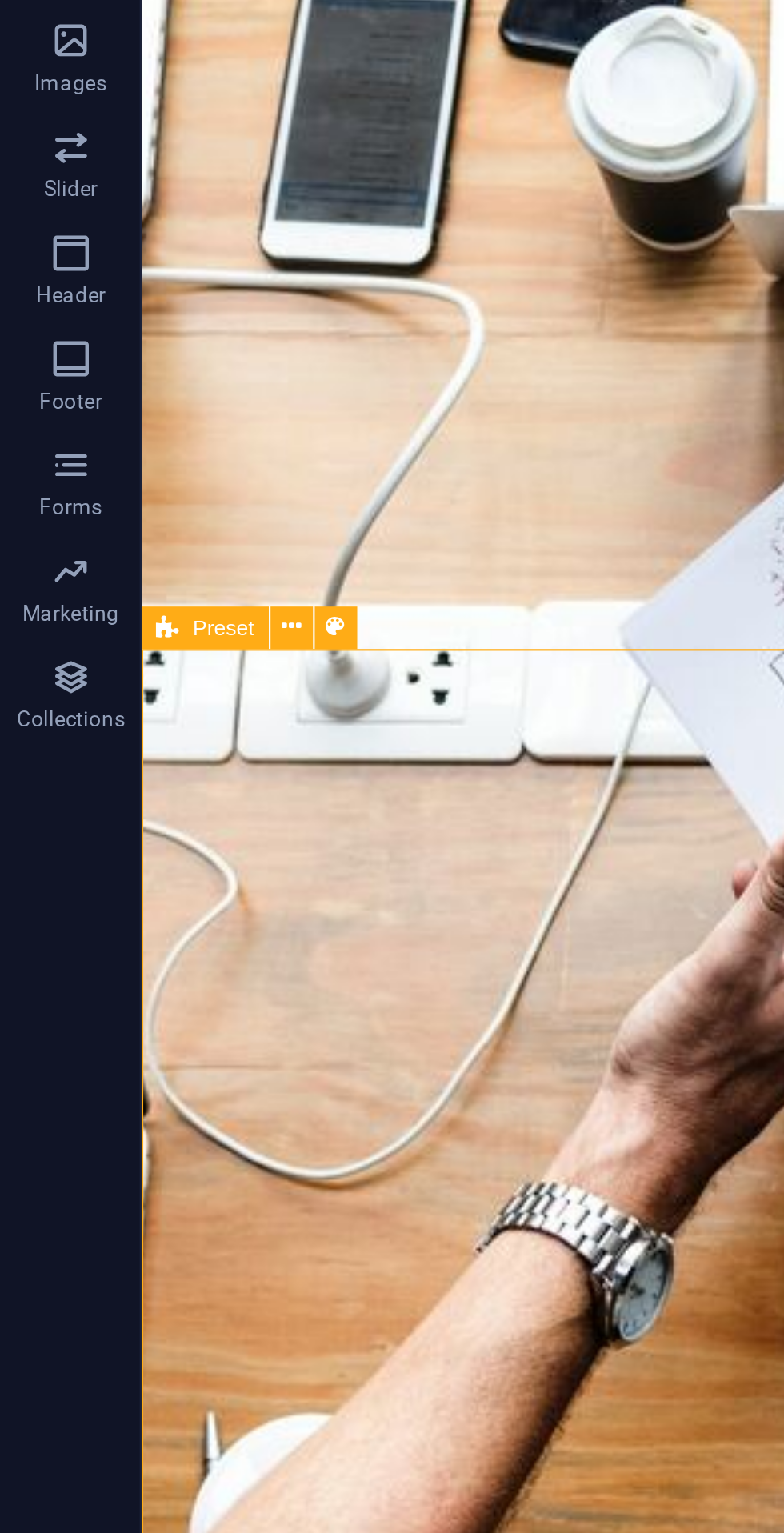
click at [135, 698] on icon at bounding box center [131, 706] width 8 height 17
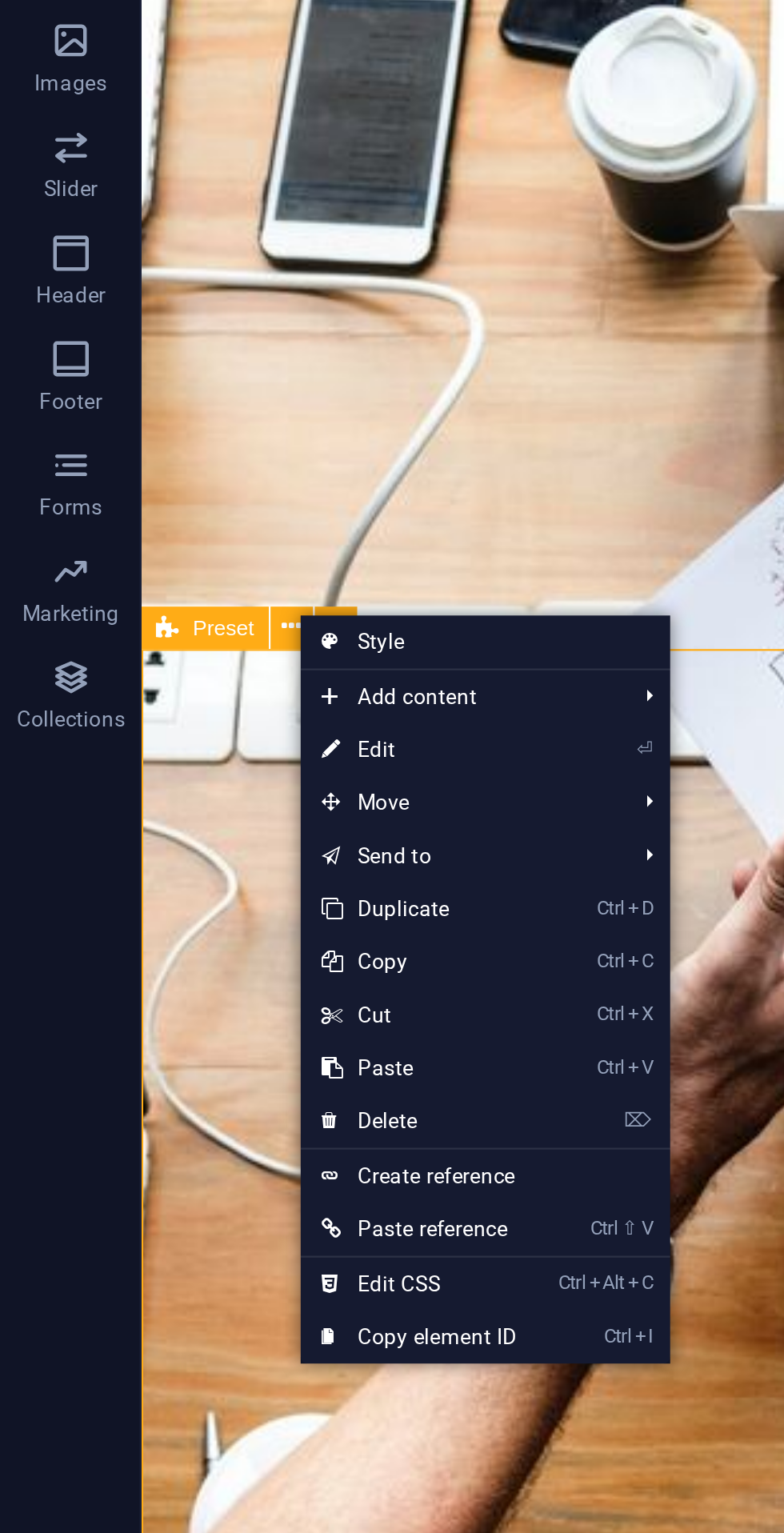
click at [261, 783] on span "Move" at bounding box center [207, 785] width 143 height 24
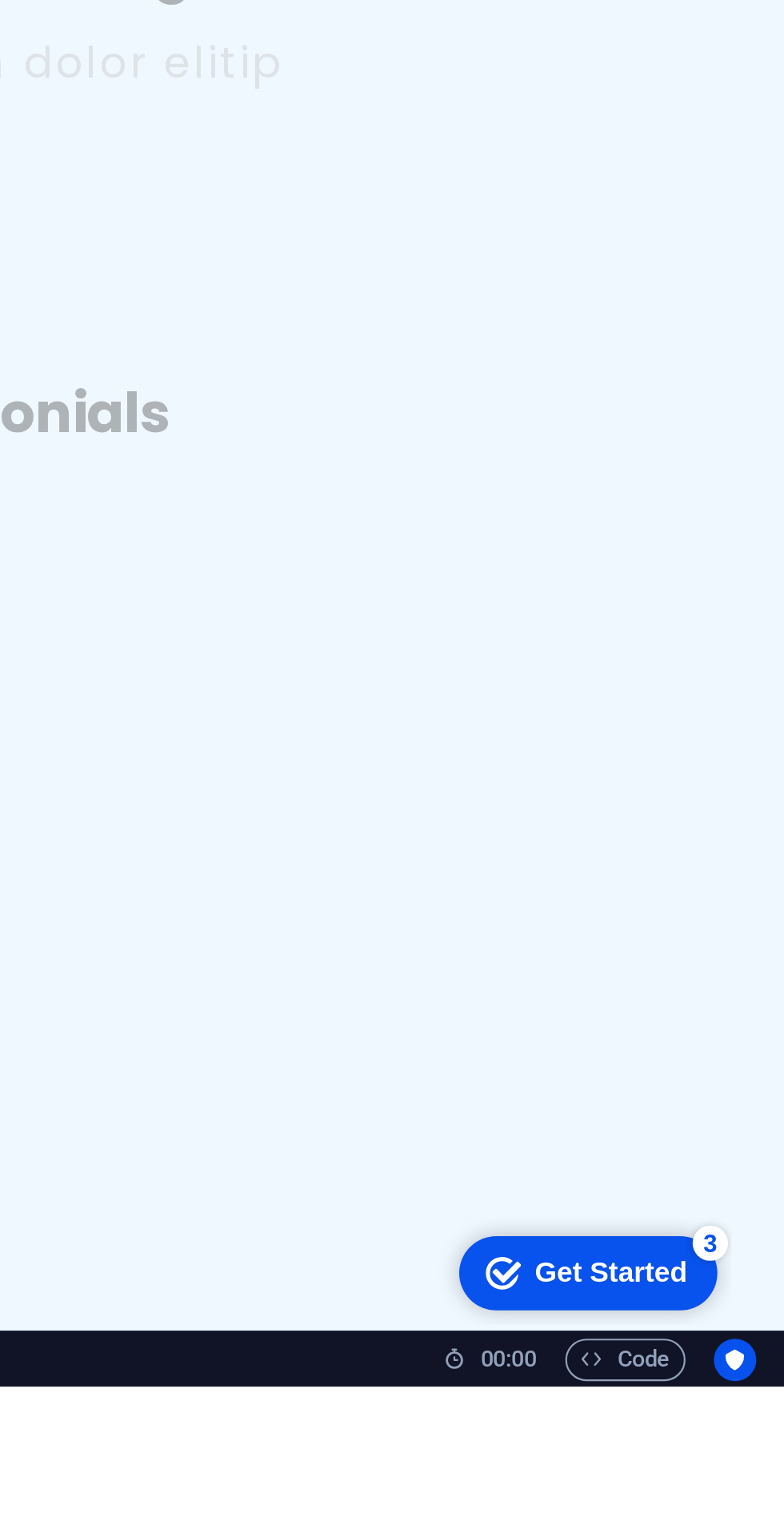
scroll to position [0, 0]
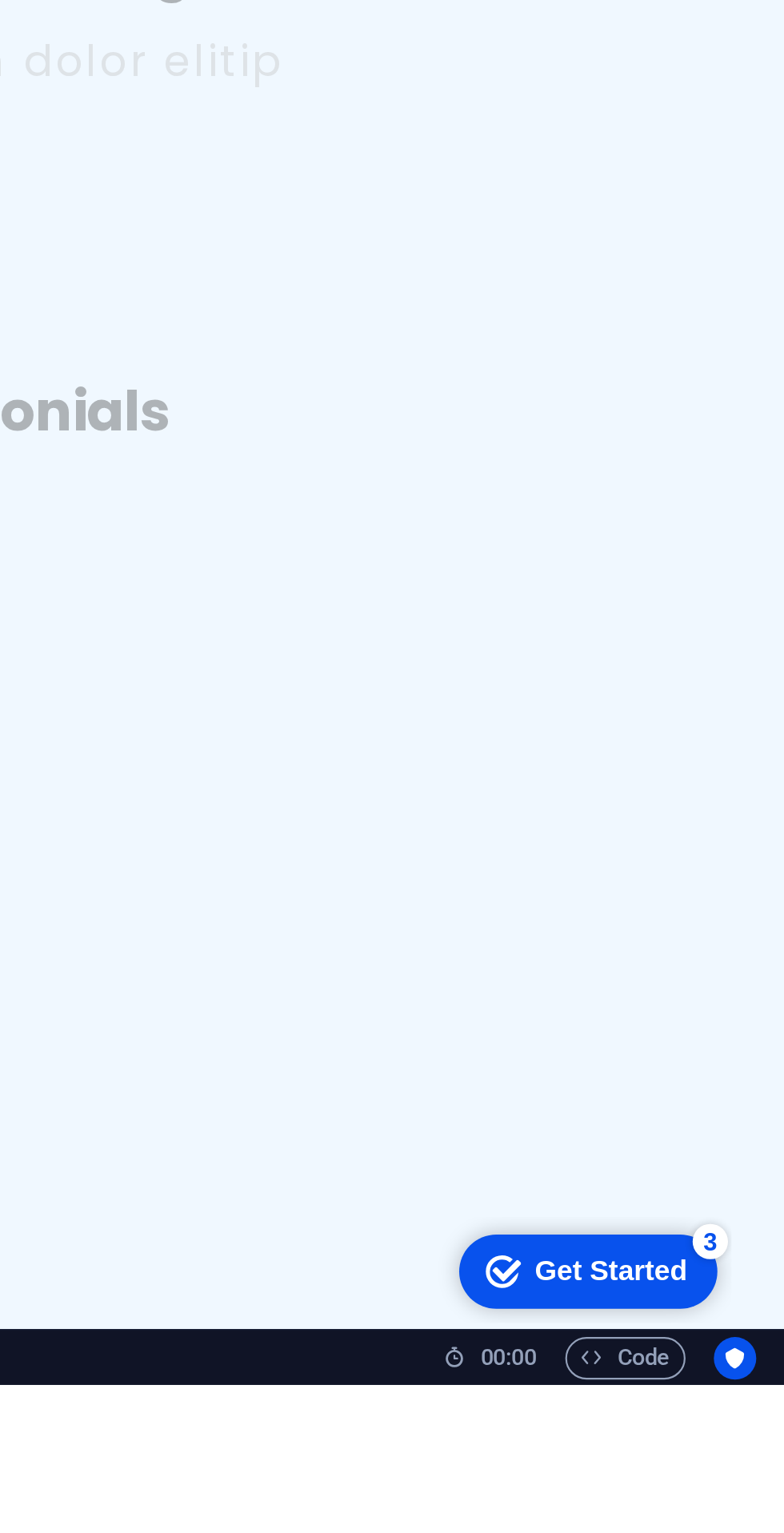
click at [505, 1234] on div "Get Started" at bounding box center [512, 1240] width 69 height 14
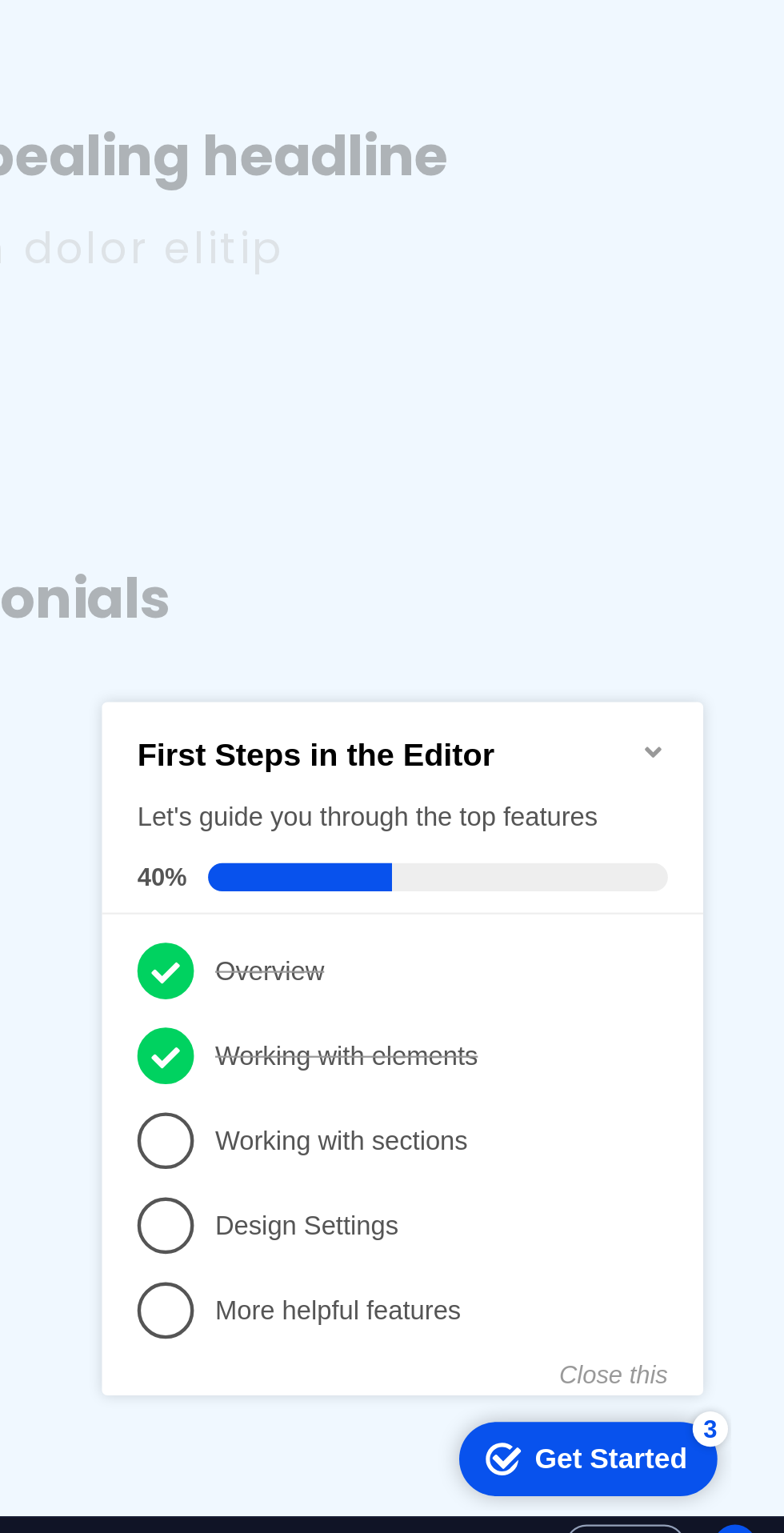
click at [257, 869] on p "Working with sections - incomplete" at bounding box center [240, 874] width 192 height 17
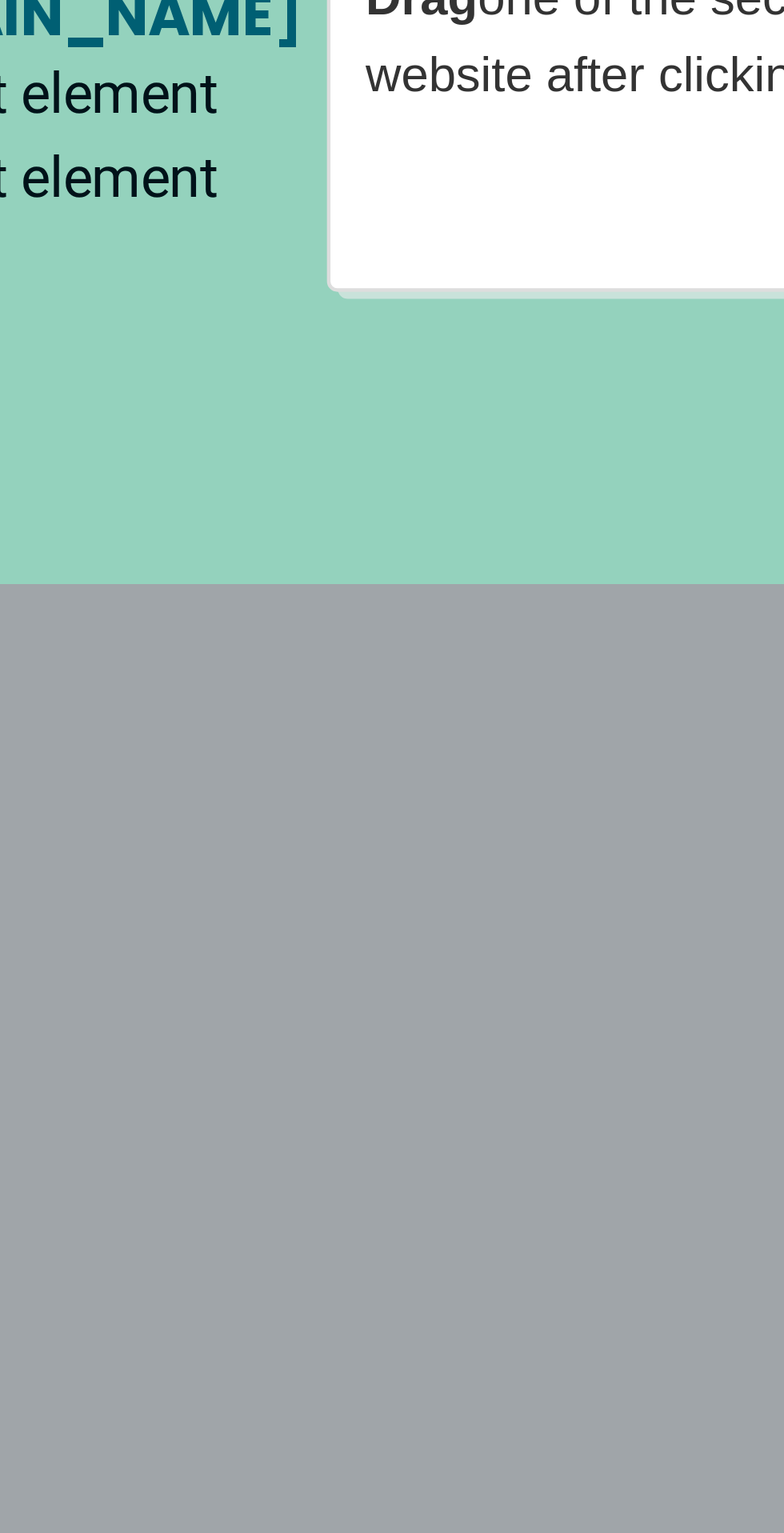
scroll to position [6875, 0]
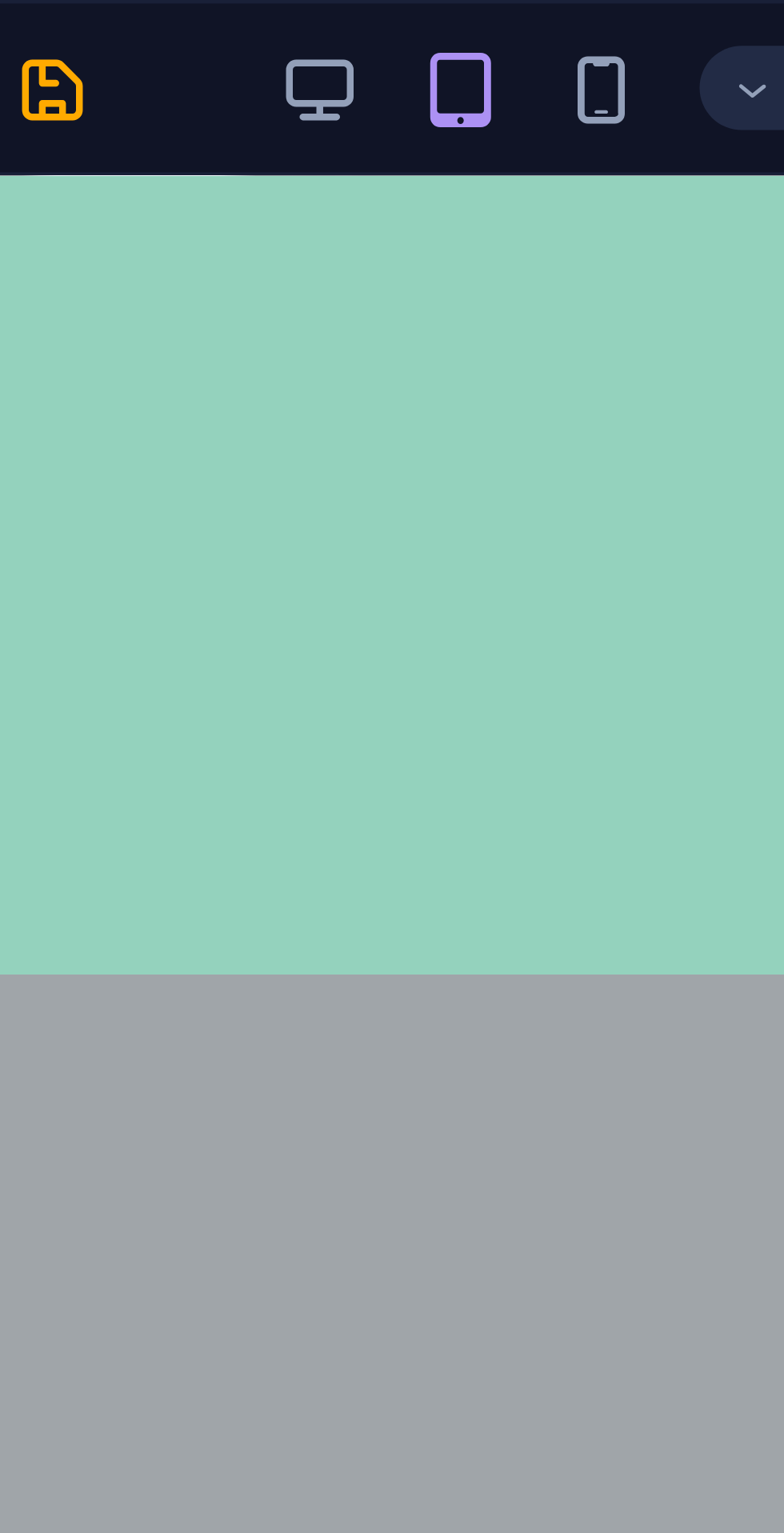
scroll to position [0, 0]
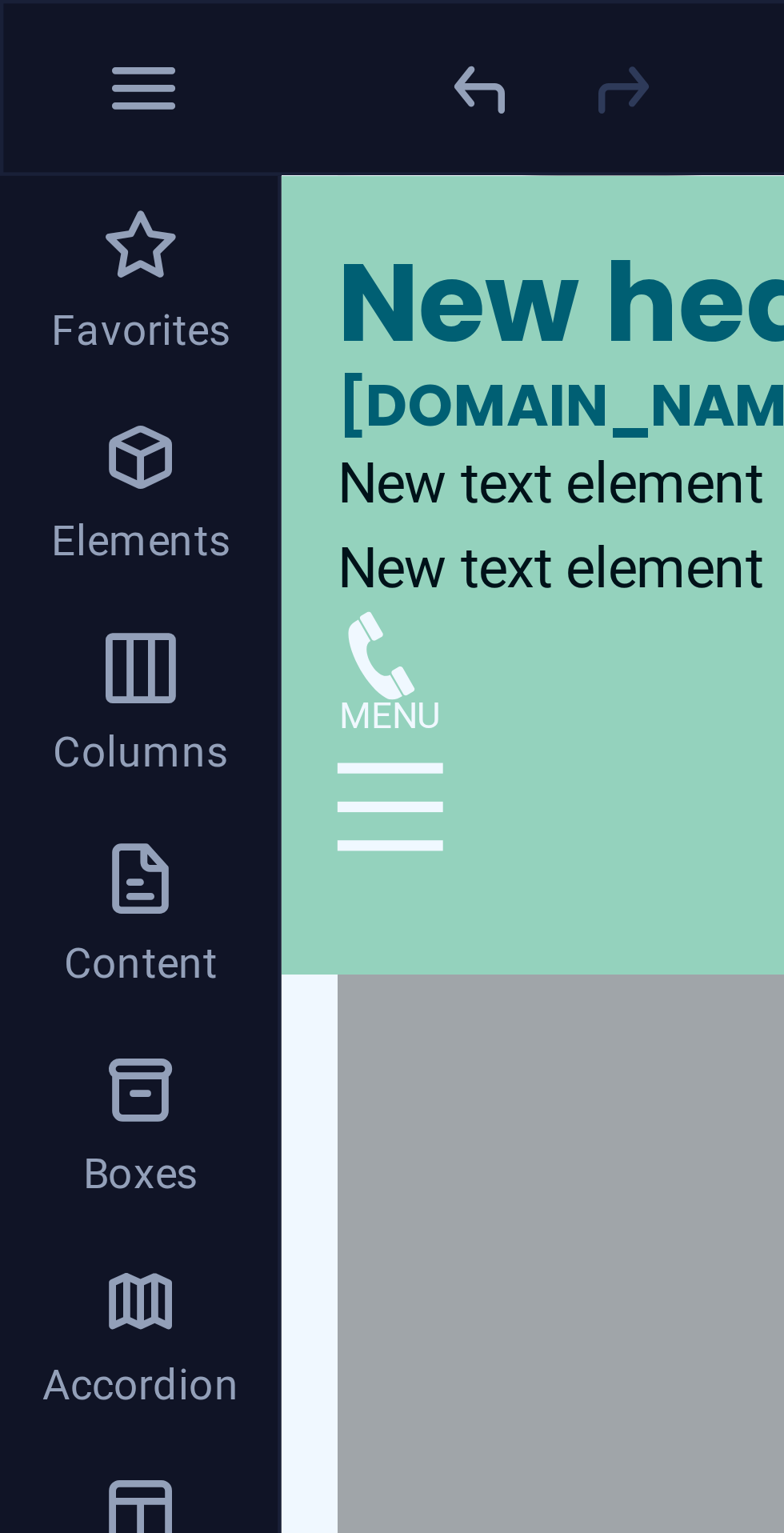
click at [34, 113] on icon "button" at bounding box center [32, 104] width 20 height 20
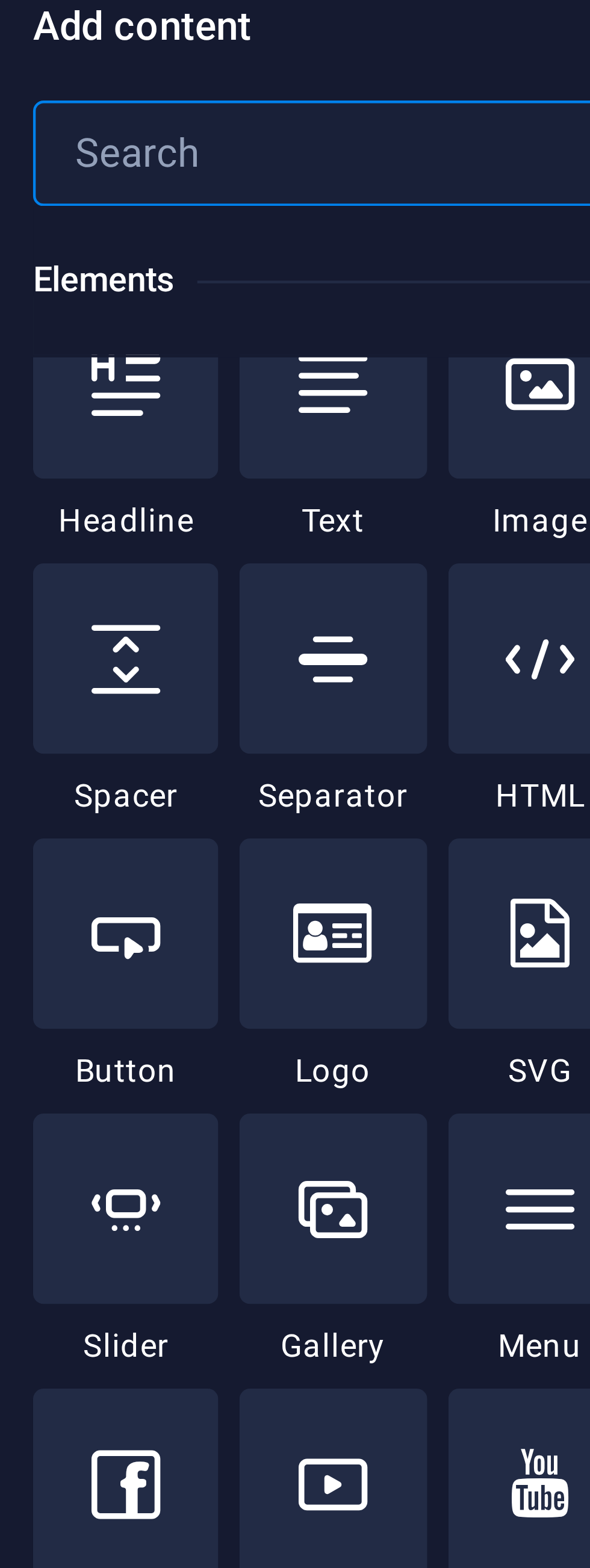
scroll to position [146, 0]
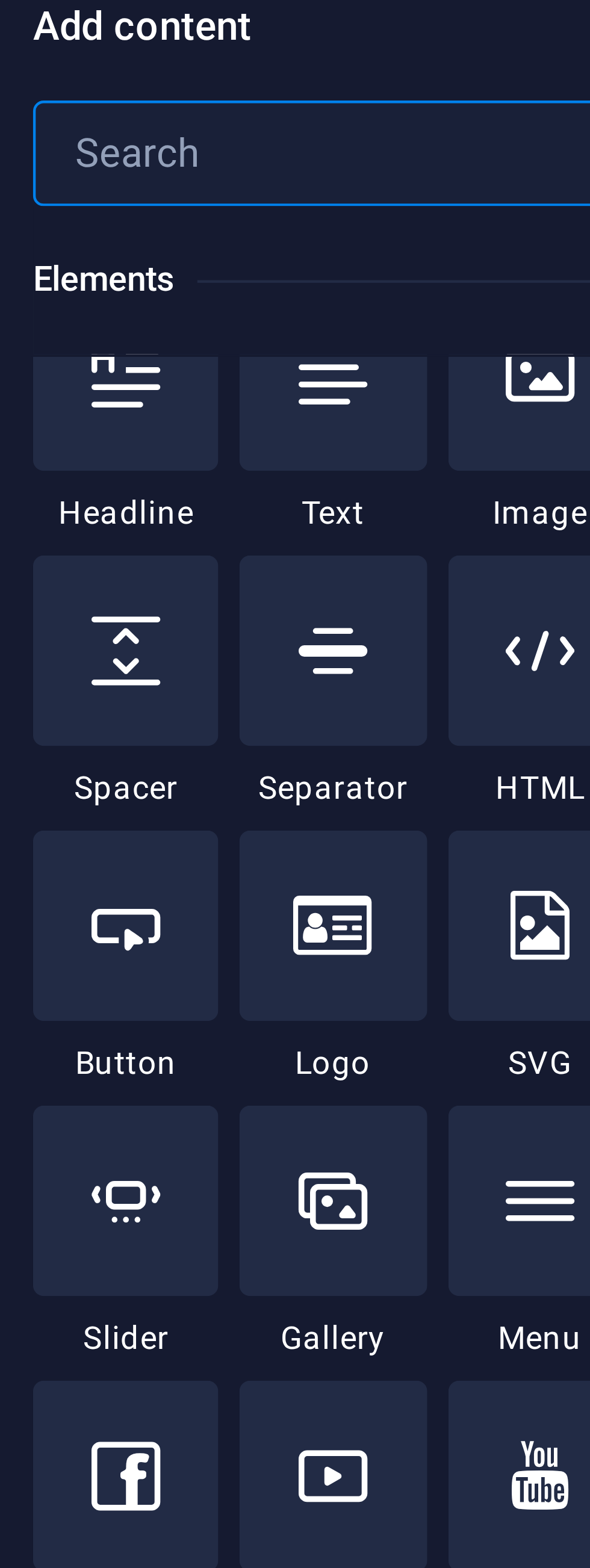
click at [77, 135] on div at bounding box center [80, 127] width 42 height 44
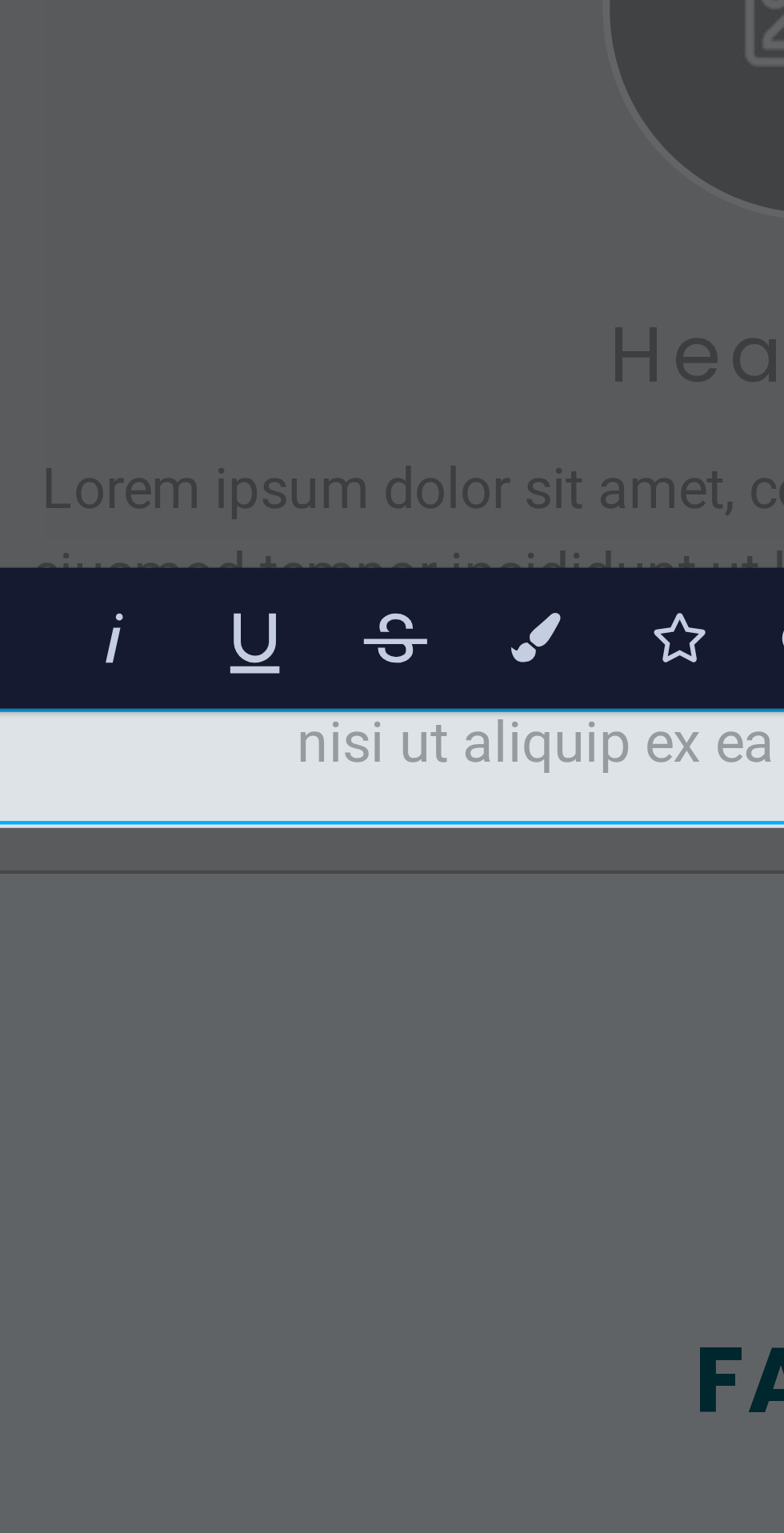
scroll to position [7043, 0]
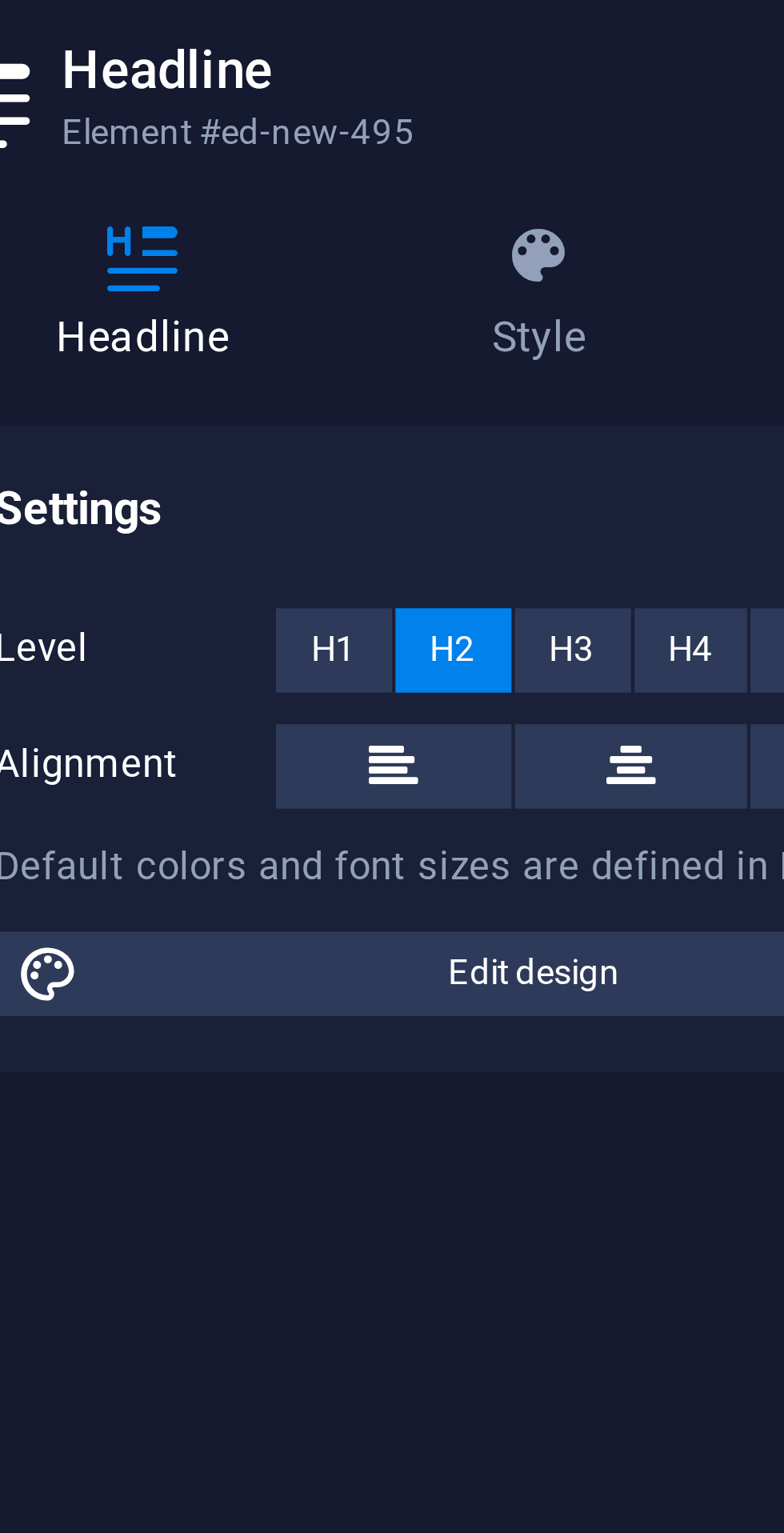
click at [166, 191] on span "H1" at bounding box center [167, 192] width 10 height 20
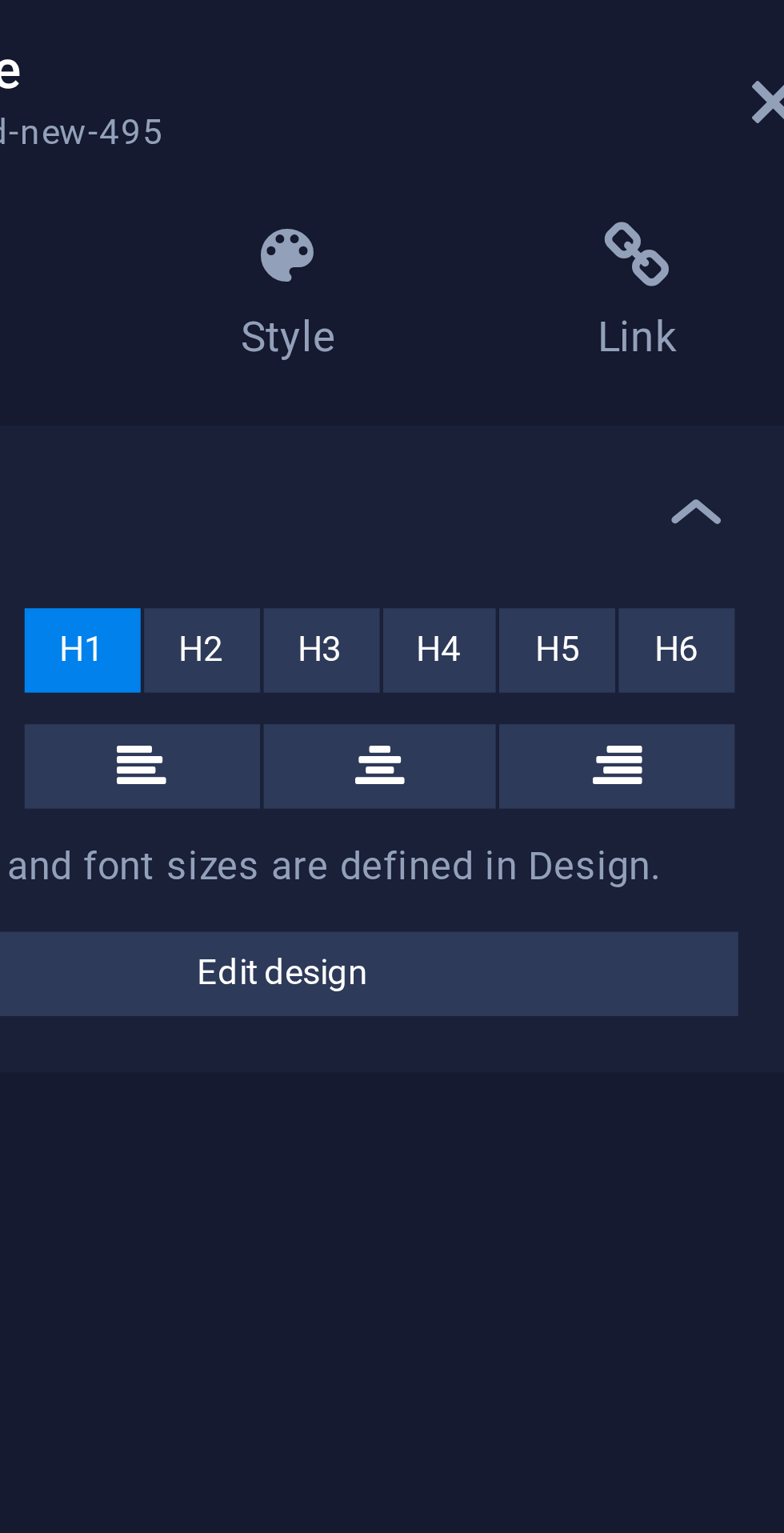
click at [224, 193] on span "H3" at bounding box center [221, 192] width 10 height 20
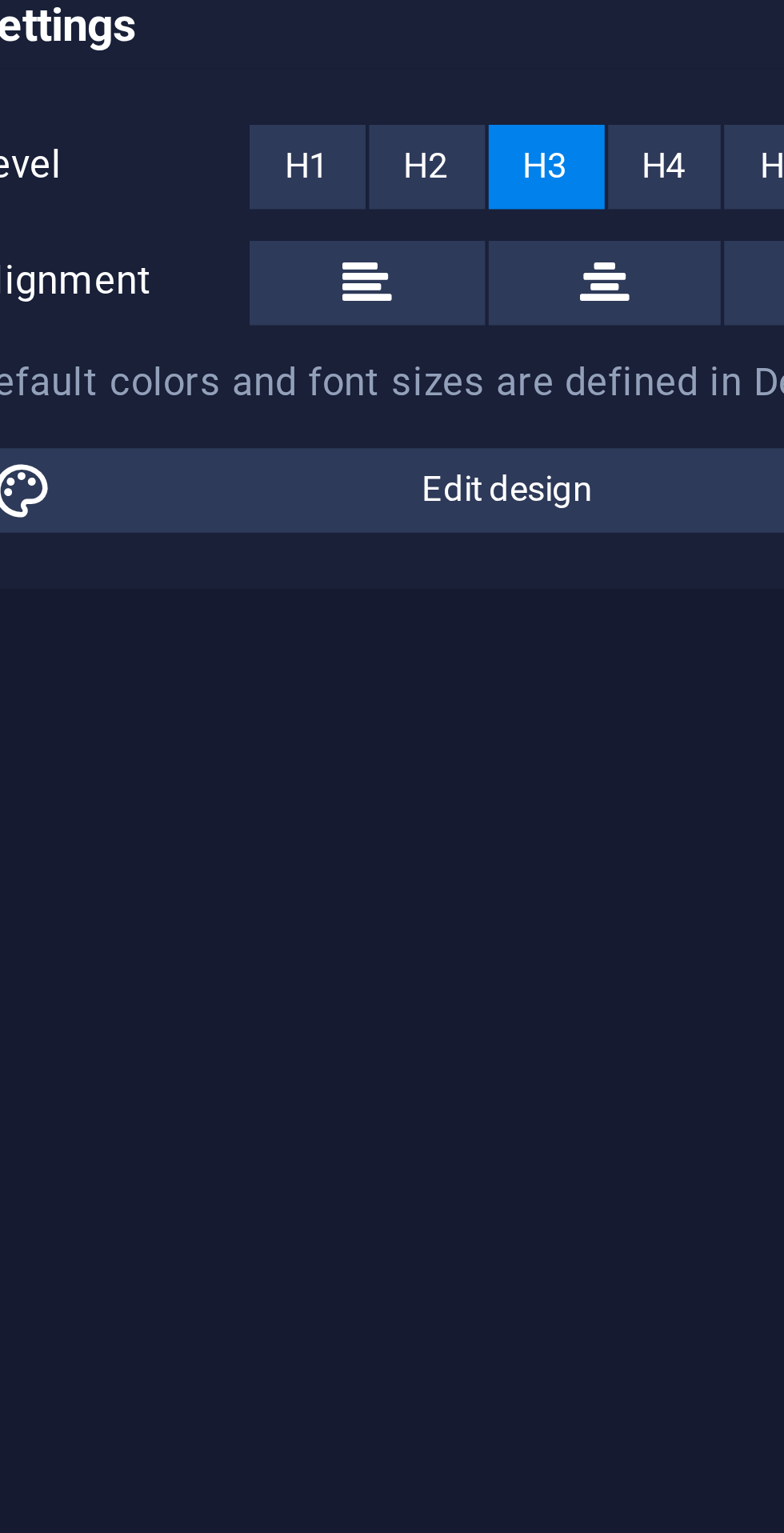
click at [209, 265] on span "Edit design" at bounding box center [211, 266] width 197 height 20
select select "px"
select select "200"
select select "px"
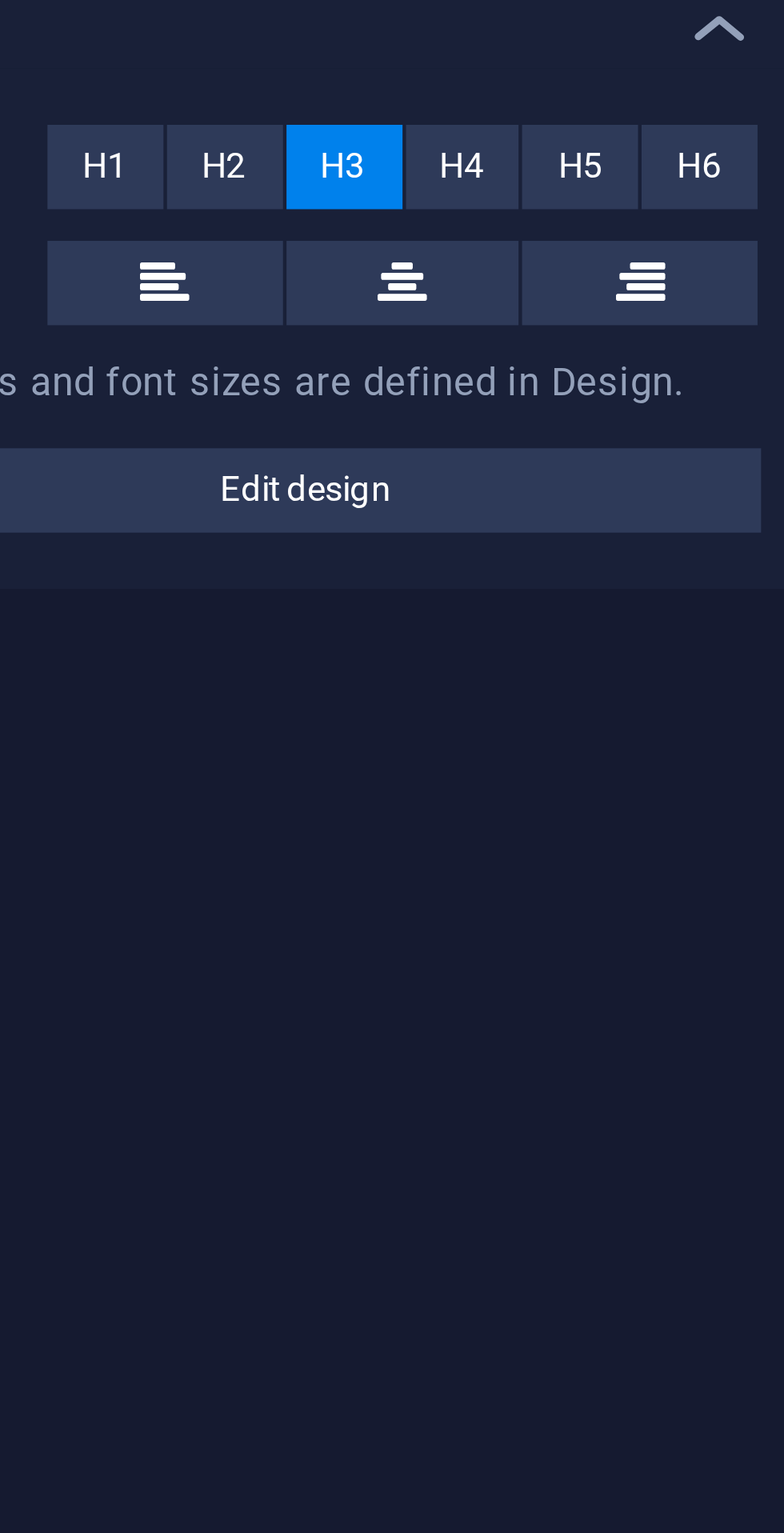
click at [235, 267] on span "Edit design" at bounding box center [211, 266] width 197 height 20
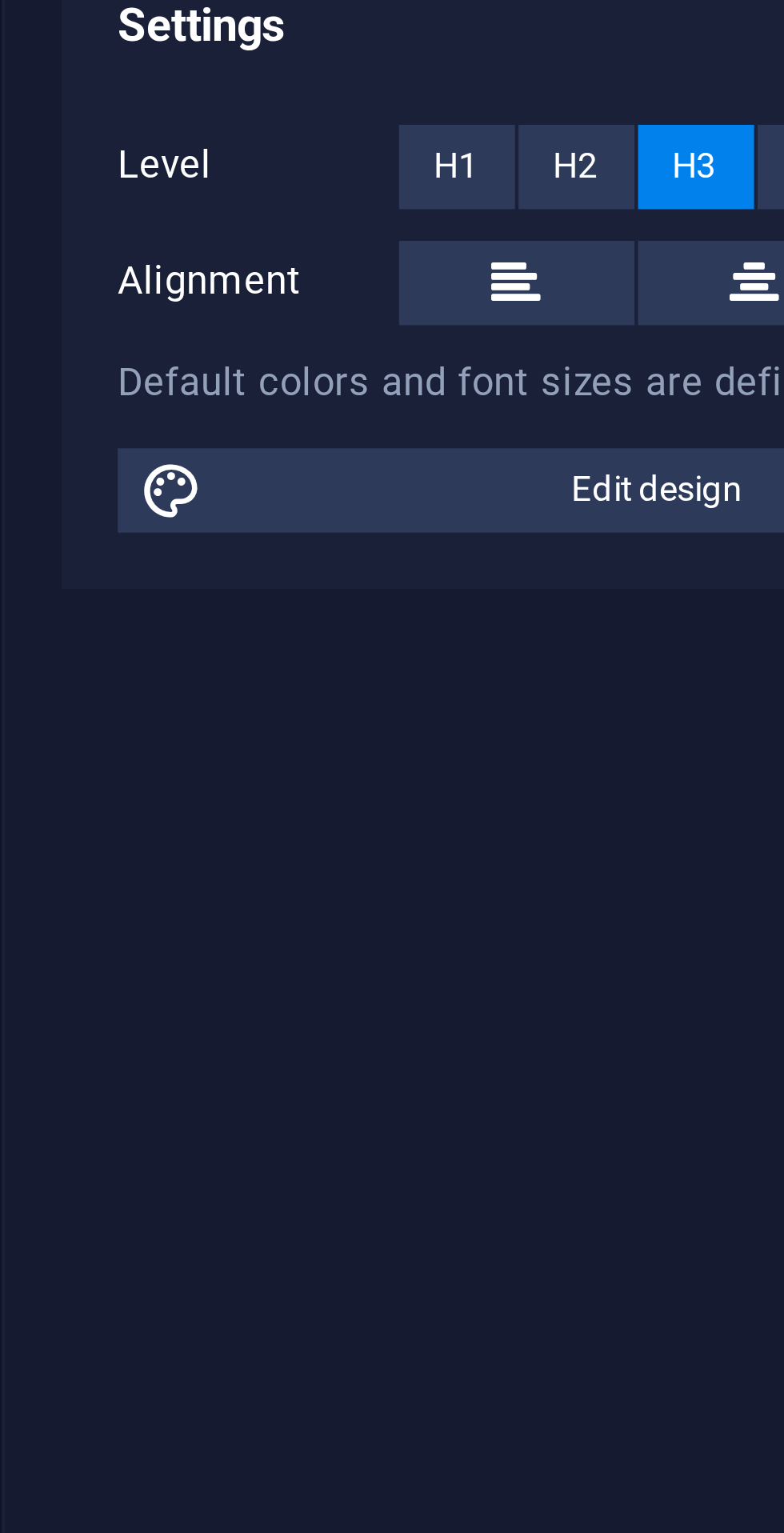
click at [168, 186] on span "H1" at bounding box center [167, 192] width 10 height 20
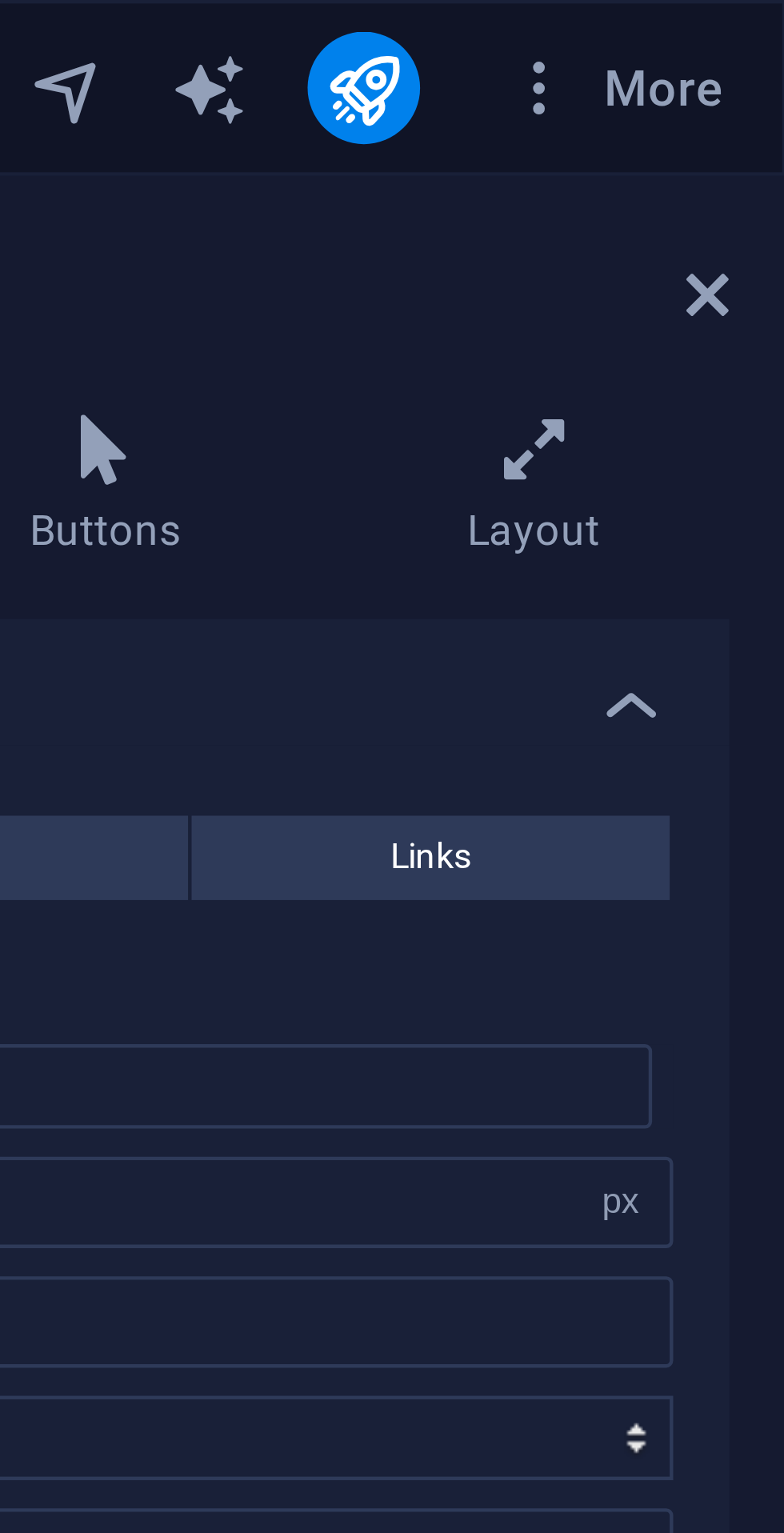
click at [768, 66] on icon at bounding box center [766, 67] width 9 height 13
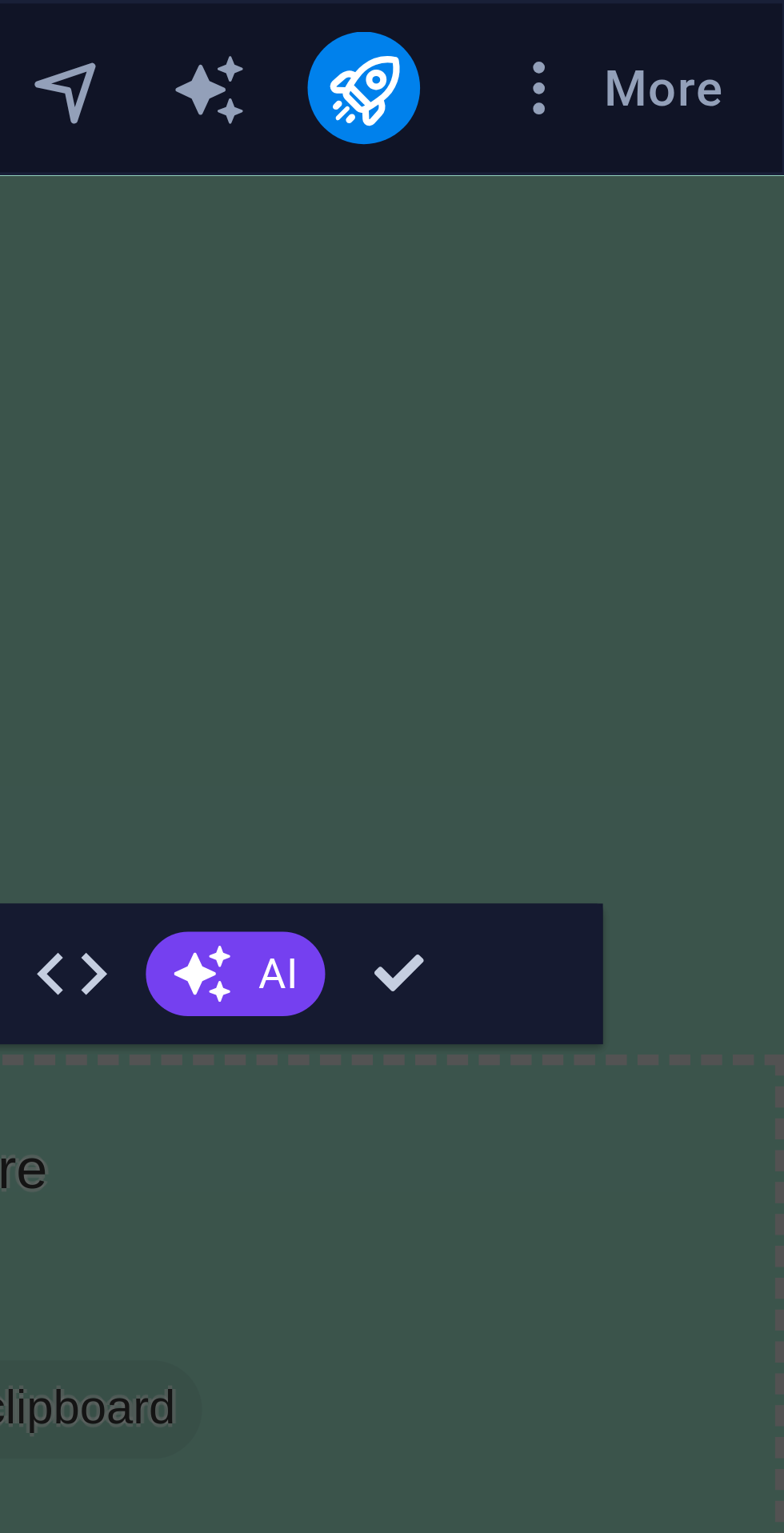
scroll to position [7855, 0]
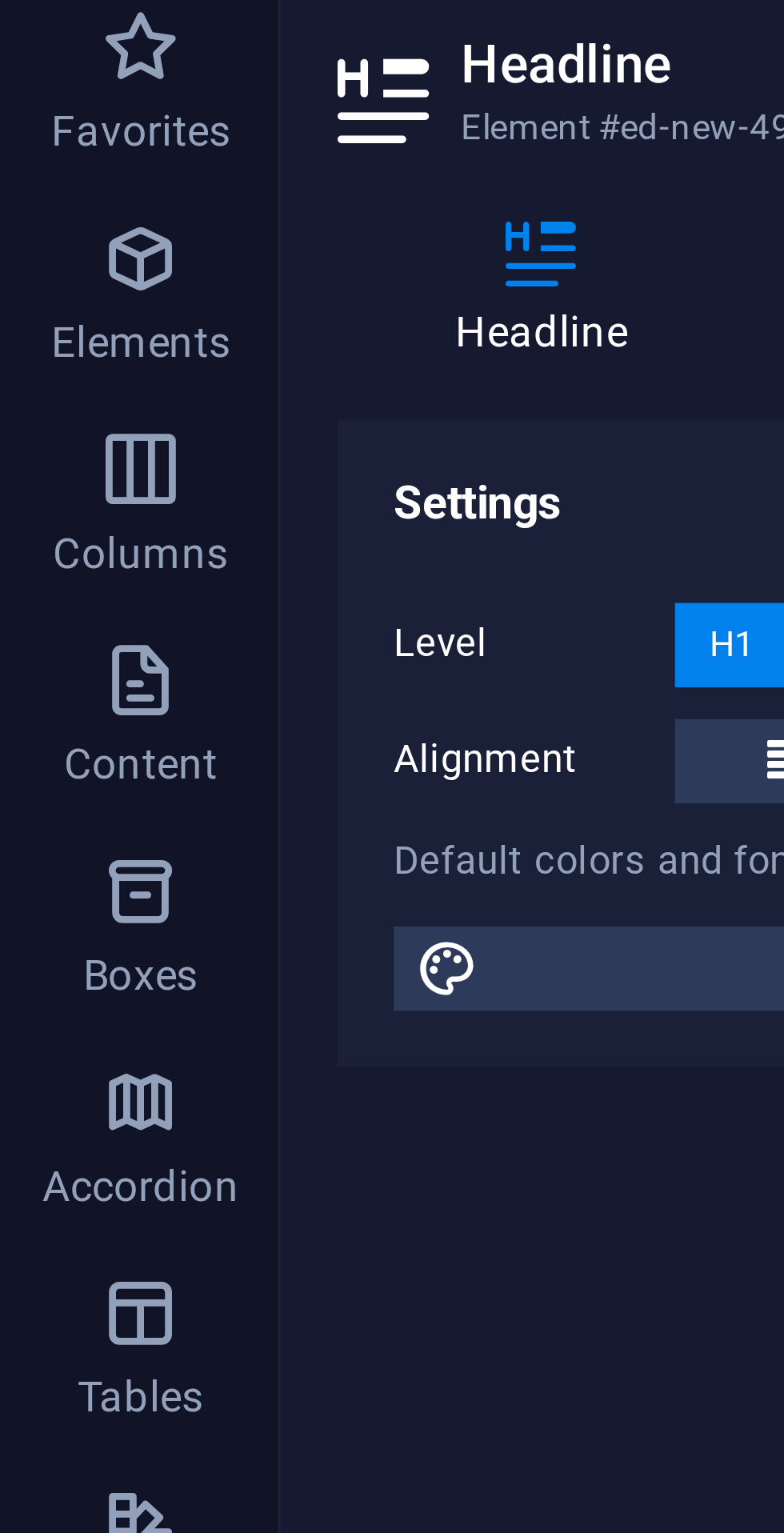
click at [30, 260] on span "Boxes" at bounding box center [32, 257] width 64 height 38
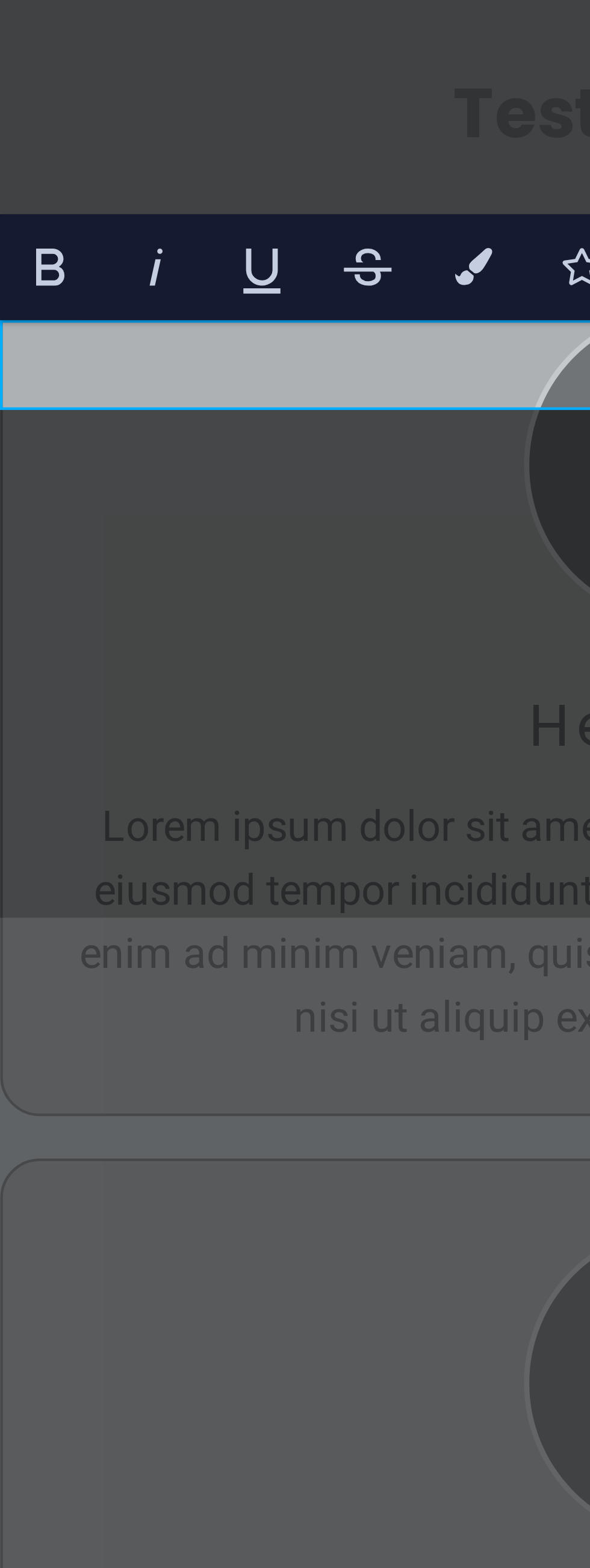
scroll to position [5718, 0]
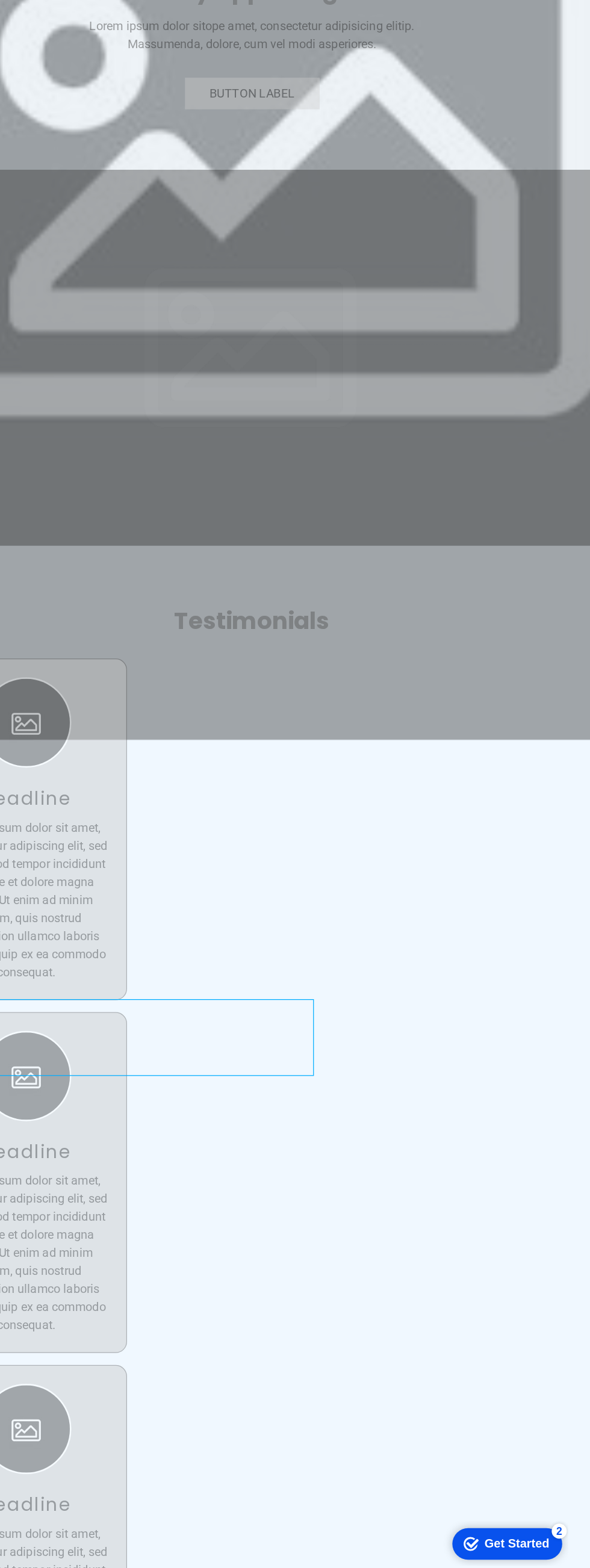
scroll to position [5202, 0]
